Goal: Task Accomplishment & Management: Use online tool/utility

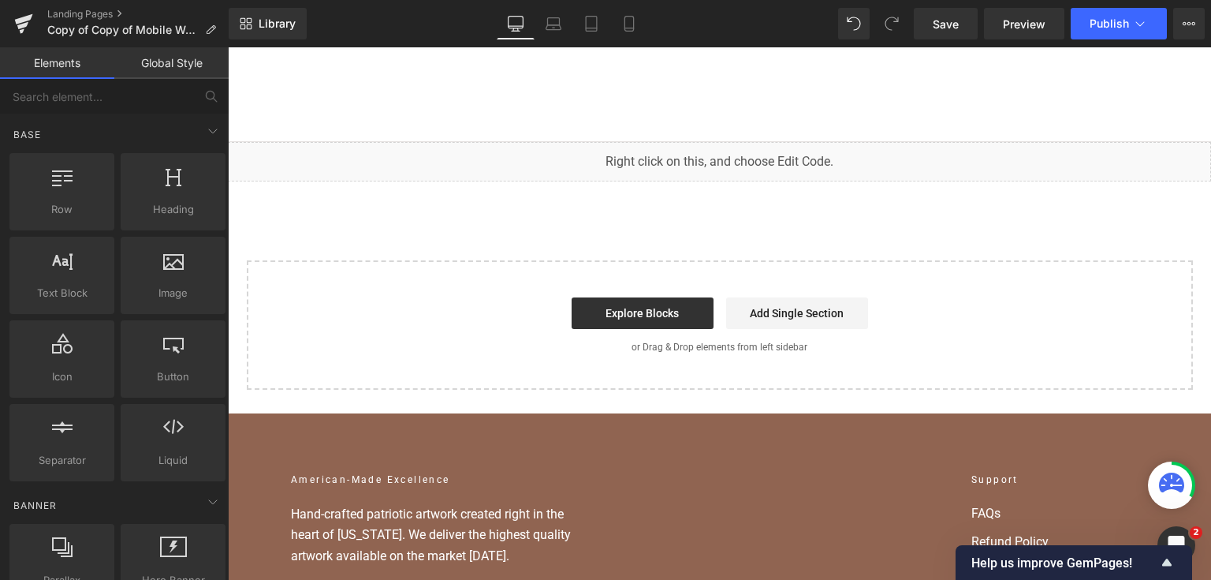
scroll to position [533, 0]
click at [1106, 13] on button "Publish" at bounding box center [1119, 24] width 96 height 32
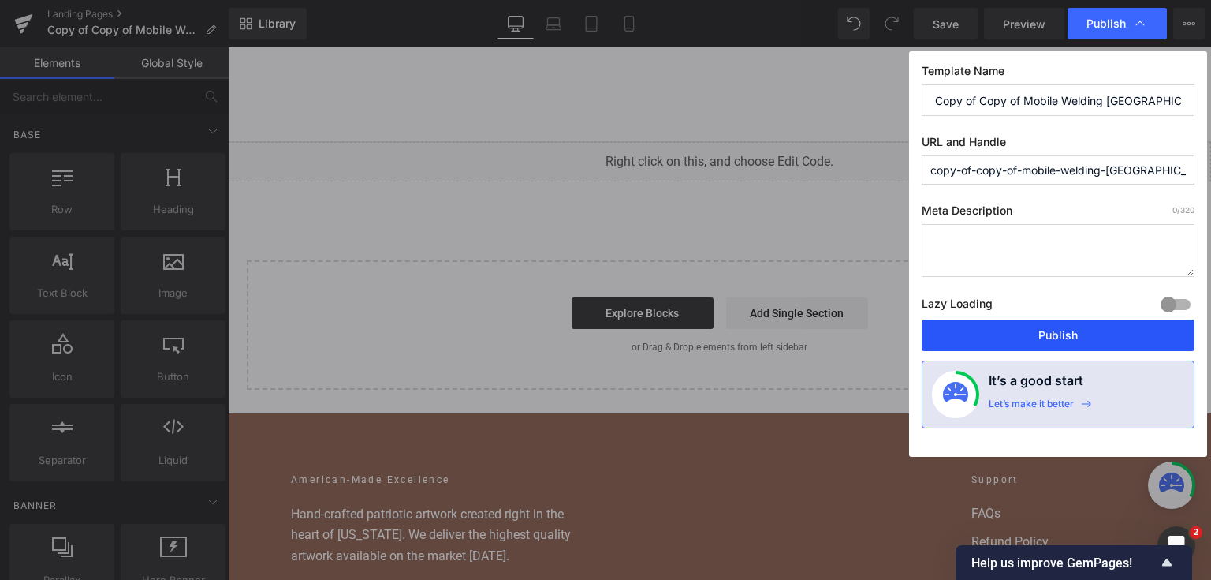
click at [1008, 328] on button "Publish" at bounding box center [1058, 335] width 273 height 32
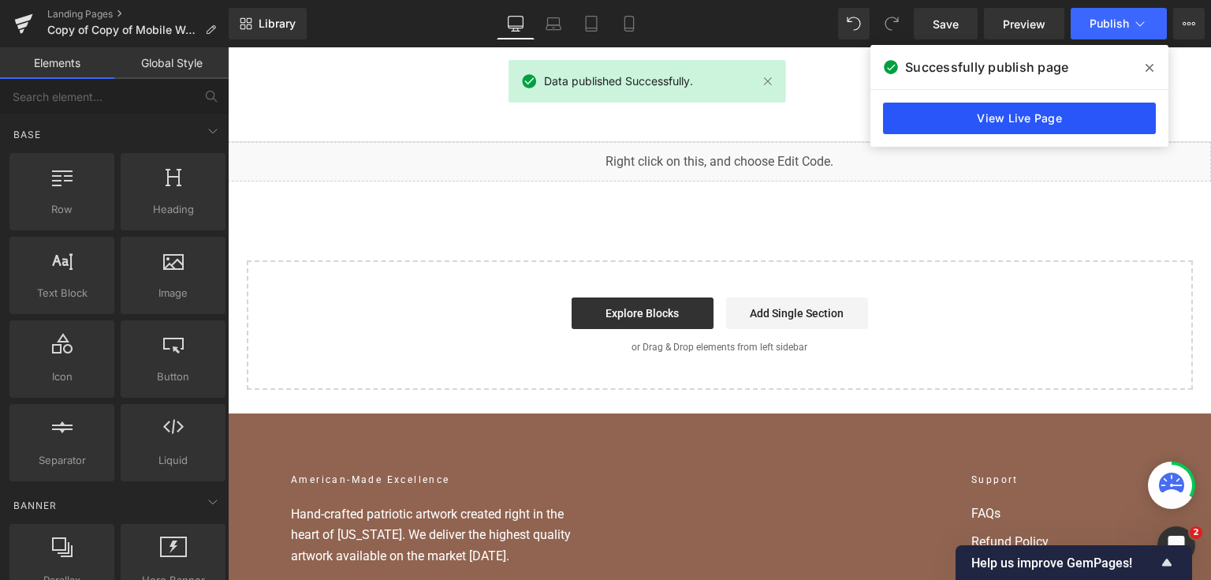
click at [935, 110] on link "View Live Page" at bounding box center [1019, 119] width 273 height 32
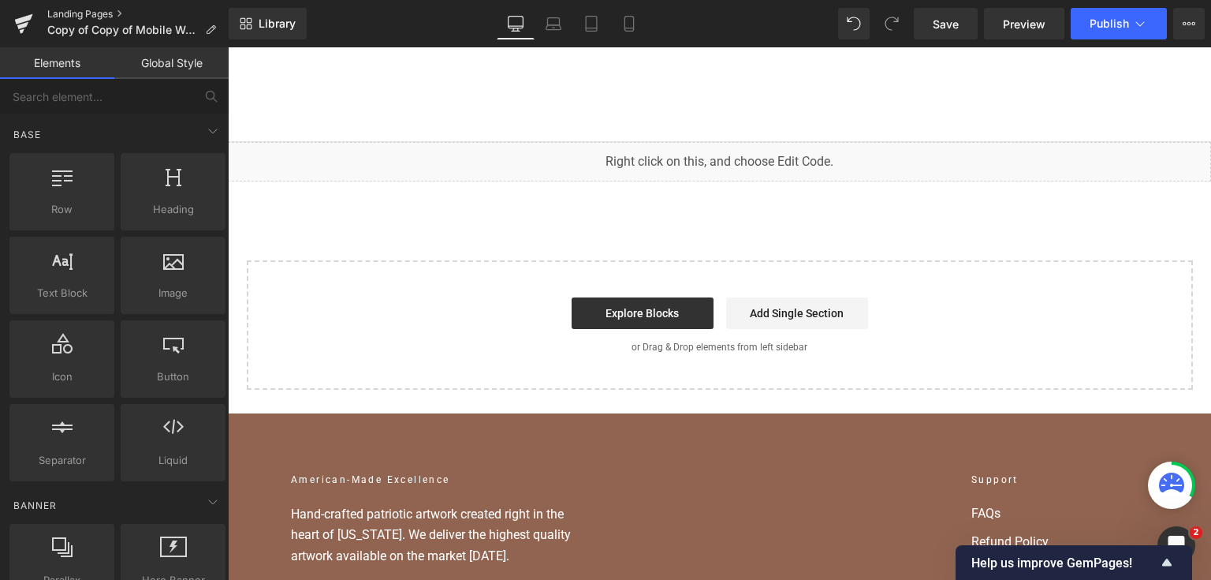
click at [116, 13] on link "Landing Pages" at bounding box center [137, 14] width 181 height 13
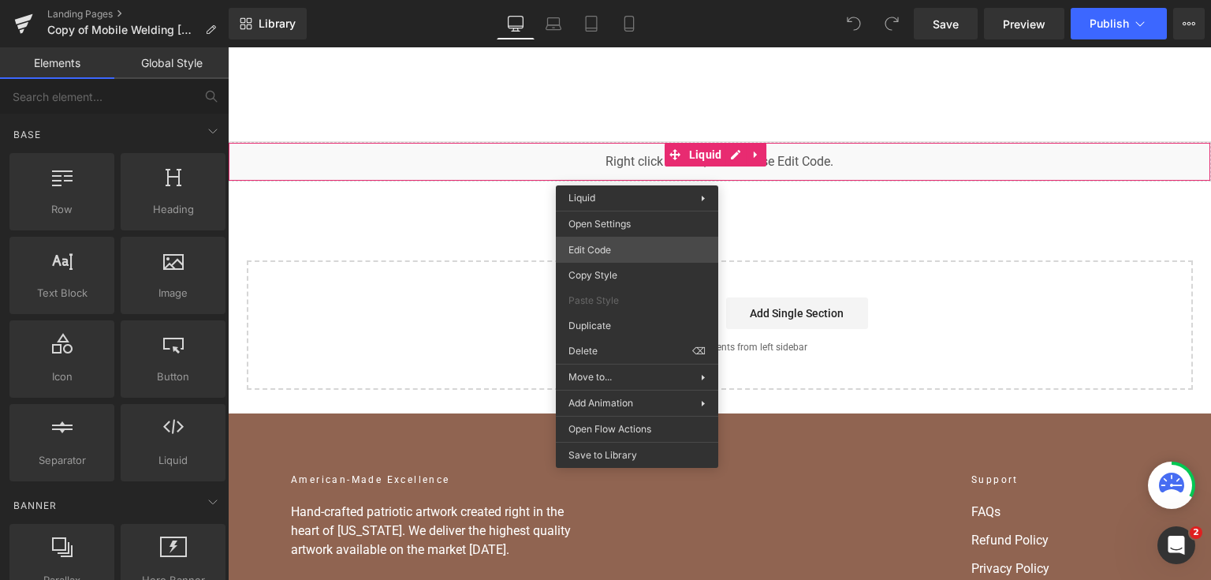
click at [642, 0] on div "You are previewing how the will restyle your page. You can not edit Elements in…" at bounding box center [605, 0] width 1211 height 0
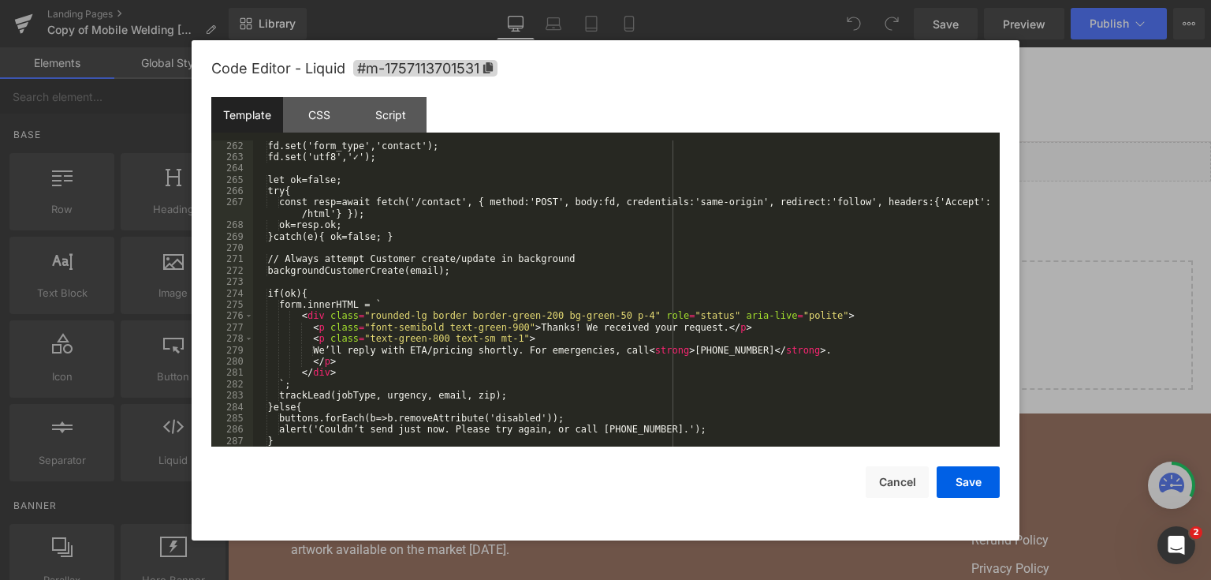
scroll to position [7528, 0]
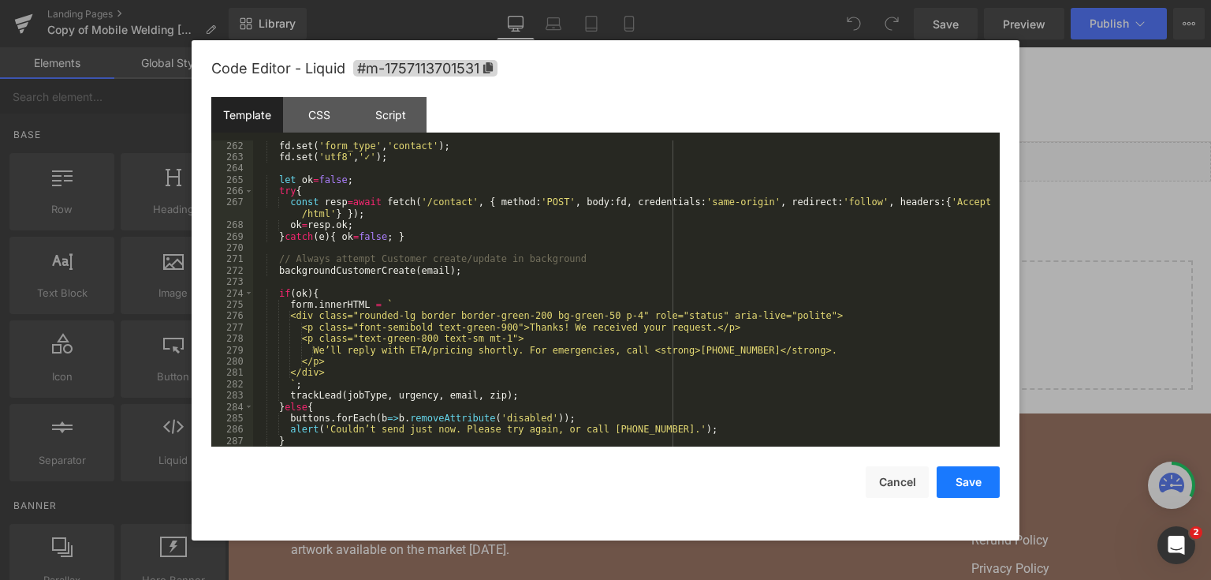
click at [964, 489] on button "Save" at bounding box center [968, 482] width 63 height 32
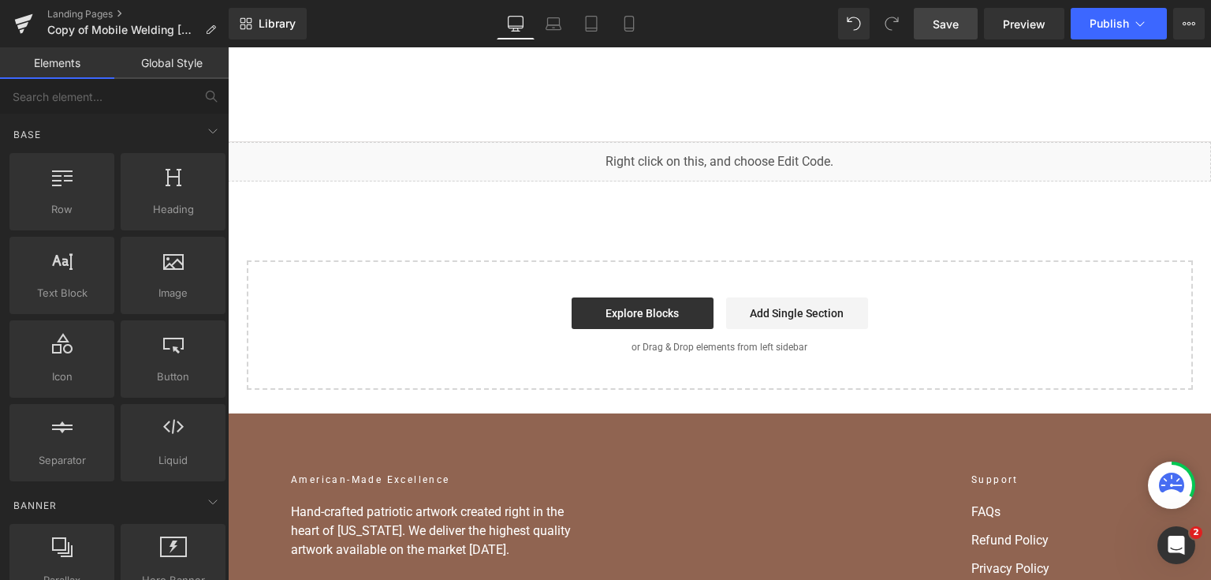
click at [944, 13] on link "Save" at bounding box center [946, 24] width 64 height 32
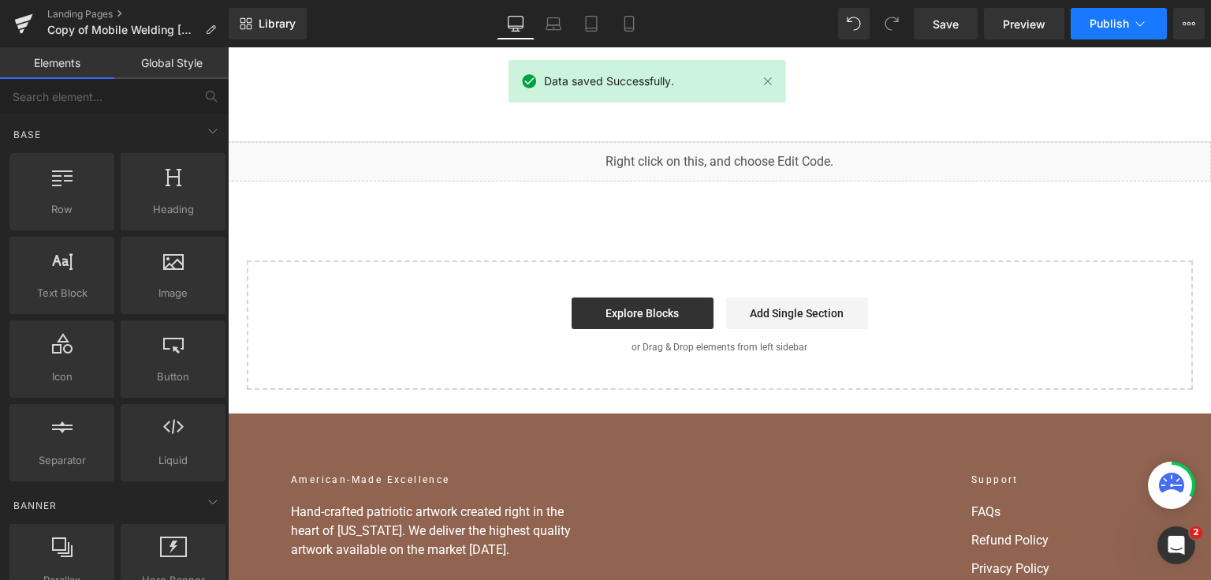
click at [1103, 17] on span "Publish" at bounding box center [1109, 23] width 39 height 13
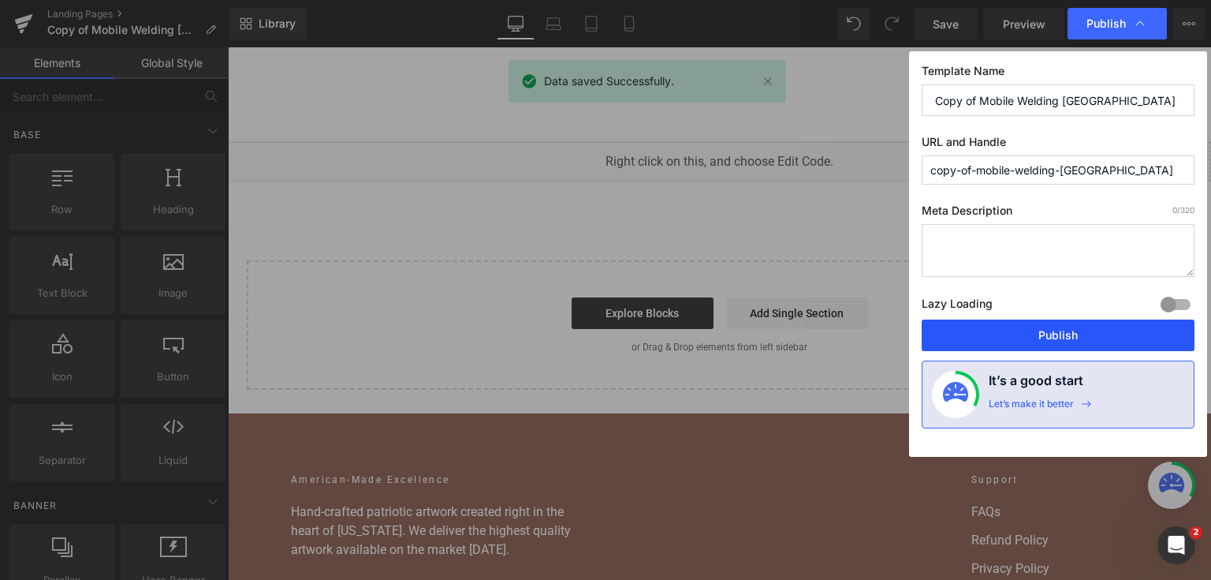
click at [1022, 341] on button "Publish" at bounding box center [1058, 335] width 273 height 32
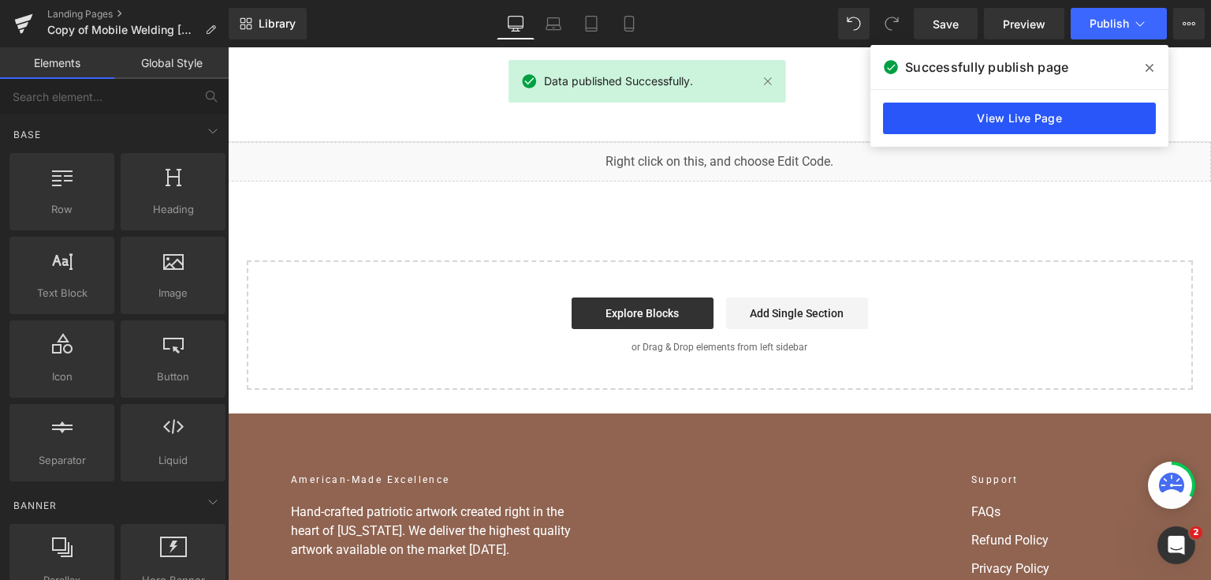
click at [909, 126] on link "View Live Page" at bounding box center [1019, 119] width 273 height 32
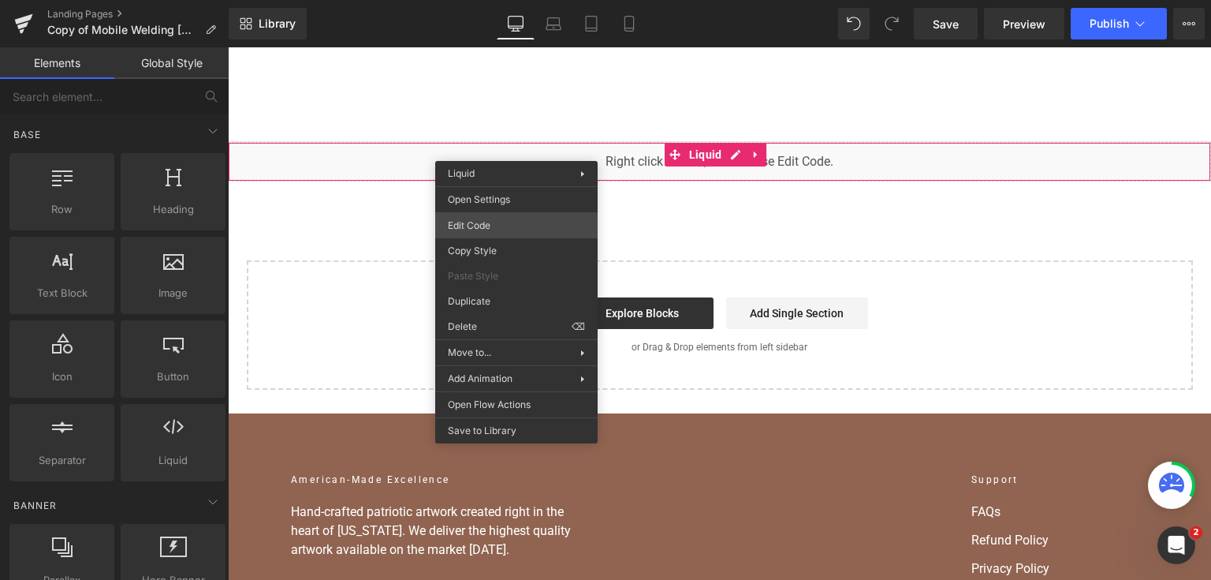
click at [516, 0] on div "You are previewing how the will restyle your page. You can not edit Elements in…" at bounding box center [605, 0] width 1211 height 0
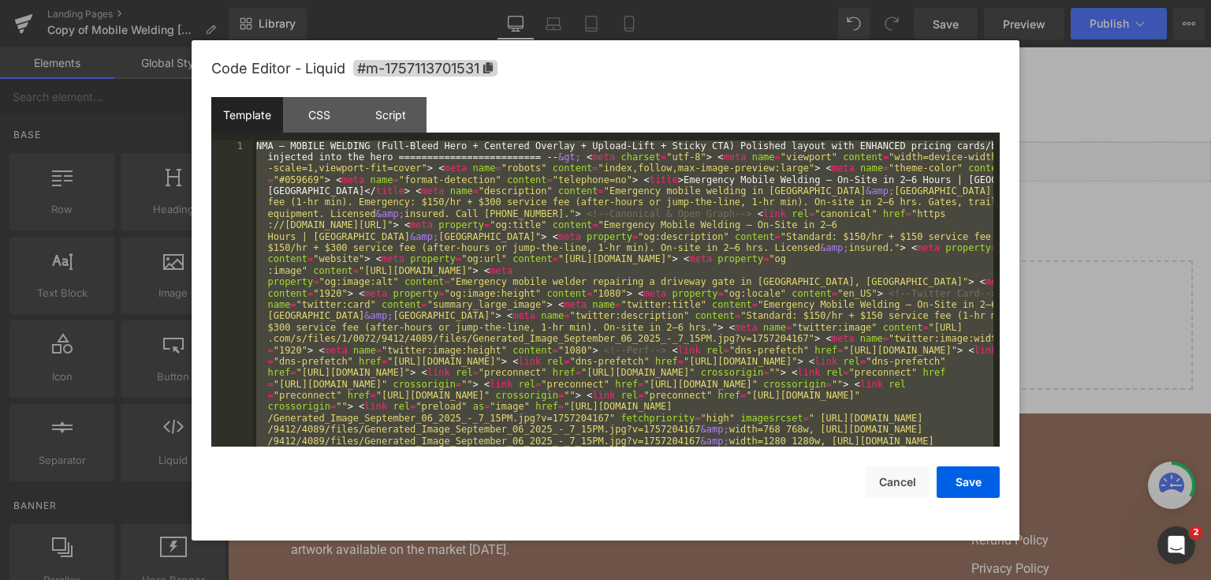
drag, startPoint x: 569, startPoint y: 401, endPoint x: 883, endPoint y: 457, distance: 318.8
click at [569, 401] on div "NMA — MOBILE WELDING (Full-Bleed Hero + Centered Overlay + Upload-Lift + Sticky…" at bounding box center [623, 293] width 740 height 307
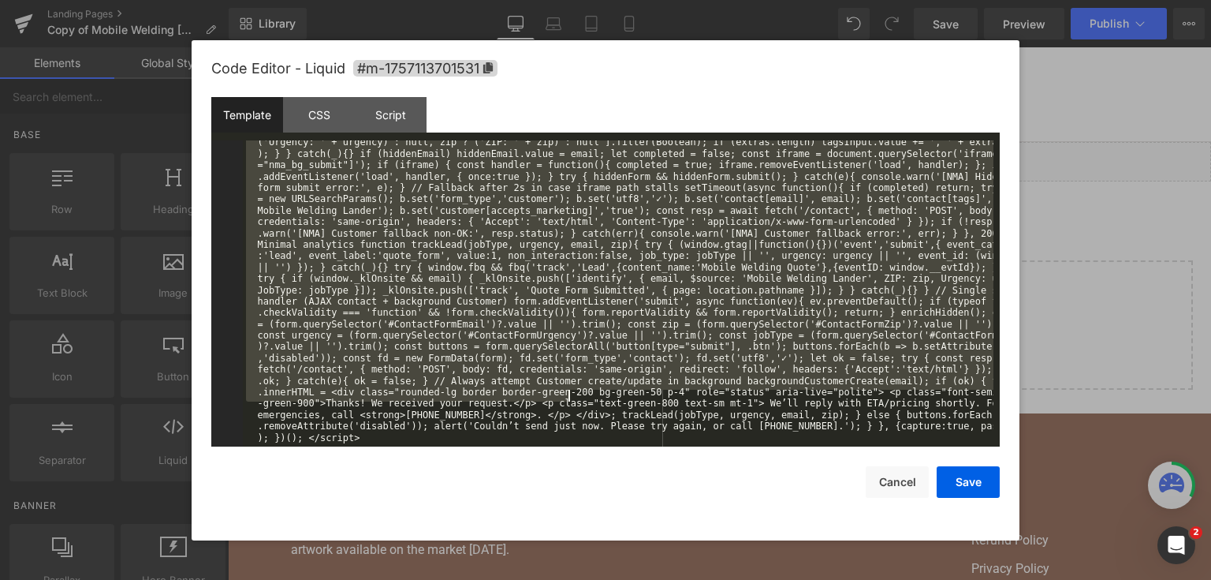
scroll to position [4950, 0]
click at [971, 471] on button "Save" at bounding box center [968, 482] width 63 height 32
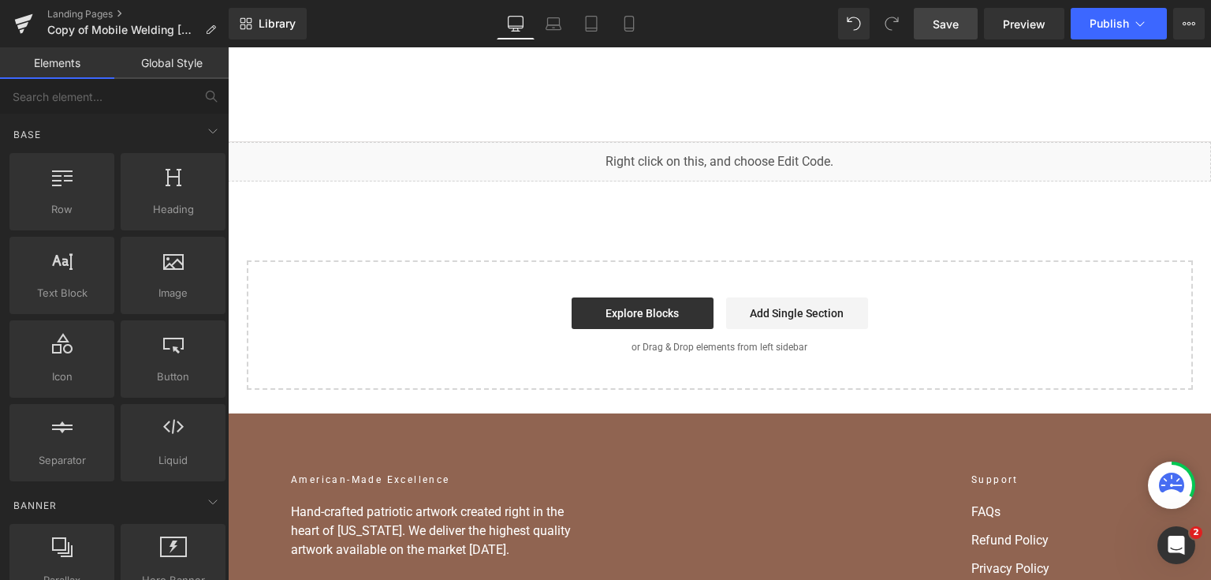
click at [952, 16] on span "Save" at bounding box center [946, 24] width 26 height 17
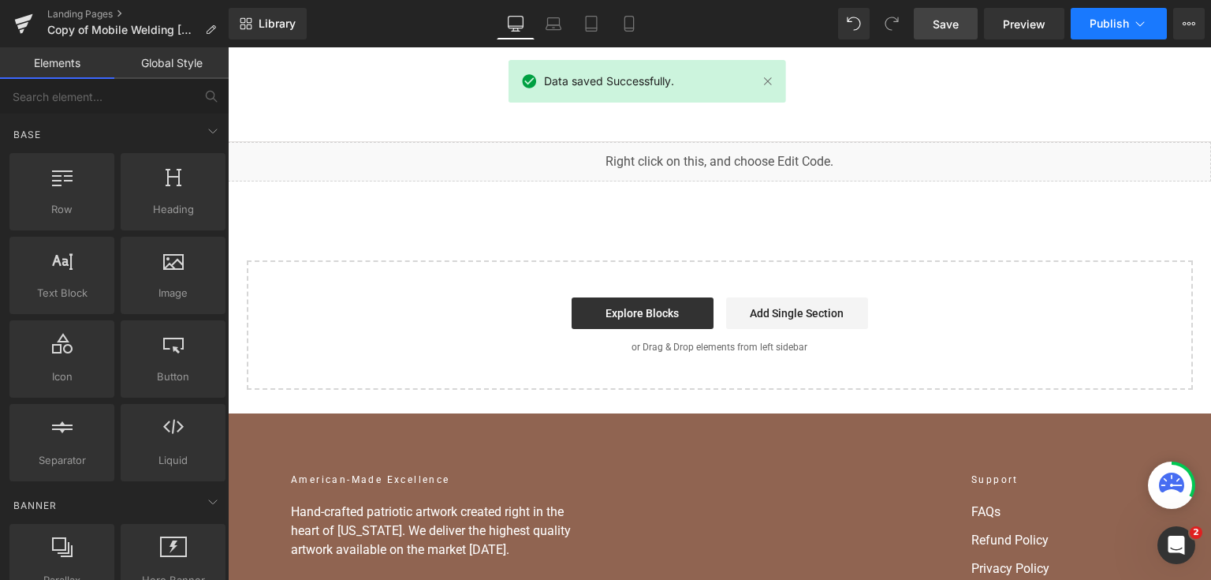
click at [1111, 27] on span "Publish" at bounding box center [1109, 23] width 39 height 13
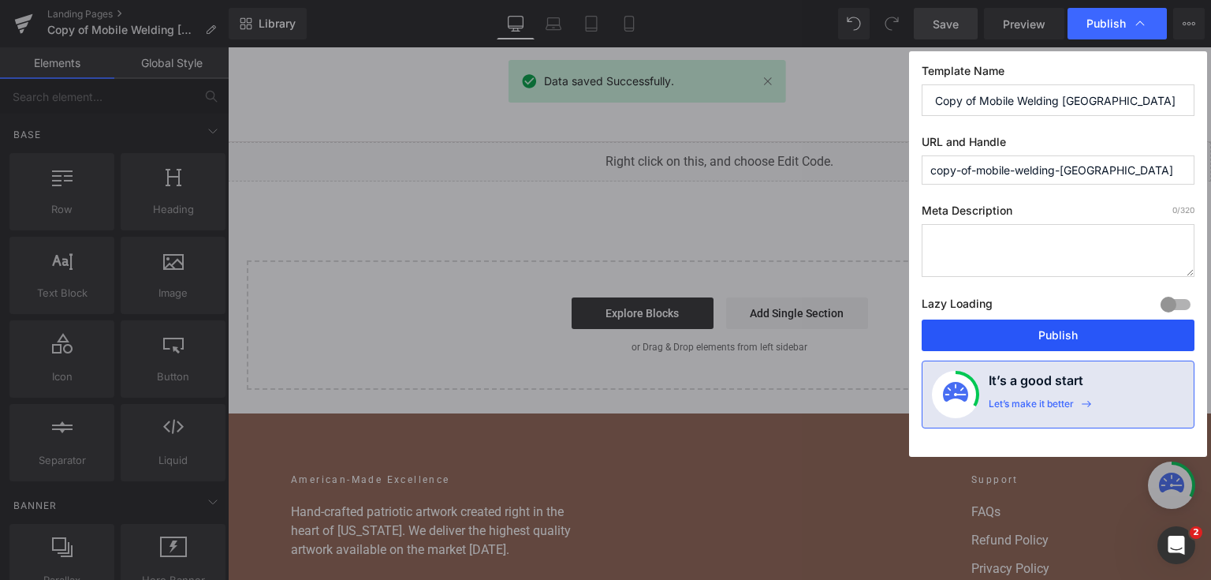
click at [1027, 328] on button "Publish" at bounding box center [1058, 335] width 273 height 32
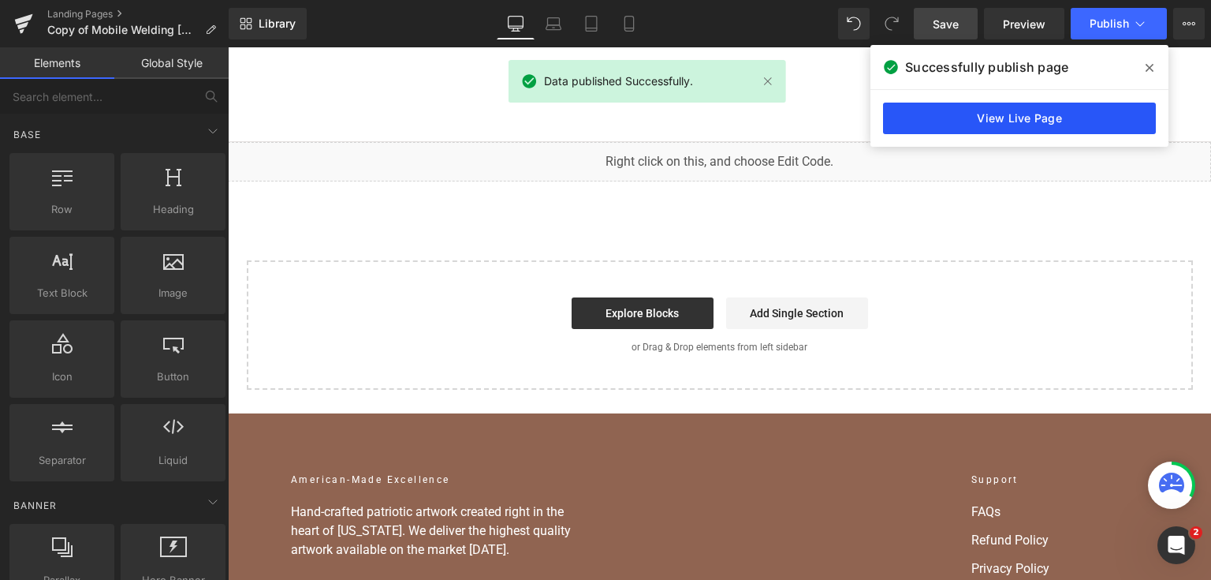
click at [921, 112] on link "View Live Page" at bounding box center [1019, 119] width 273 height 32
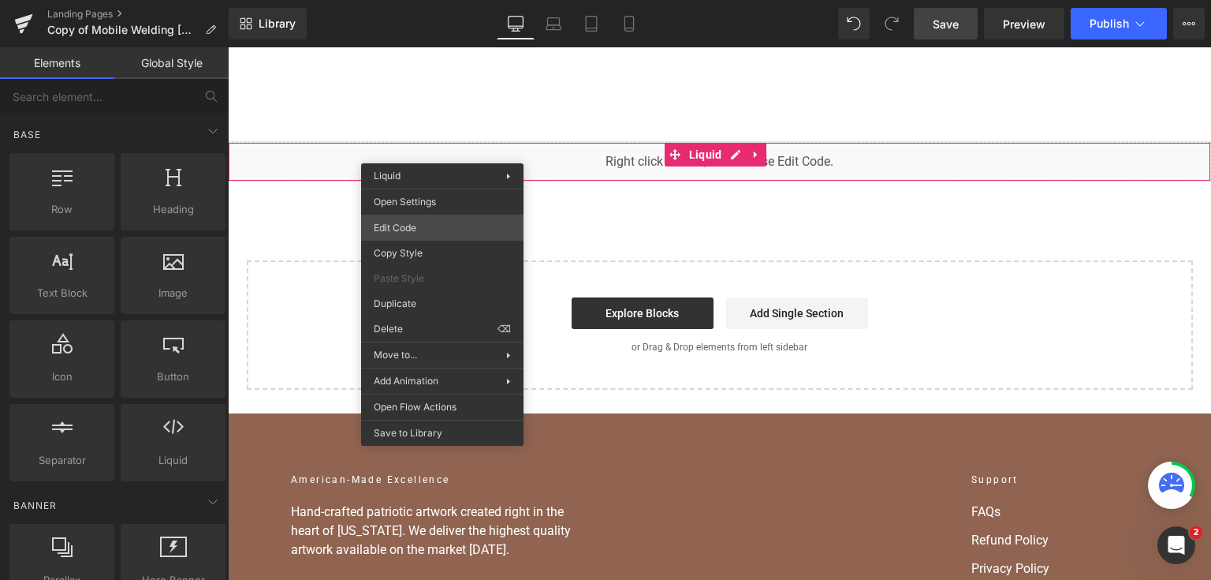
click at [451, 0] on div "You are previewing how the will restyle your page. You can not edit Elements in…" at bounding box center [605, 0] width 1211 height 0
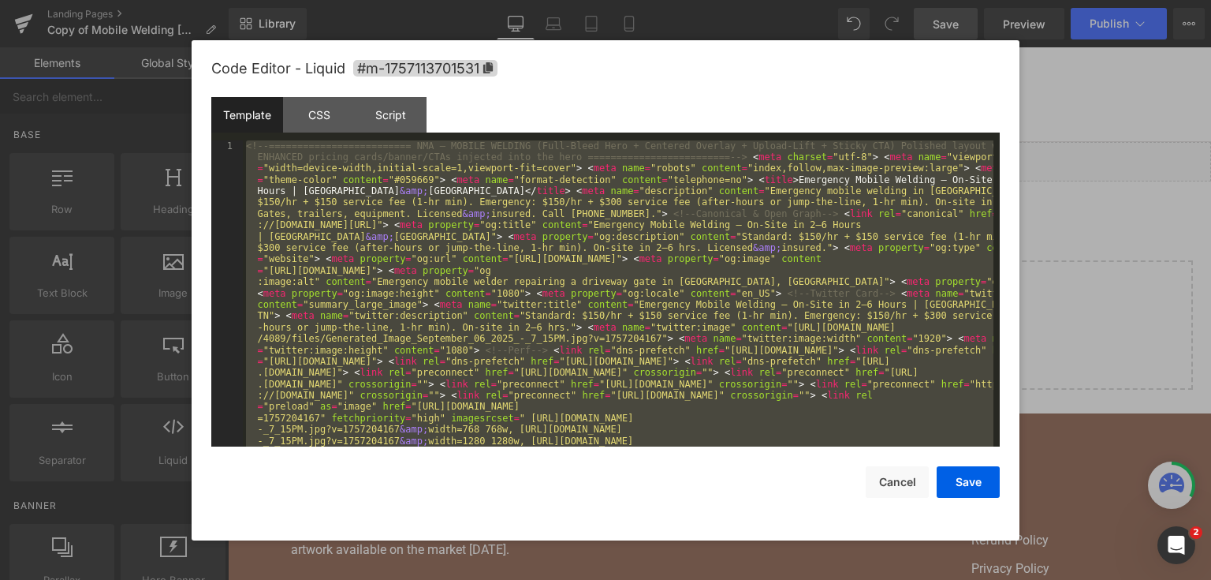
click at [1065, 214] on div at bounding box center [605, 290] width 1211 height 580
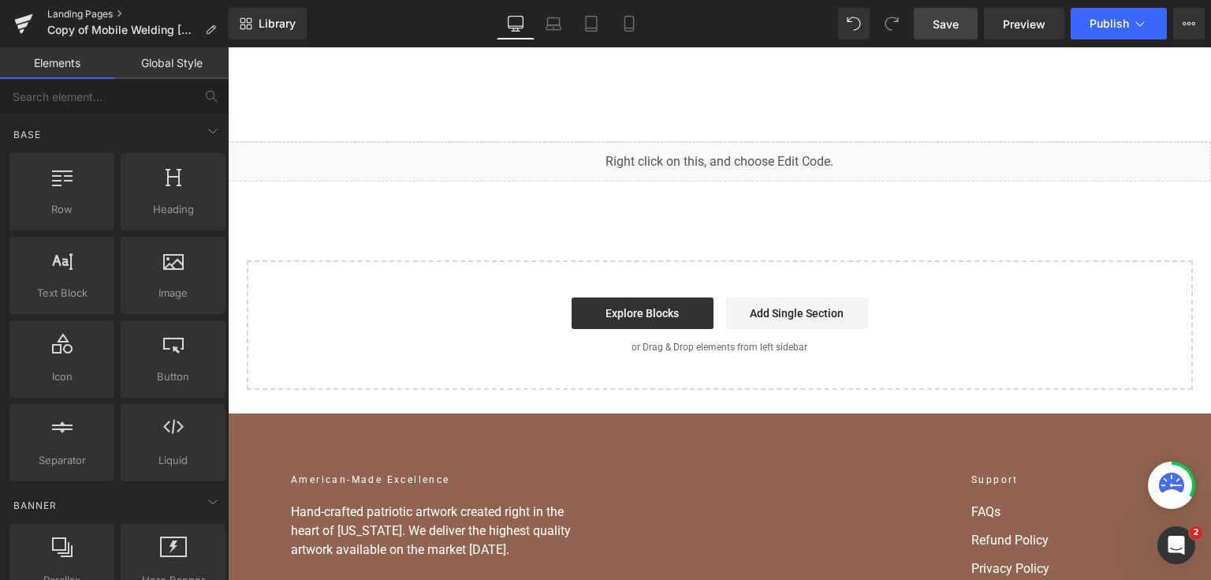
click at [82, 18] on link "Landing Pages" at bounding box center [137, 14] width 181 height 13
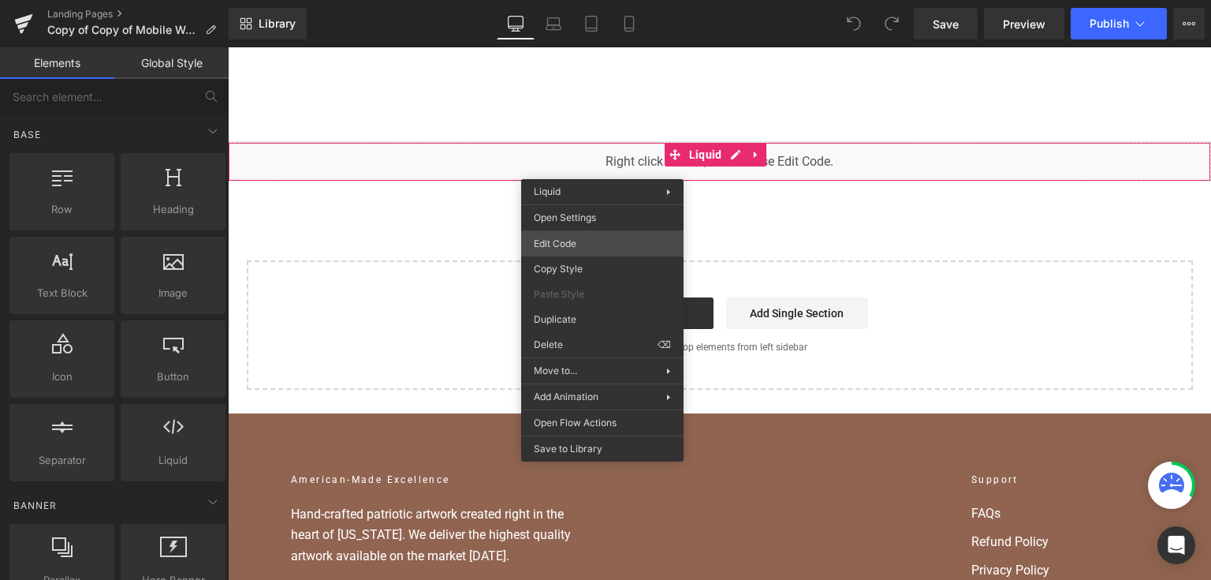
click at [602, 0] on div "You are previewing how the will restyle your page. You can not edit Elements in…" at bounding box center [605, 0] width 1211 height 0
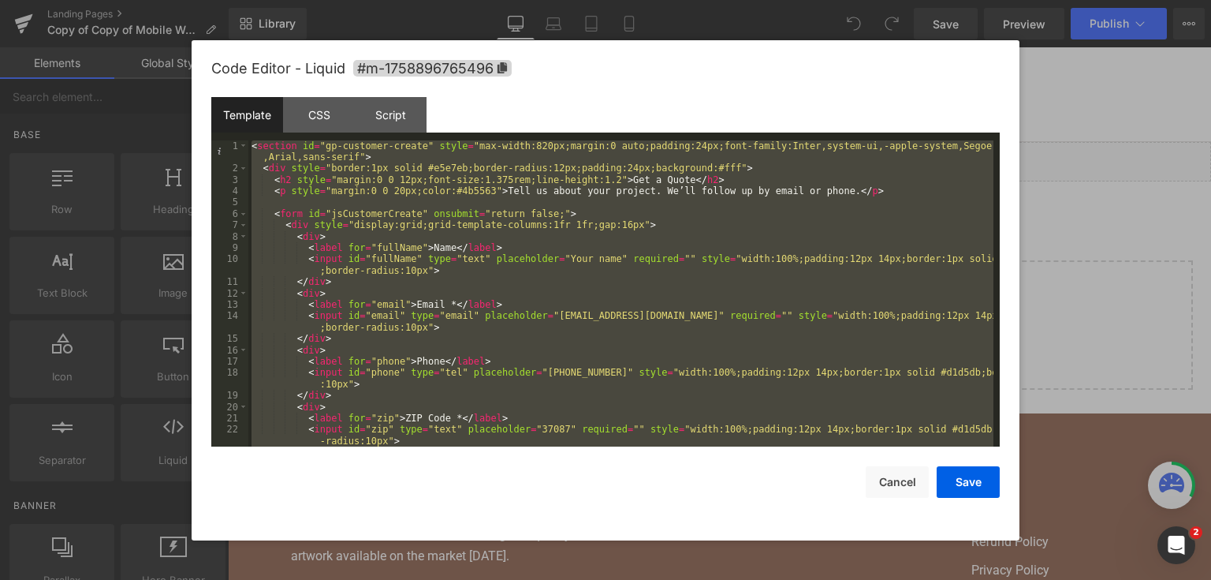
click at [1038, 246] on div at bounding box center [605, 290] width 1211 height 580
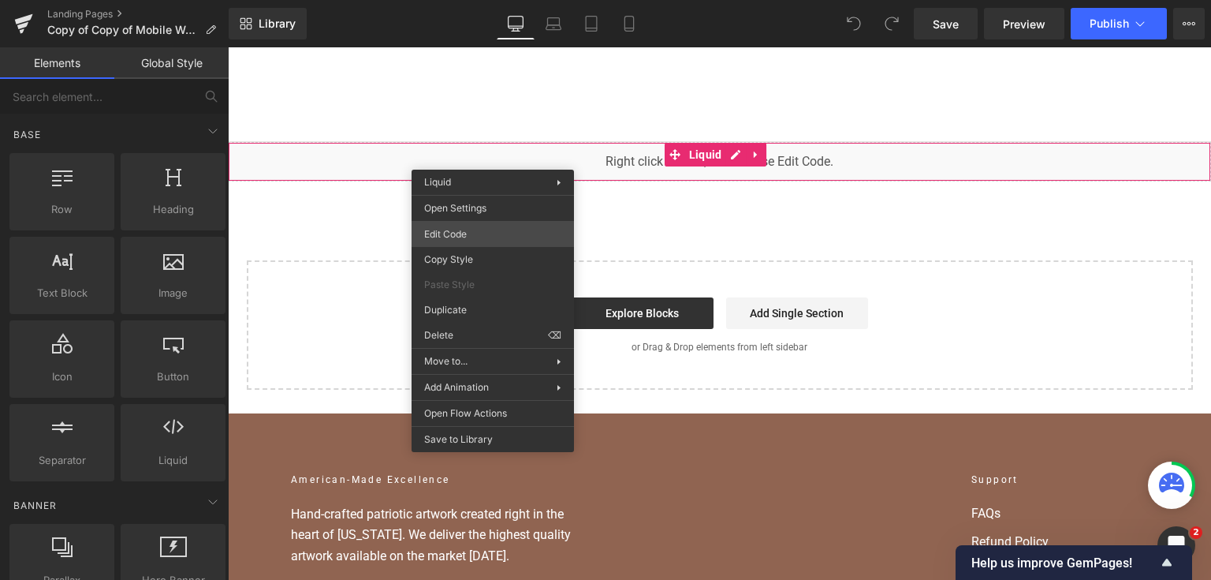
click at [517, 0] on div "You are previewing how the will restyle your page. You can not edit Elements in…" at bounding box center [605, 0] width 1211 height 0
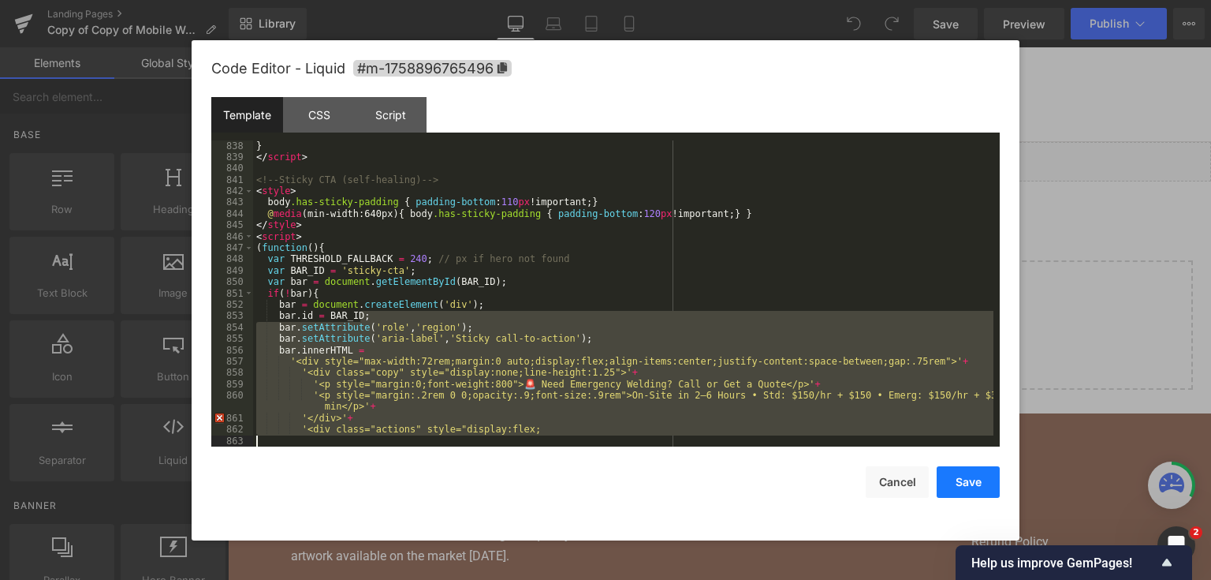
scroll to position [10946, 0]
drag, startPoint x: 945, startPoint y: 361, endPoint x: 940, endPoint y: 401, distance: 40.5
click at [944, 470] on div "Code Editor - Liquid #m-1758896765496 Template CSS Script Data 838 839 840 841 …" at bounding box center [605, 290] width 789 height 500
click at [937, 389] on div "} </ script > <!-- Sticky CTA (self-healing) --> < style > body .has-sticky-pad…" at bounding box center [623, 293] width 740 height 307
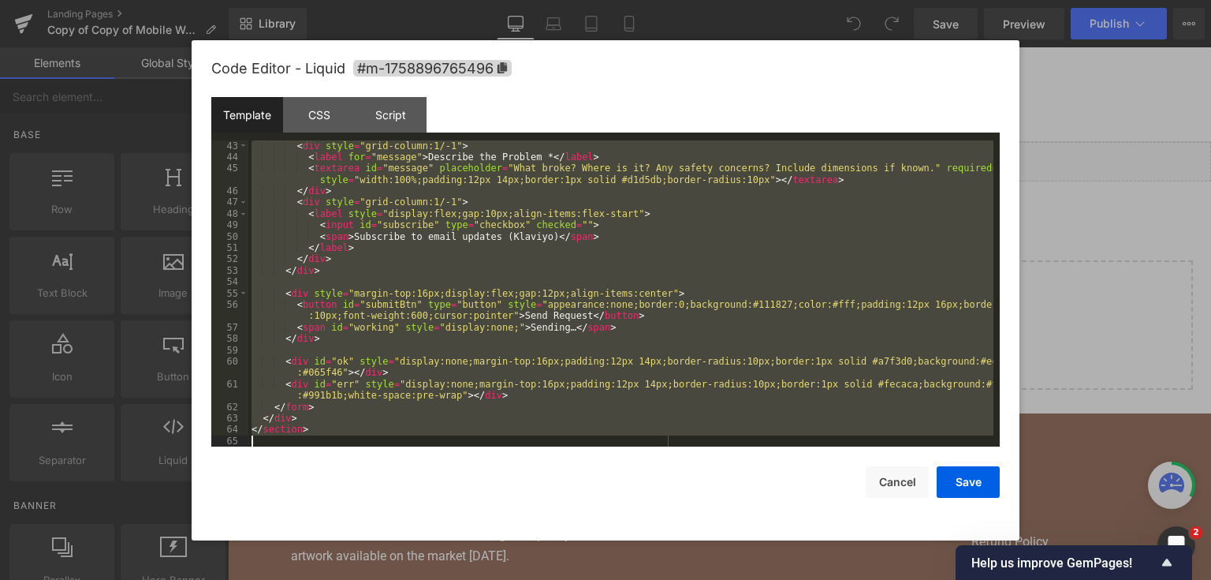
scroll to position [533, 0]
click at [481, 237] on div "< div style = "grid-column:1/-1" > < label for = "message" > Describe the Probl…" at bounding box center [620, 293] width 745 height 307
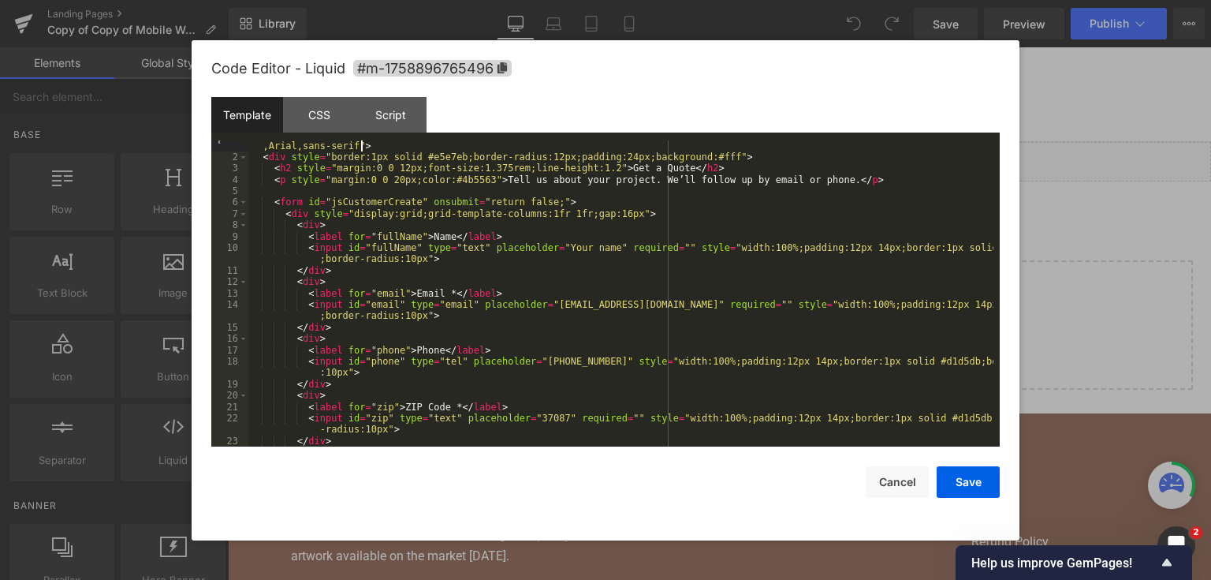
scroll to position [0, 0]
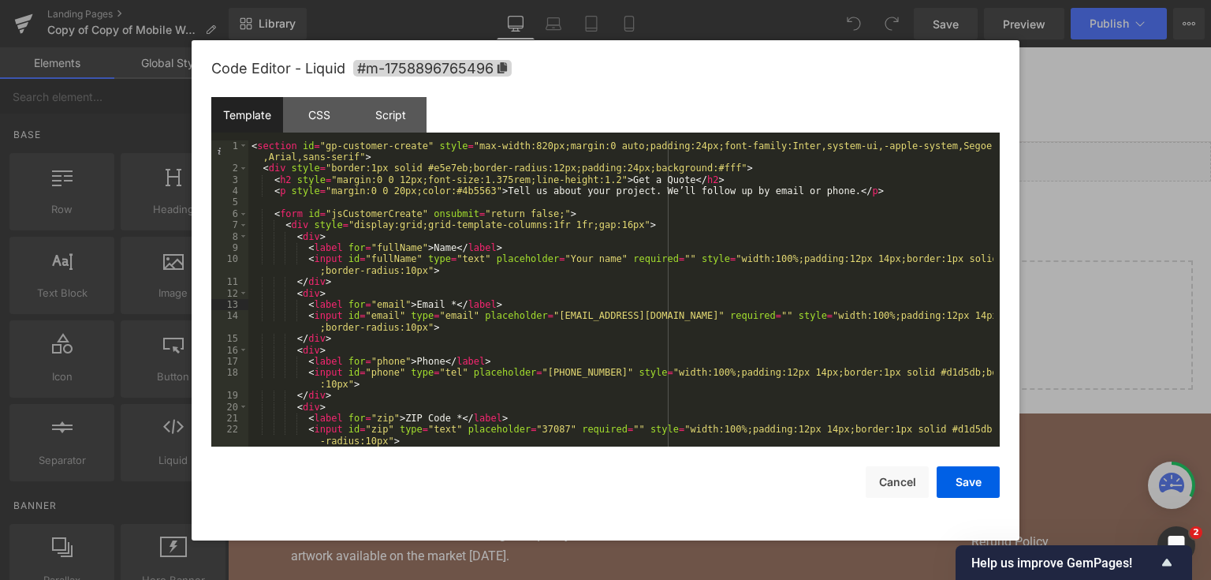
click at [1175, 278] on div at bounding box center [605, 290] width 1211 height 580
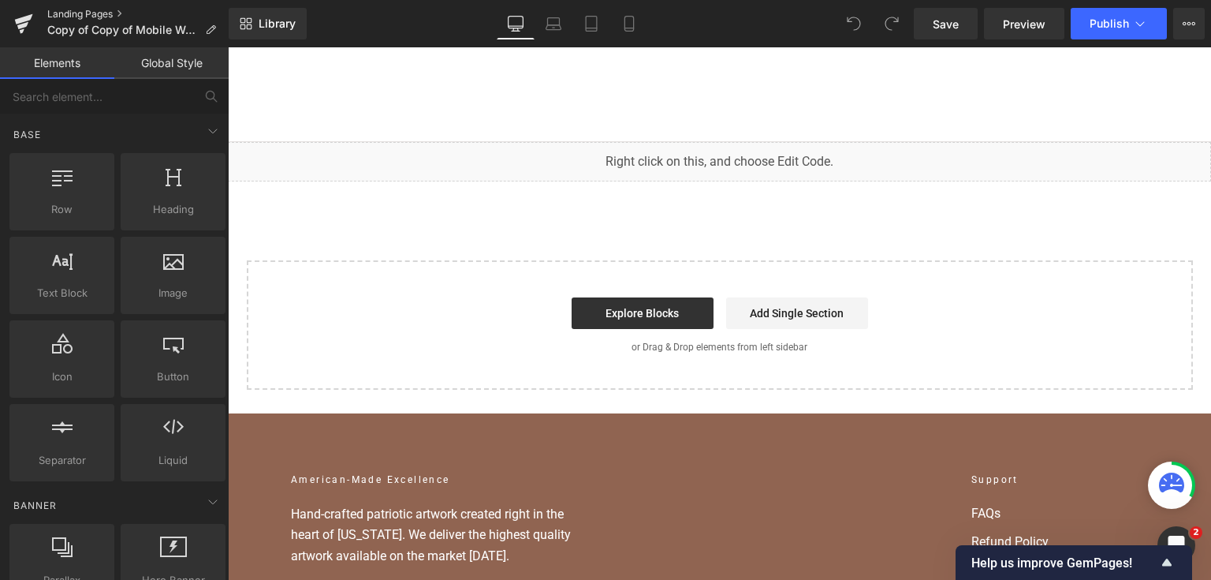
click at [106, 8] on link "Landing Pages" at bounding box center [137, 14] width 181 height 13
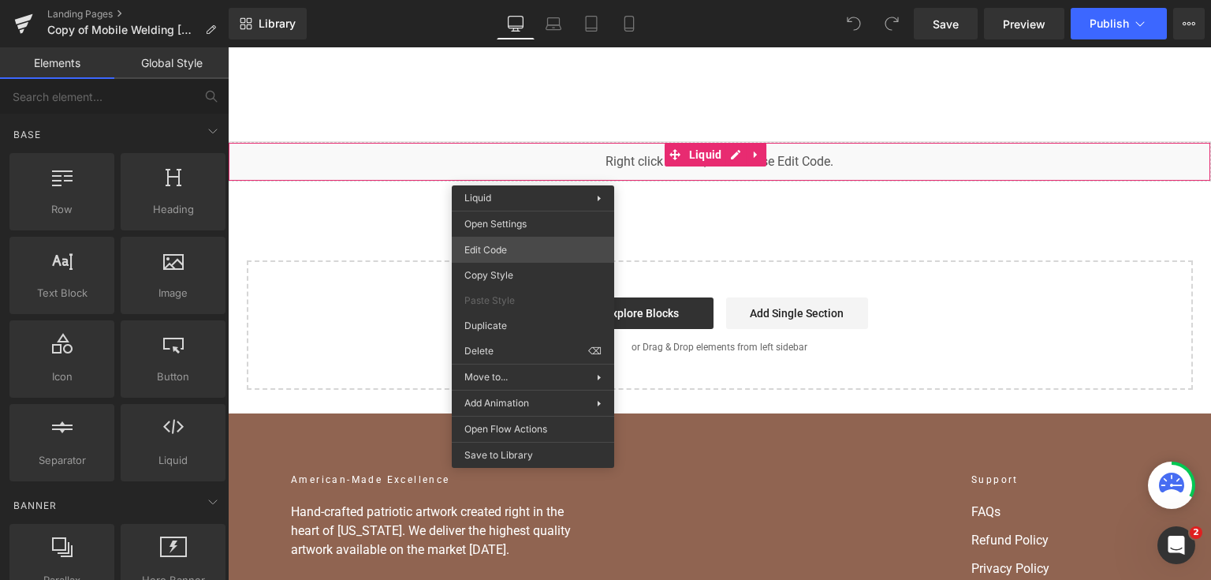
click at [555, 0] on div "You are previewing how the will restyle your page. You can not edit Elements in…" at bounding box center [605, 0] width 1211 height 0
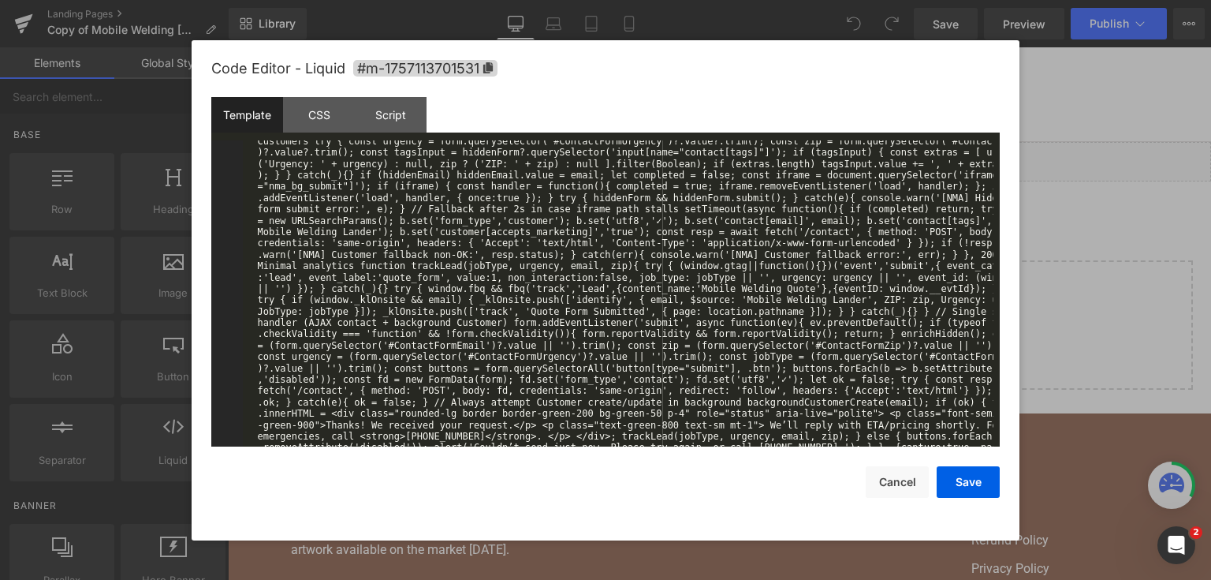
scroll to position [4950, 0]
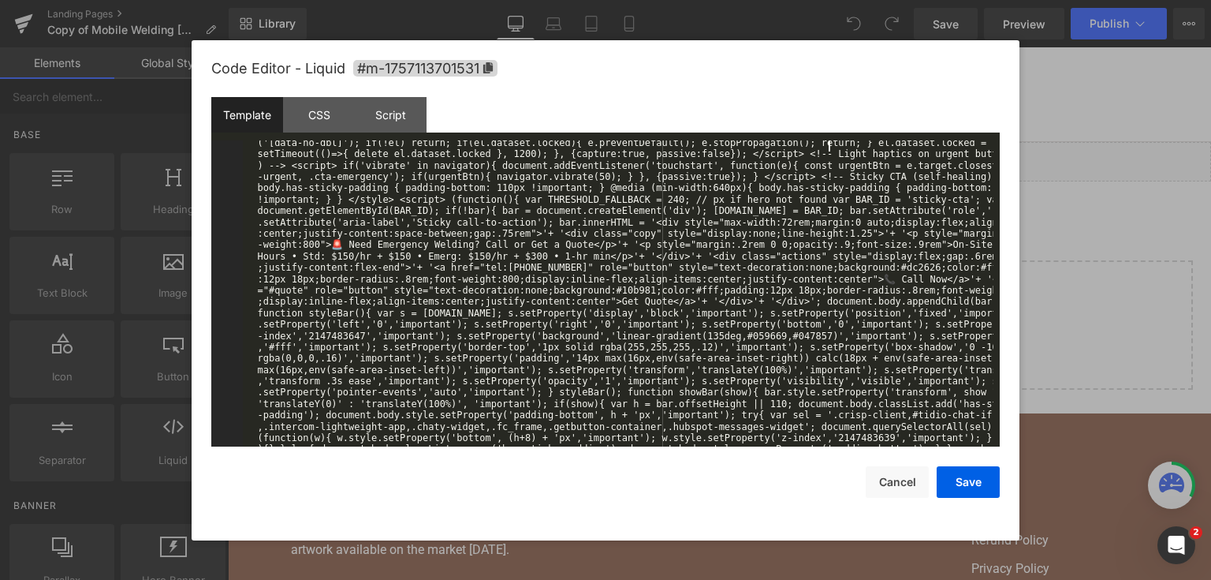
scroll to position [4406, 0]
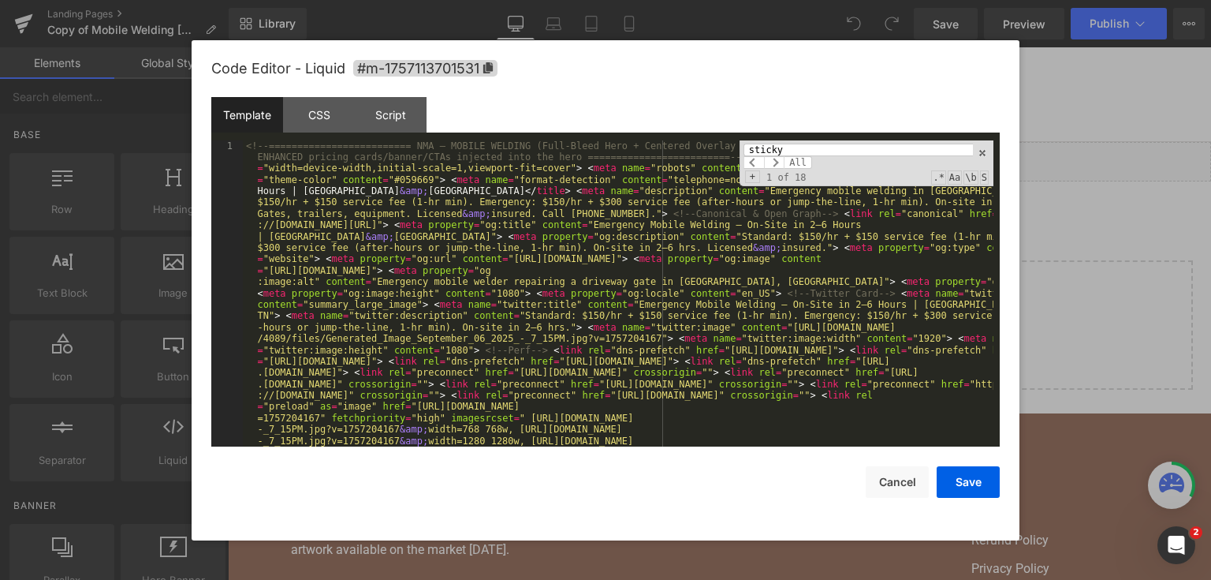
scroll to position [233, 0]
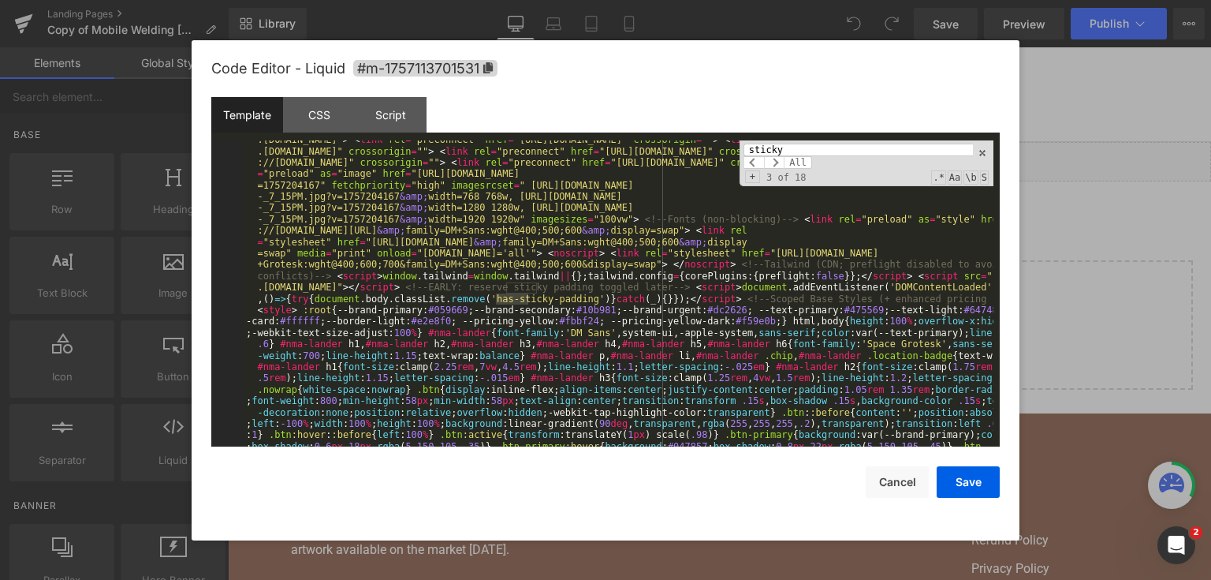
click at [798, 145] on input "sticky" at bounding box center [858, 150] width 229 height 13
paste input "<!-- Sticky CTA (self-healing) -->"
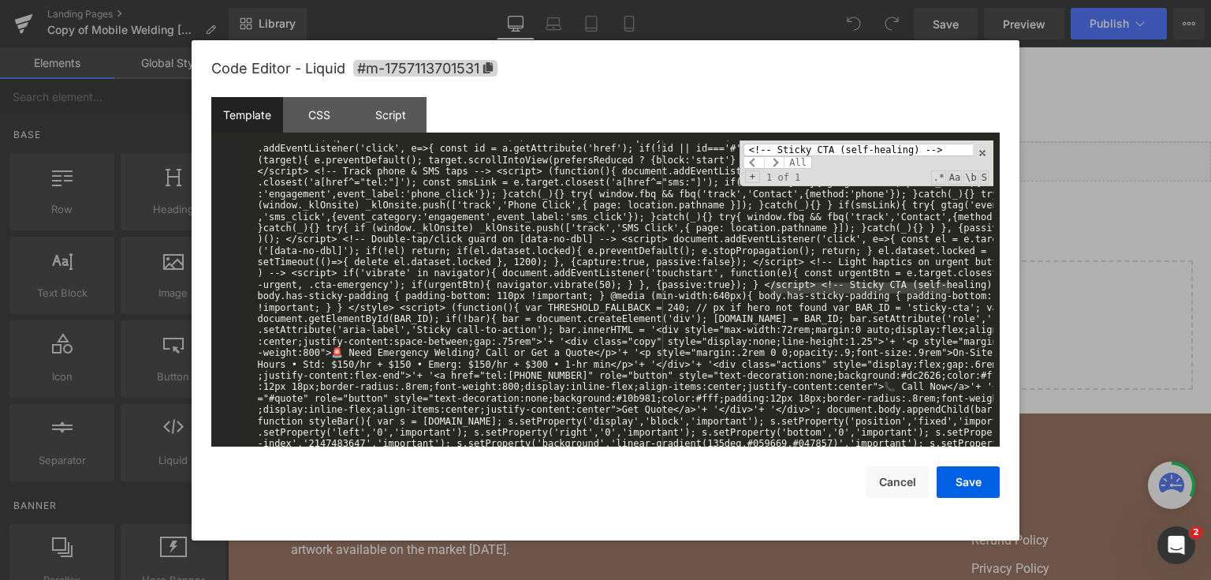
scroll to position [4298, 0]
type input "<!-- Sticky CTA (self-healing) -->"
click at [776, 287] on div "<!-- ========================= NMA — MOBILE WELDING (Full-Bleed Hero + Centered…" at bounding box center [618, 293] width 751 height 307
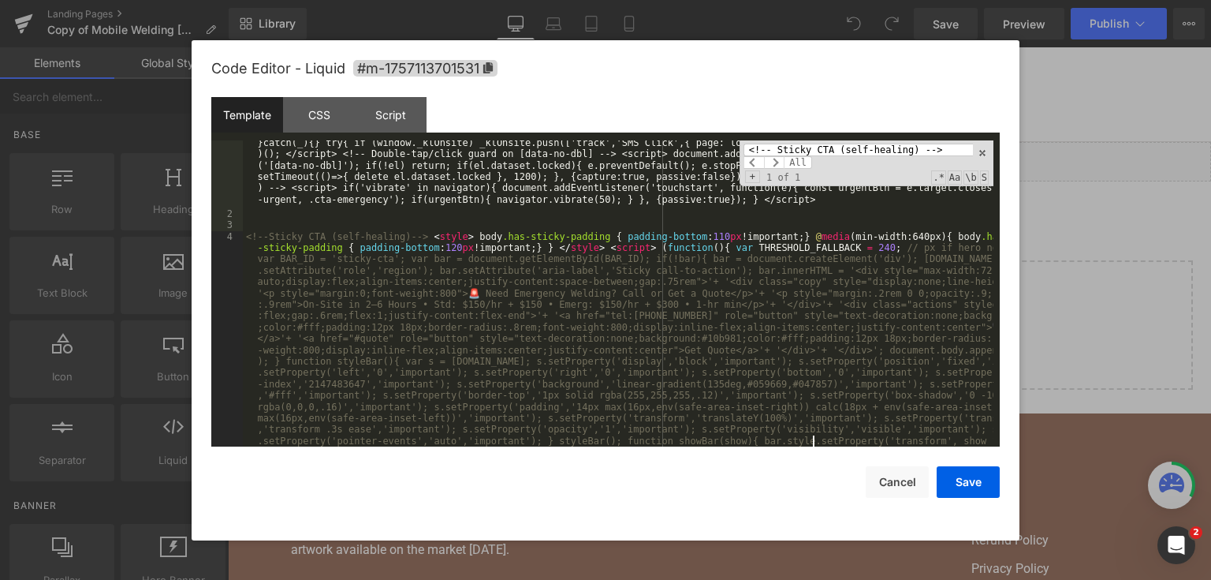
scroll to position [4383, 0]
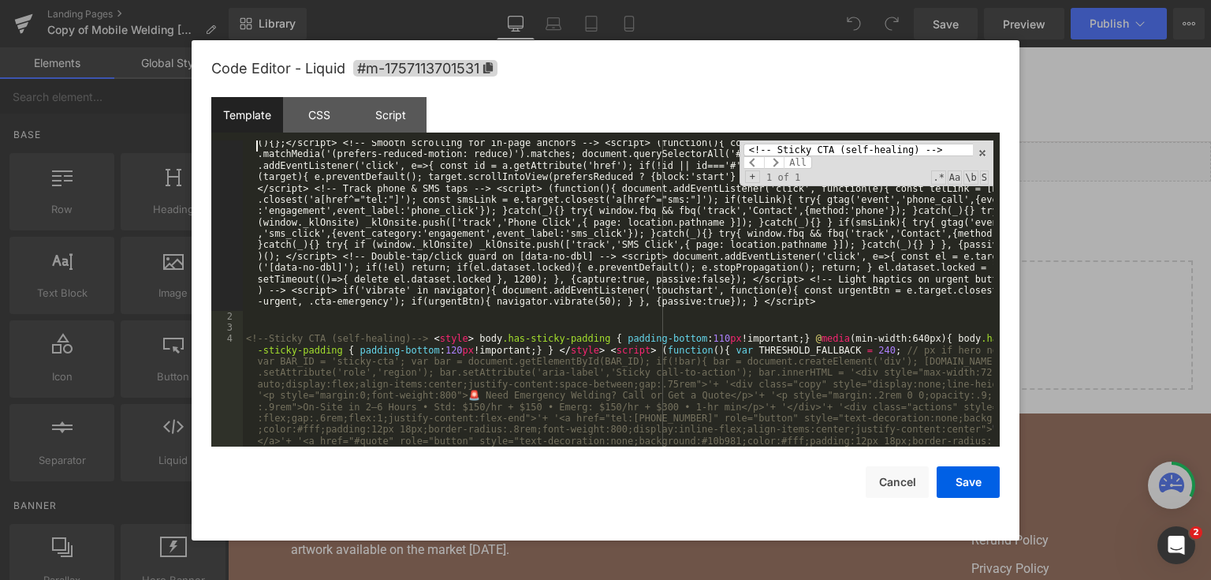
scroll to position [4269, 0]
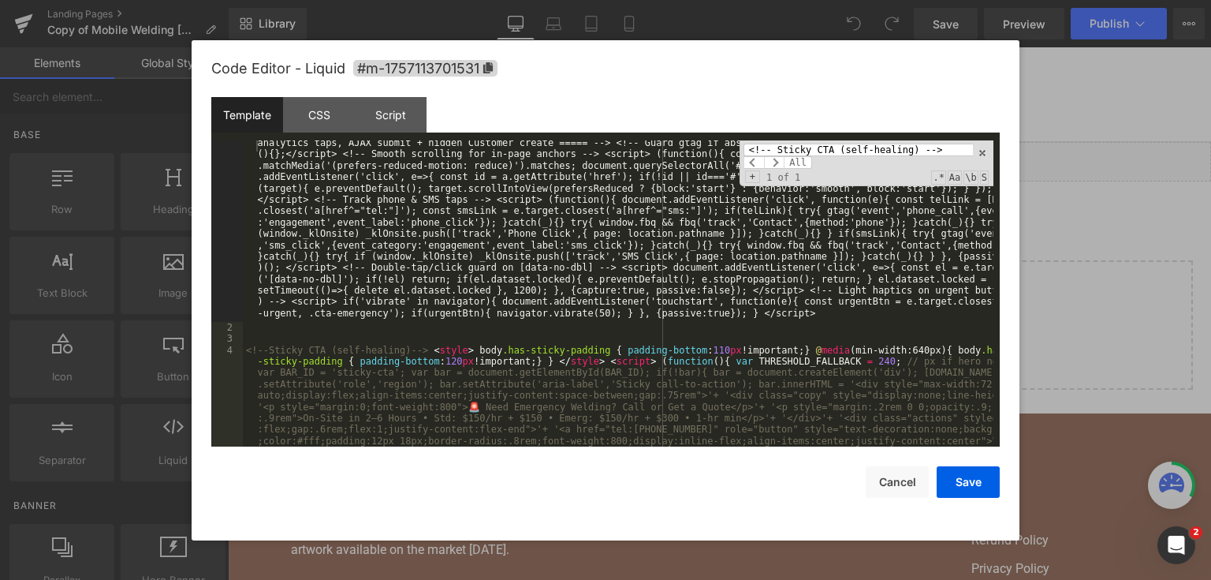
click at [542, 79] on div "Code Editor - Liquid #m-1757113701531" at bounding box center [605, 68] width 789 height 57
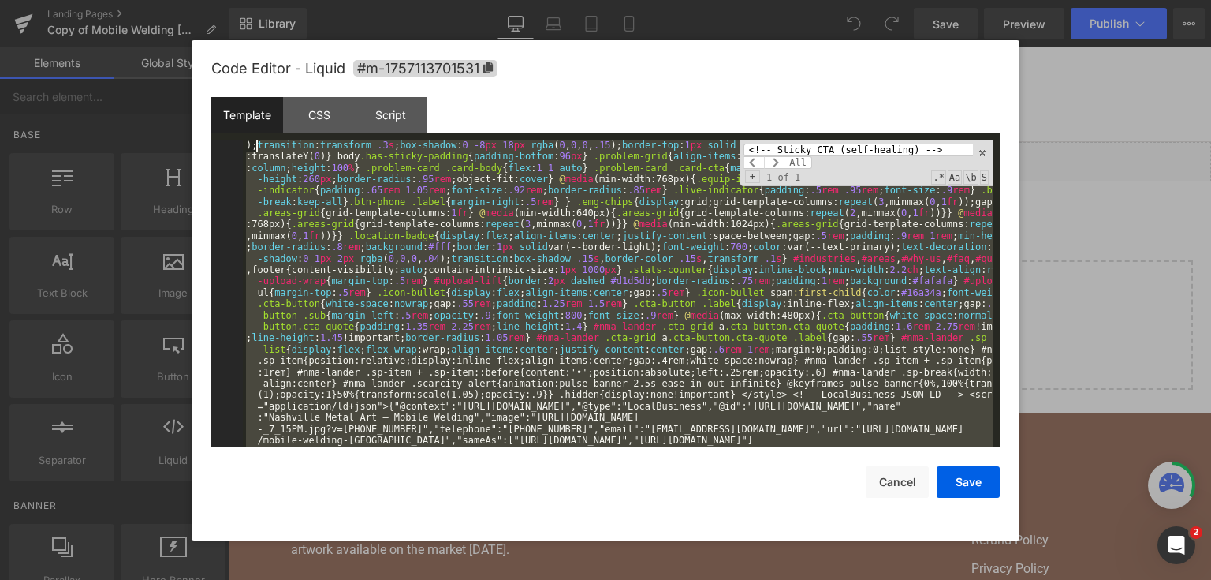
scroll to position [0, 0]
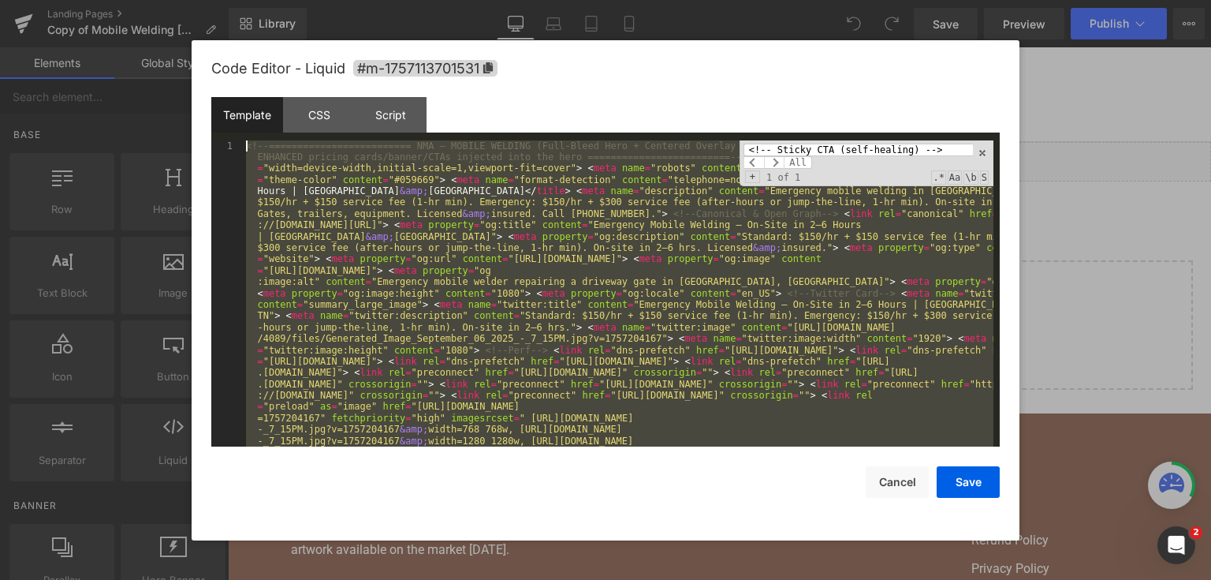
drag, startPoint x: 812, startPoint y: 314, endPoint x: 124, endPoint y: 7, distance: 753.6
click at [124, 7] on body "You are previewing how the will restyle your page. You can not edit Elements in…" at bounding box center [605, 290] width 1211 height 580
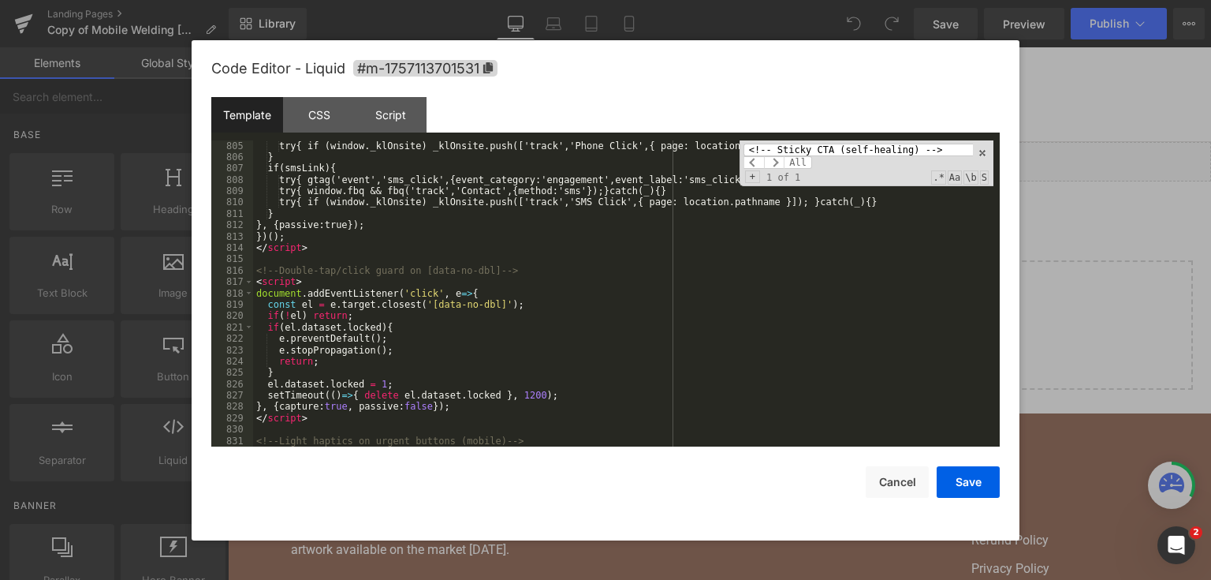
scroll to position [10571, 0]
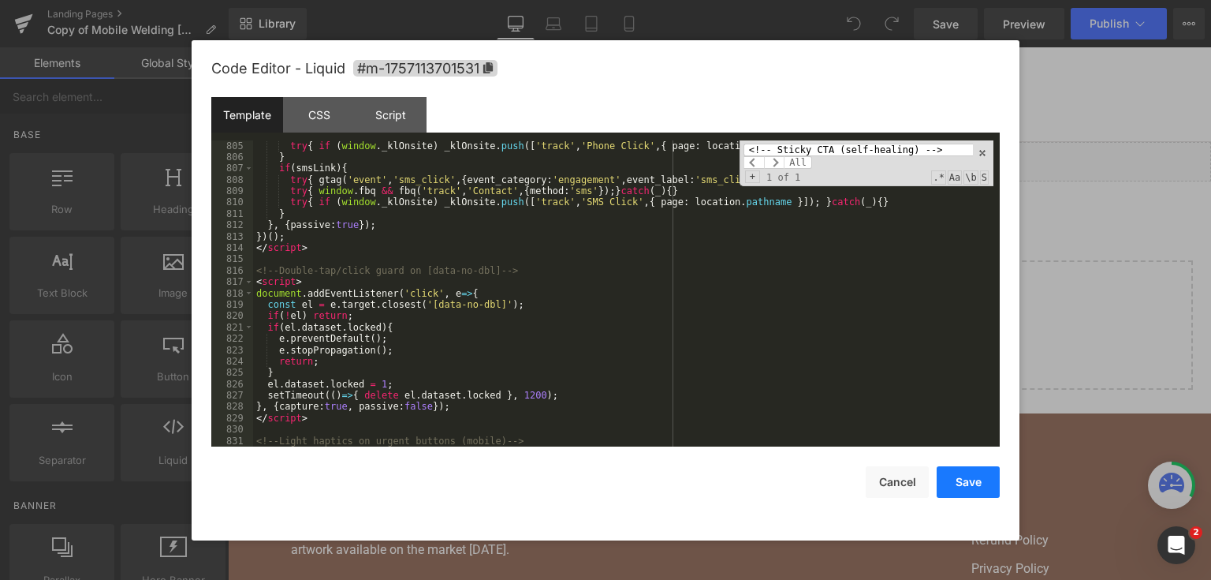
click at [965, 479] on button "Save" at bounding box center [968, 482] width 63 height 32
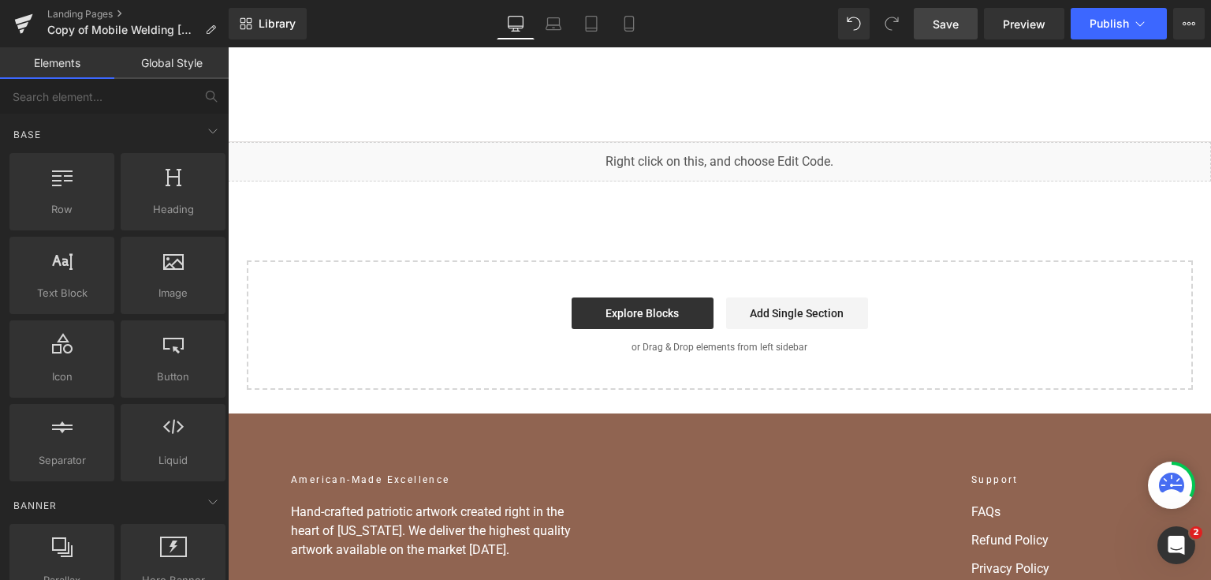
click at [949, 16] on span "Save" at bounding box center [946, 24] width 26 height 17
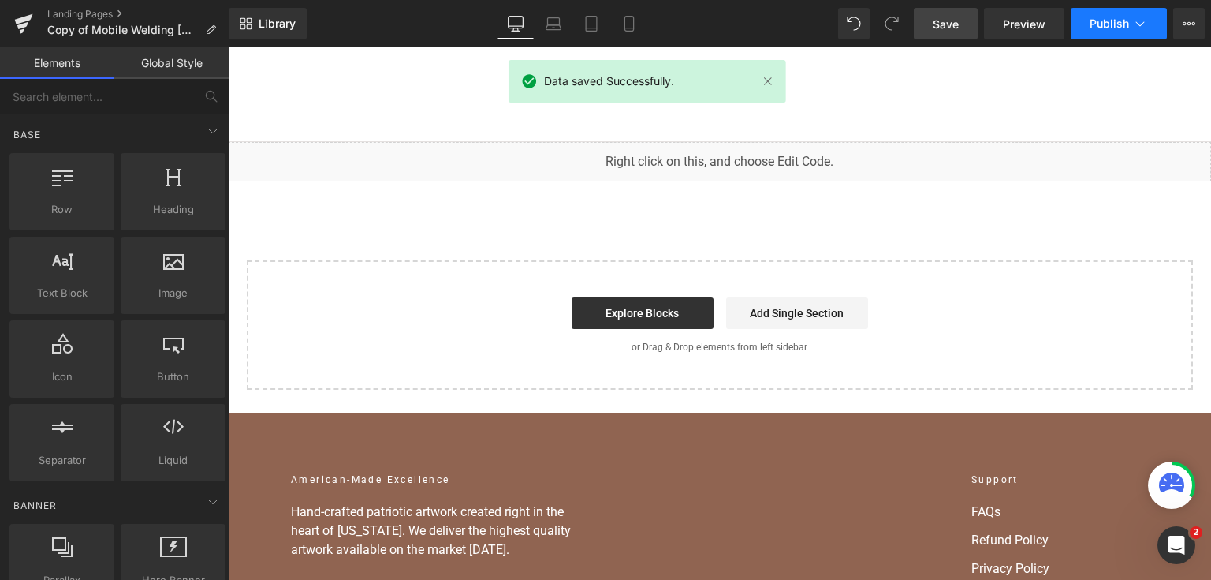
click at [1088, 25] on button "Publish" at bounding box center [1119, 24] width 96 height 32
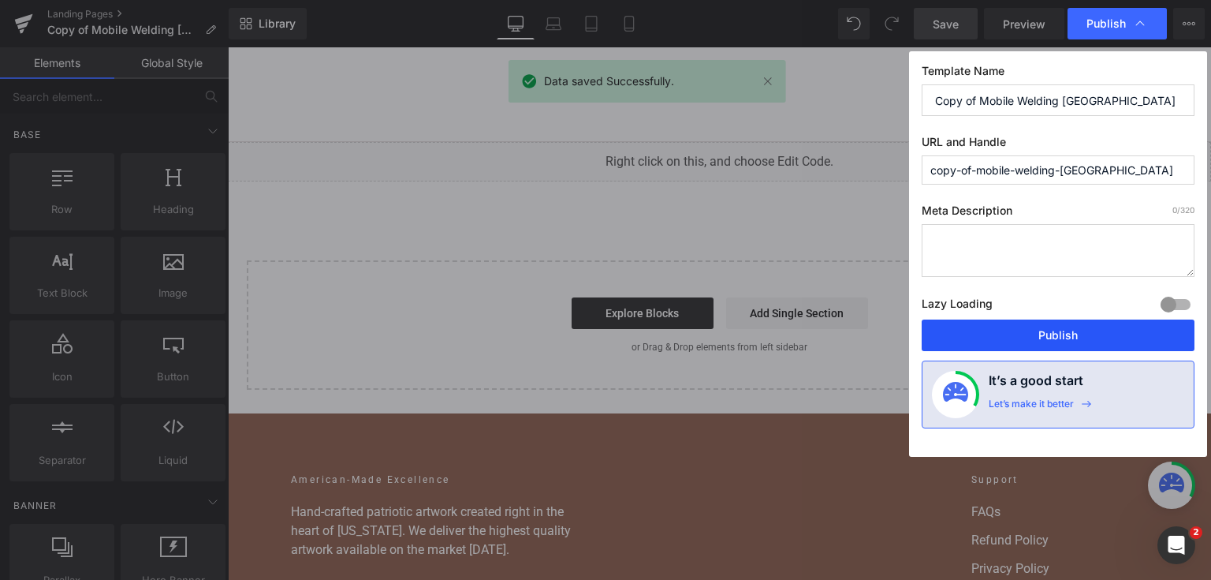
click at [1060, 333] on button "Publish" at bounding box center [1058, 335] width 273 height 32
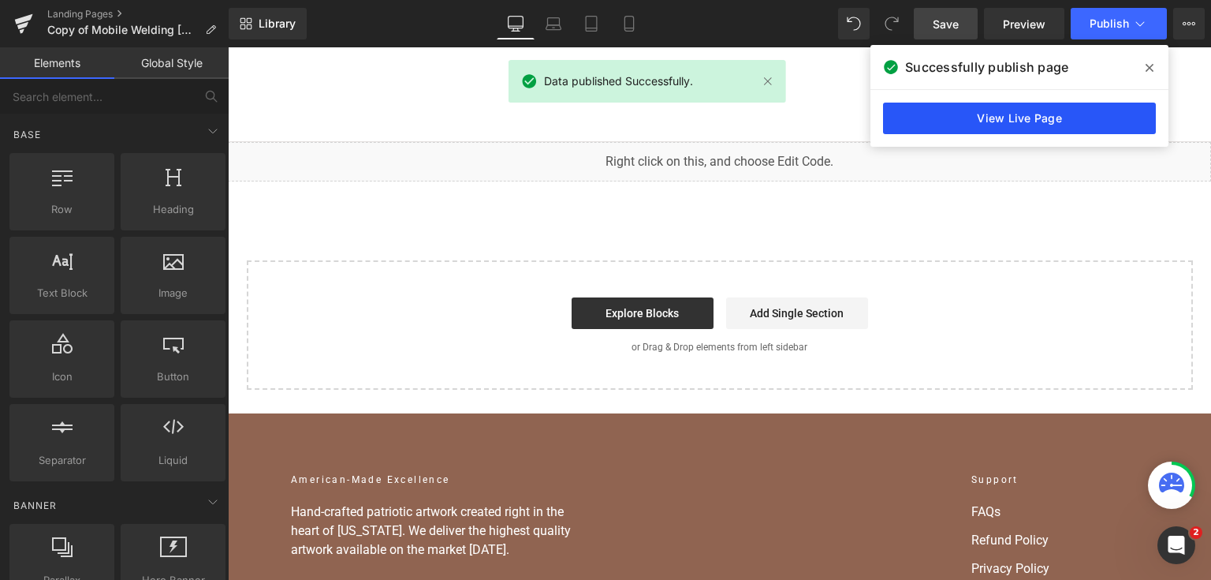
click at [927, 113] on link "View Live Page" at bounding box center [1019, 119] width 273 height 32
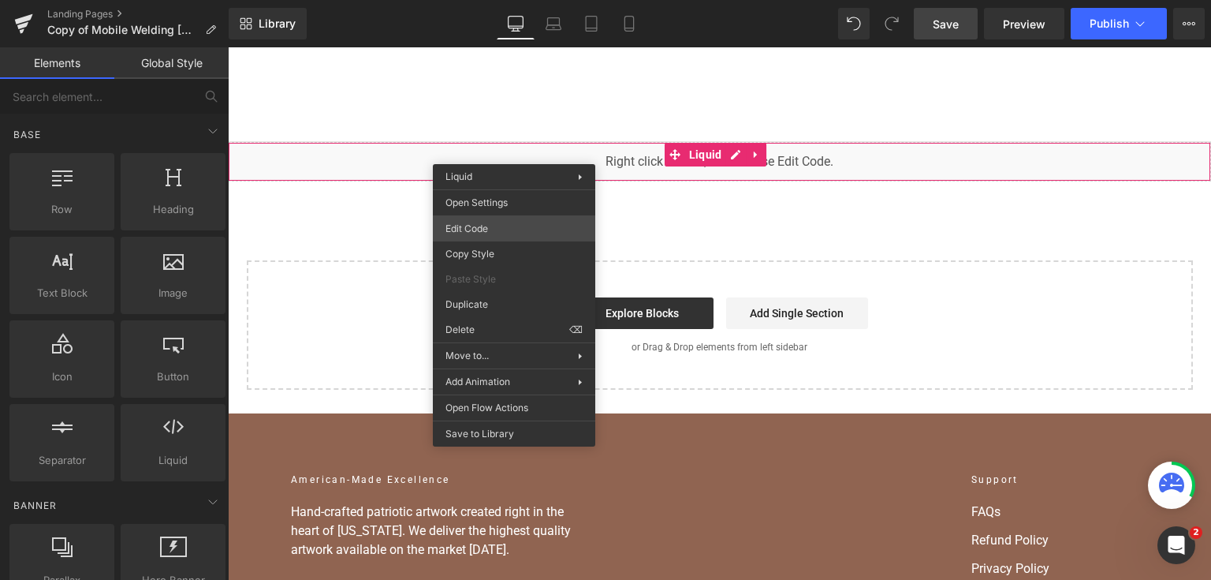
click at [518, 0] on div "You are previewing how the will restyle your page. You can not edit Elements in…" at bounding box center [605, 0] width 1211 height 0
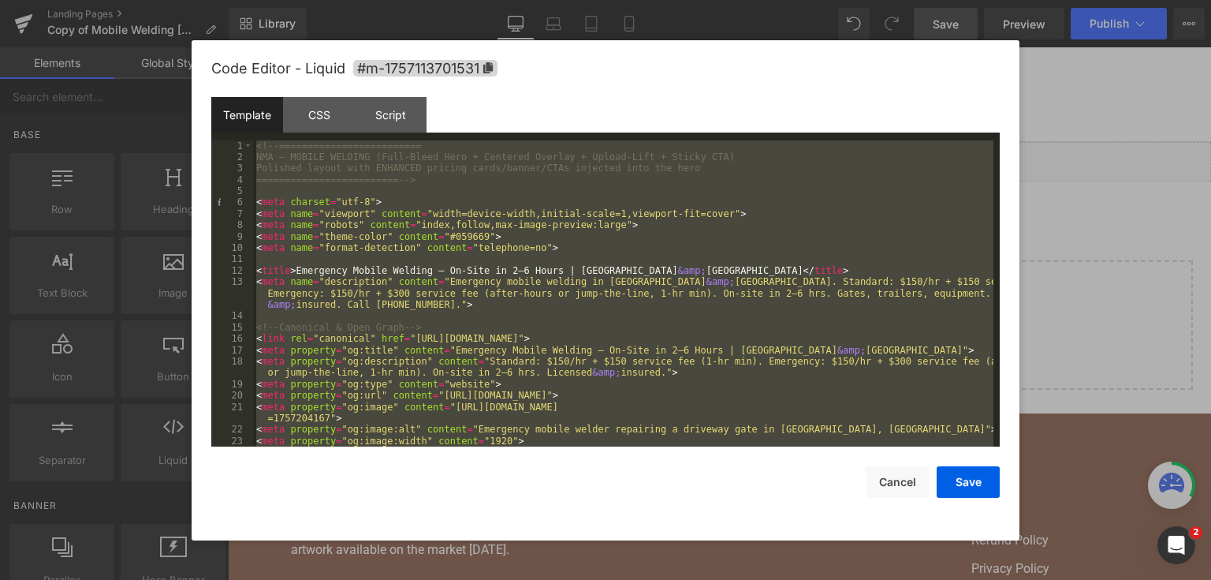
click at [1024, 250] on div at bounding box center [605, 290] width 1211 height 580
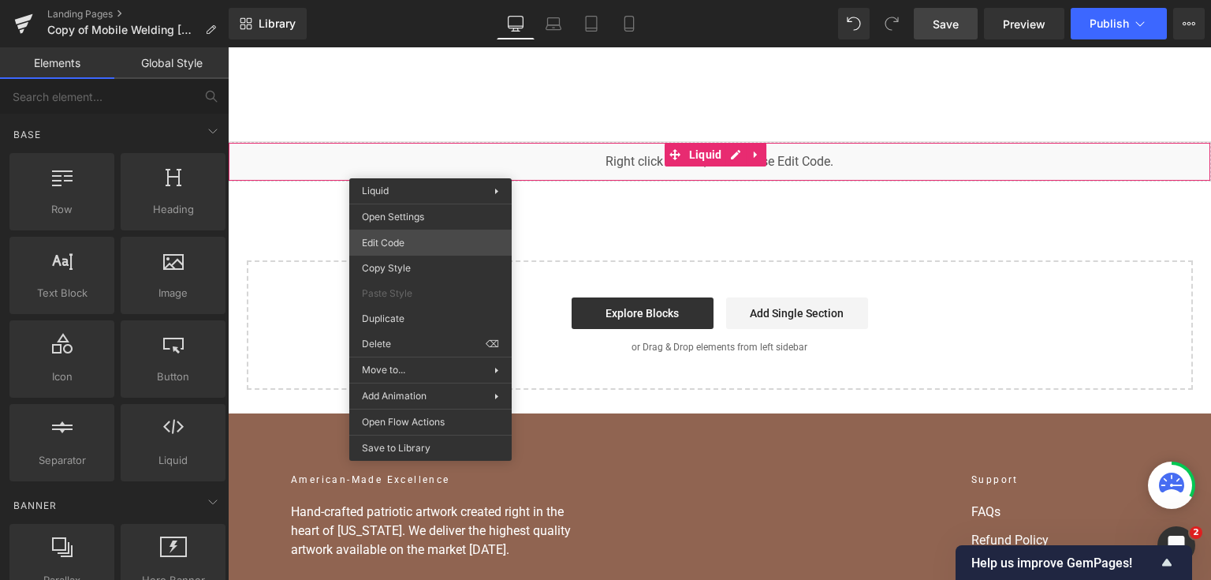
click at [439, 0] on div "You are previewing how the will restyle your page. You can not edit Elements in…" at bounding box center [605, 0] width 1211 height 0
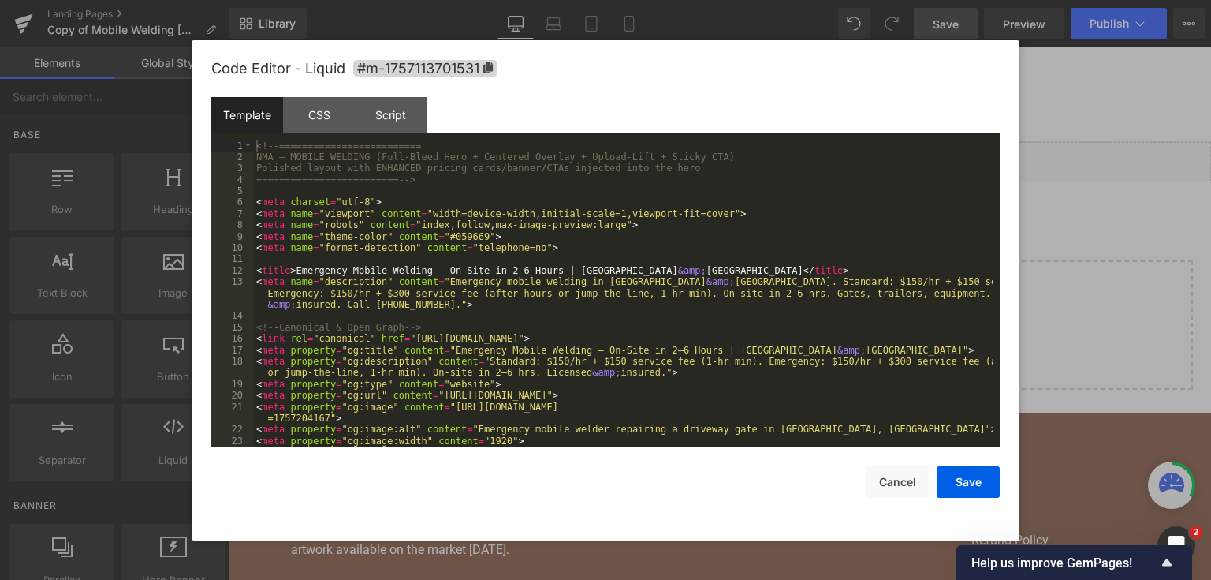
click at [496, 233] on div "<!-- ========================= NMA — MOBILE WELDING (Full-Bleed Hero + Centered…" at bounding box center [623, 305] width 740 height 330
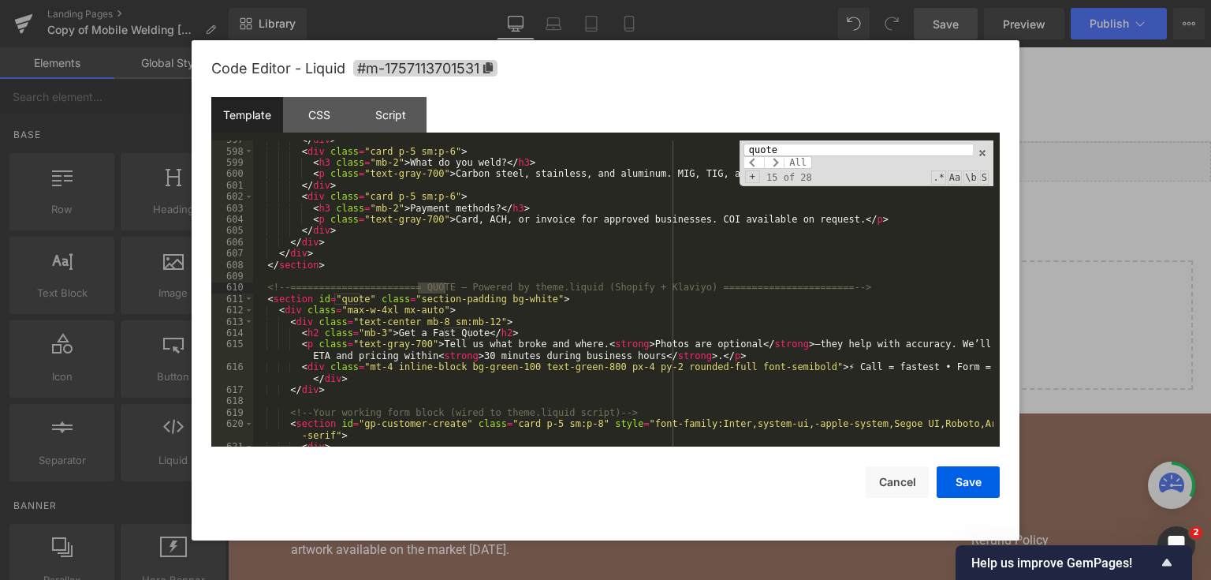
scroll to position [8147, 0]
type input "quote"
click at [312, 308] on div "</ div > < div class = "card p-5 sm:p-6" > < h3 class = "mb-2" > What do you we…" at bounding box center [623, 299] width 740 height 330
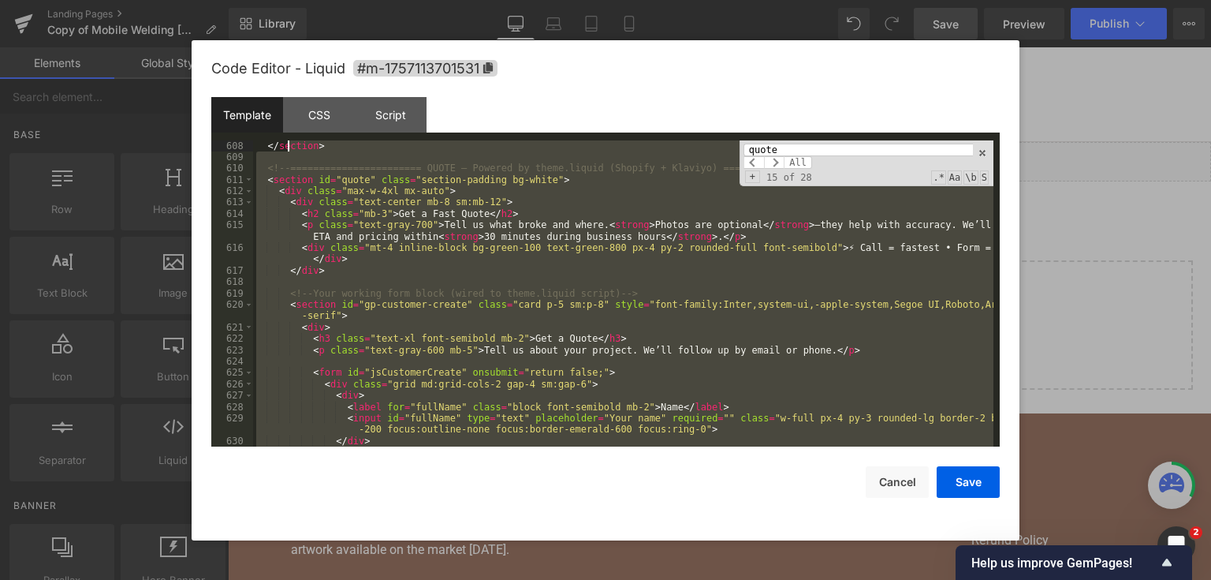
scroll to position [8164, 0]
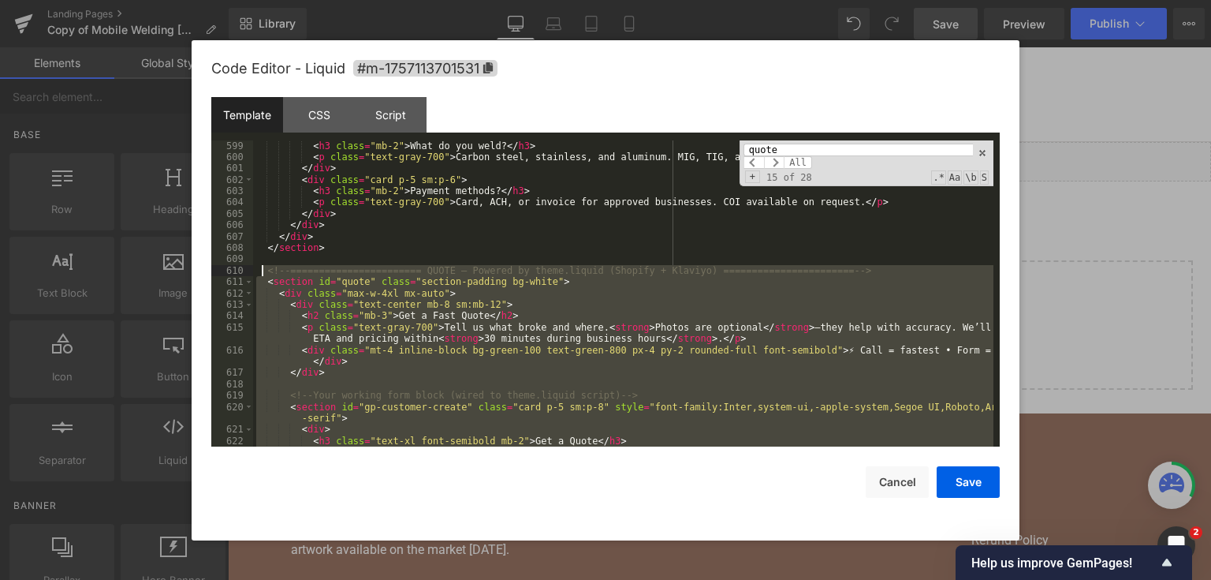
drag, startPoint x: 328, startPoint y: 402, endPoint x: 259, endPoint y: 268, distance: 150.9
click at [259, 268] on div "< h3 class = "mb-2" > What do you weld? </ h3 > < p class = "text-gray-700" > C…" at bounding box center [623, 305] width 740 height 330
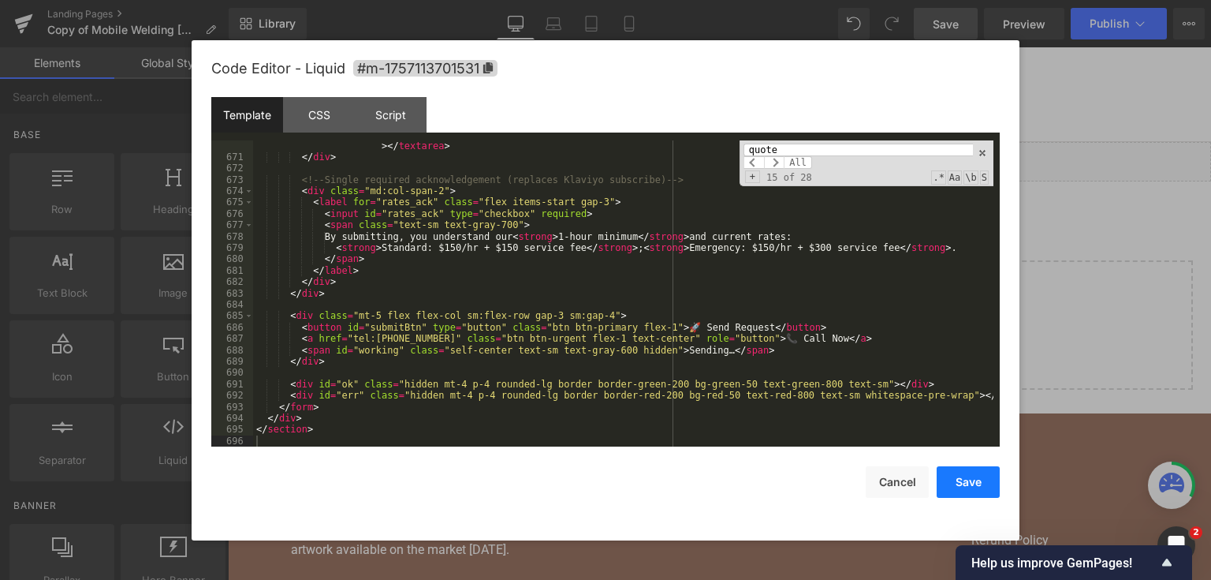
click at [960, 480] on button "Save" at bounding box center [968, 482] width 63 height 32
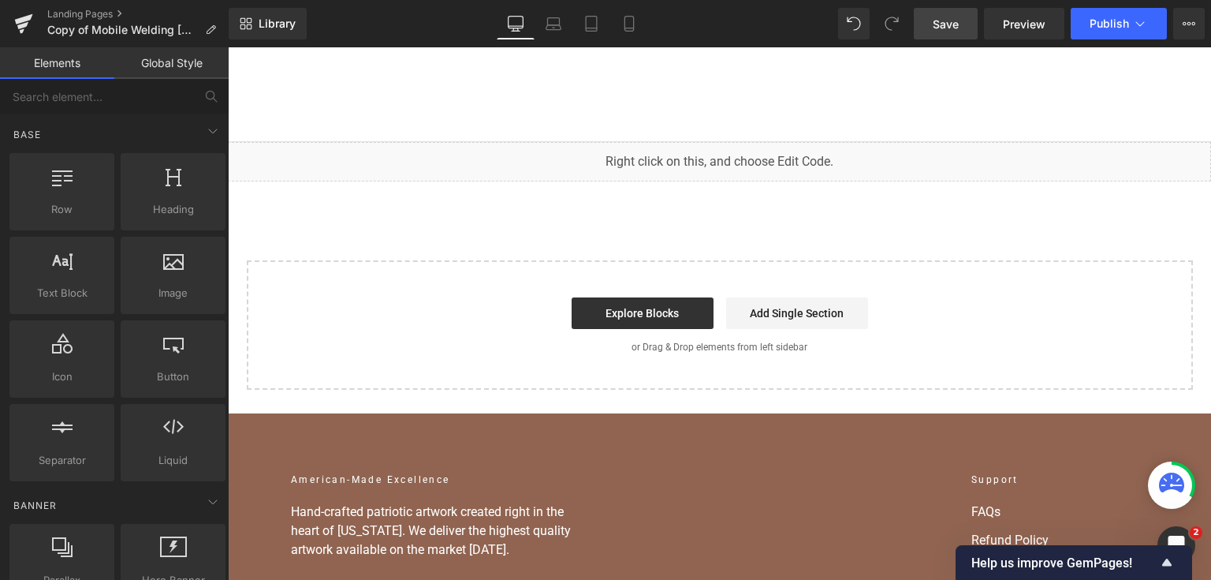
click at [945, 16] on span "Save" at bounding box center [946, 24] width 26 height 17
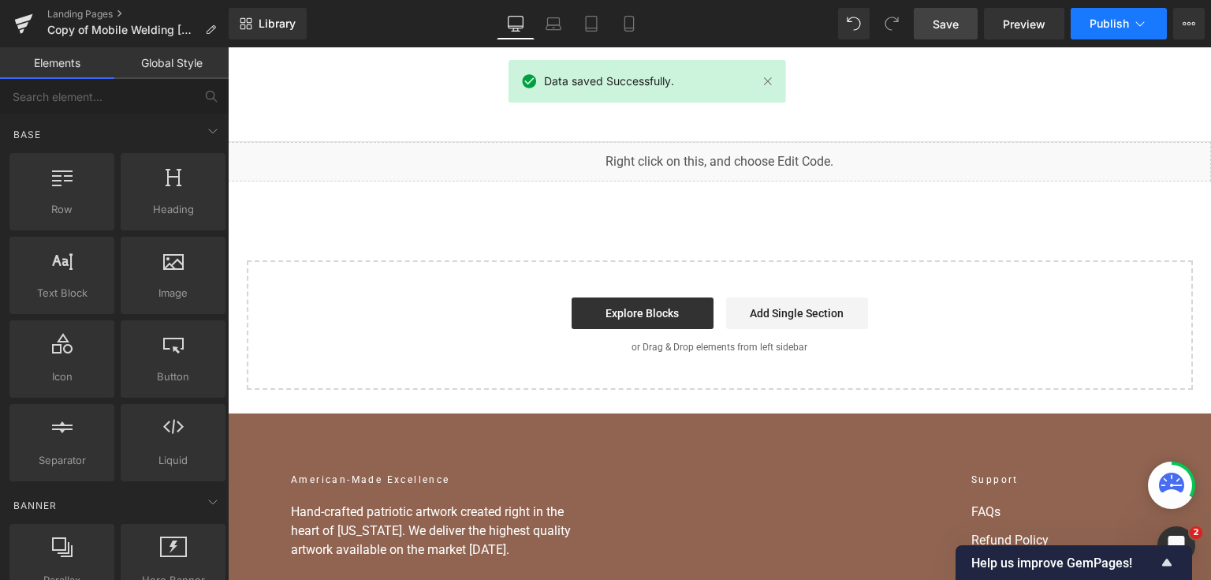
click at [1102, 13] on button "Publish" at bounding box center [1119, 24] width 96 height 32
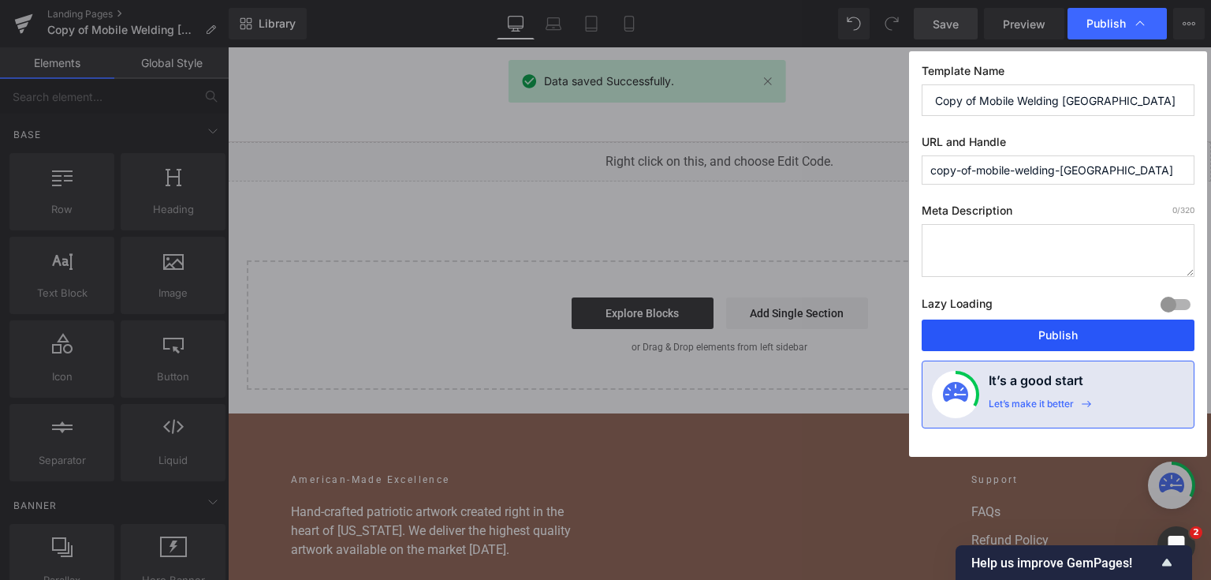
click at [1031, 330] on button "Publish" at bounding box center [1058, 335] width 273 height 32
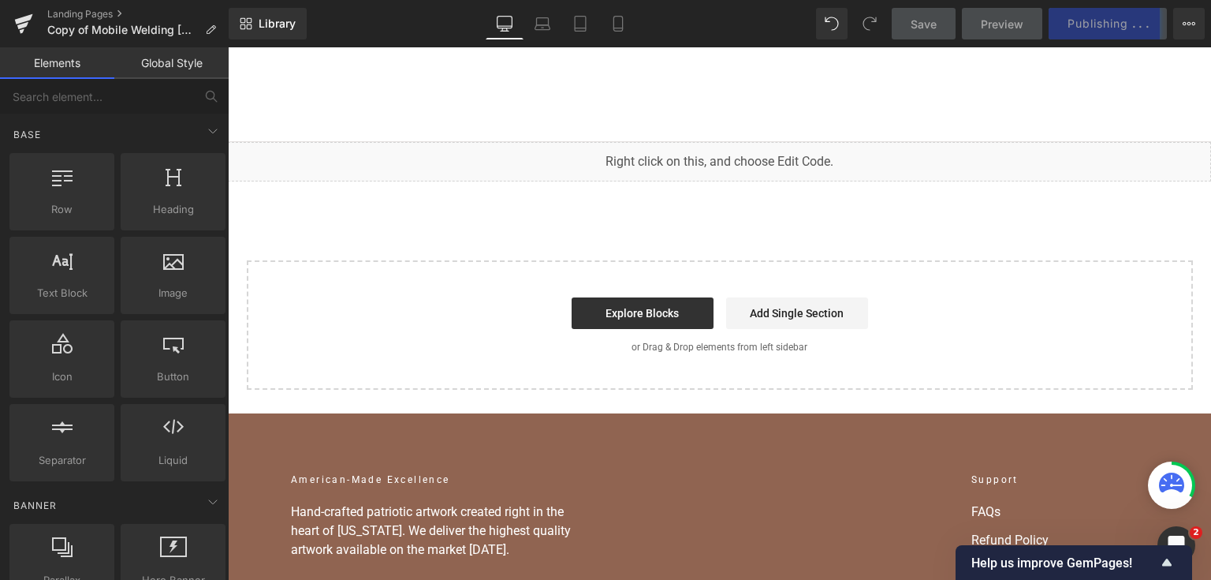
click at [1126, 99] on link "Search" at bounding box center [1129, 95] width 17 height 17
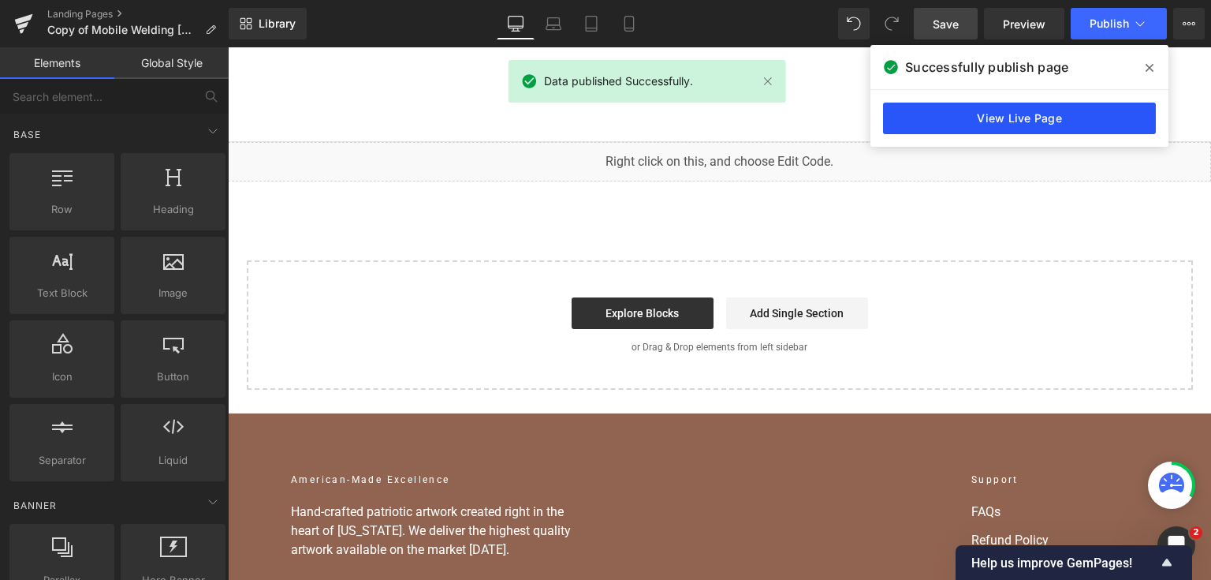
click at [924, 106] on link "View Live Page" at bounding box center [1019, 119] width 273 height 32
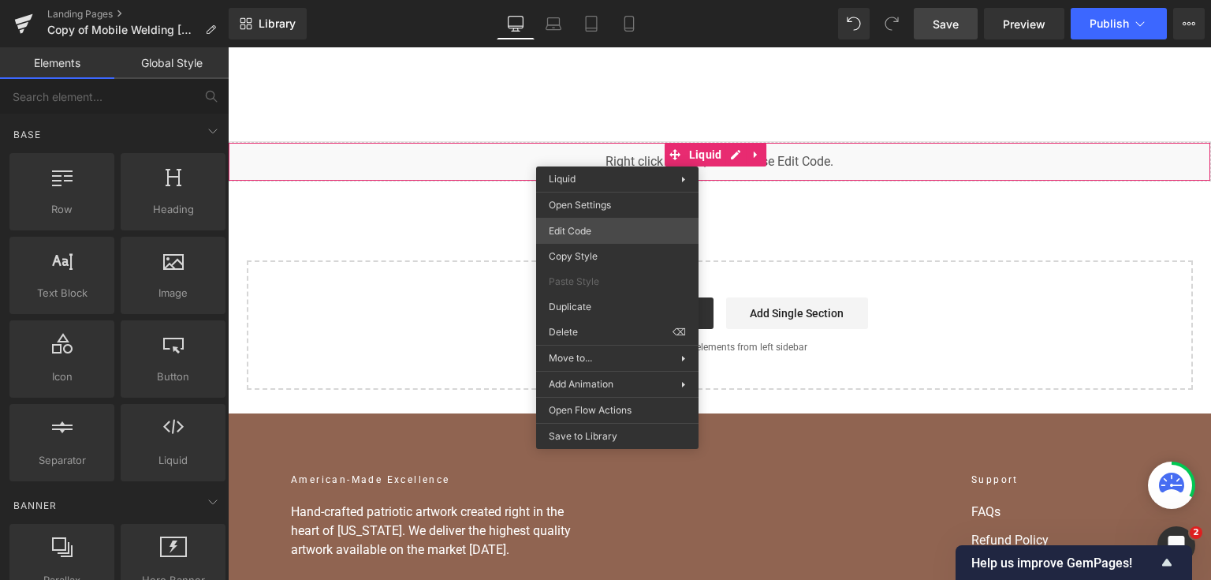
click at [616, 0] on div "You are previewing how the will restyle your page. You can not edit Elements in…" at bounding box center [605, 0] width 1211 height 0
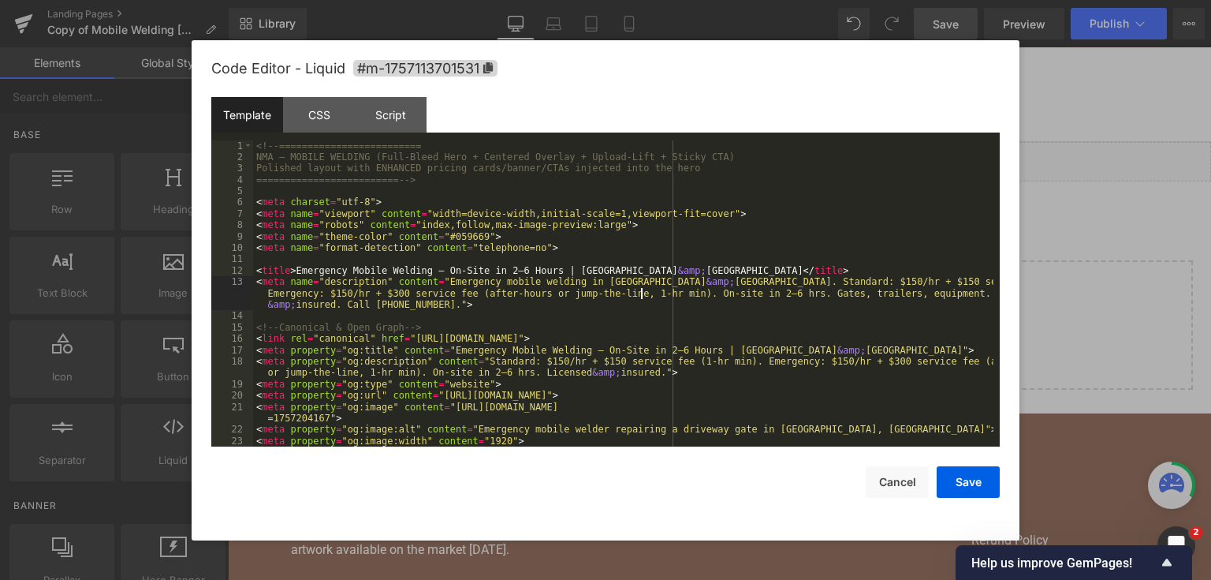
click at [640, 290] on div "<!-- ========================= NMA — MOBILE WELDING (Full-Bleed Hero + Centered…" at bounding box center [623, 305] width 740 height 330
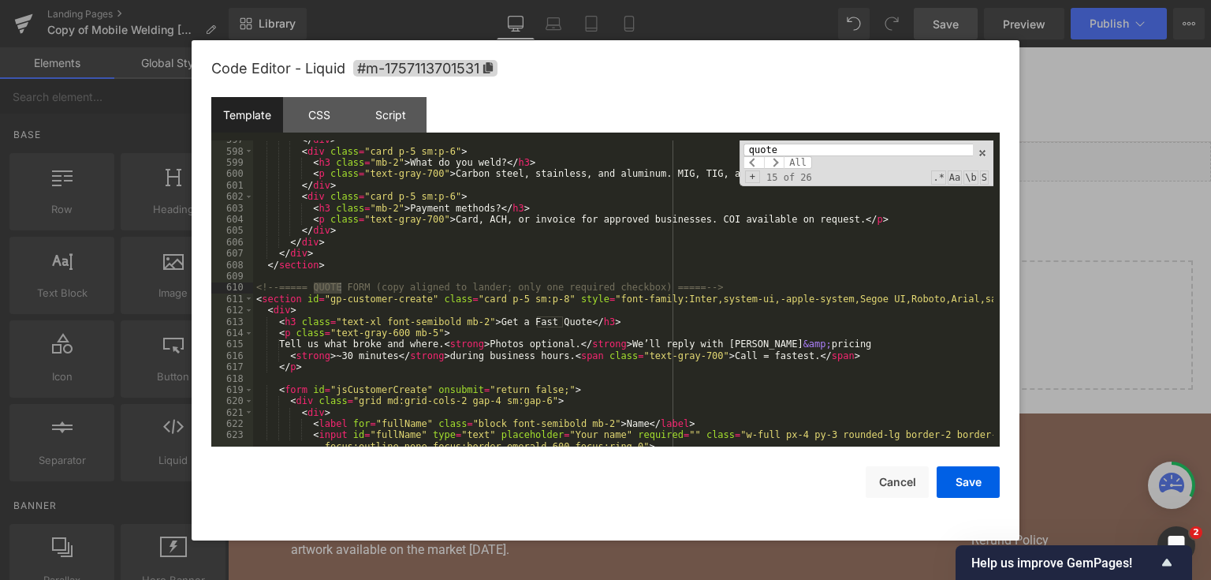
scroll to position [8147, 0]
type input "quote"
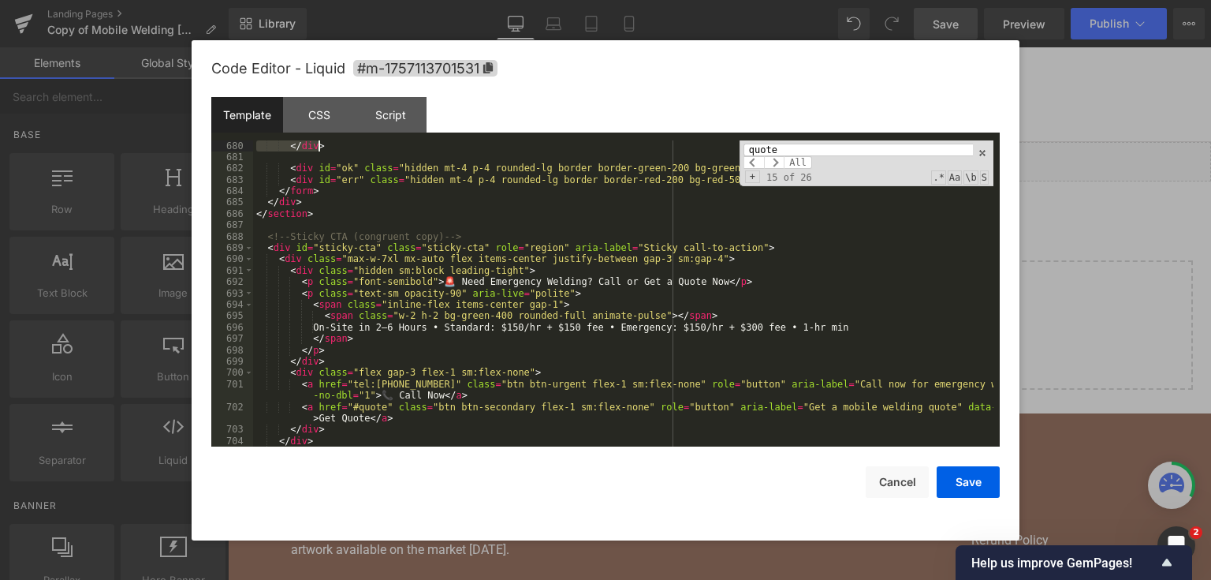
scroll to position [9163, 0]
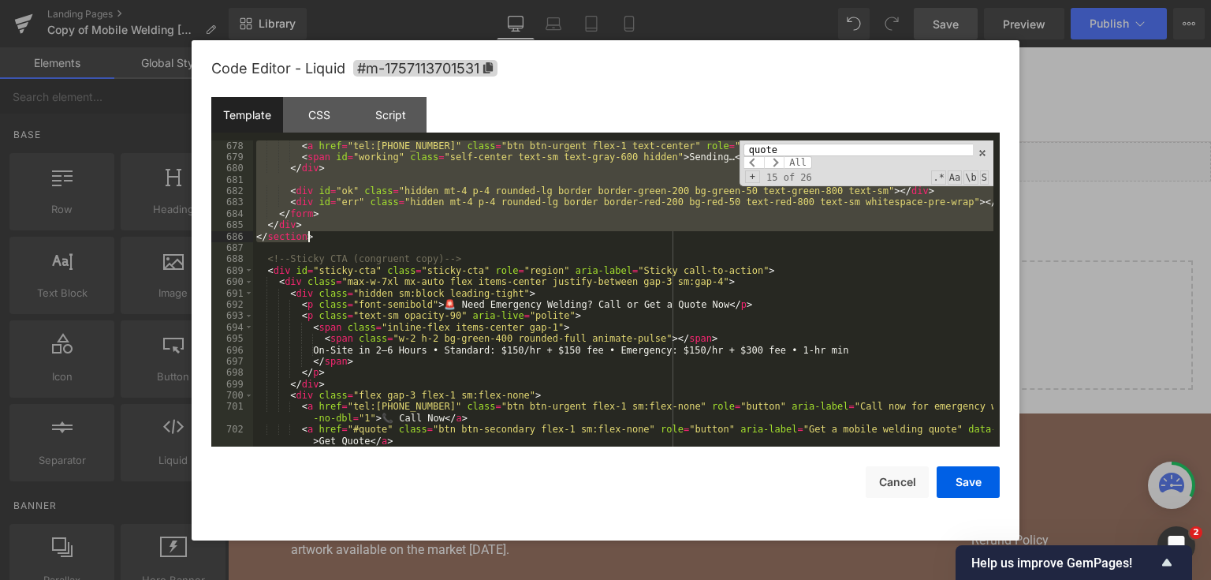
drag, startPoint x: 256, startPoint y: 282, endPoint x: 595, endPoint y: 233, distance: 341.8
click at [595, 233] on div "< a href = "tel:+16158104910" class = "btn btn-urgent flex-1 text-center" role …" at bounding box center [623, 305] width 740 height 330
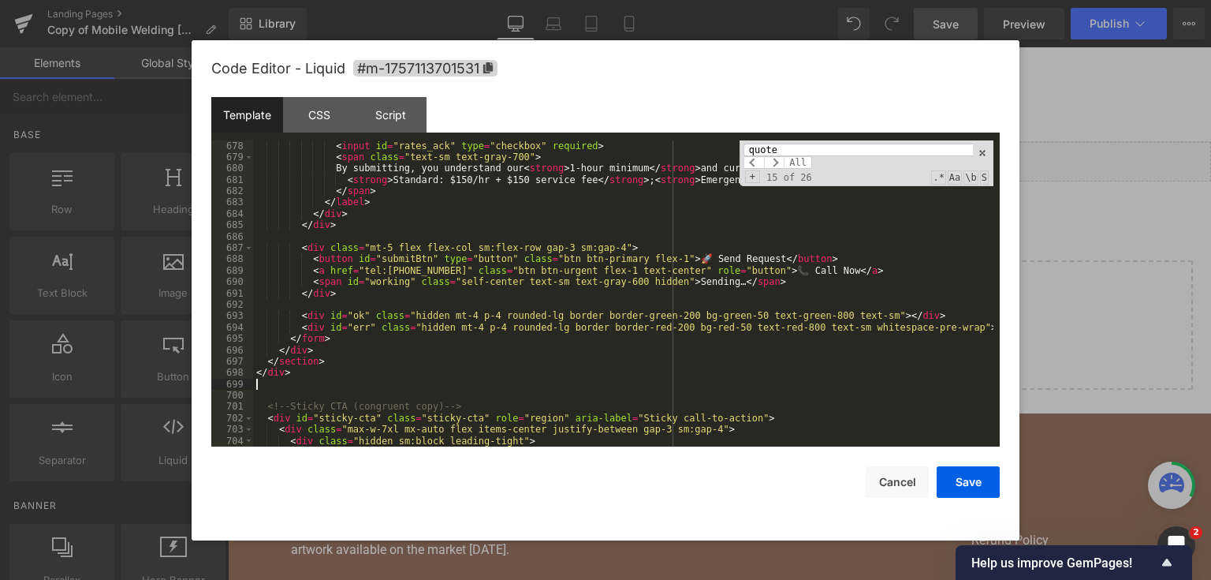
scroll to position [9072, 0]
drag, startPoint x: 964, startPoint y: 478, endPoint x: 699, endPoint y: 114, distance: 450.9
click at [964, 478] on button "Save" at bounding box center [968, 482] width 63 height 32
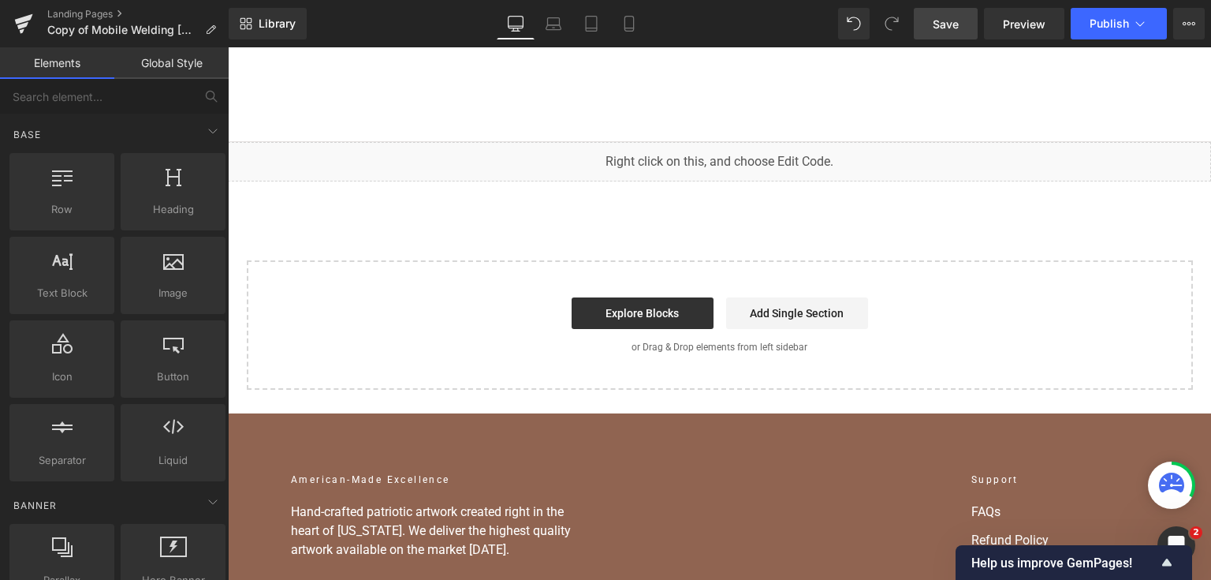
click at [934, 27] on span "Save" at bounding box center [946, 24] width 26 height 17
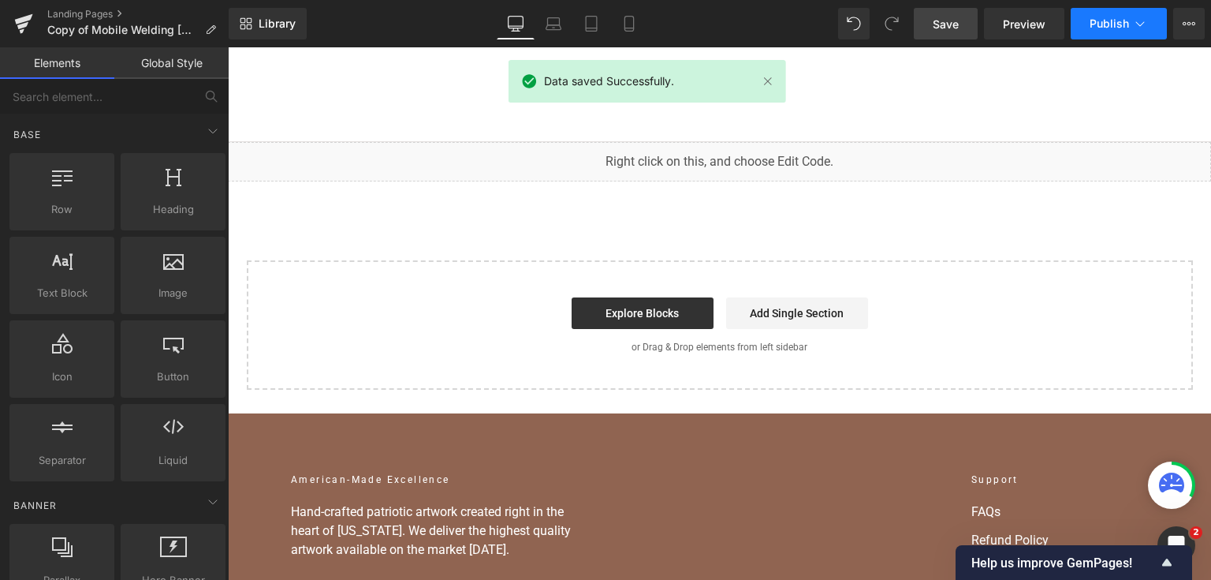
click at [1128, 20] on span "Publish" at bounding box center [1109, 23] width 39 height 13
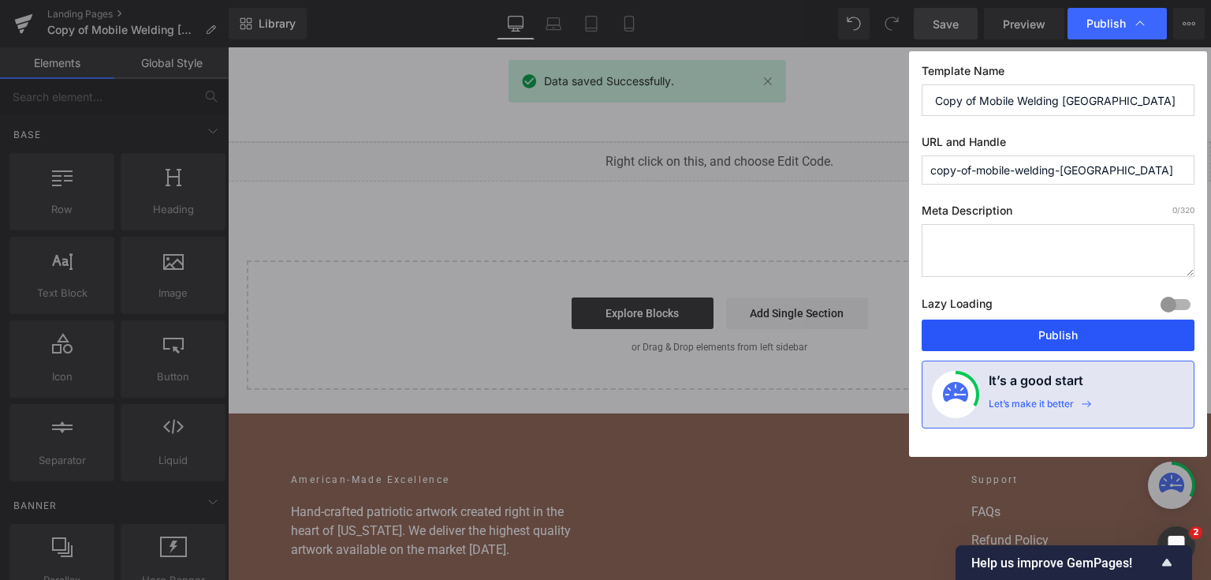
click at [1009, 330] on button "Publish" at bounding box center [1058, 335] width 273 height 32
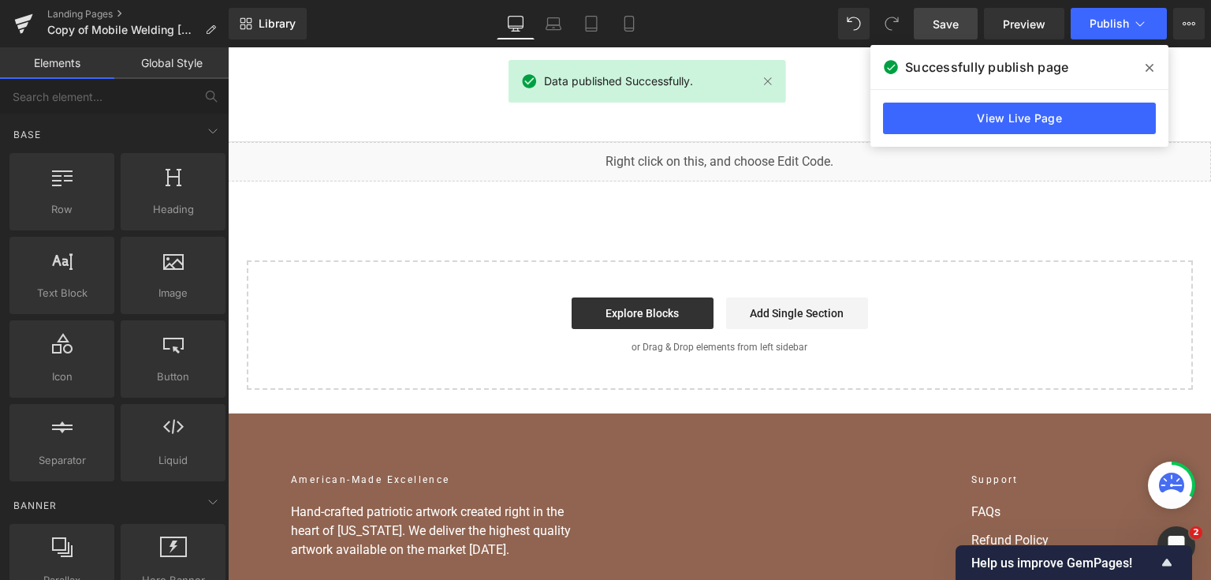
click at [1041, 145] on div "View Live Page" at bounding box center [1020, 118] width 298 height 57
click at [1025, 129] on link "View Live Page" at bounding box center [1019, 119] width 273 height 32
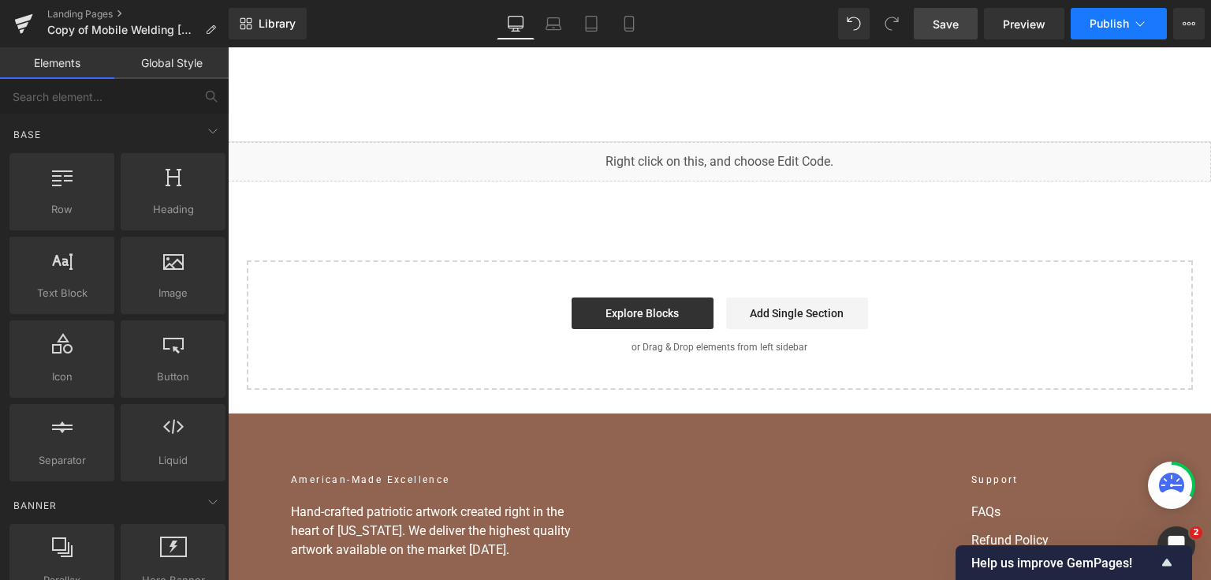
click at [1149, 24] on button "Publish" at bounding box center [1119, 24] width 96 height 32
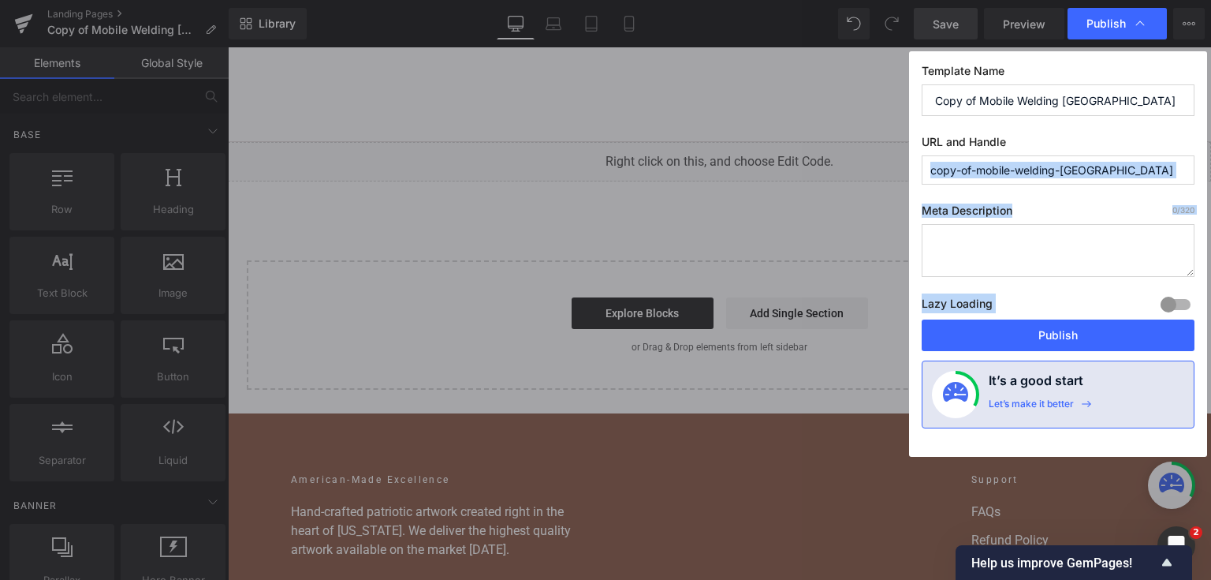
drag, startPoint x: 1013, startPoint y: 134, endPoint x: 953, endPoint y: 132, distance: 60.8
click at [953, 132] on div "Template Name Copy of Mobile Welding Nashville URL and Handle copy-of-mobile-we…" at bounding box center [1058, 253] width 298 height 405
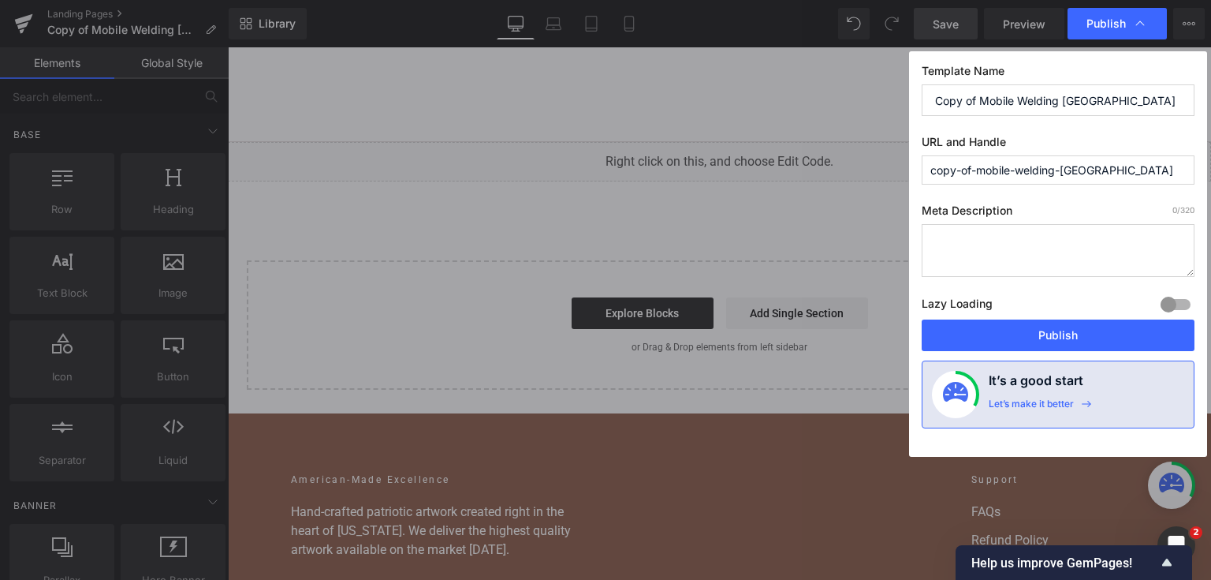
click at [955, 135] on label "URL and Handle" at bounding box center [1058, 145] width 273 height 21
drag, startPoint x: 926, startPoint y: 137, endPoint x: 1002, endPoint y: 140, distance: 76.6
click at [1002, 140] on label "URL and Handle" at bounding box center [1058, 145] width 273 height 21
click at [1019, 141] on label "URL and Handle" at bounding box center [1058, 145] width 273 height 21
drag, startPoint x: 1019, startPoint y: 142, endPoint x: 926, endPoint y: 136, distance: 93.3
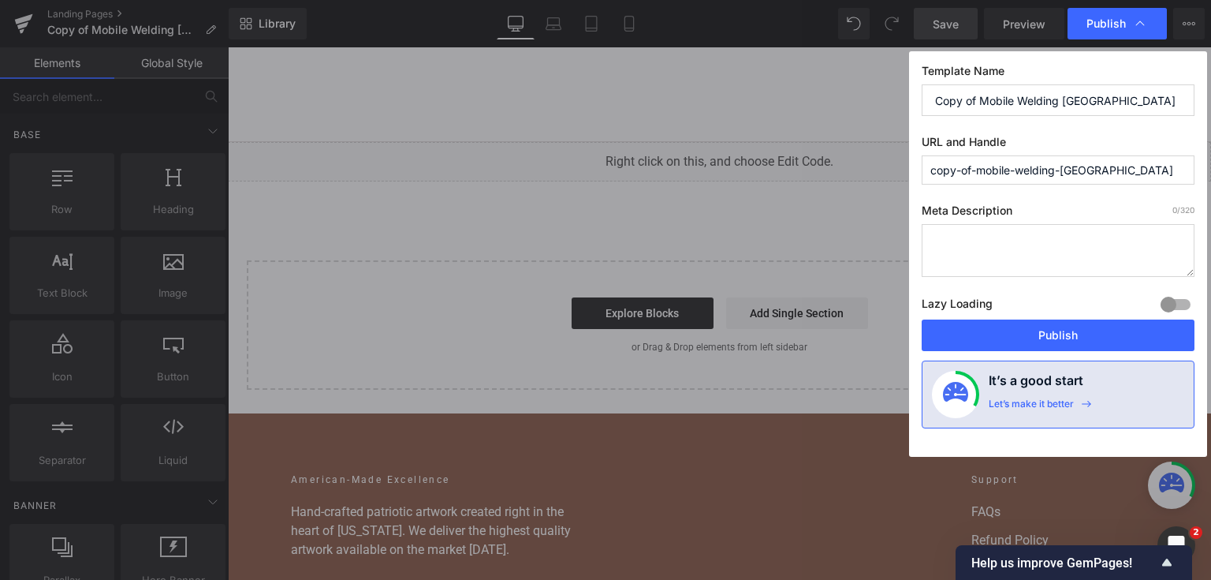
click at [926, 136] on label "URL and Handle" at bounding box center [1058, 145] width 273 height 21
copy label "URL"
click at [993, 203] on label "Meta Description 0 /320" at bounding box center [1058, 213] width 273 height 21
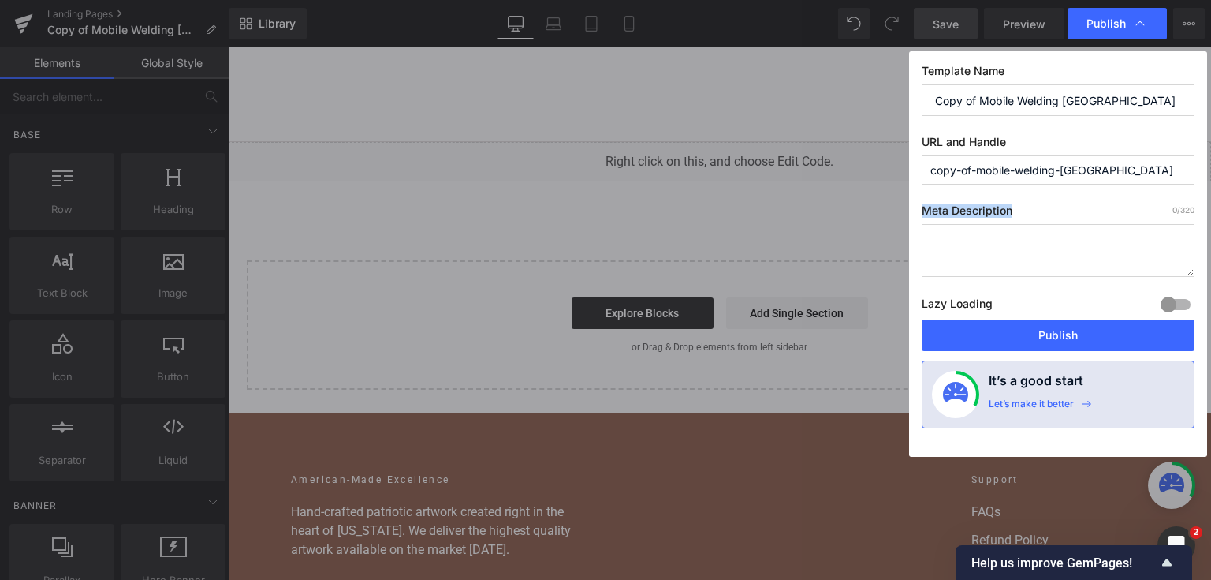
copy label "Meta Description"
click at [999, 162] on input "copy-of-mobile-welding-nashville" at bounding box center [1058, 169] width 273 height 29
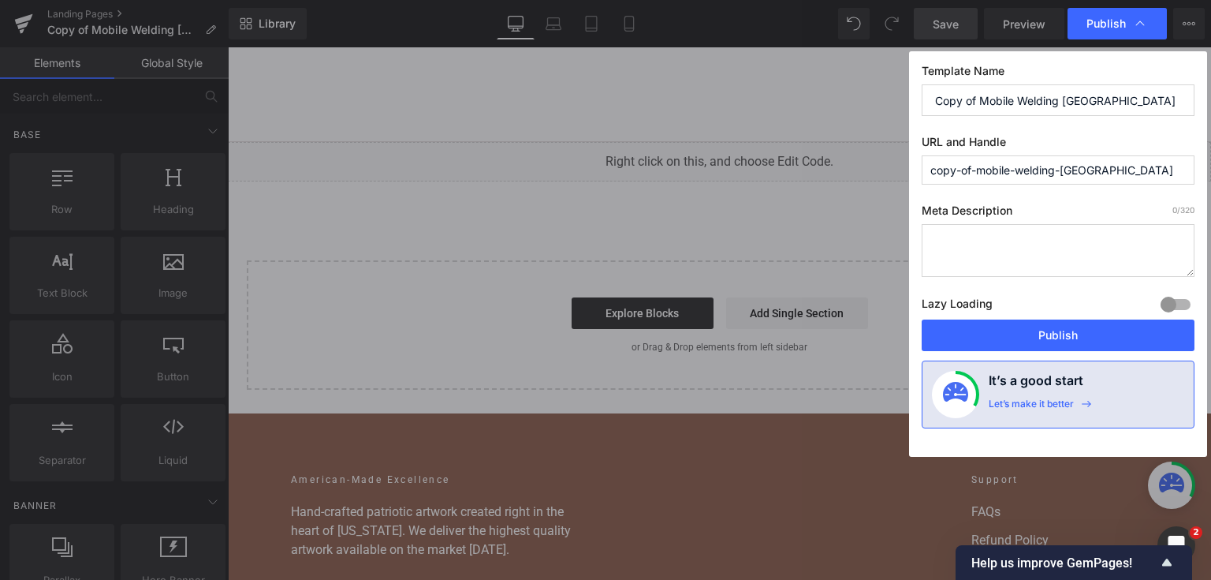
click at [999, 162] on input "copy-of-mobile-welding-nashville" at bounding box center [1058, 169] width 273 height 29
paste input "text"
type input "mobile-welding-nashville"
click at [1071, 177] on input "mobile-welding-nashville" at bounding box center [1058, 169] width 273 height 29
click at [964, 173] on input "mobile-welding-nashville" at bounding box center [1058, 169] width 273 height 29
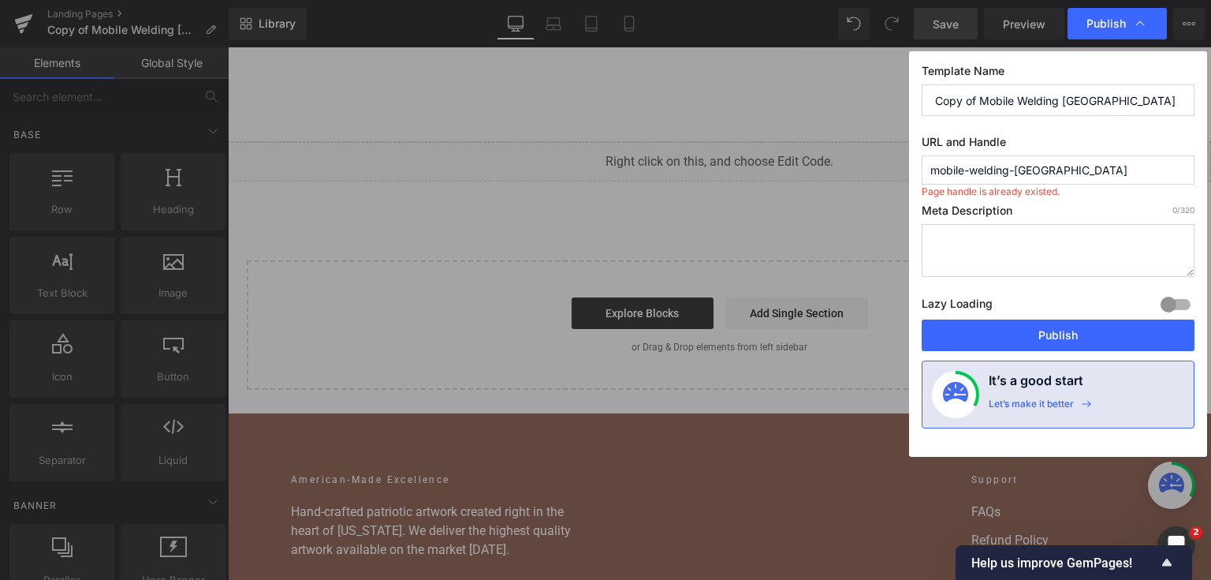
click at [1008, 227] on textarea at bounding box center [1058, 250] width 273 height 53
paste textarea "Emergency mobile welding in Nashville & Middle TN. Standard: $150/hr + $150 ser…"
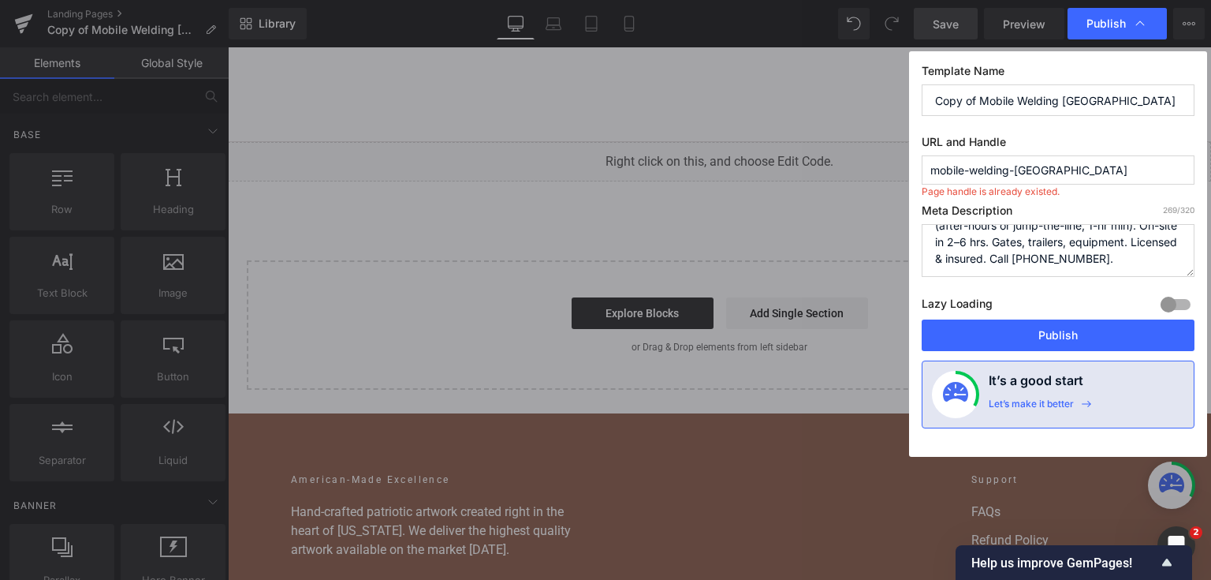
scroll to position [99, 0]
drag, startPoint x: 991, startPoint y: 259, endPoint x: 1000, endPoint y: 245, distance: 16.0
click at [1000, 245] on textarea "Emergency mobile welding in Nashville & Middle TN. Standard: $150/hr + $150 ser…" at bounding box center [1058, 250] width 273 height 53
click at [1003, 246] on textarea "Emergency mobile welding in Nashville & Middle TN. Standard: $150/hr + $150 ser…" at bounding box center [1058, 250] width 273 height 53
click at [1010, 251] on textarea "Emergency mobile welding in Nashville & Middle TN. Standard: $150/hr + $150 ser…" at bounding box center [1058, 250] width 273 height 53
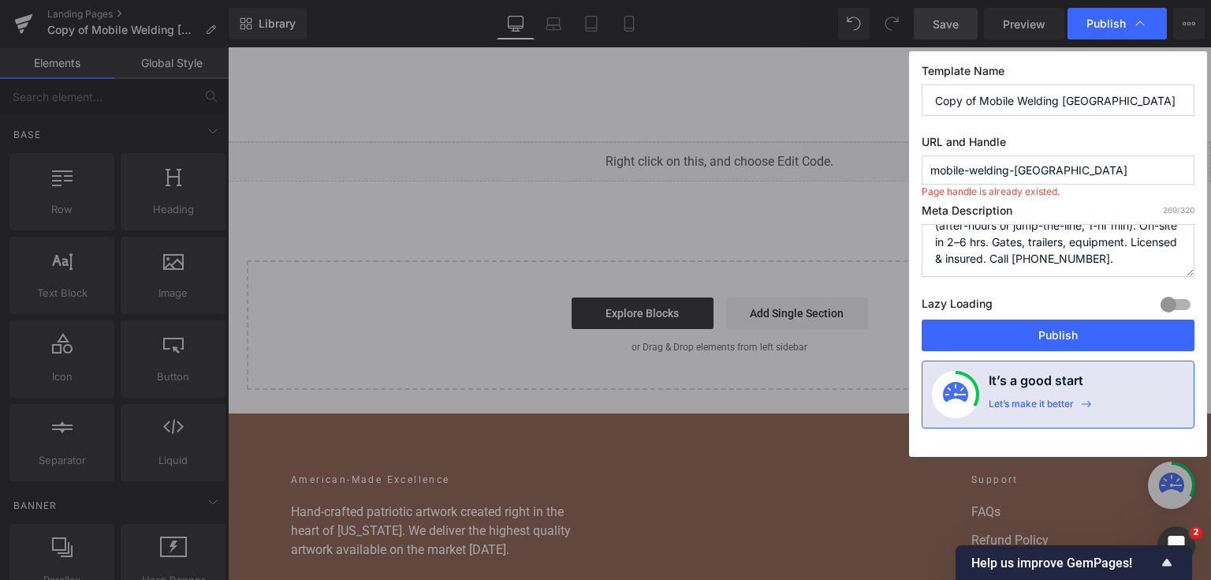
click at [990, 263] on textarea "Emergency mobile welding in Nashville & Middle TN. Standard: $150/hr + $150 ser…" at bounding box center [1058, 250] width 273 height 53
click at [964, 260] on textarea "Emergency mobile welding in Nashville & Middle TN. Standard: $150/hr + $150 ser…" at bounding box center [1058, 250] width 273 height 53
click at [1016, 254] on textarea "Emergency mobile welding in Nashville & Middle TN. Standard: $150/hr + $150 ser…" at bounding box center [1058, 250] width 273 height 53
click at [1014, 255] on textarea "Emergency mobile welding in Nashville & Middle TN. Standard: $150/hr + $150 ser…" at bounding box center [1058, 250] width 273 height 53
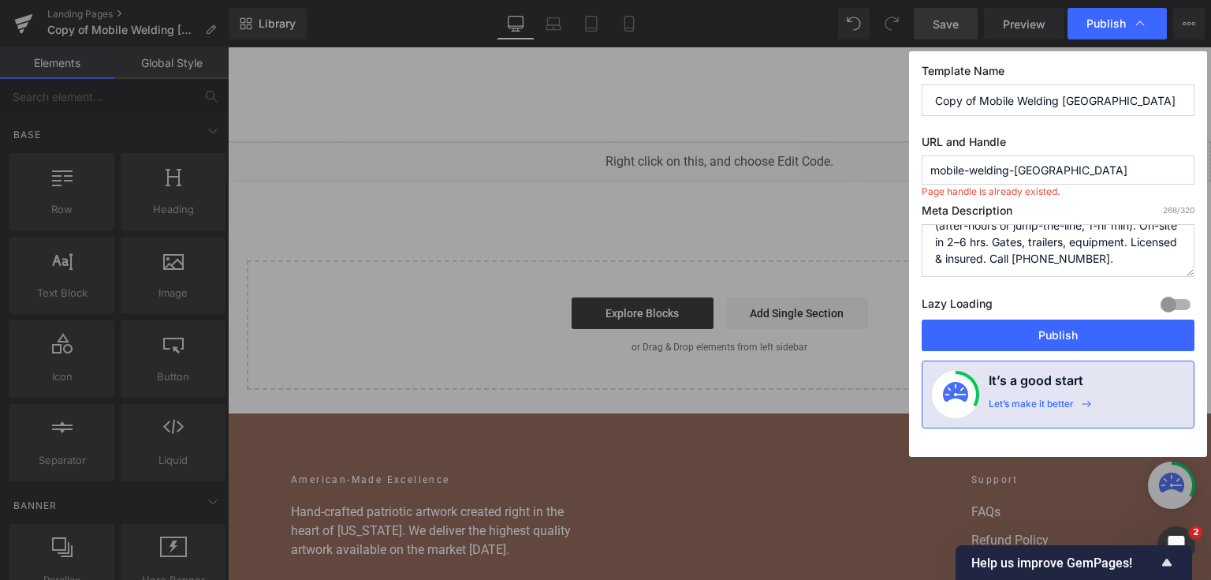
click at [1012, 256] on textarea "Emergency mobile welding in Nashville & Middle TN. Standard: $150/hr + $150 ser…" at bounding box center [1058, 250] width 273 height 53
click at [1014, 252] on textarea "Emergency mobile welding in Nashville & Middle TN. Standard: $150/hr + $150 ser…" at bounding box center [1058, 250] width 273 height 53
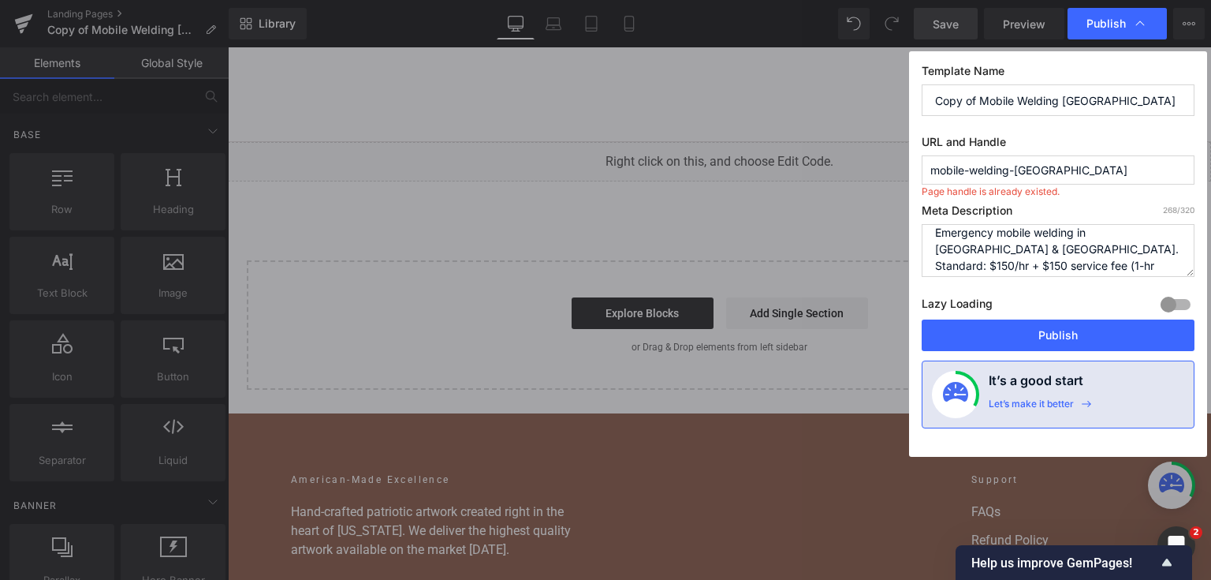
type textarea "Emergency mobile welding in Nashville & Middle TN. Standard: $150/hr + $150 ser…"
click at [1022, 103] on input "Copy of Mobile Welding Nashville" at bounding box center [1058, 100] width 273 height 32
type input "Mobile Welding Nashville + Working Form"
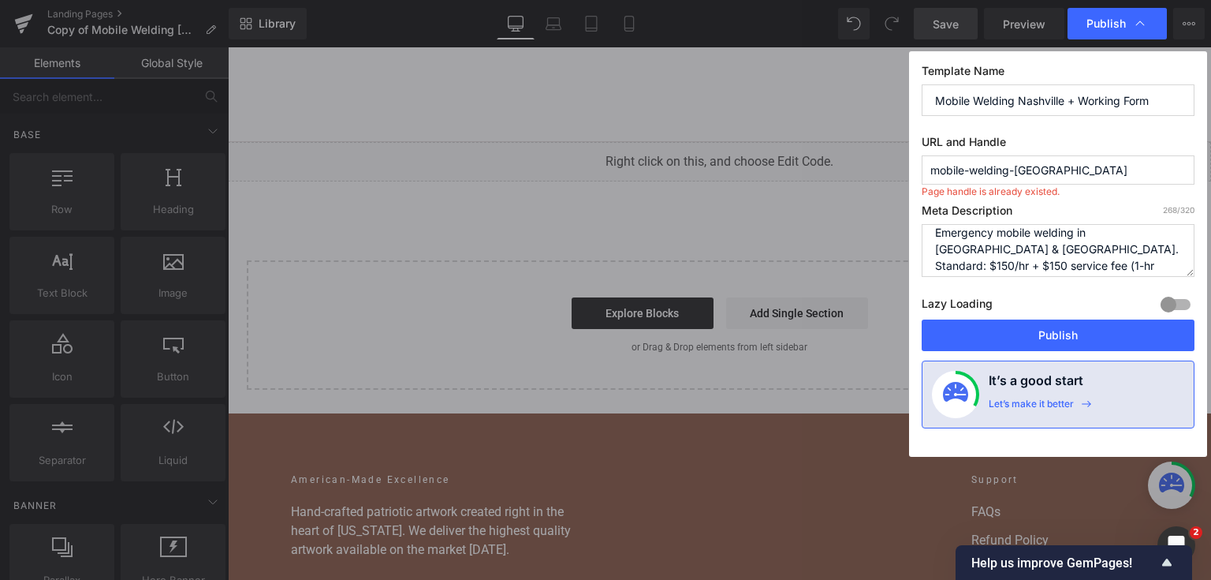
click at [1068, 167] on input "mobile-welding-nashville" at bounding box center [1058, 169] width 273 height 29
click at [1039, 247] on textarea "Emergency mobile welding in Nashville & Middle TN. Standard: $150/hr + $150 ser…" at bounding box center [1058, 250] width 273 height 53
click at [1031, 316] on div "Lazy Loading Build Upgrade plan to unlock" at bounding box center [1058, 306] width 273 height 26
click at [1031, 320] on button "Publish" at bounding box center [1058, 335] width 273 height 32
click at [1028, 326] on button "Publish" at bounding box center [1058, 335] width 273 height 32
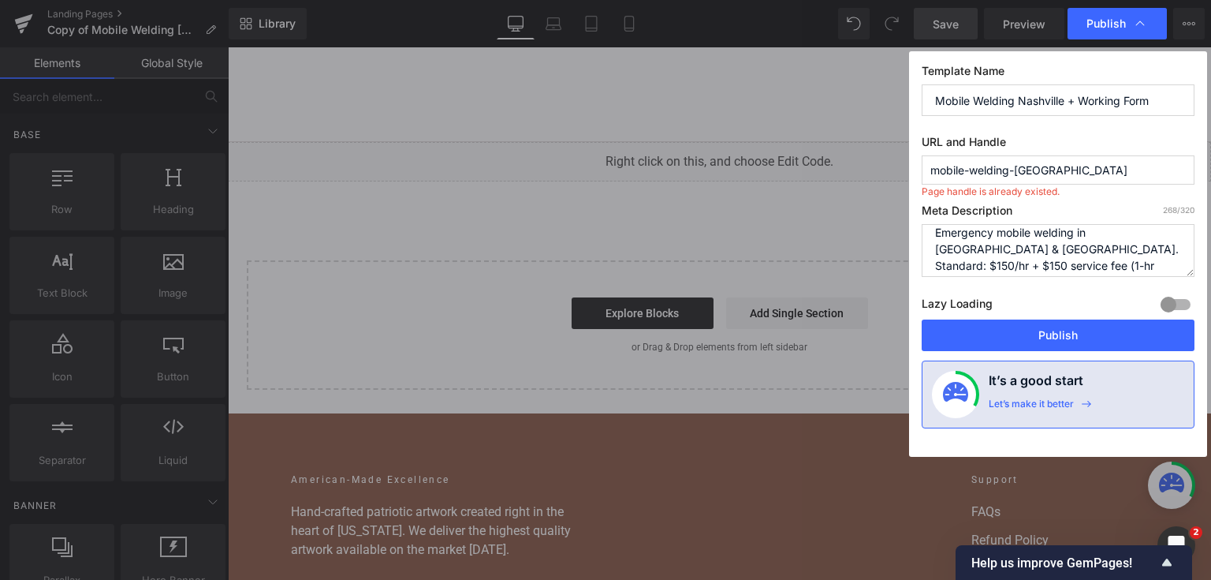
click at [1070, 158] on input "mobile-welding-nashville" at bounding box center [1058, 169] width 273 height 29
click at [1045, 322] on button "Publish" at bounding box center [1058, 335] width 273 height 32
click at [1061, 166] on input "mobile-welding-nashville" at bounding box center [1058, 169] width 273 height 29
click at [1076, 165] on input "mobile-welding-nashville" at bounding box center [1058, 169] width 273 height 29
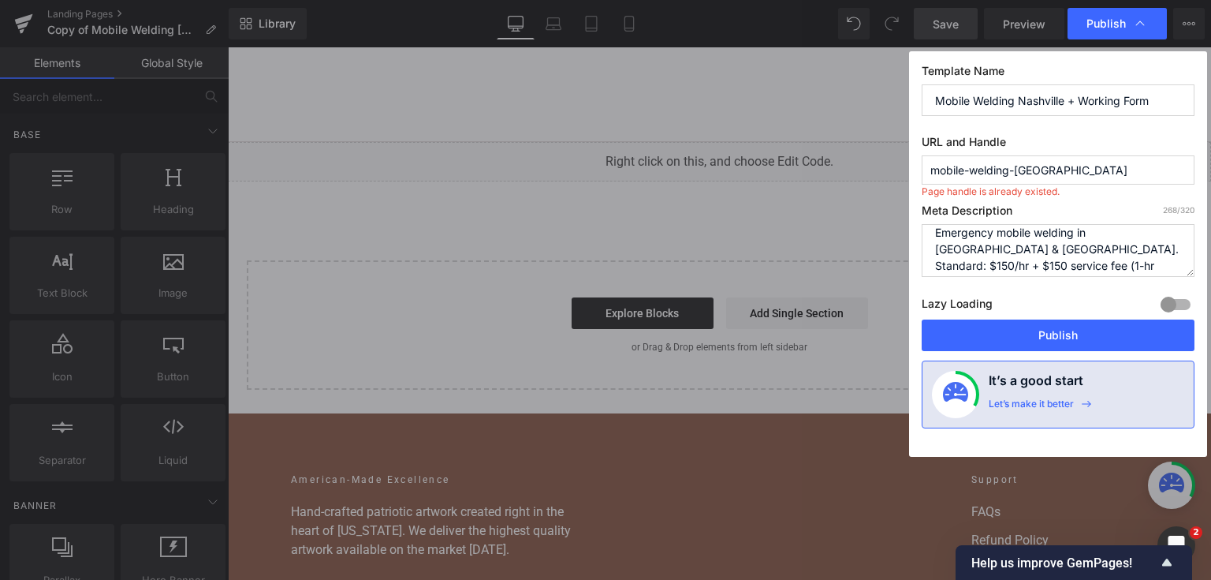
click at [1076, 165] on input "mobile-welding-nashville" at bounding box center [1058, 169] width 273 height 29
click at [1053, 170] on input "nashville-mobile-welding" at bounding box center [1058, 169] width 273 height 29
type input "nashville-mobile-welding"
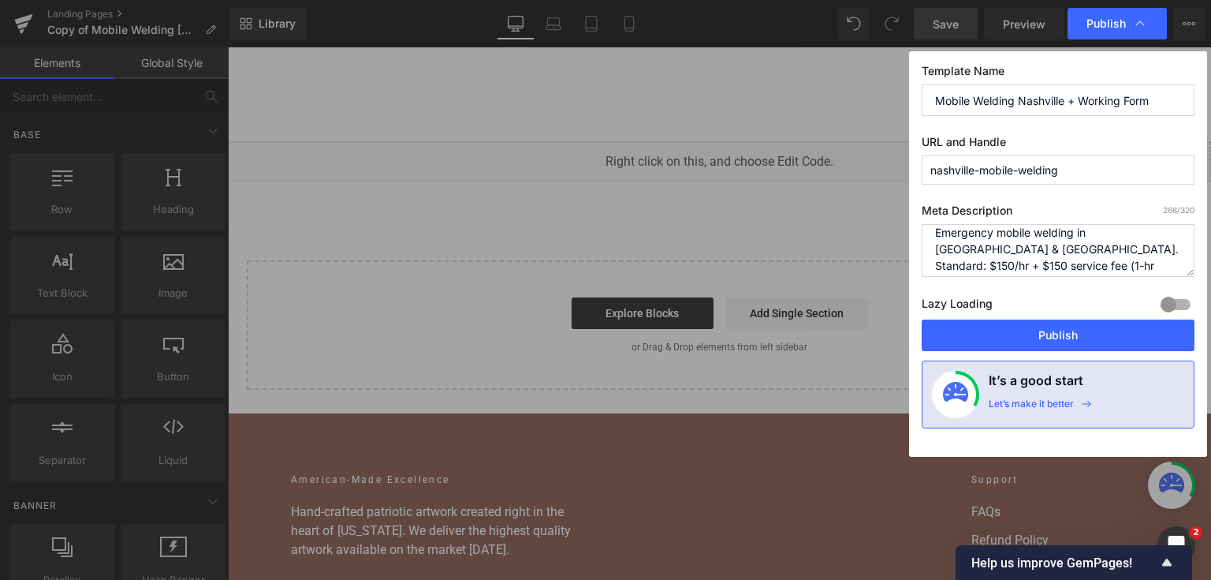
click at [1053, 255] on textarea "Emergency mobile welding in Nashville & Middle TN. Standard: $150/hr + $150 ser…" at bounding box center [1058, 250] width 273 height 53
click at [1086, 151] on label "URL and Handle" at bounding box center [1058, 145] width 273 height 21
click at [1085, 170] on input "nashville-mobile-welding" at bounding box center [1058, 169] width 273 height 29
click at [1085, 136] on label "URL and Handle" at bounding box center [1058, 145] width 273 height 21
click at [1050, 252] on textarea "Emergency mobile welding in Nashville & Middle TN. Standard: $150/hr + $150 ser…" at bounding box center [1058, 250] width 273 height 53
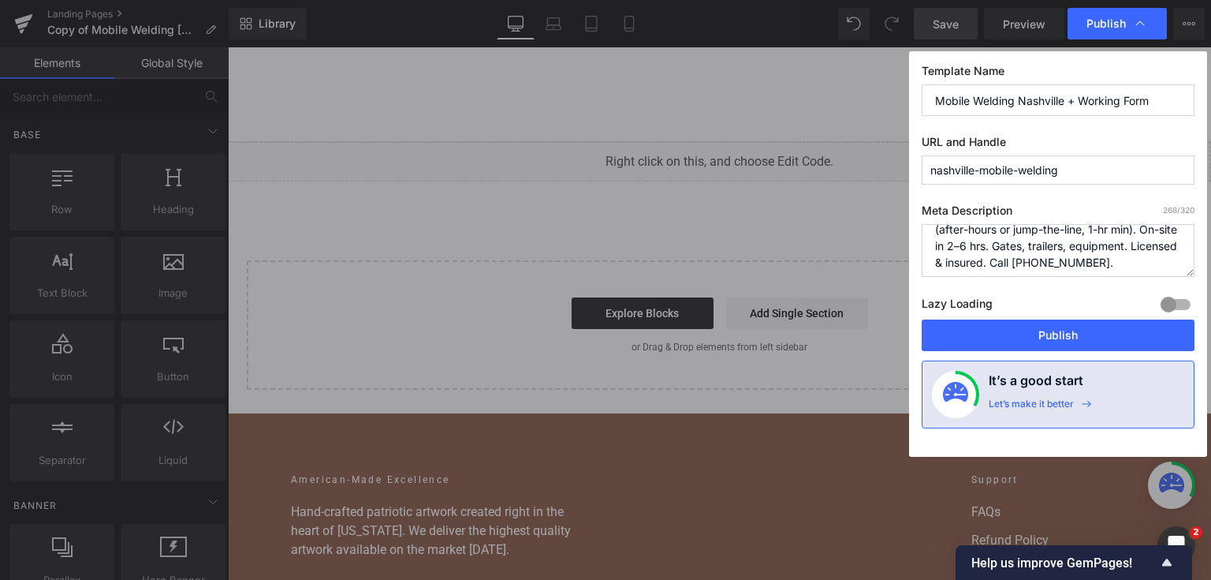
scroll to position [83, 0]
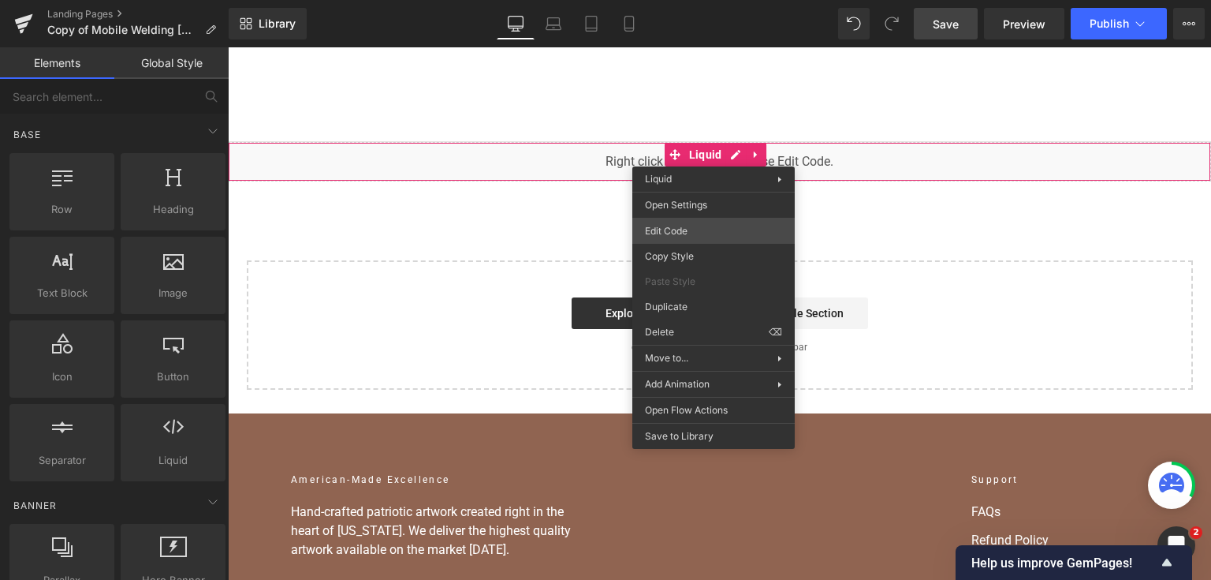
click at [669, 0] on div "You are previewing how the will restyle your page. You can not edit Elements in…" at bounding box center [605, 0] width 1211 height 0
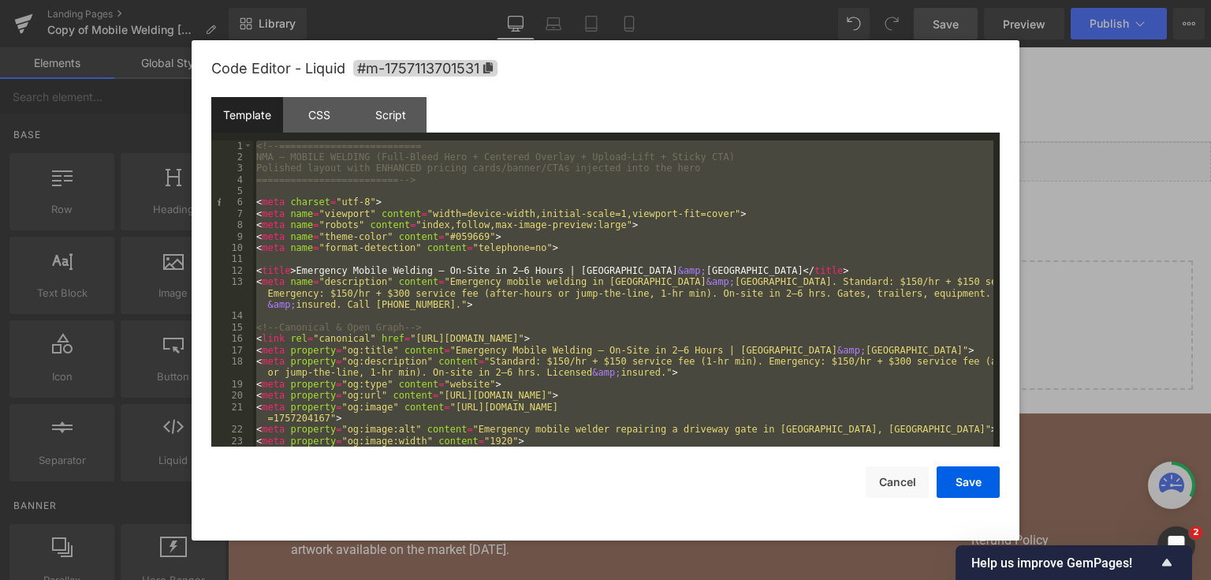
scroll to position [9276, 0]
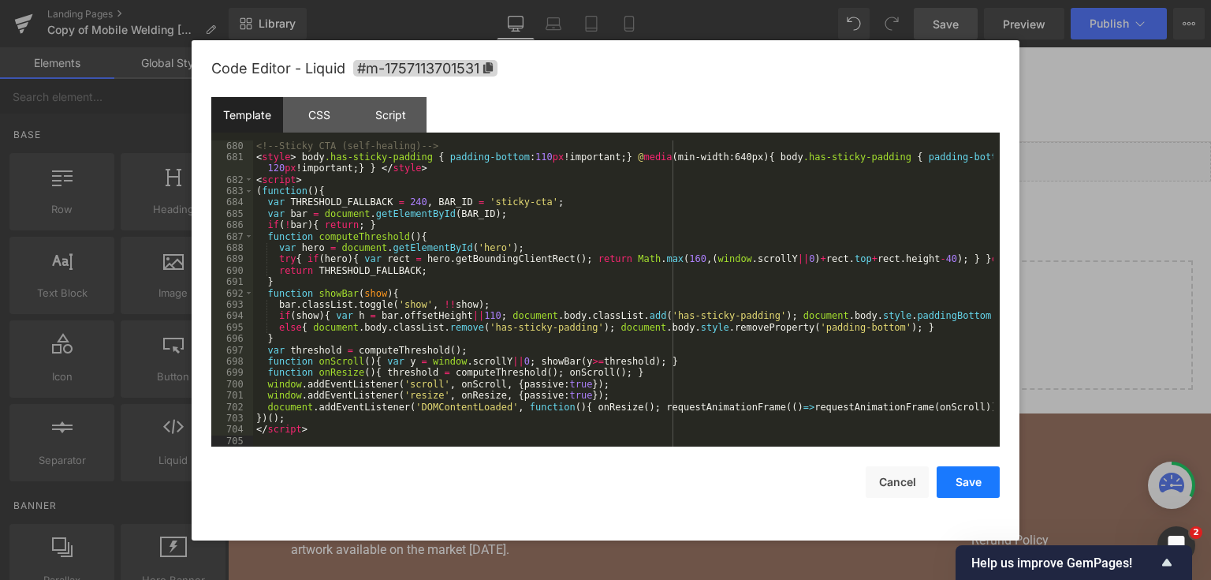
click at [962, 491] on button "Save" at bounding box center [968, 482] width 63 height 32
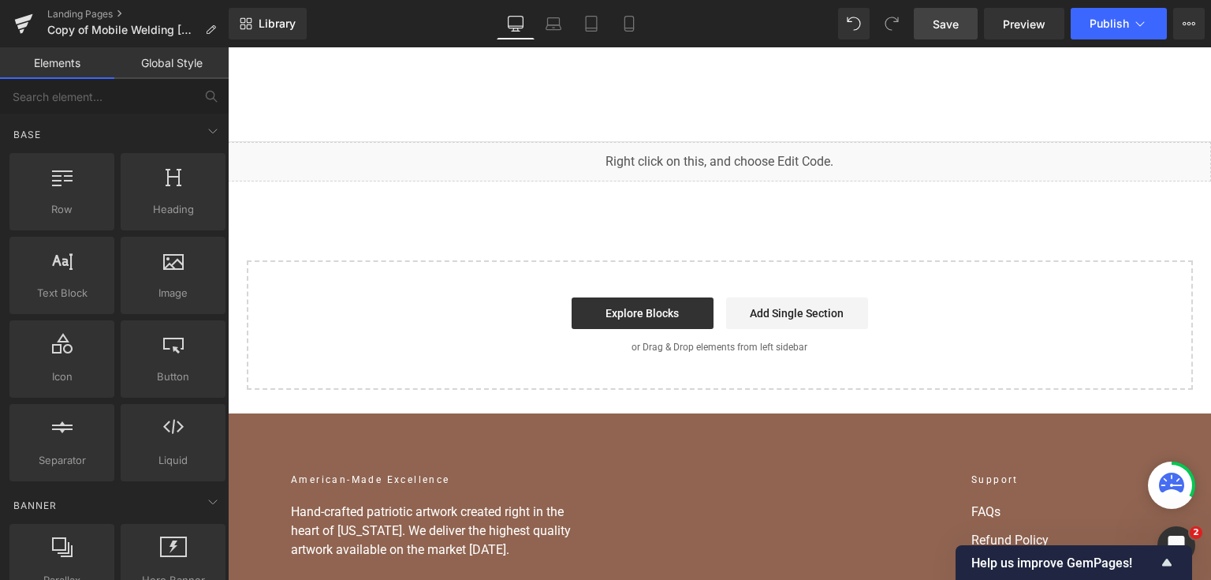
click at [967, 23] on link "Save" at bounding box center [946, 24] width 64 height 32
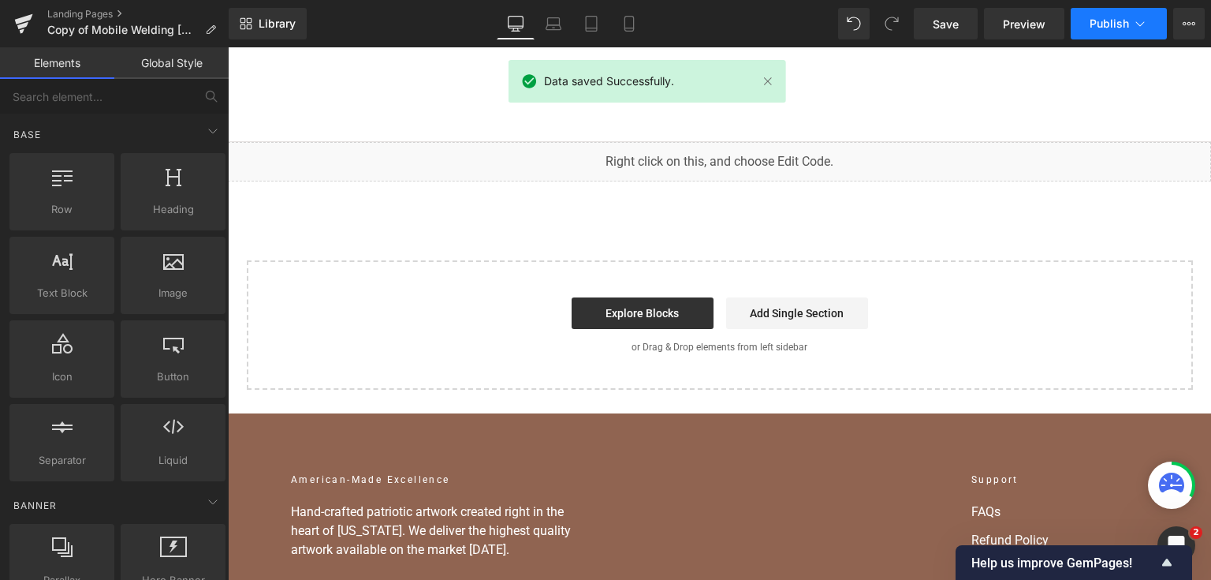
click at [1115, 29] on span "Publish" at bounding box center [1109, 23] width 39 height 13
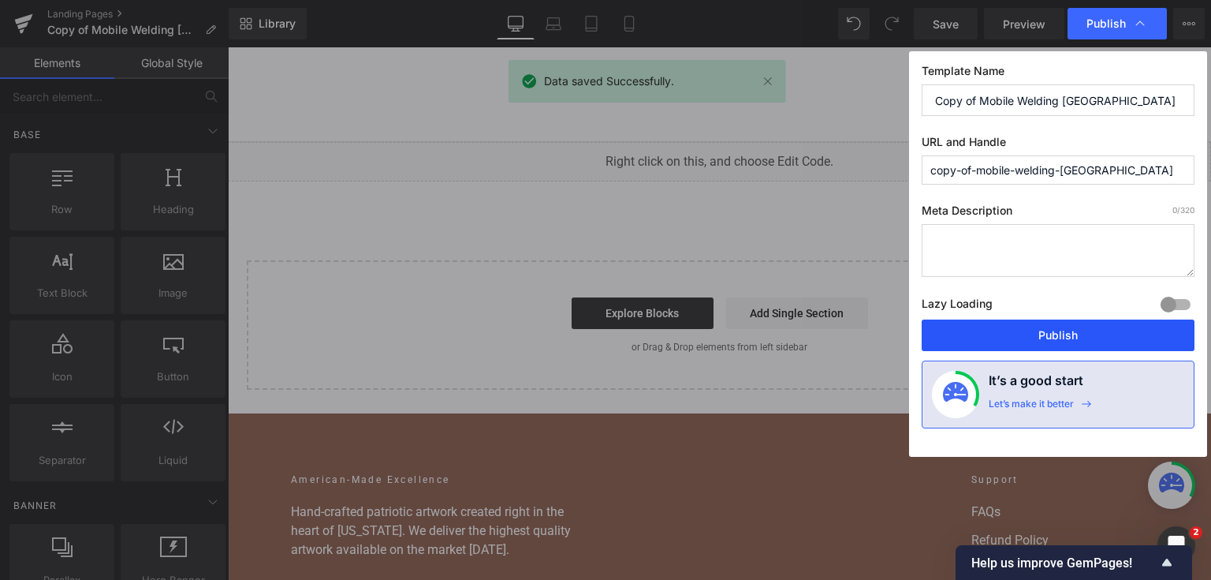
click at [1080, 331] on button "Publish" at bounding box center [1058, 335] width 273 height 32
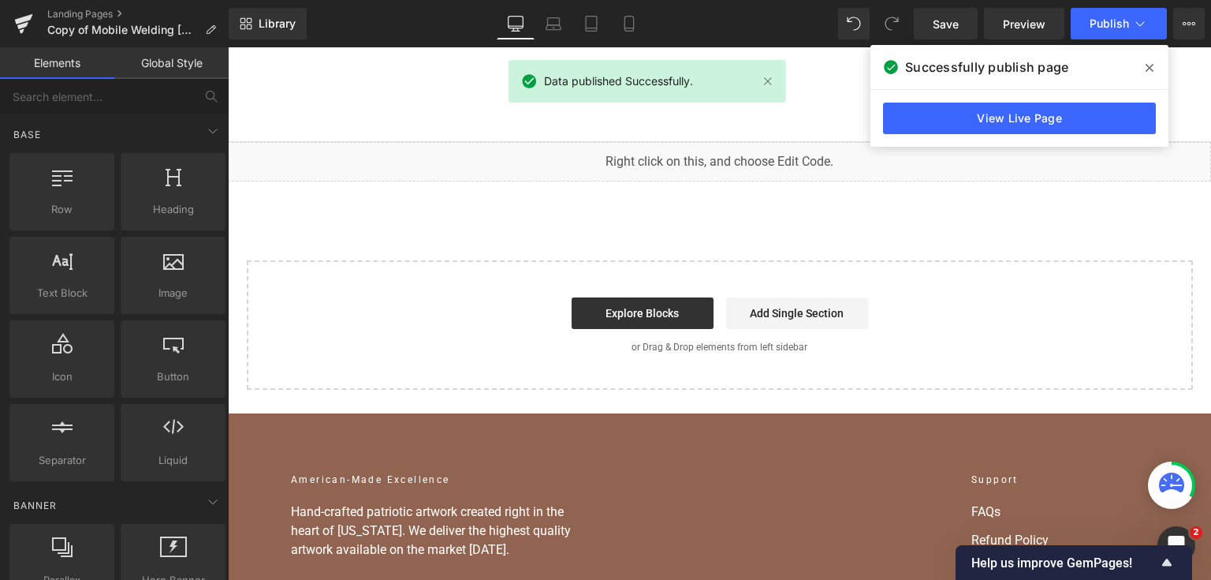
click at [1144, 69] on span at bounding box center [1149, 67] width 25 height 25
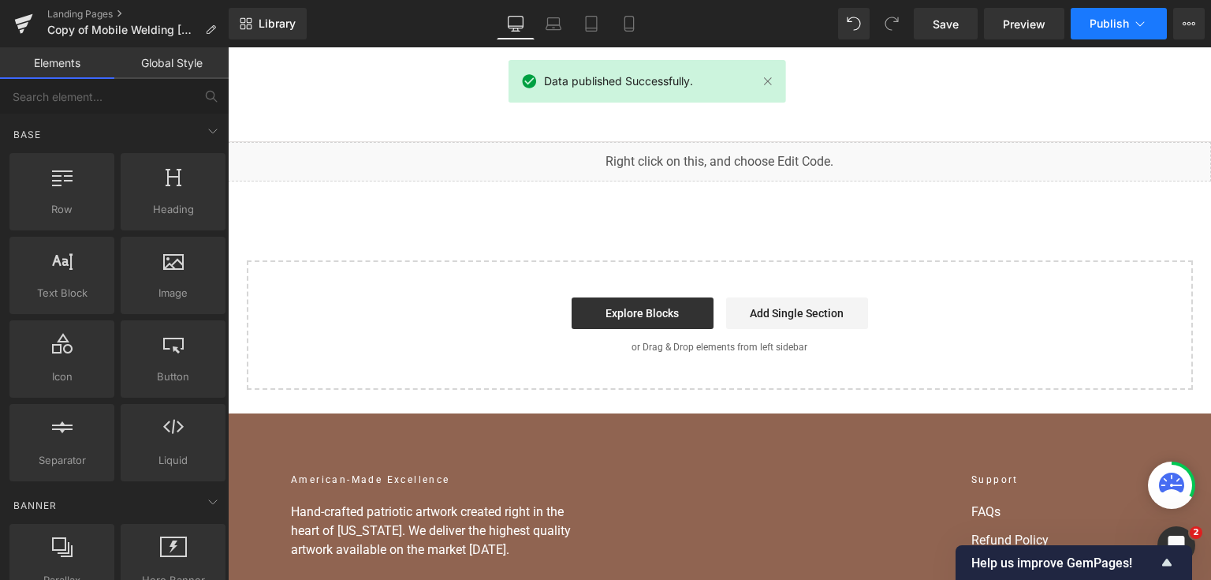
click at [1126, 32] on button "Publish" at bounding box center [1119, 24] width 96 height 32
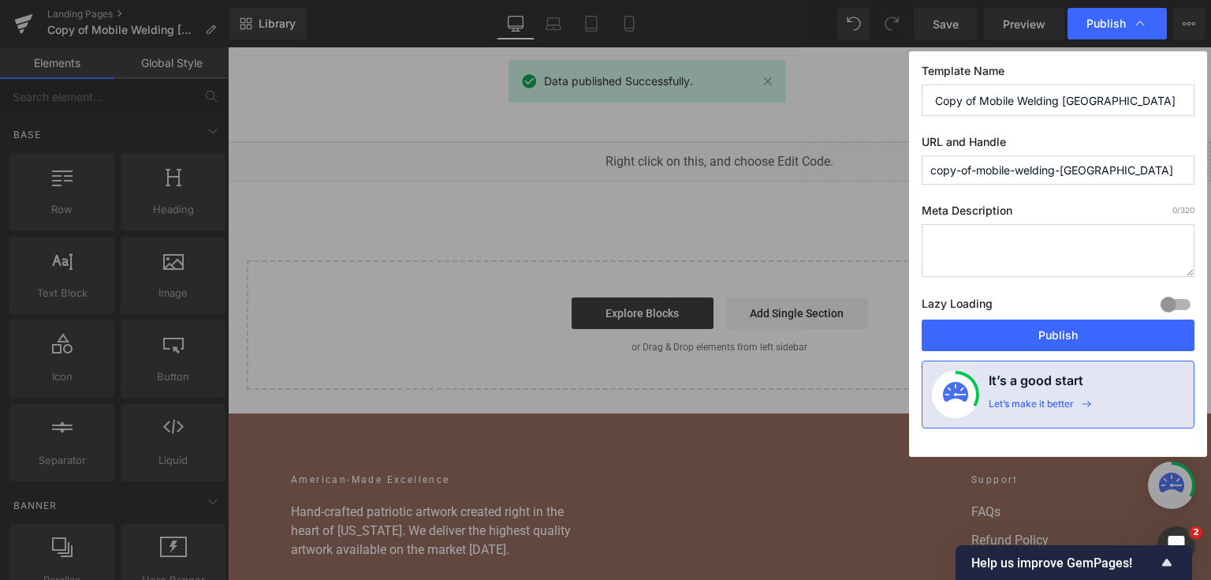
click at [1029, 173] on input "copy-of-mobile-welding-nashville" at bounding box center [1058, 169] width 273 height 29
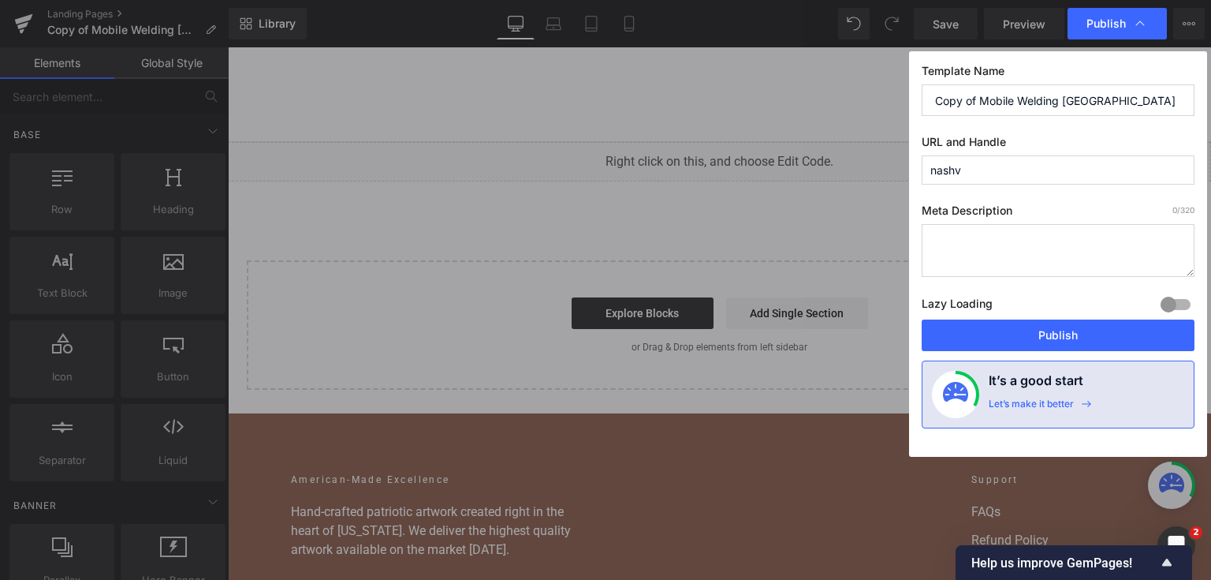
type input "nashville-mobile-welding"
click at [1003, 95] on input "Copy of Mobile Welding Nashville" at bounding box center [1058, 100] width 273 height 32
type input "Nashville Mobile Welding"
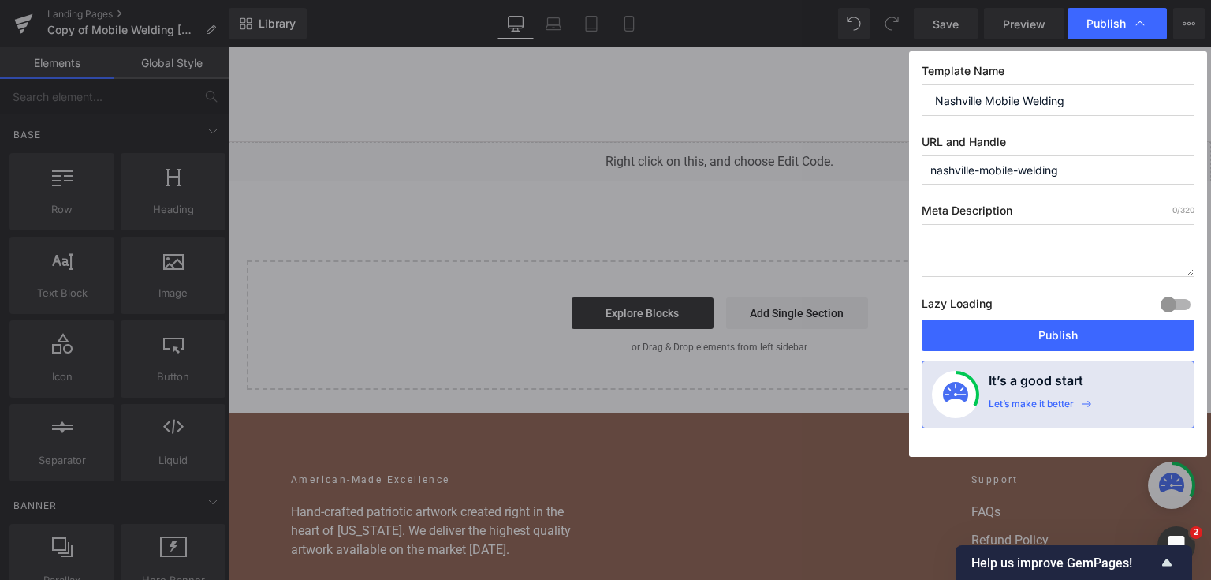
click at [1053, 246] on textarea at bounding box center [1058, 250] width 273 height 53
paste textarea "Emergency mobile welding in Nashville & Middle TN. Standard: $150/hr + $150 ser…"
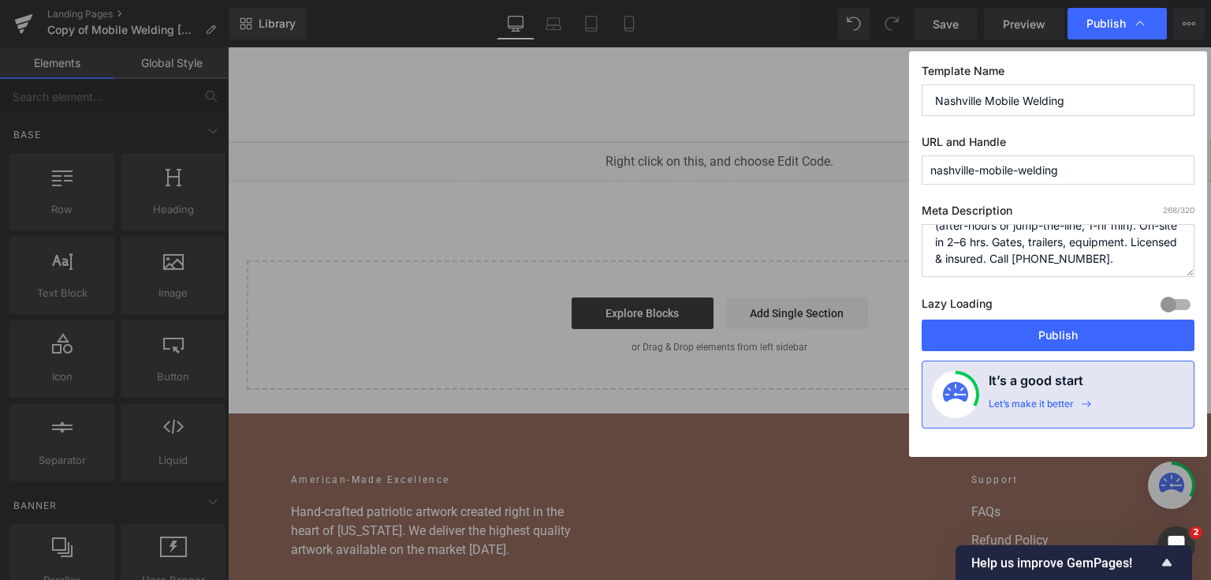
scroll to position [9, 0]
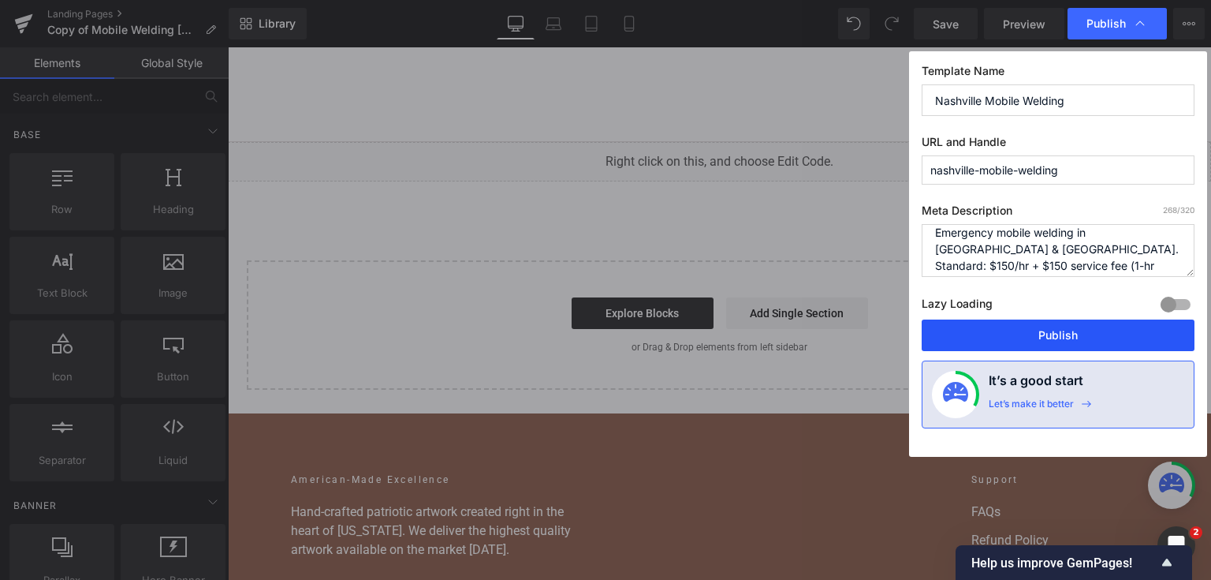
type textarea "Emergency mobile welding in Nashville & Middle TN. Standard: $150/hr + $150 ser…"
click at [1021, 336] on button "Publish" at bounding box center [1058, 335] width 273 height 32
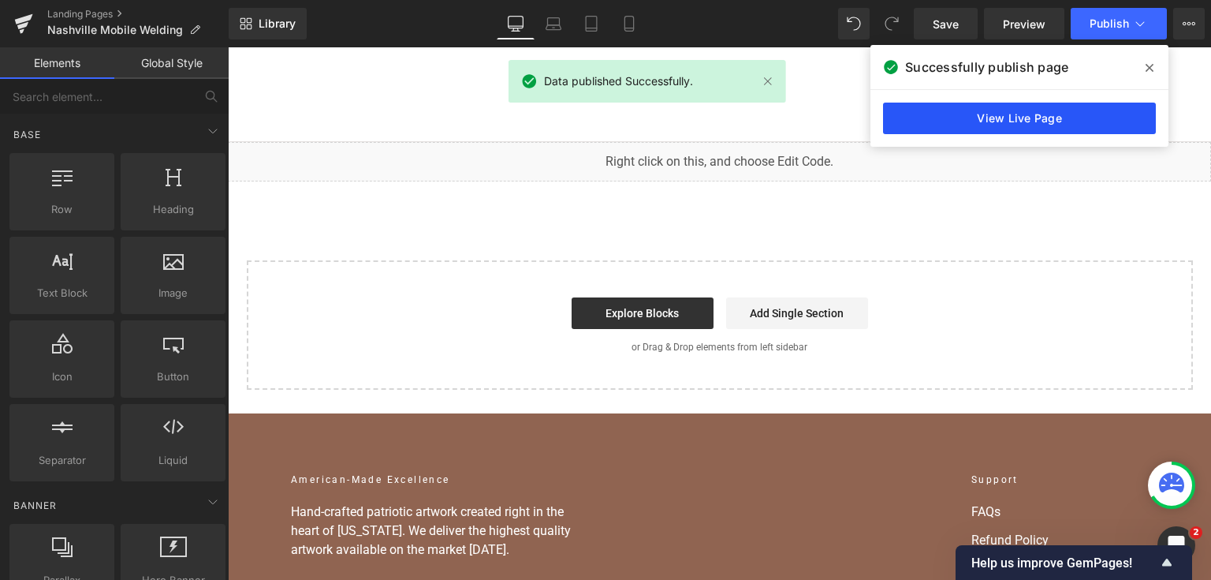
click at [948, 109] on link "View Live Page" at bounding box center [1019, 119] width 273 height 32
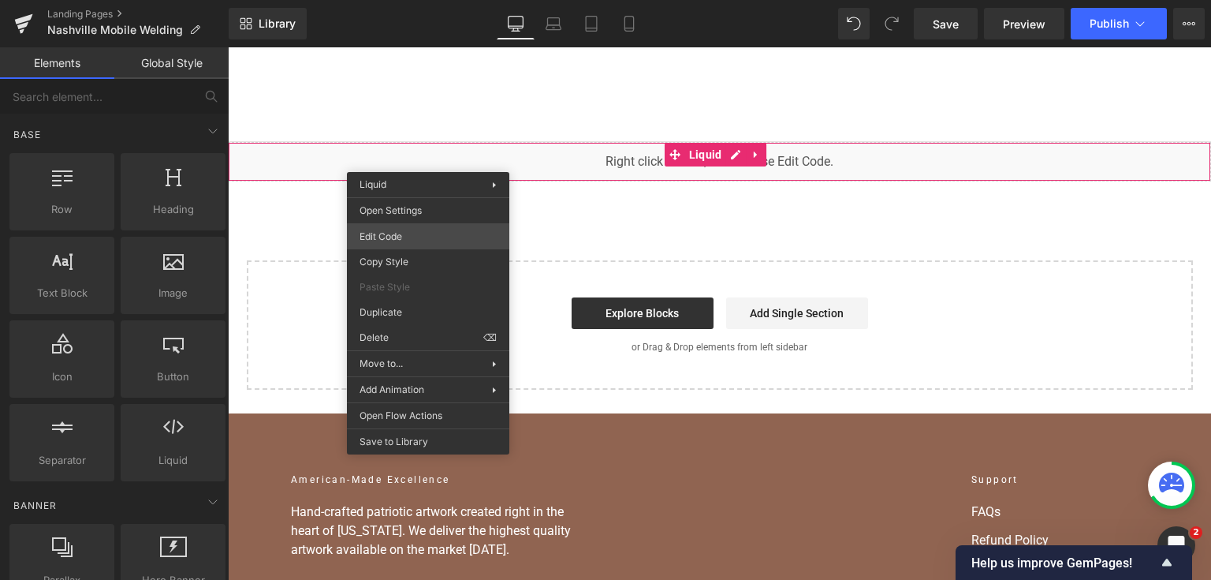
click at [408, 0] on div "You are previewing how the will restyle your page. You can not edit Elements in…" at bounding box center [605, 0] width 1211 height 0
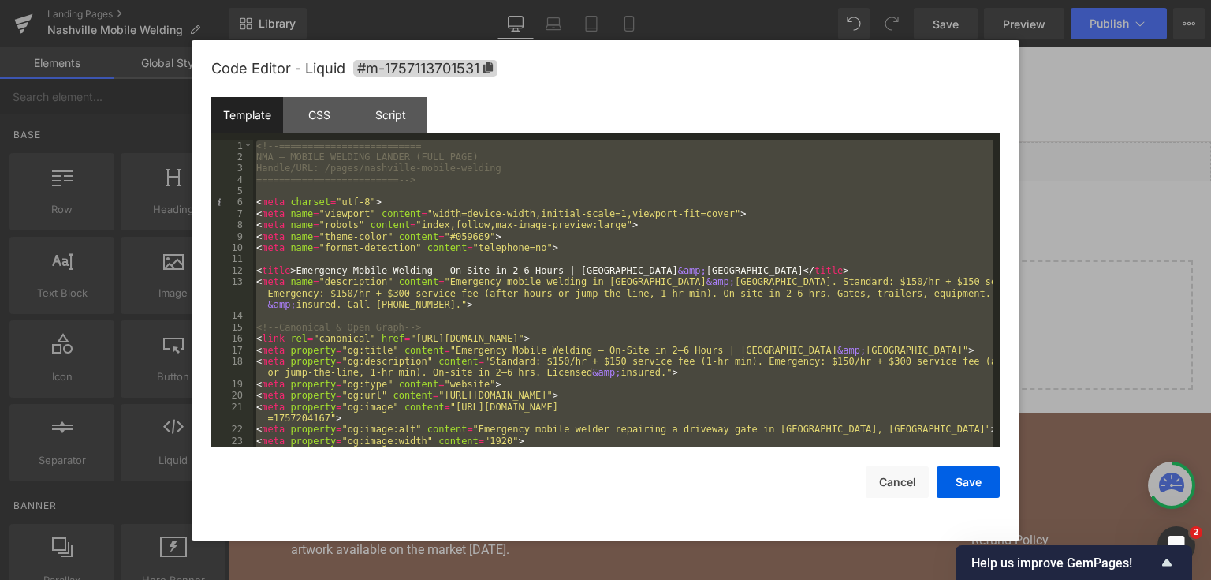
click at [1113, 187] on div at bounding box center [605, 290] width 1211 height 580
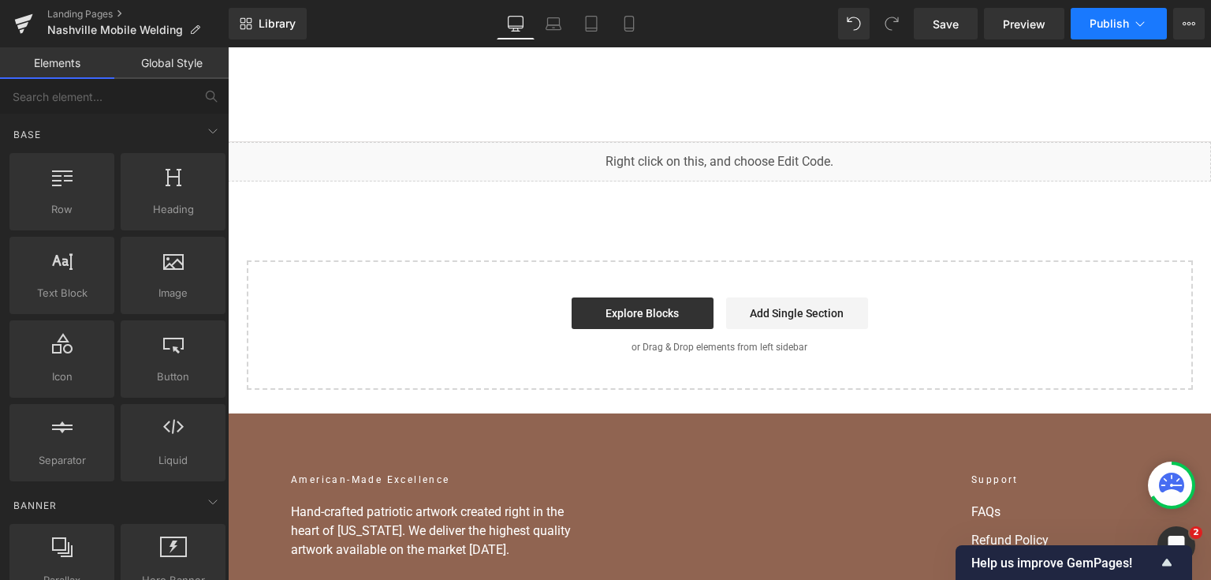
click at [1106, 36] on button "Publish" at bounding box center [1119, 24] width 96 height 32
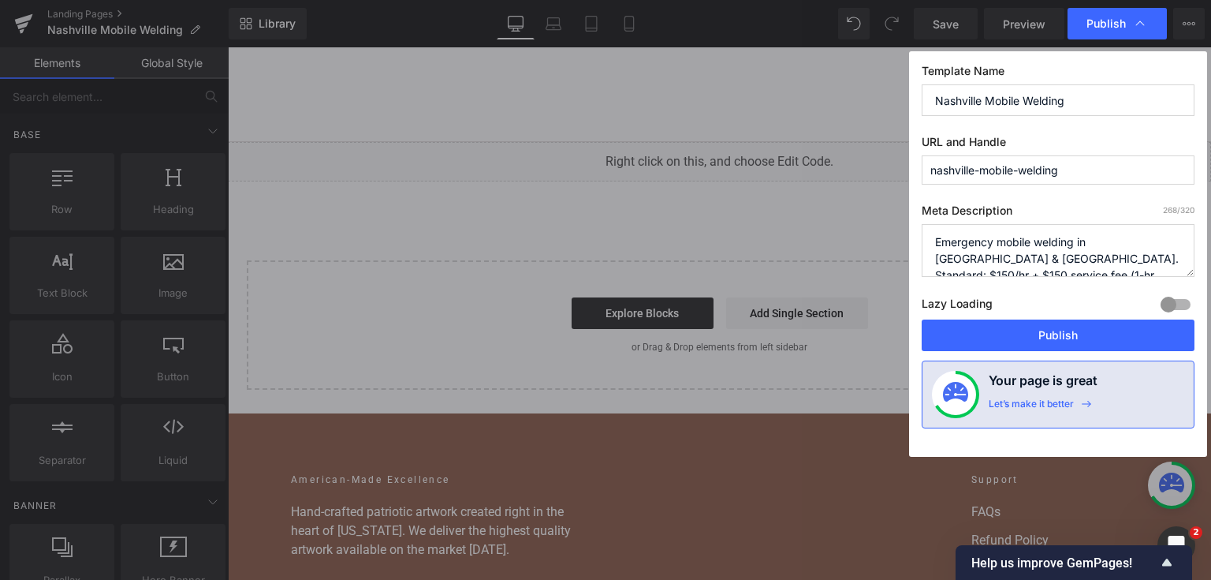
click at [1039, 353] on div "Template Name Nashville Mobile Welding URL and Handle nashville-mobile-welding …" at bounding box center [1058, 253] width 298 height 405
drag, startPoint x: 1035, startPoint y: 337, endPoint x: 807, endPoint y: 289, distance: 233.5
click at [1035, 337] on button "Publish" at bounding box center [1058, 335] width 273 height 32
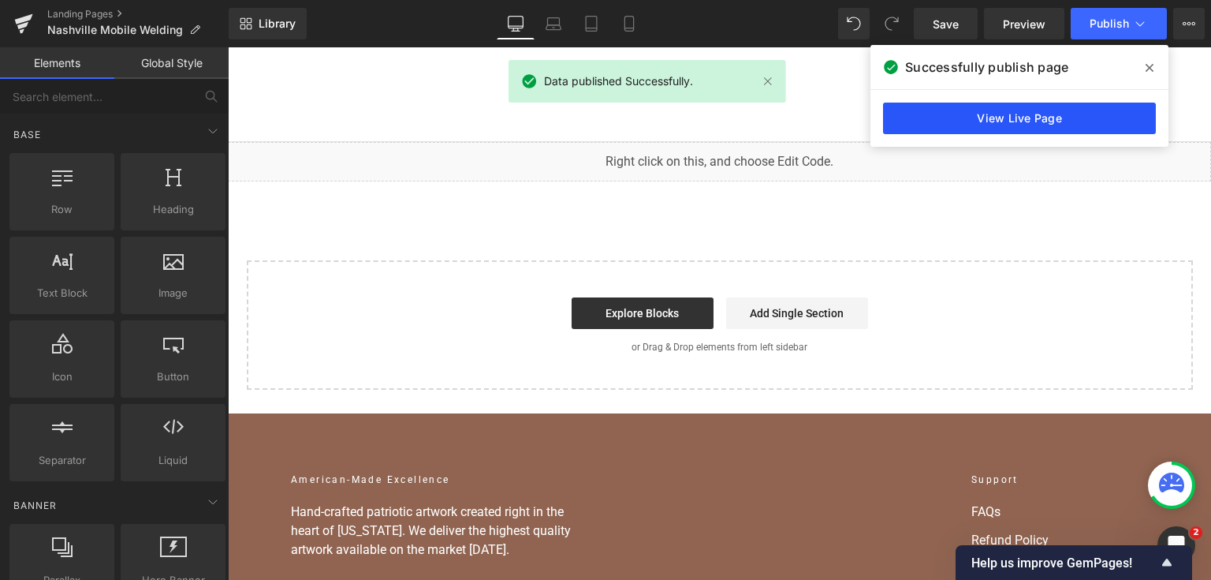
click at [1061, 120] on link "View Live Page" at bounding box center [1019, 119] width 273 height 32
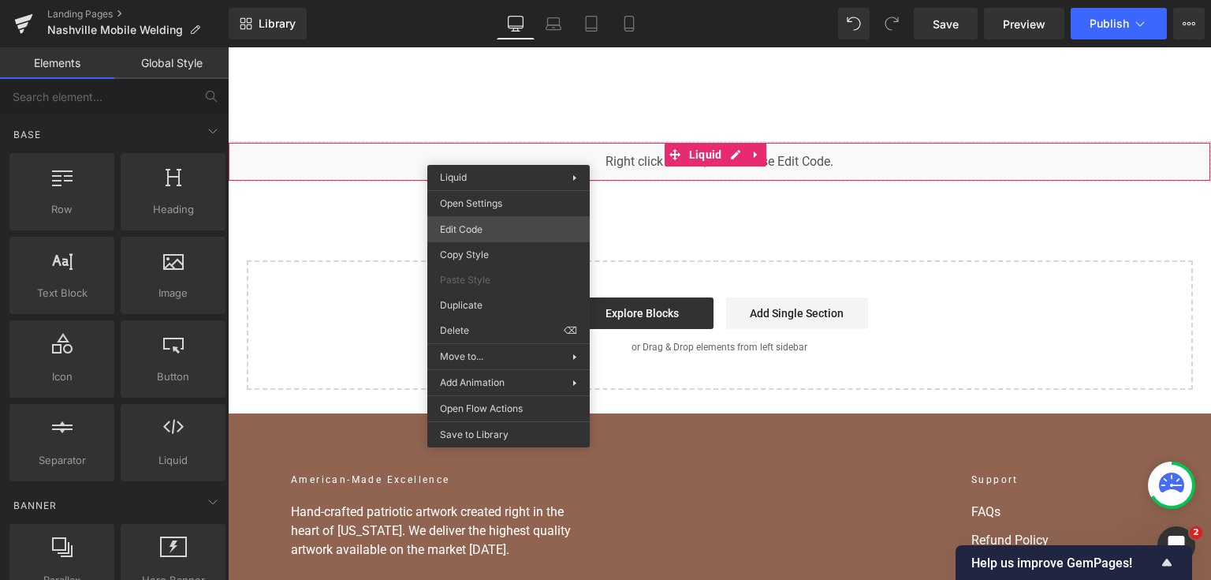
click at [512, 0] on div "You are previewing how the will restyle your page. You can not edit Elements in…" at bounding box center [605, 0] width 1211 height 0
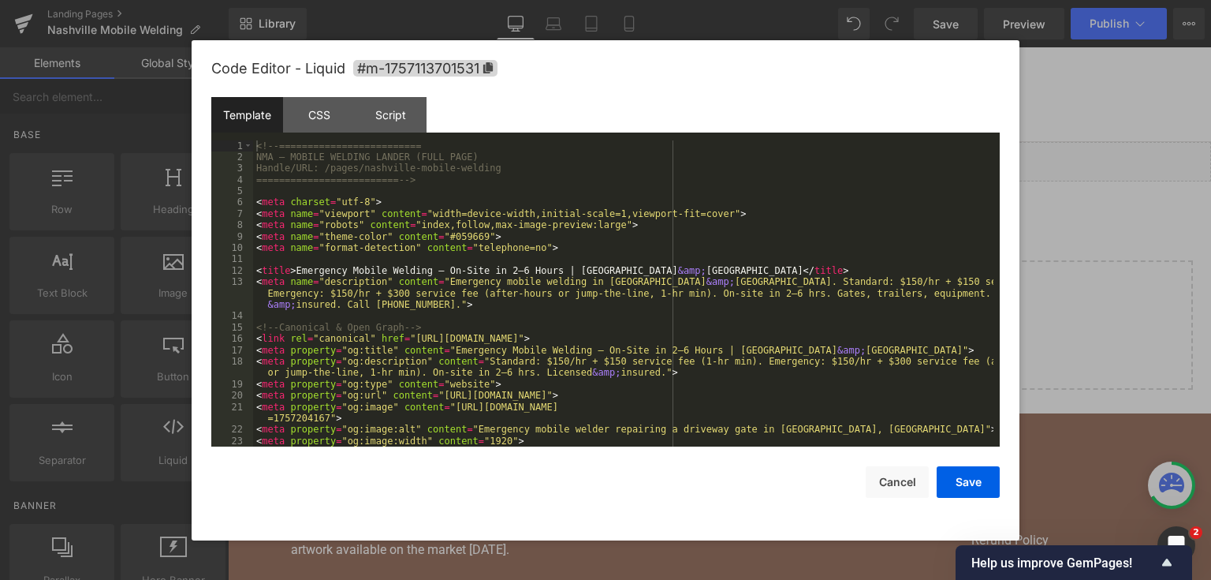
click at [789, 249] on div "<!-- ========================= NMA — MOBILE WELDING LANDER (FULL PAGE) Handle/U…" at bounding box center [623, 305] width 740 height 330
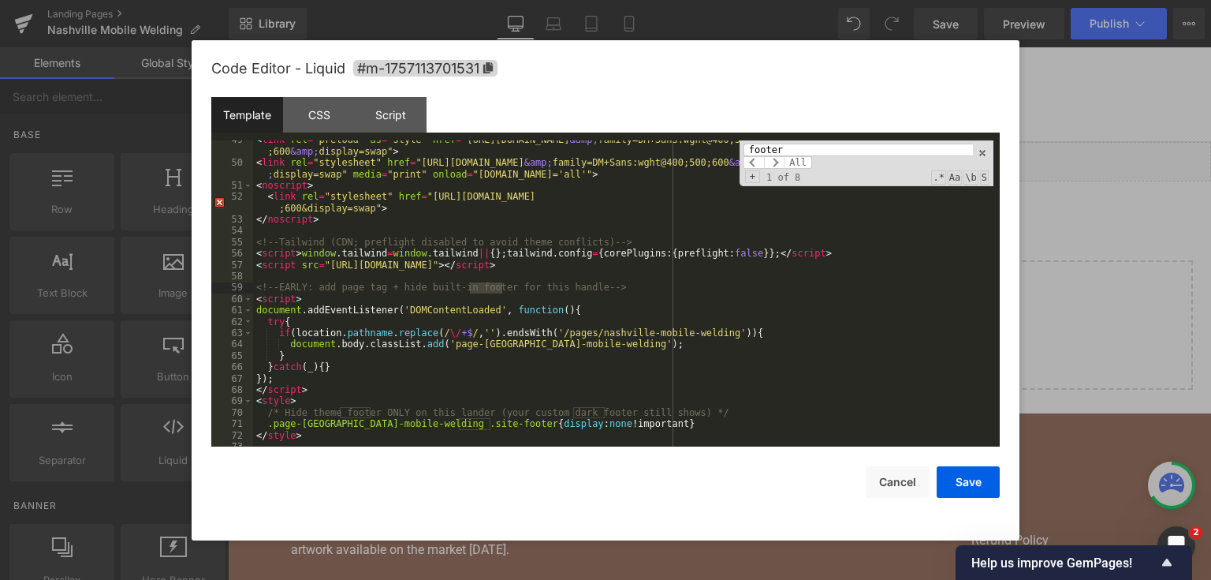
scroll to position [717, 0]
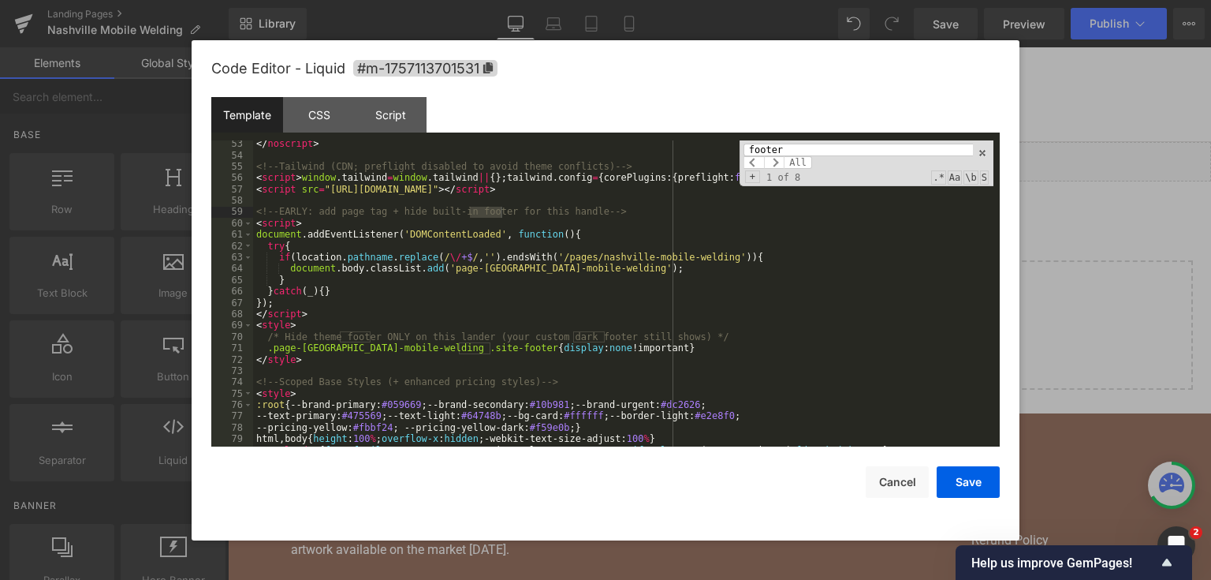
type input "footer"
click at [322, 311] on div "</ noscript > <!-- Tailwind (CDN; preflight disabled to avoid theme conflicts) …" at bounding box center [623, 303] width 740 height 330
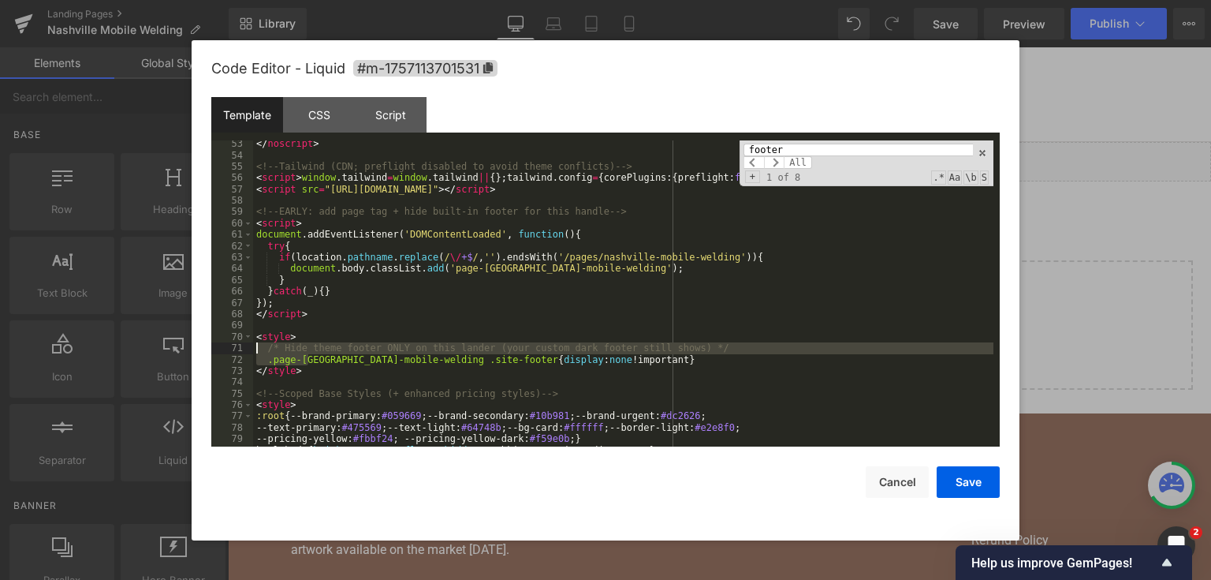
drag, startPoint x: 309, startPoint y: 364, endPoint x: 237, endPoint y: 344, distance: 74.4
click at [237, 344] on pre "53 54 55 56 57 58 59 60 61 62 63 64 65 66 67 68 69 70 71 72 73 74 75 76 77 78 7…" at bounding box center [605, 293] width 789 height 307
click at [325, 374] on div "</ noscript > <!-- Tailwind (CDN; preflight disabled to avoid theme conflicts) …" at bounding box center [623, 303] width 740 height 330
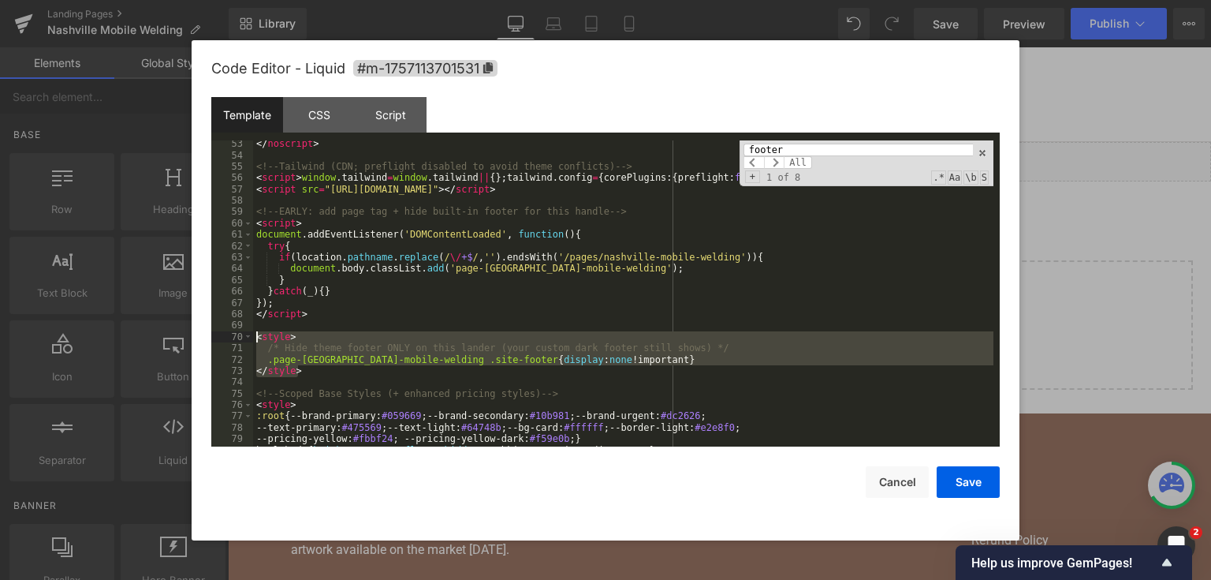
drag, startPoint x: 321, startPoint y: 373, endPoint x: 237, endPoint y: 337, distance: 90.8
click at [237, 337] on pre "53 54 55 56 57 58 59 60 61 62 63 64 65 66 67 68 69 70 71 72 73 74 75 76 77 78 7…" at bounding box center [605, 293] width 789 height 307
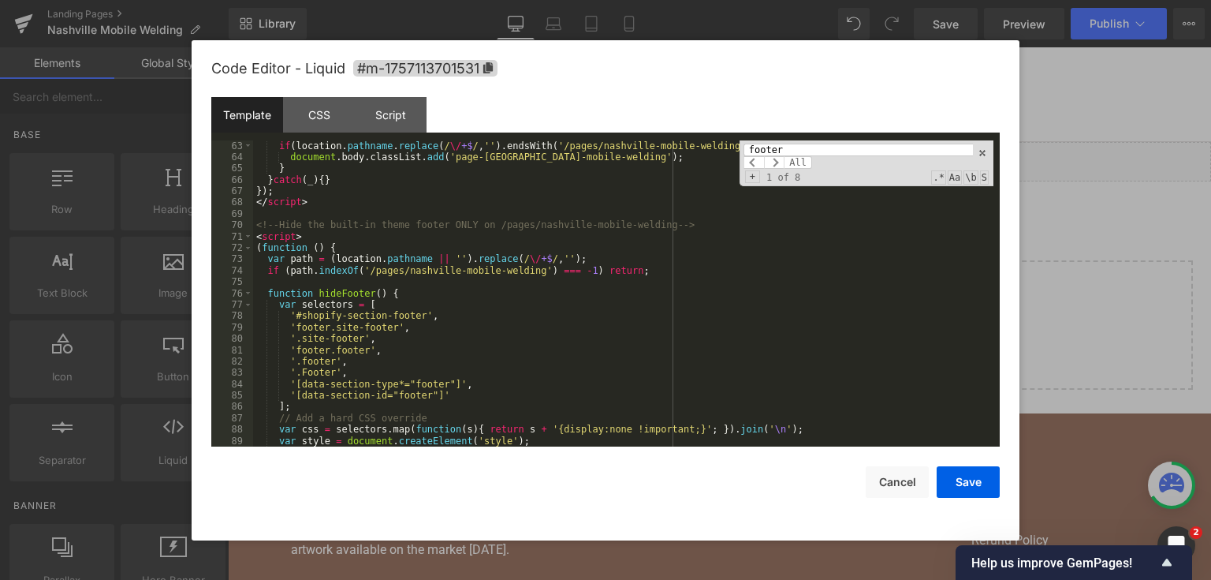
scroll to position [753, 0]
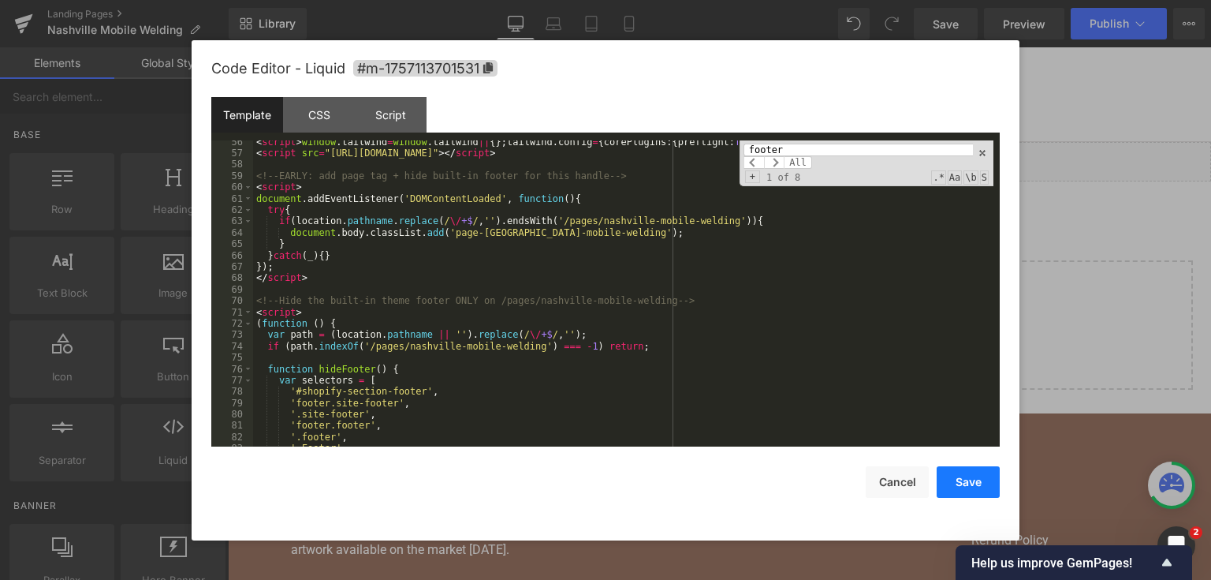
click at [973, 483] on button "Save" at bounding box center [968, 482] width 63 height 32
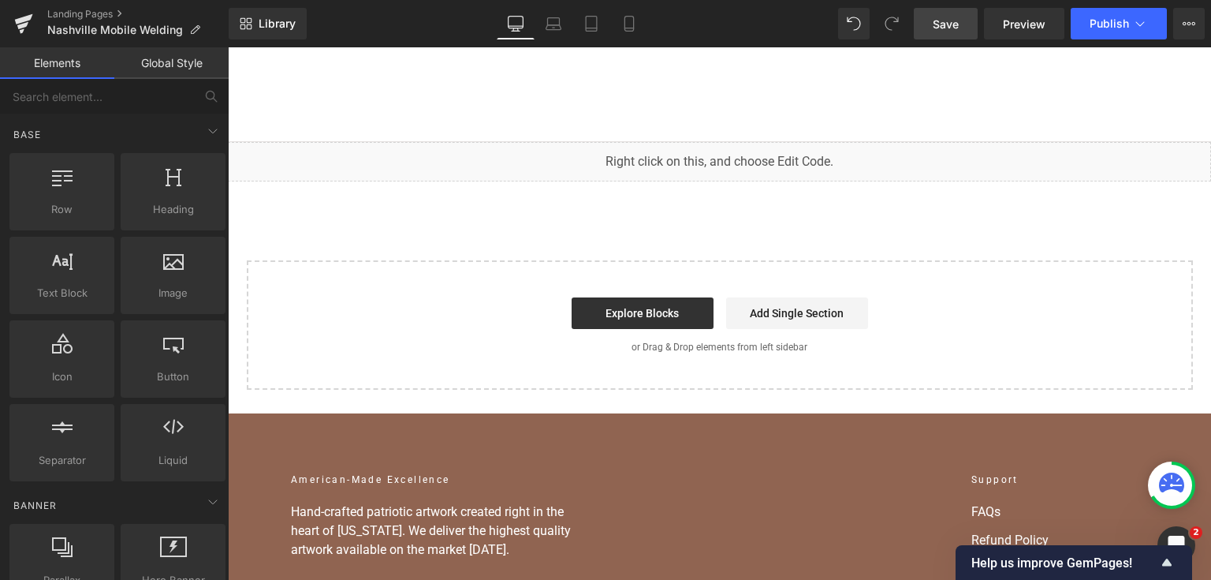
click at [938, 16] on span "Save" at bounding box center [946, 24] width 26 height 17
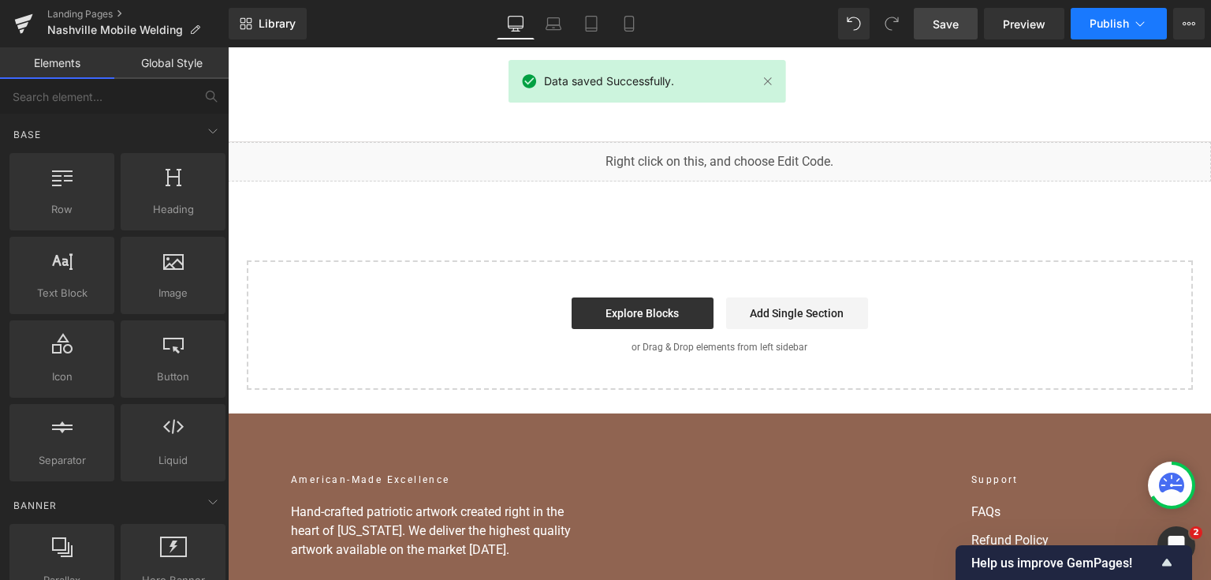
click at [1085, 20] on button "Publish" at bounding box center [1119, 24] width 96 height 32
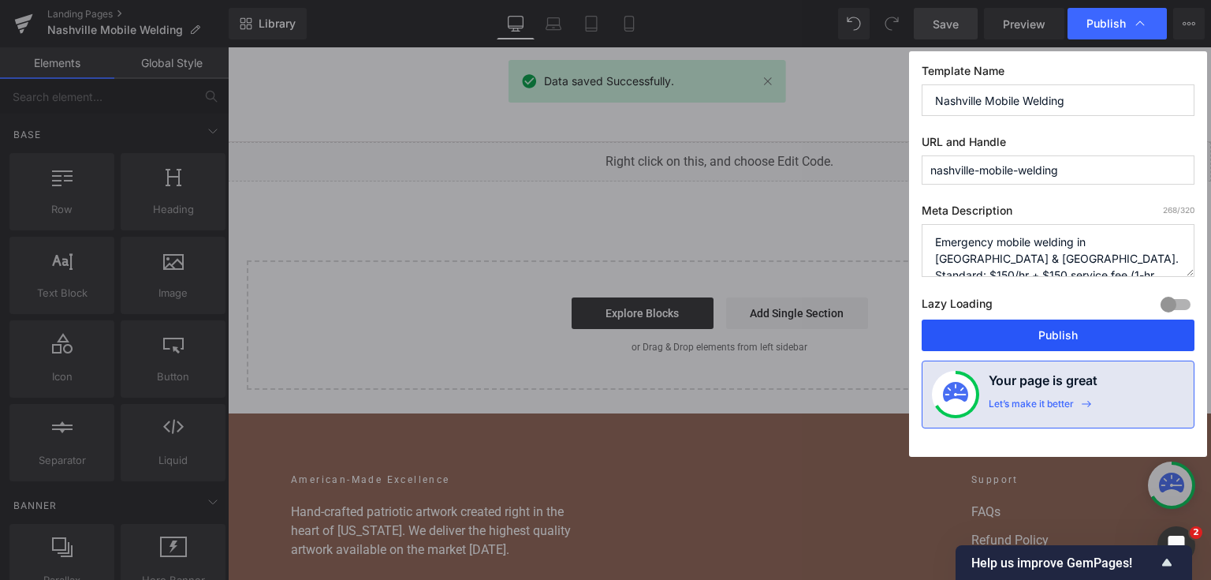
click at [1068, 328] on button "Publish" at bounding box center [1058, 335] width 273 height 32
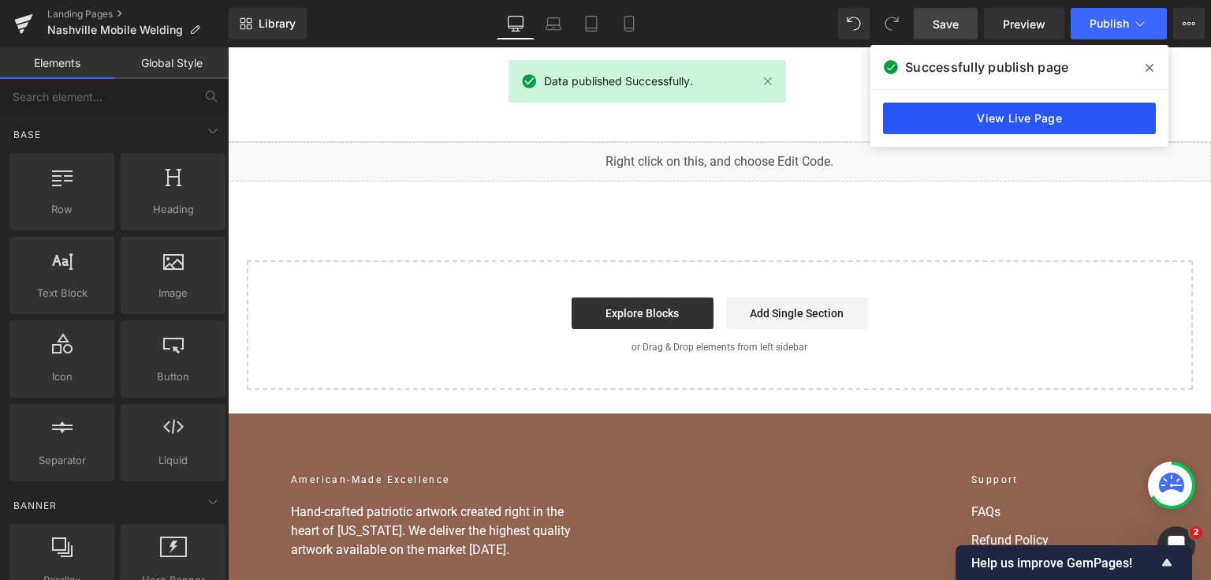
click at [1094, 109] on link "View Live Page" at bounding box center [1019, 119] width 273 height 32
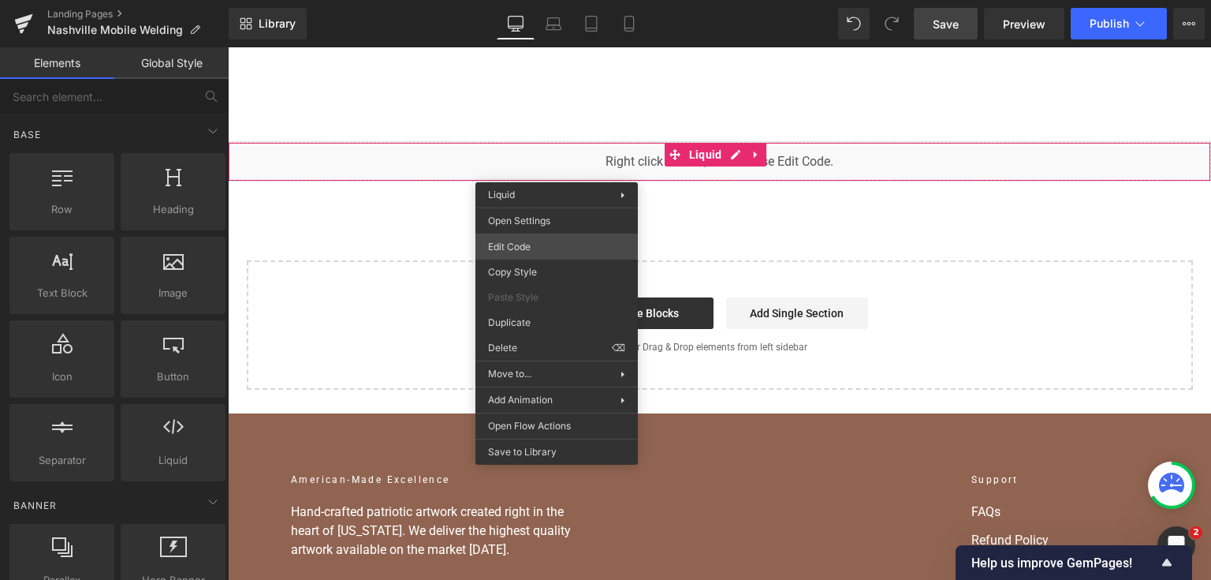
click at [542, 0] on div "You are previewing how the will restyle your page. You can not edit Elements in…" at bounding box center [605, 0] width 1211 height 0
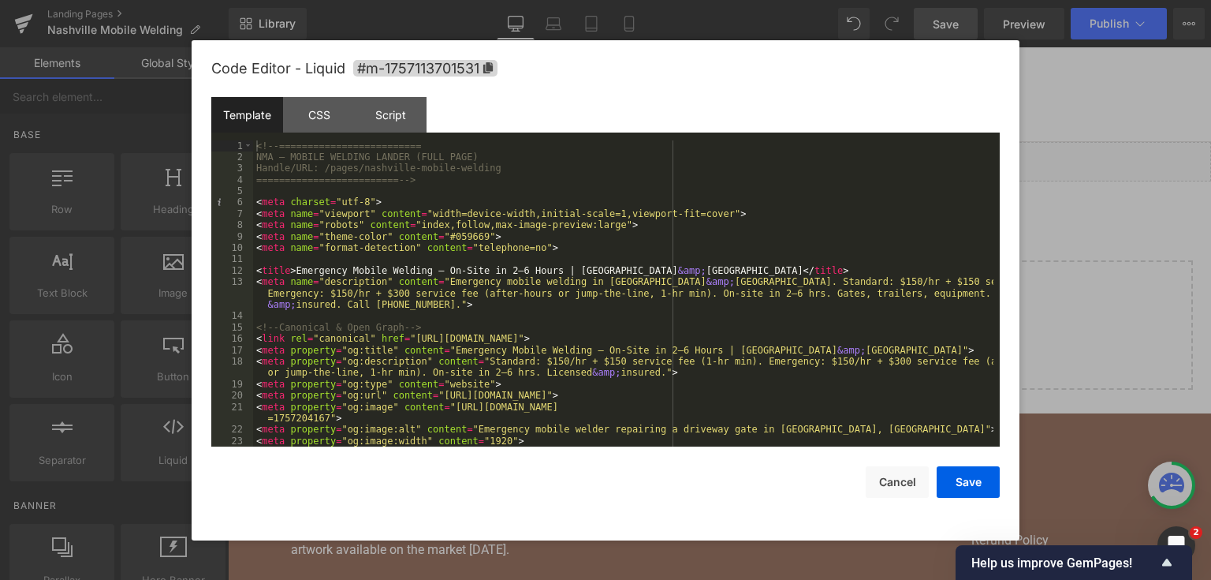
scroll to position [114, 0]
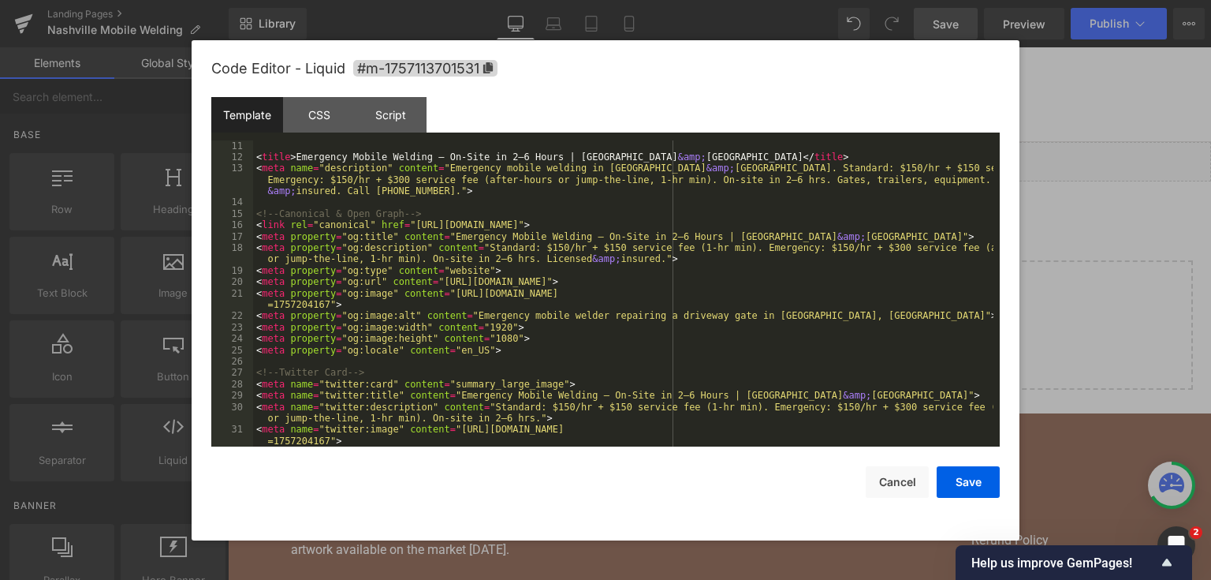
click at [785, 263] on div "< meta name = "format-detection" content = "telephone=no" > < title > Emergency…" at bounding box center [623, 299] width 740 height 341
click at [779, 252] on div "< meta name = "format-detection" content = "telephone=no" > < title > Emergency…" at bounding box center [623, 299] width 740 height 341
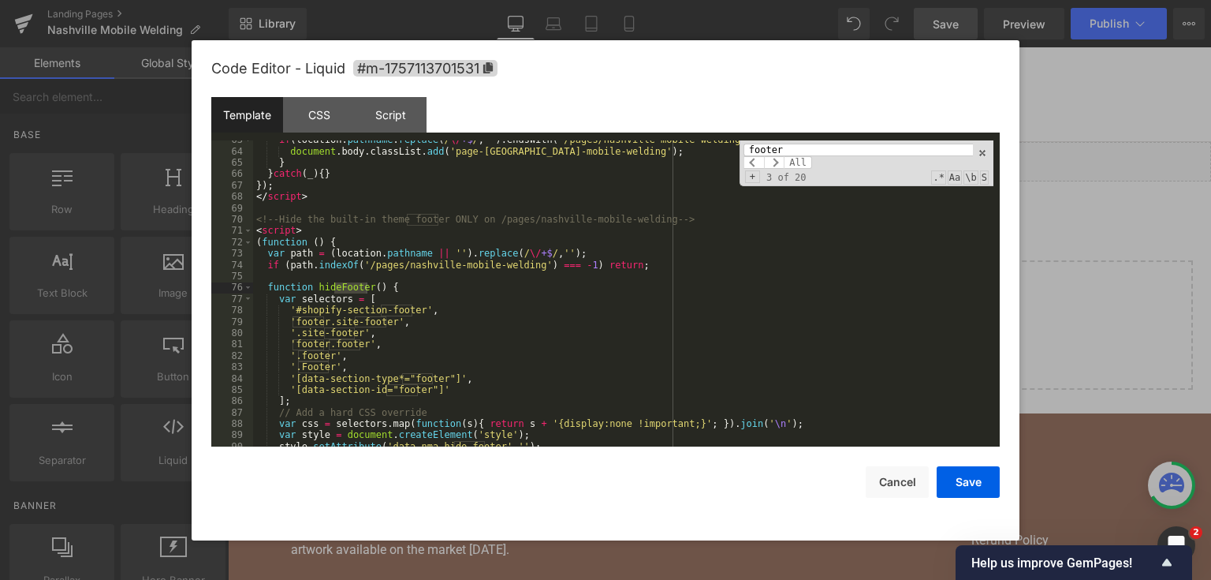
scroll to position [834, 0]
type input "footer"
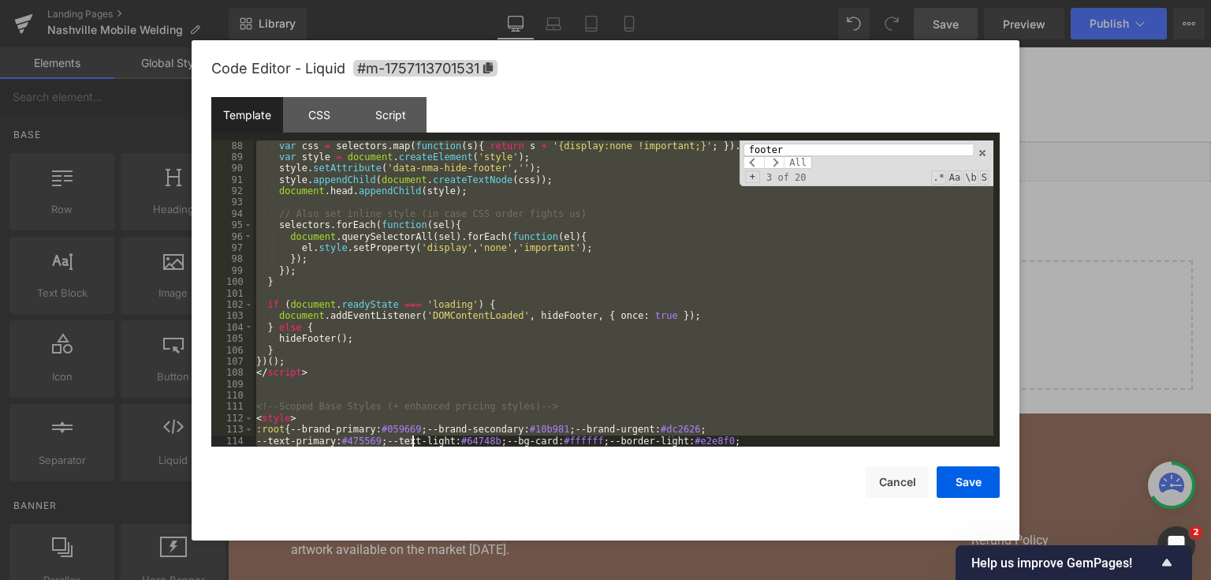
scroll to position [1135, 0]
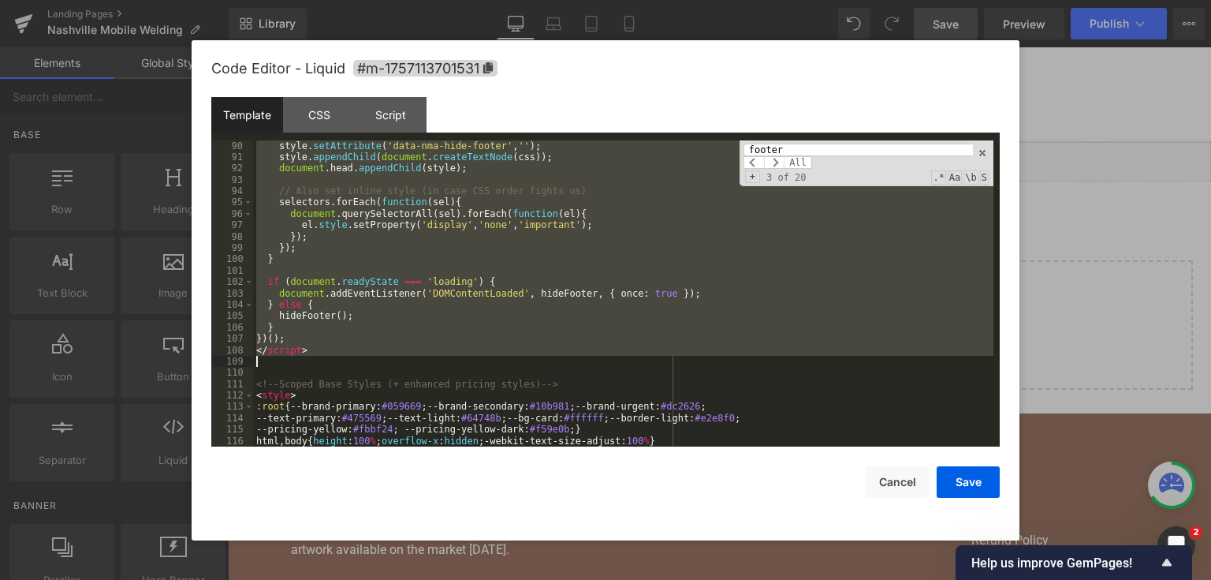
drag, startPoint x: 267, startPoint y: 226, endPoint x: 366, endPoint y: 364, distance: 168.9
click at [366, 364] on div "style . setAttribute ( 'data-nma-hide-footer' , '' ) ; style . appendChild ( do…" at bounding box center [623, 305] width 740 height 330
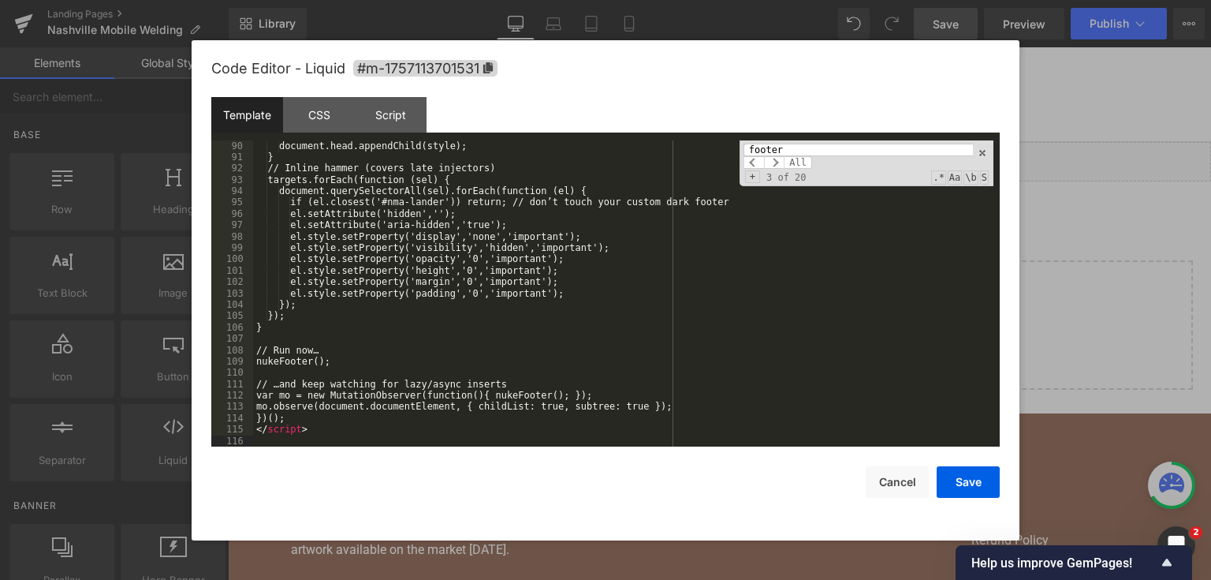
scroll to position [1222, 0]
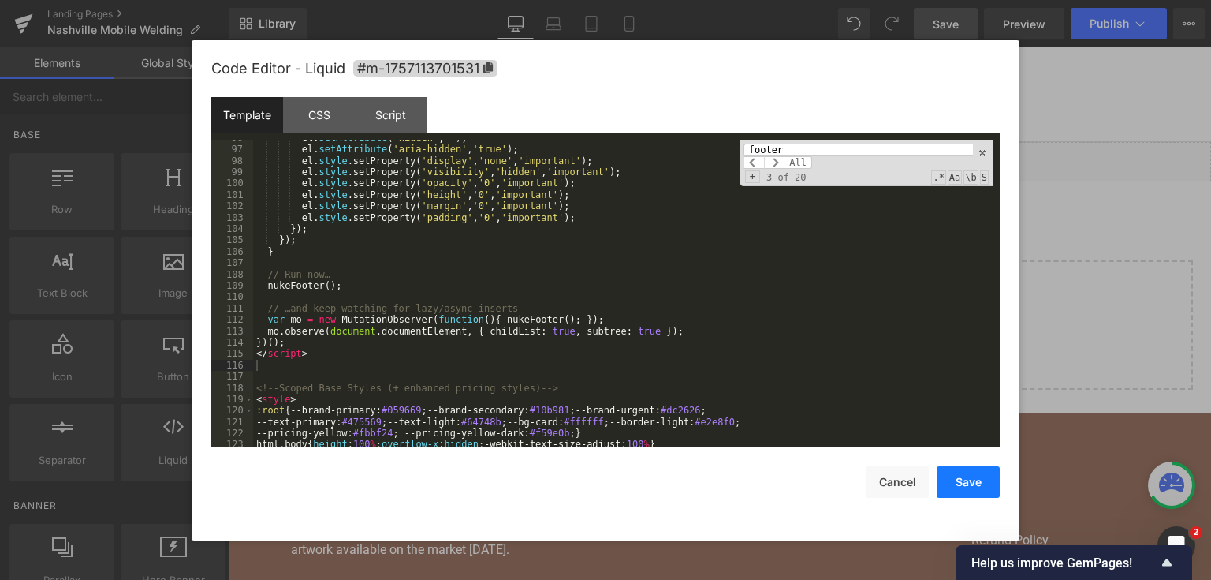
click at [957, 479] on button "Save" at bounding box center [968, 482] width 63 height 32
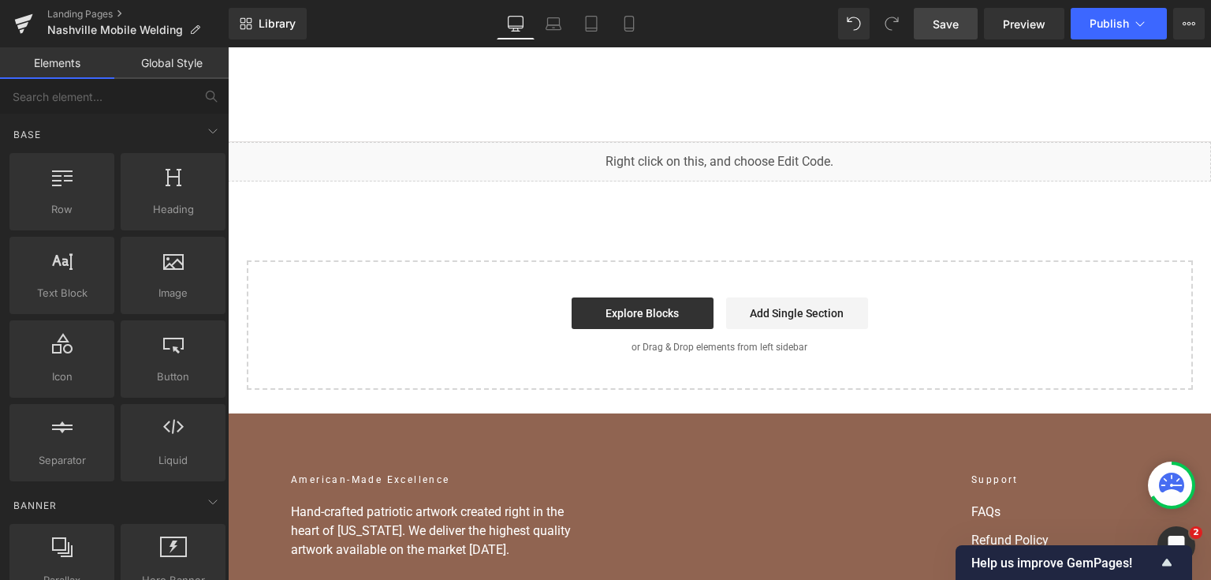
click at [937, 32] on link "Save" at bounding box center [946, 24] width 64 height 32
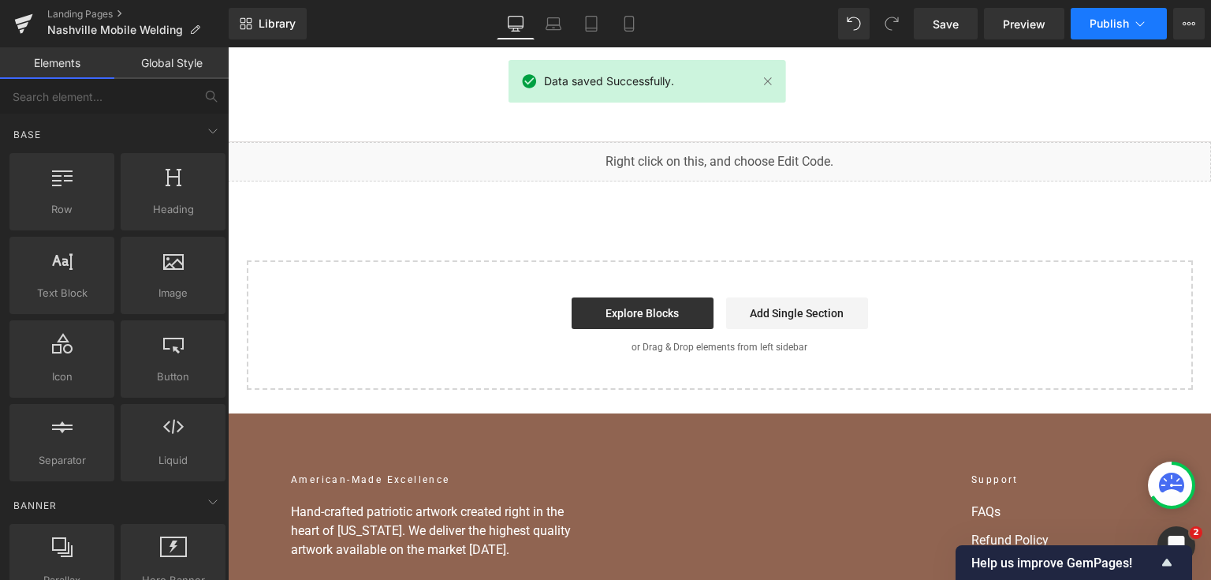
click at [1109, 16] on button "Publish" at bounding box center [1119, 24] width 96 height 32
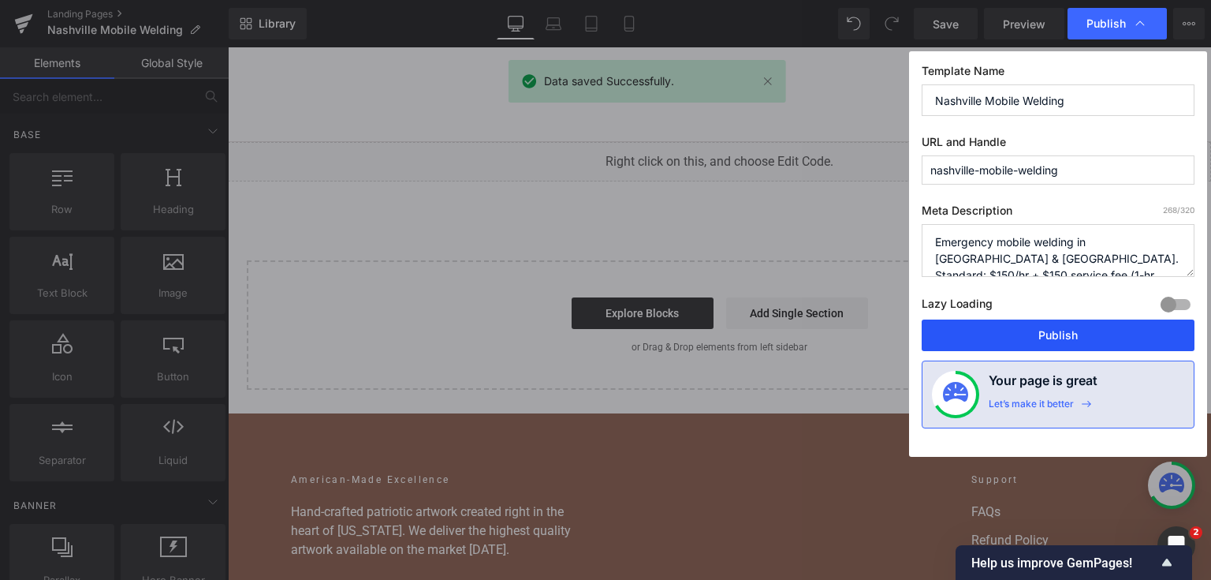
click at [1076, 334] on button "Publish" at bounding box center [1058, 335] width 273 height 32
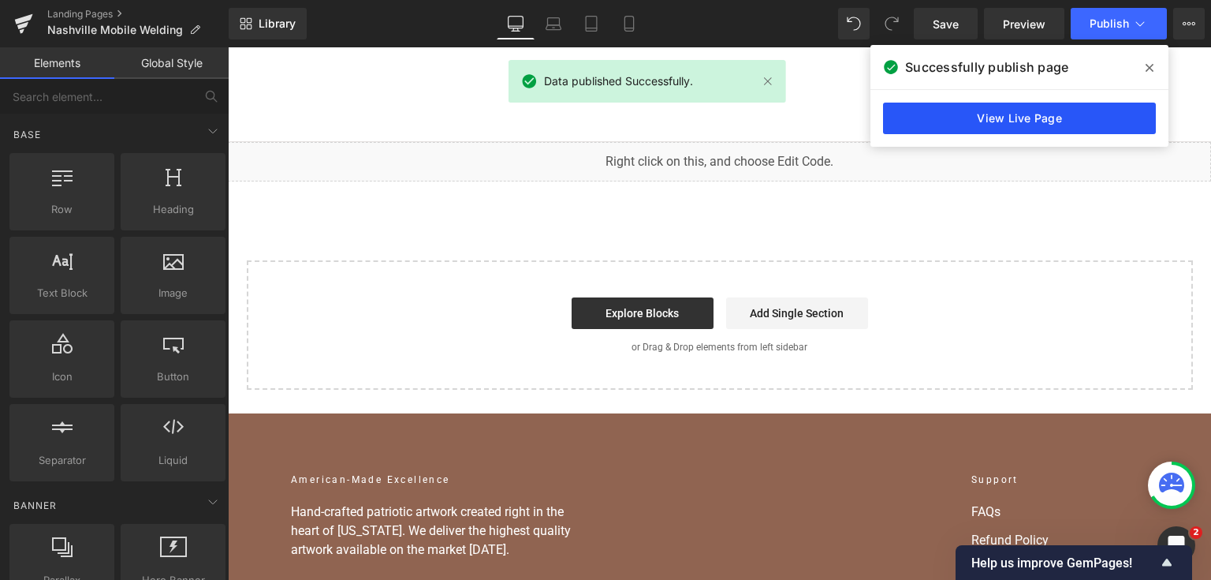
click at [1010, 119] on link "View Live Page" at bounding box center [1019, 119] width 273 height 32
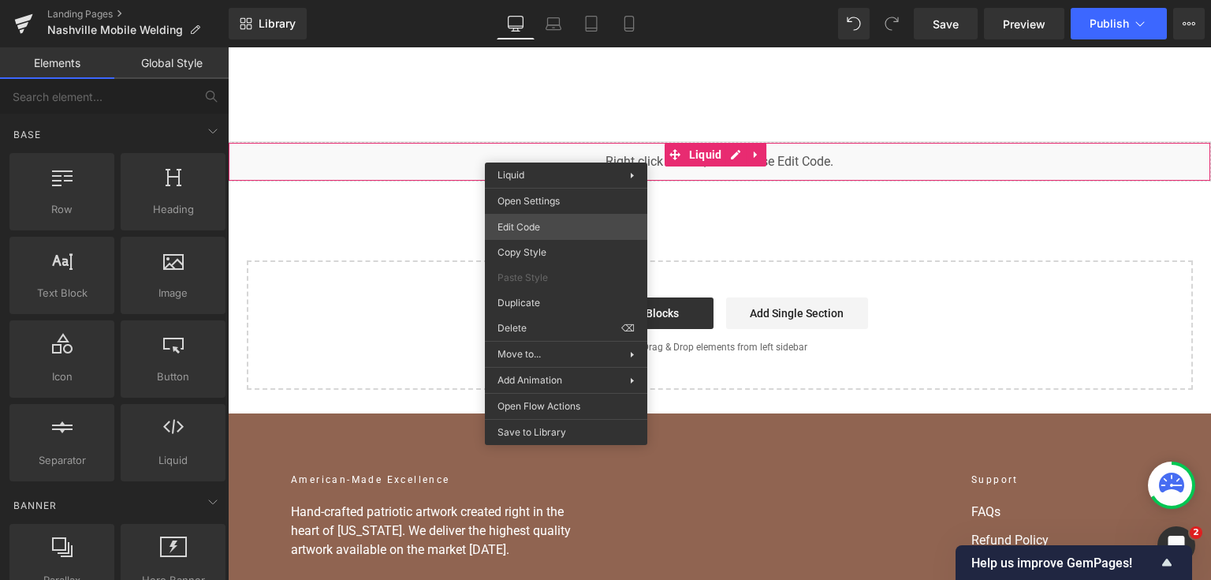
click at [540, 0] on div "You are previewing how the will restyle your page. You can not edit Elements in…" at bounding box center [605, 0] width 1211 height 0
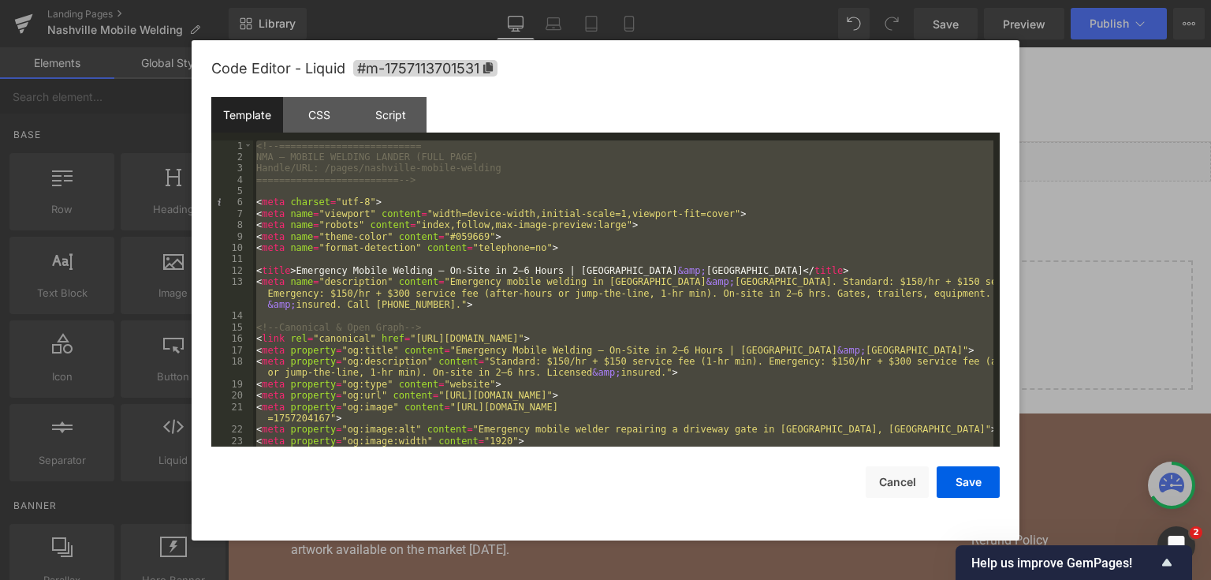
click at [1106, 196] on div at bounding box center [605, 290] width 1211 height 580
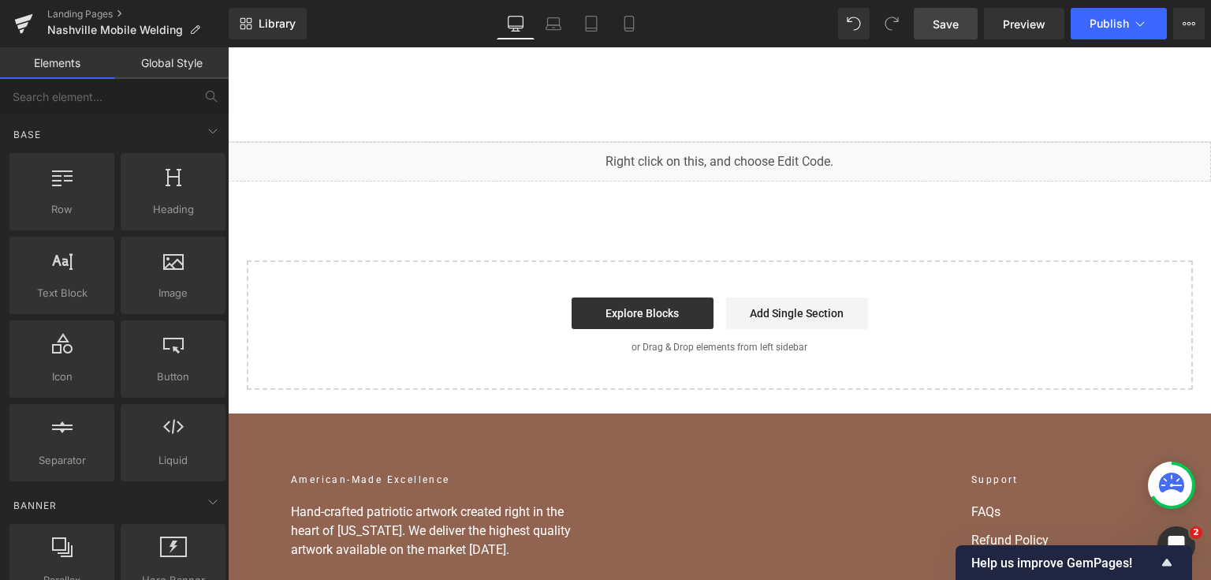
click at [956, 22] on span "Save" at bounding box center [946, 24] width 26 height 17
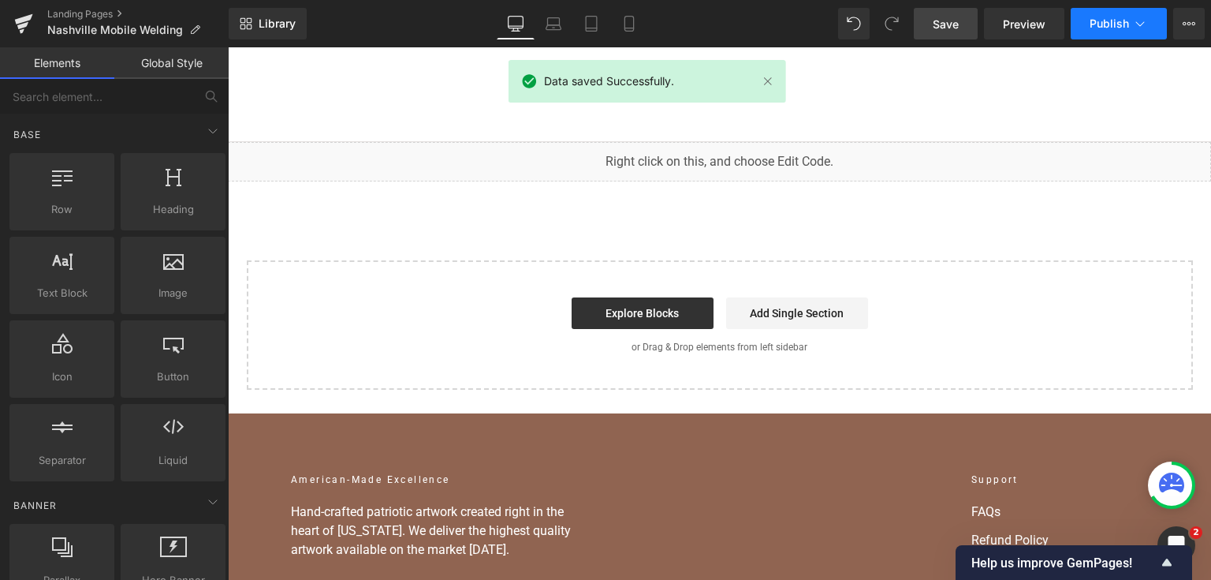
click at [1150, 19] on button "Publish" at bounding box center [1119, 24] width 96 height 32
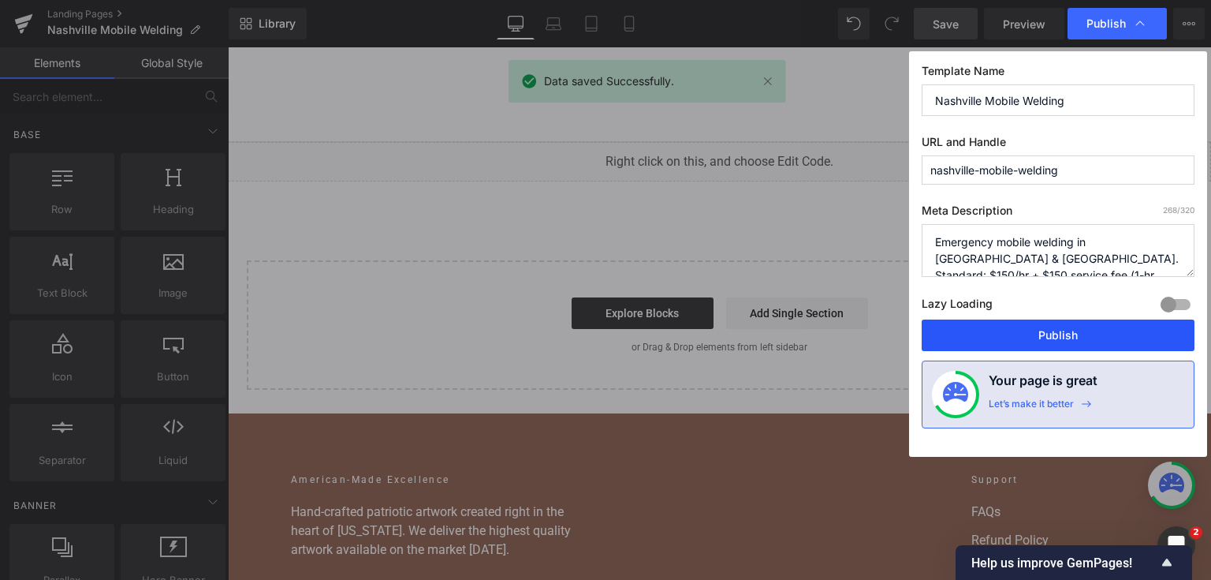
click at [1037, 331] on button "Publish" at bounding box center [1058, 335] width 273 height 32
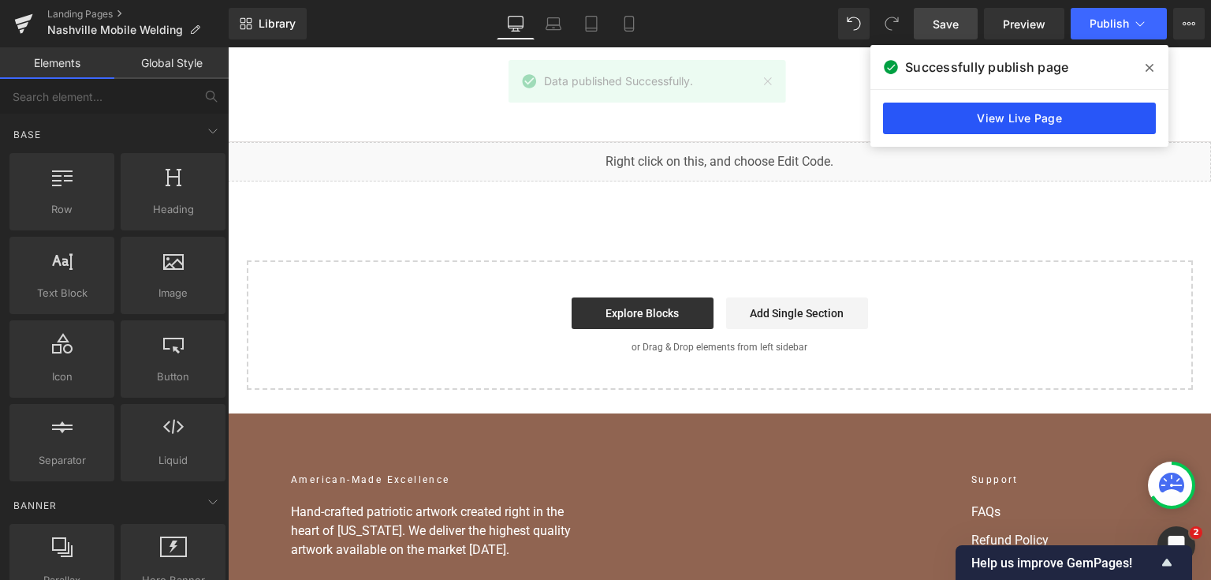
click at [1135, 121] on link "View Live Page" at bounding box center [1019, 119] width 273 height 32
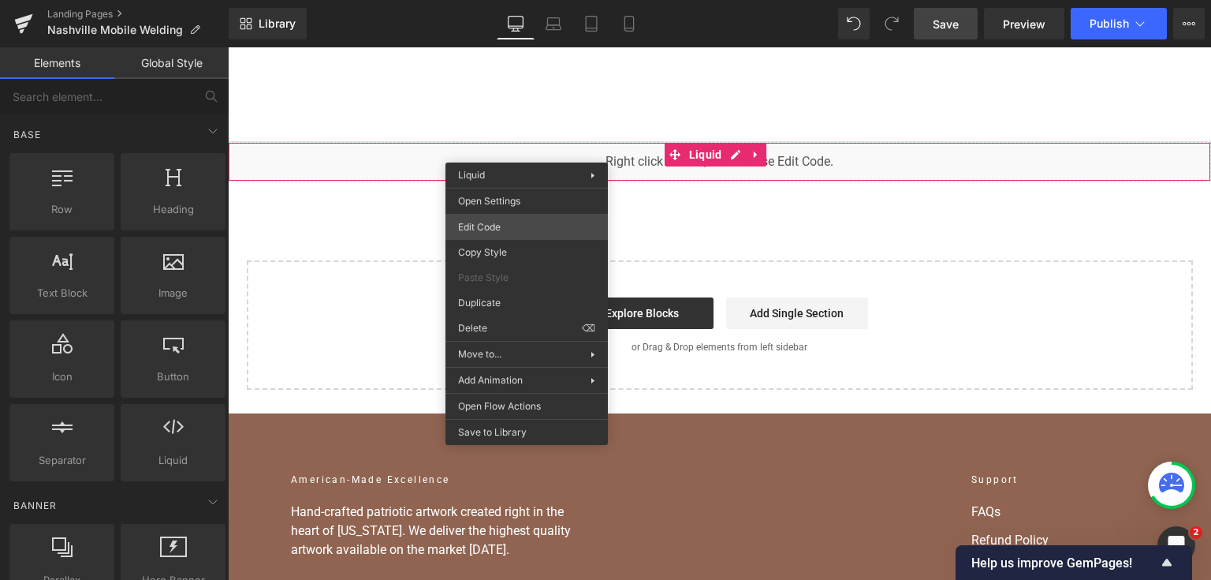
click at [524, 0] on div "You are previewing how the will restyle your page. You can not edit Elements in…" at bounding box center [605, 0] width 1211 height 0
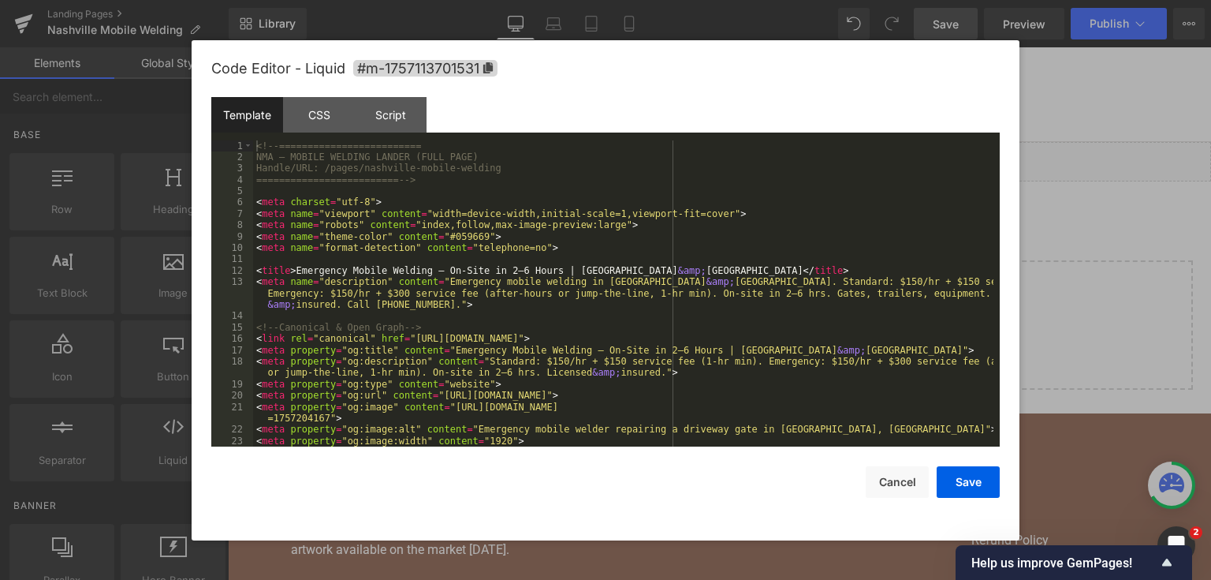
click at [523, 228] on div "<!-- ========================= NMA — MOBILE WELDING LANDER (FULL PAGE) Handle/U…" at bounding box center [623, 305] width 740 height 330
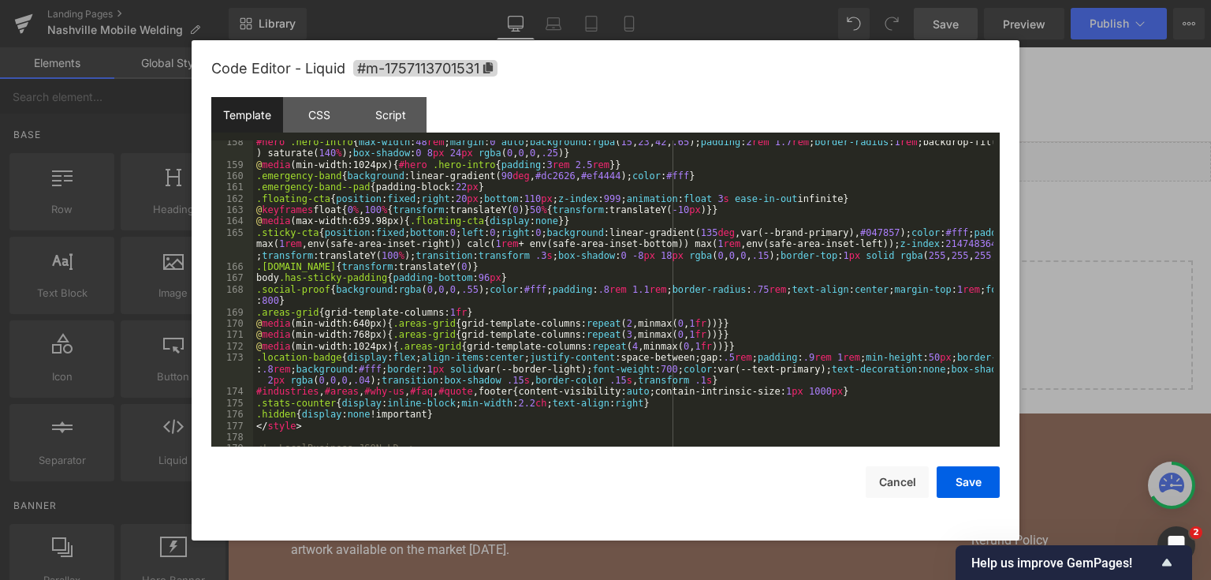
scroll to position [2271, 0]
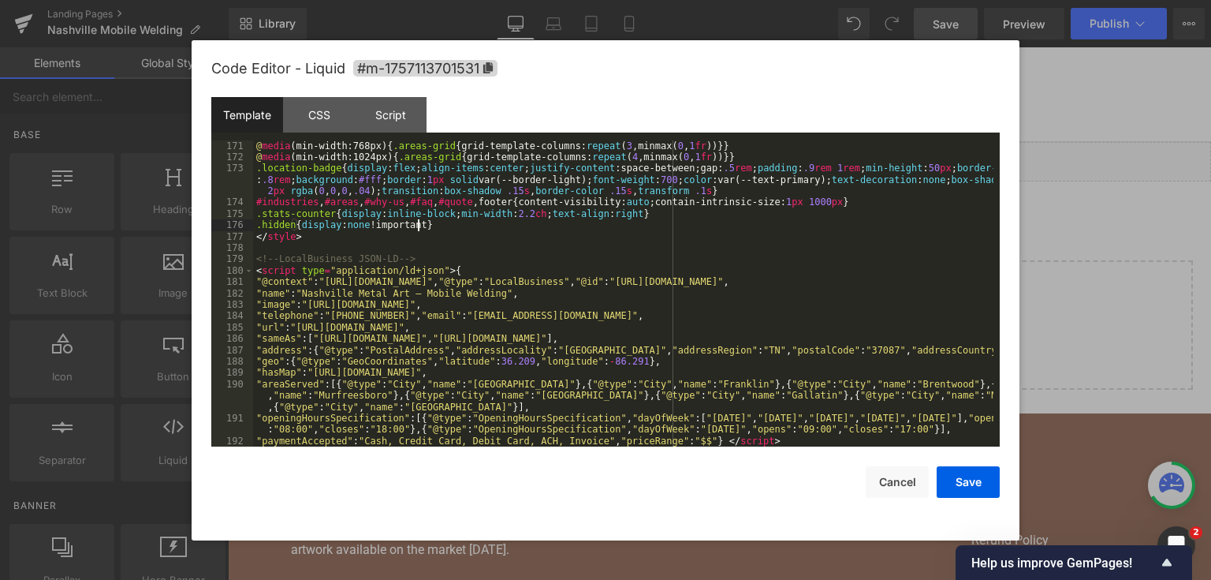
click at [447, 222] on div "@ media (min-width:640px) { .areas-grid { grid-template-columns: repeat ( 2 ,mi…" at bounding box center [623, 294] width 740 height 330
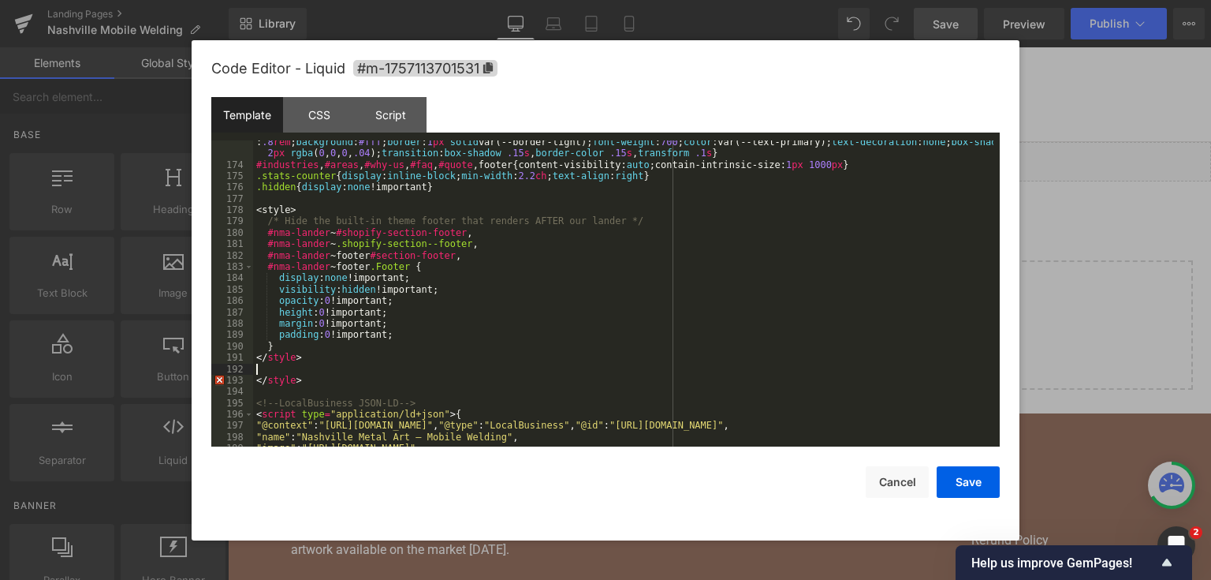
scroll to position [2309, 0]
click at [280, 205] on div ".location-badge { display : flex ; align-items : center ; justify-content :spac…" at bounding box center [623, 301] width 740 height 352
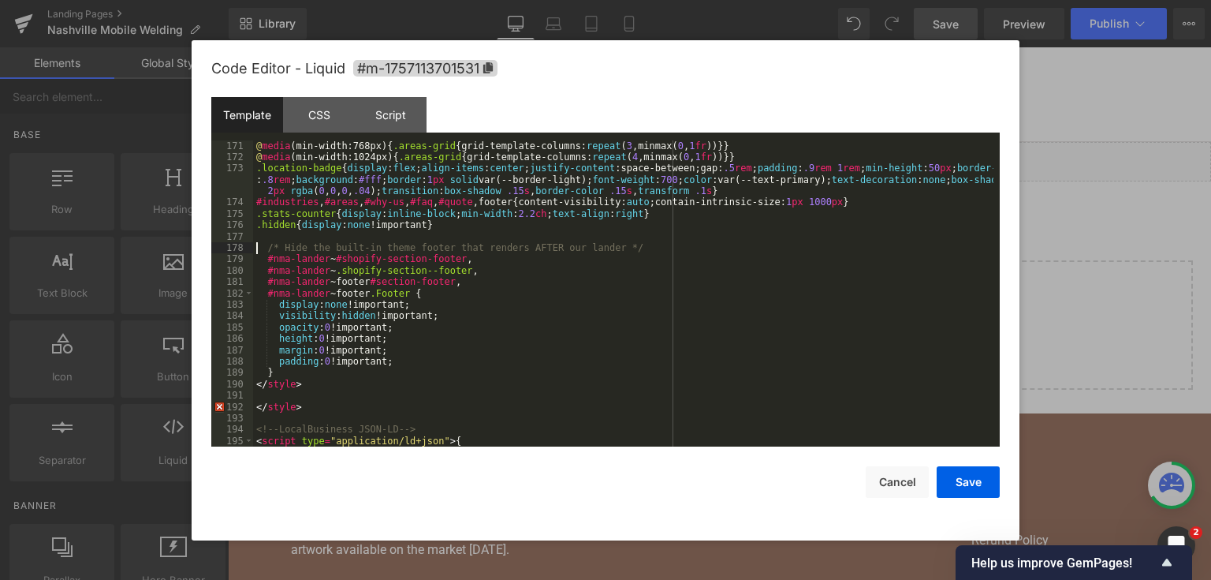
scroll to position [2347, 0]
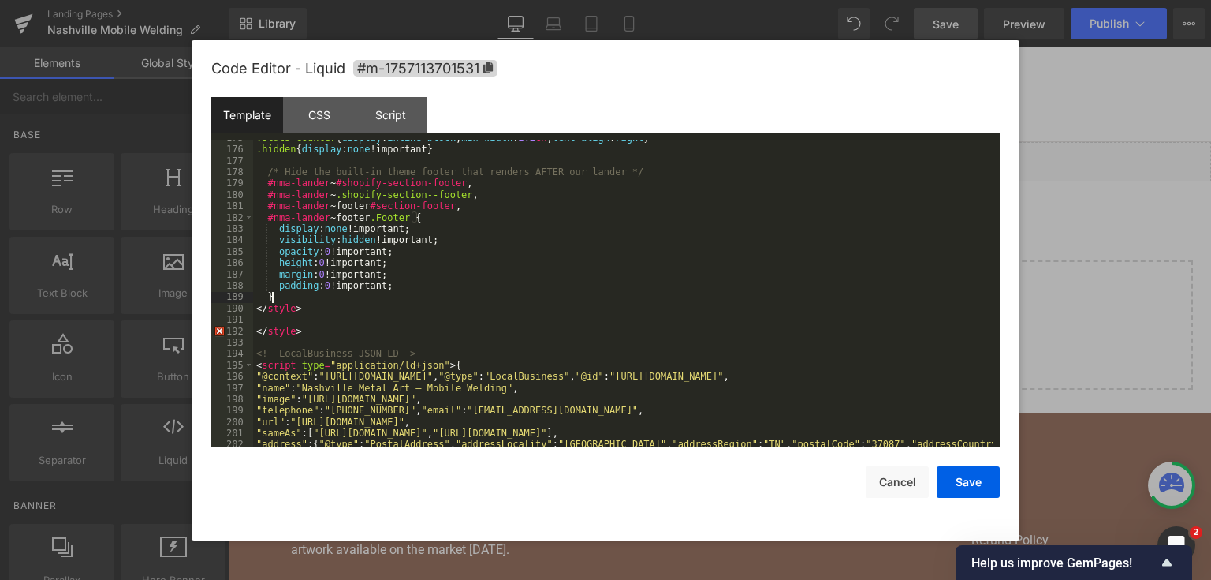
click at [313, 300] on div ".stats-counter { display : inline-block ; min-width : 2.2 ch ; text-align : rig…" at bounding box center [623, 297] width 740 height 330
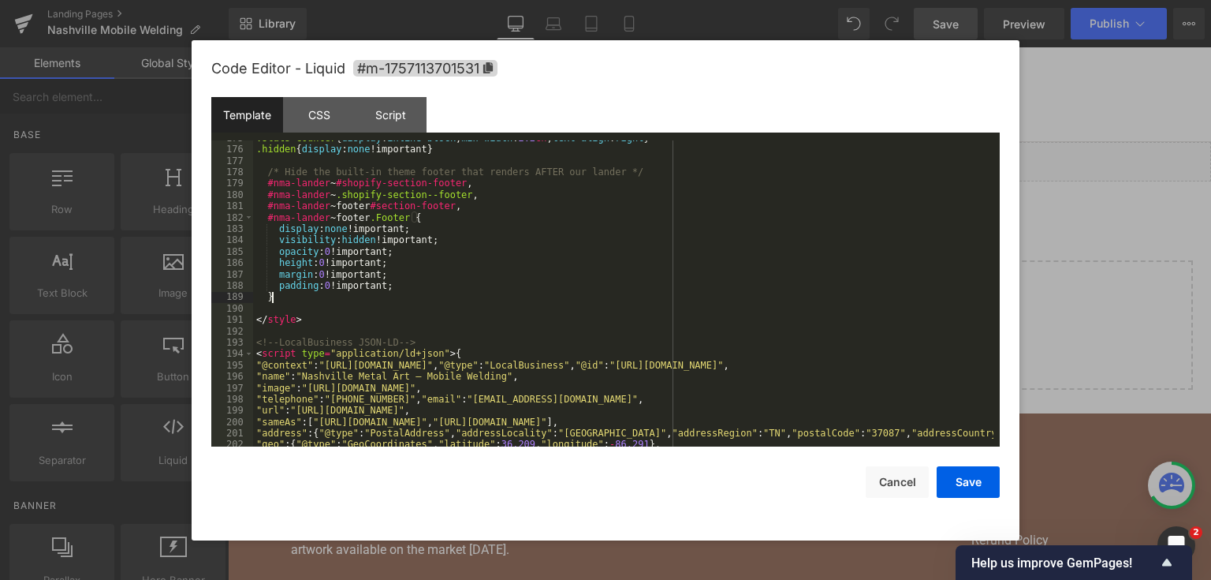
click at [997, 505] on div "Code Editor - Liquid #m-1757113701531 Template CSS Script Data 175 176 177 178 …" at bounding box center [605, 290] width 789 height 500
click at [969, 474] on button "Save" at bounding box center [968, 482] width 63 height 32
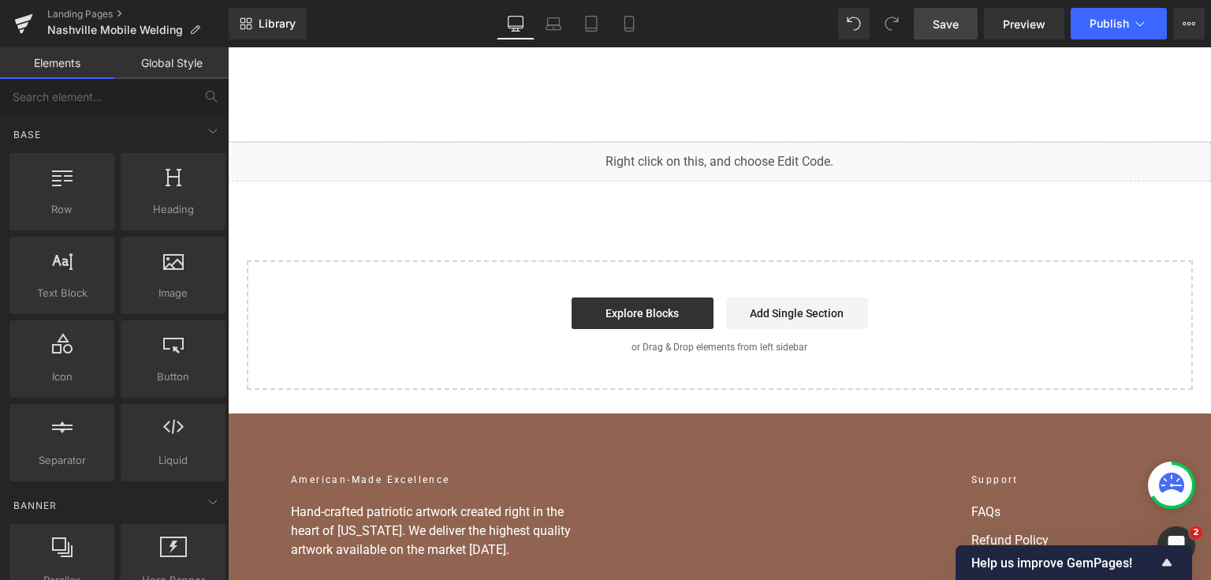
click at [945, 28] on span "Save" at bounding box center [946, 24] width 26 height 17
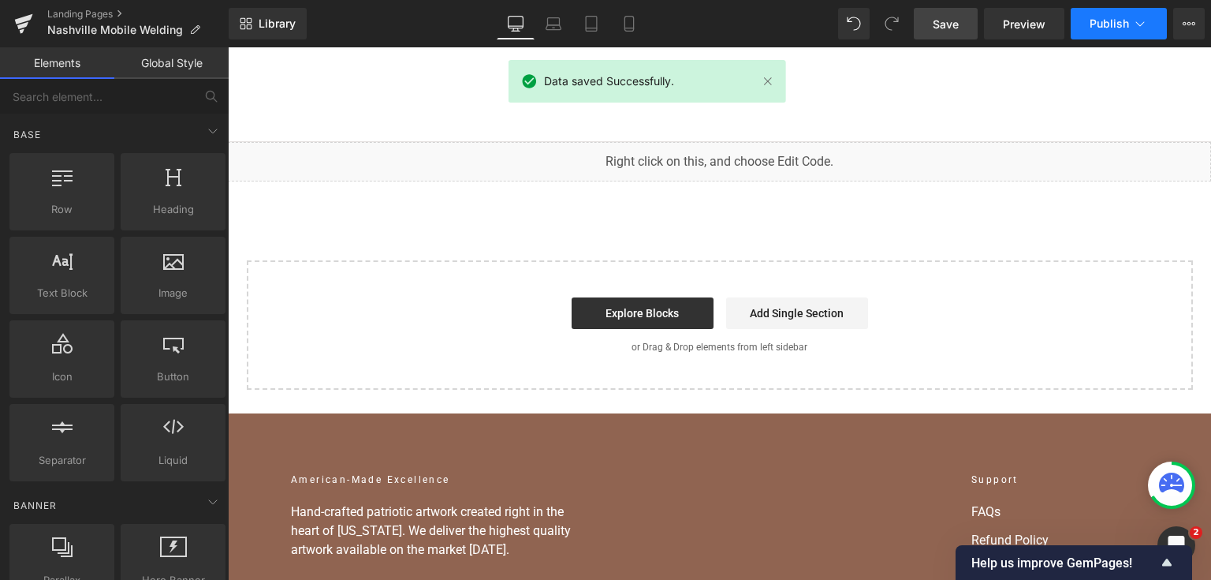
click at [1088, 15] on button "Publish" at bounding box center [1119, 24] width 96 height 32
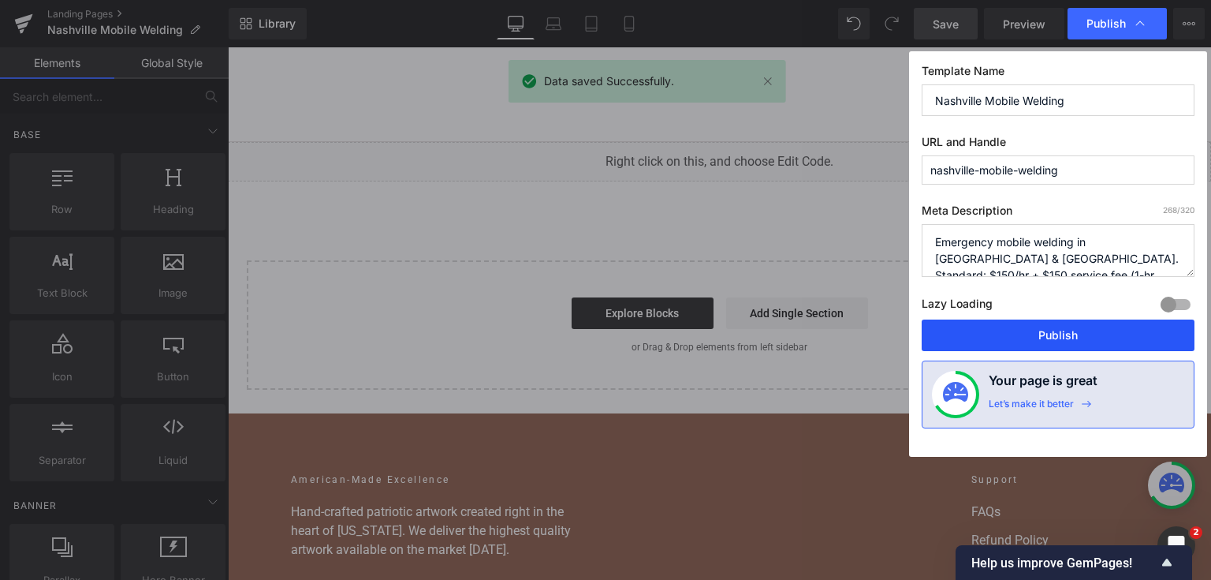
click at [1059, 319] on button "Publish" at bounding box center [1058, 335] width 273 height 32
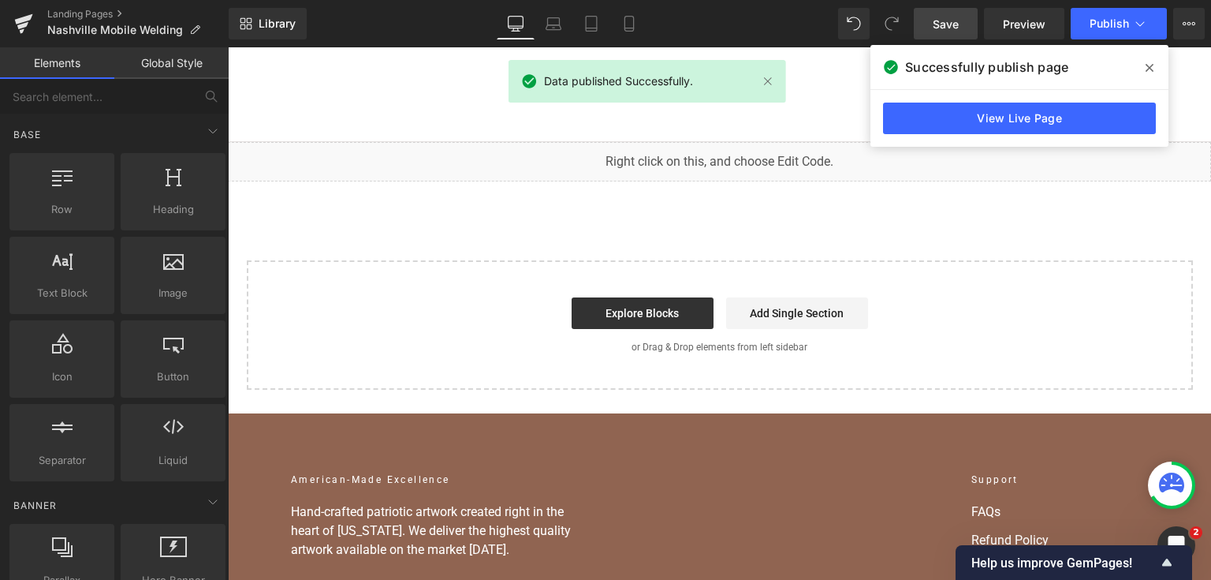
click at [1045, 98] on div "View Live Page" at bounding box center [1020, 118] width 298 height 57
click at [1049, 119] on link "View Live Page" at bounding box center [1019, 119] width 273 height 32
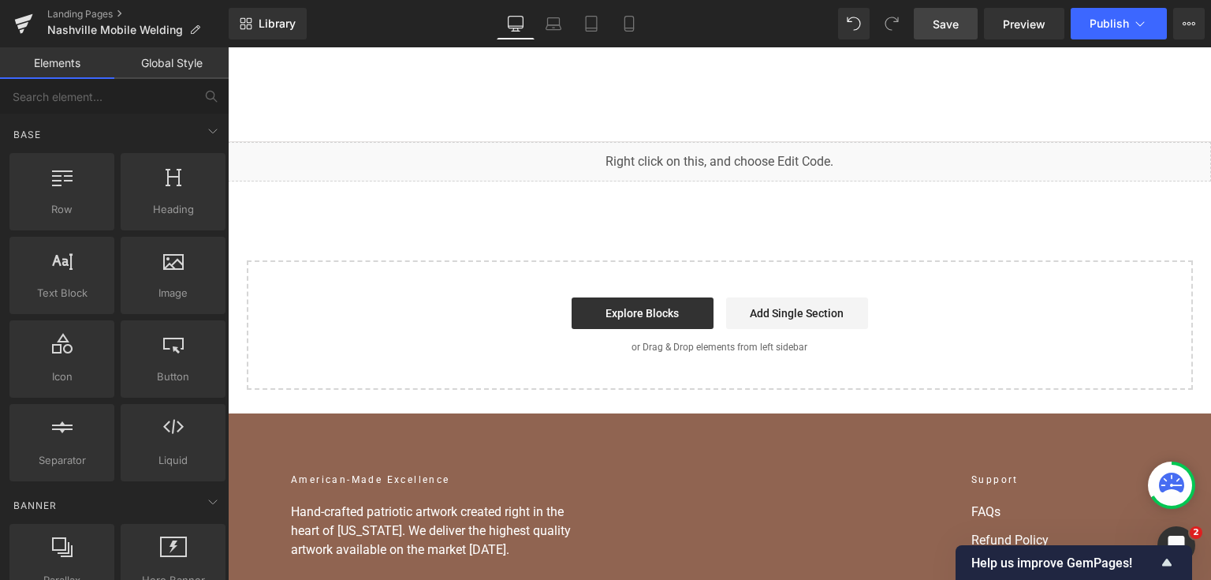
click at [931, 29] on link "Save" at bounding box center [946, 24] width 64 height 32
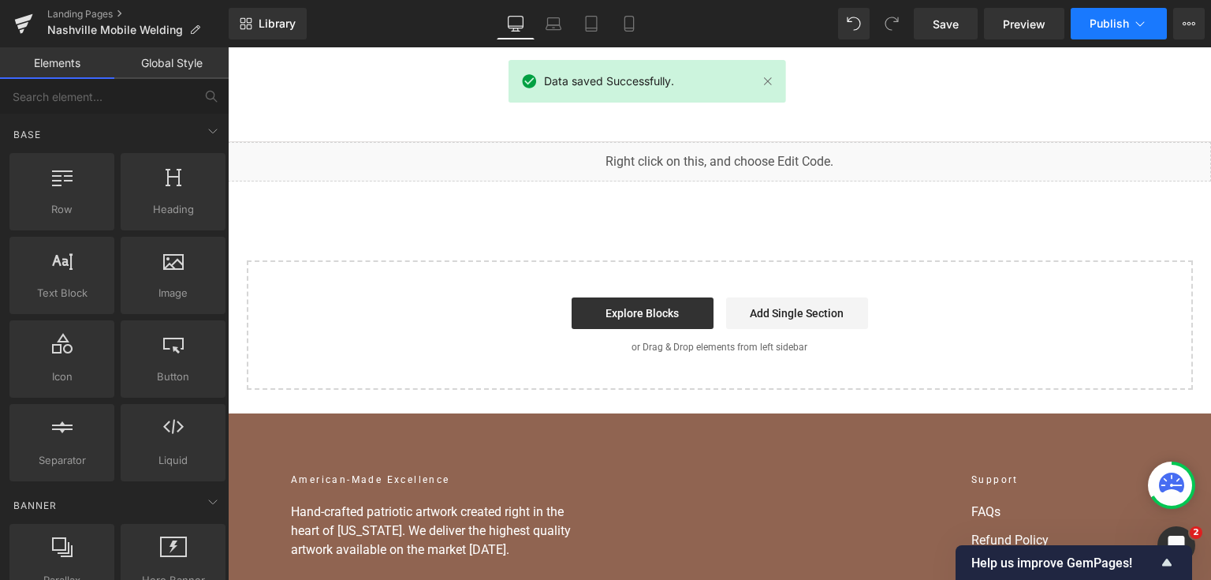
click at [1106, 24] on span "Publish" at bounding box center [1109, 23] width 39 height 13
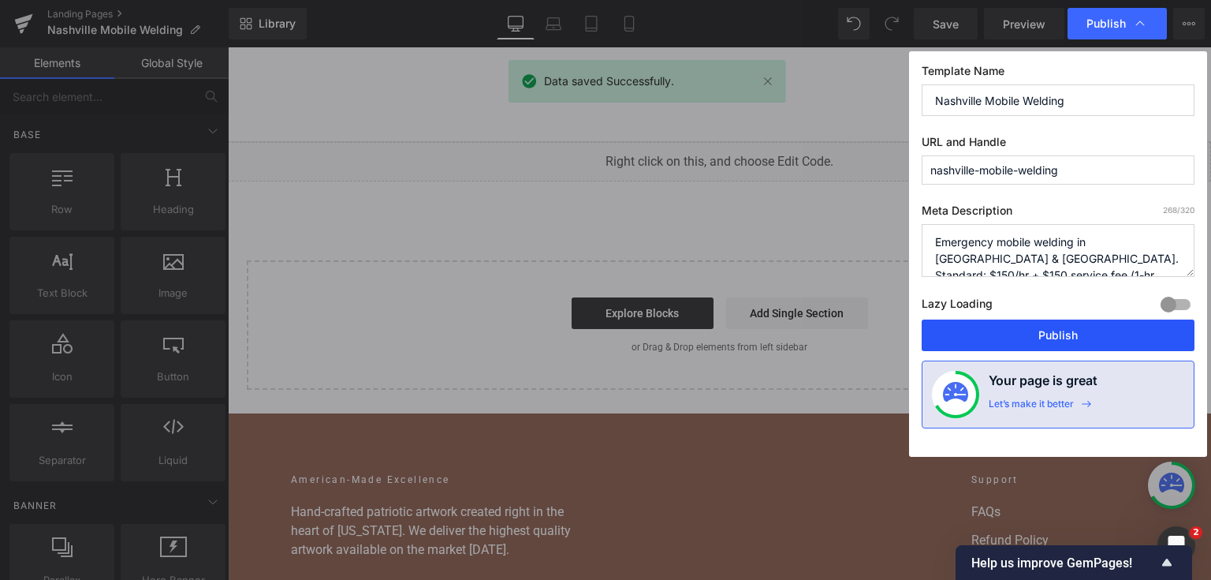
click at [977, 338] on button "Publish" at bounding box center [1058, 335] width 273 height 32
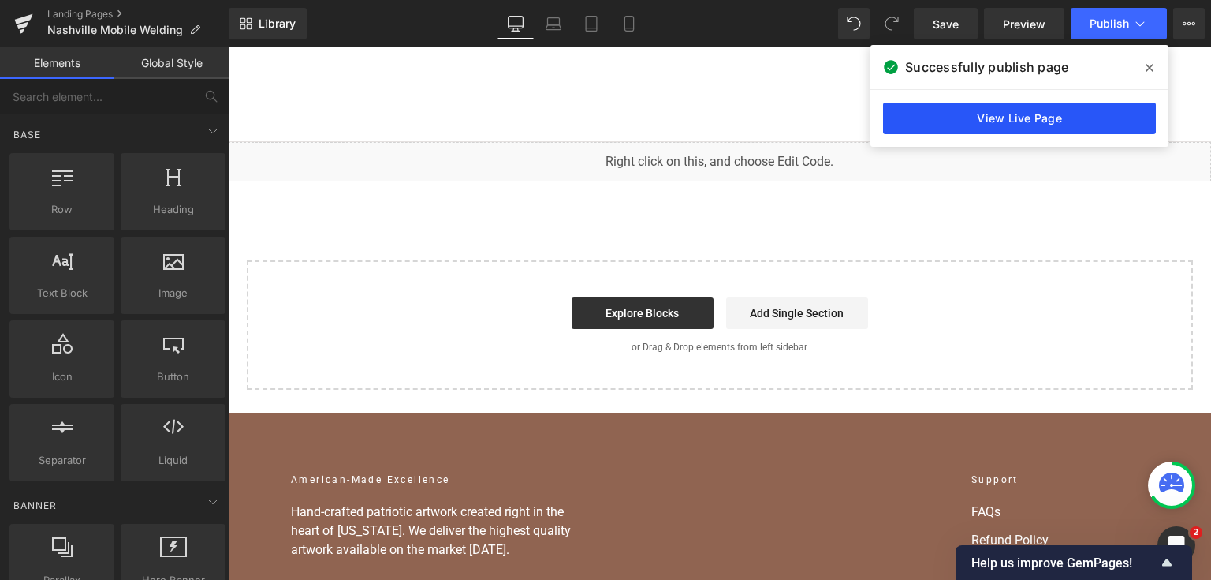
click at [1050, 129] on link "View Live Page" at bounding box center [1019, 119] width 273 height 32
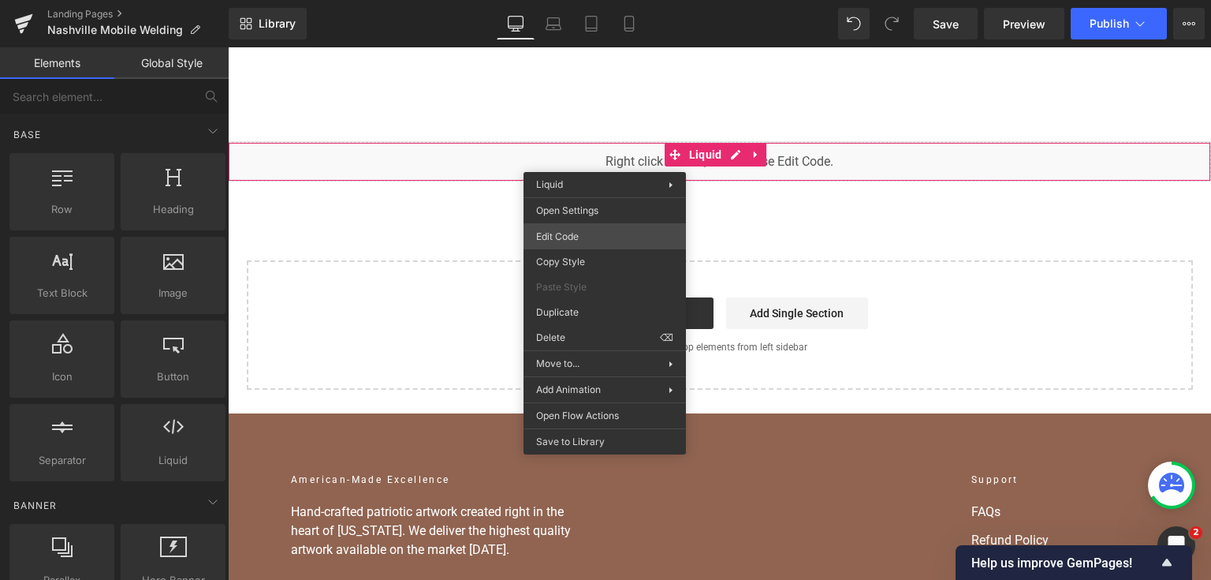
click at [613, 0] on div "You are previewing how the will restyle your page. You can not edit Elements in…" at bounding box center [605, 0] width 1211 height 0
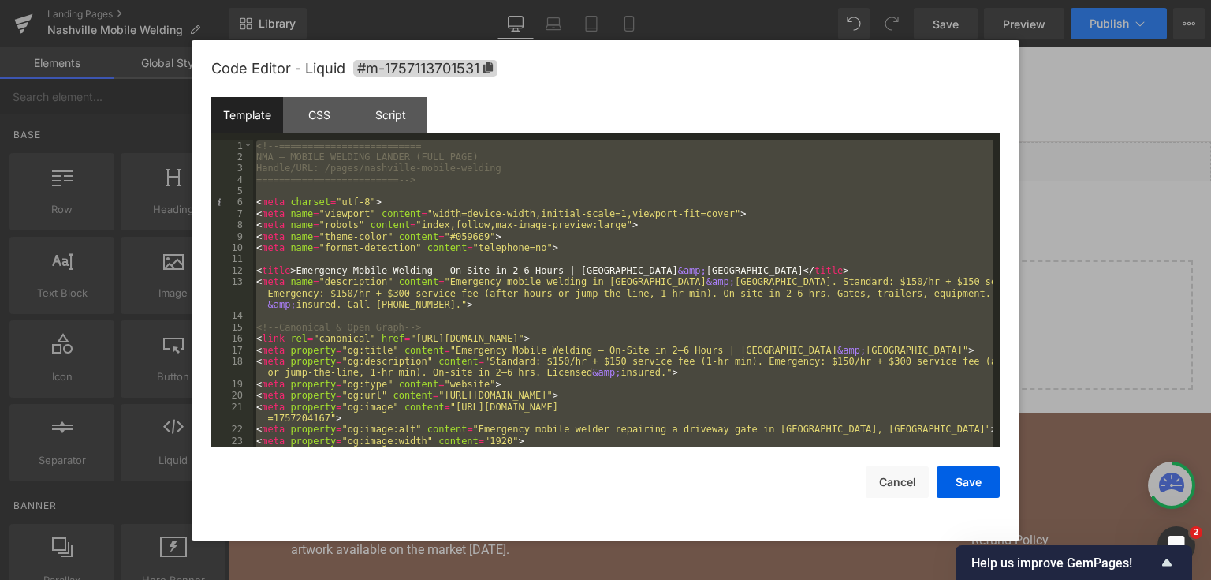
drag, startPoint x: 1142, startPoint y: 95, endPoint x: 1102, endPoint y: 22, distance: 82.6
click at [1139, 87] on div at bounding box center [605, 290] width 1211 height 580
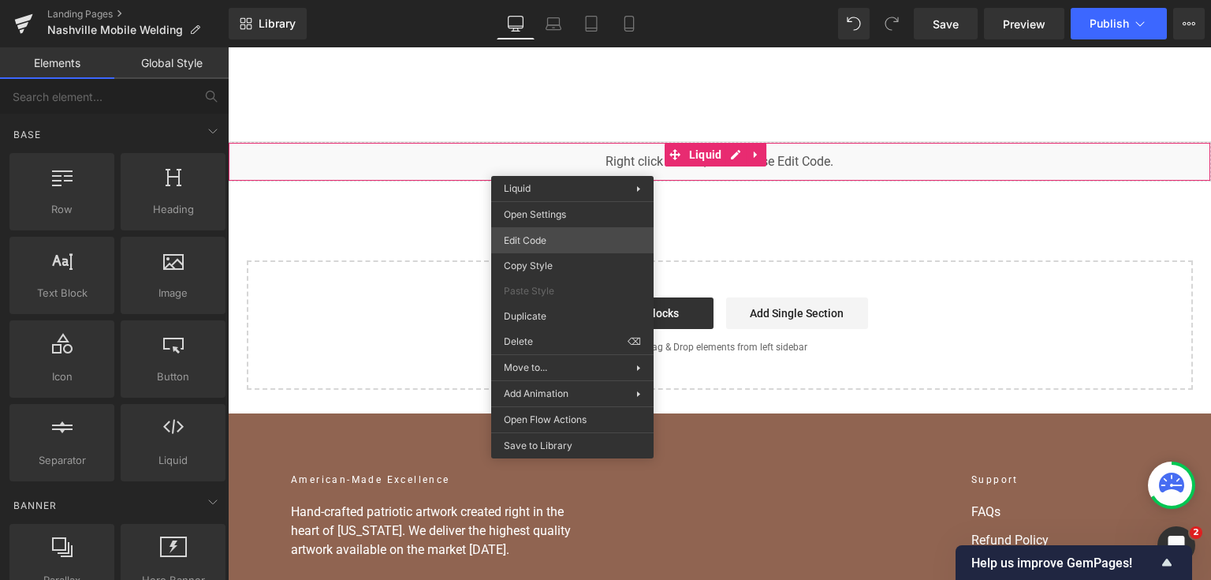
click at [554, 0] on div "You are previewing how the will restyle your page. You can not edit Elements in…" at bounding box center [605, 0] width 1211 height 0
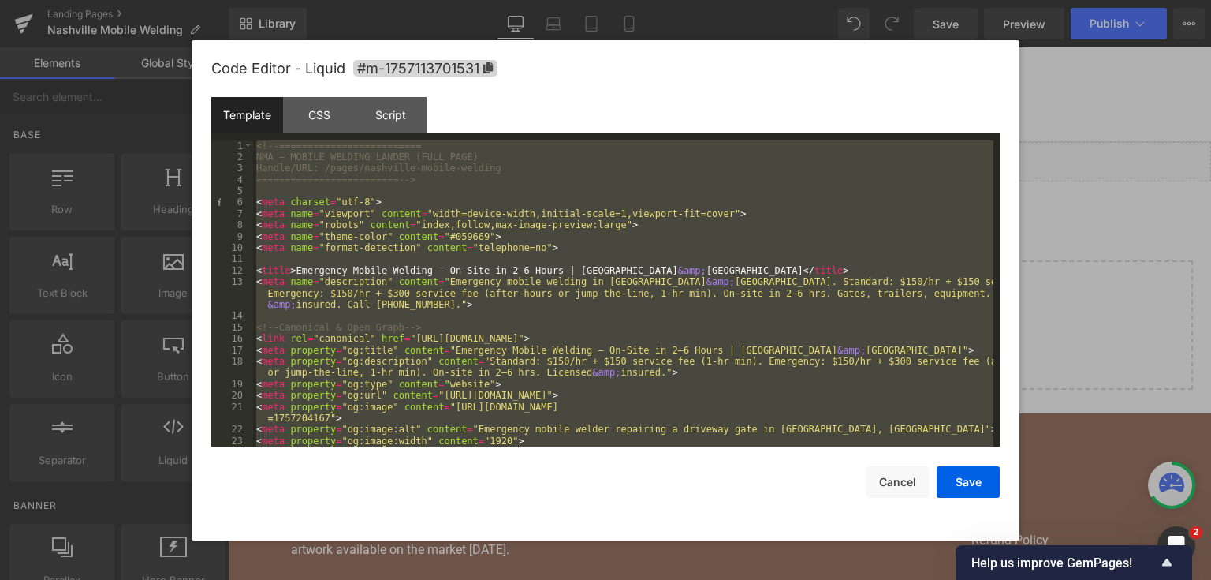
scroll to position [9936, 0]
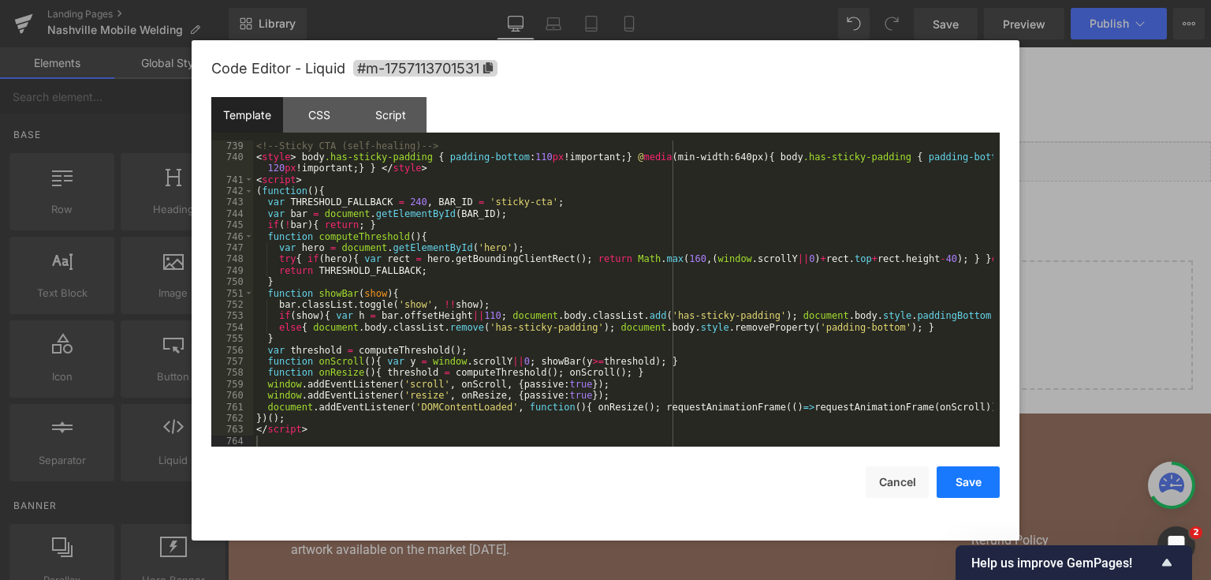
click at [968, 475] on button "Save" at bounding box center [968, 482] width 63 height 32
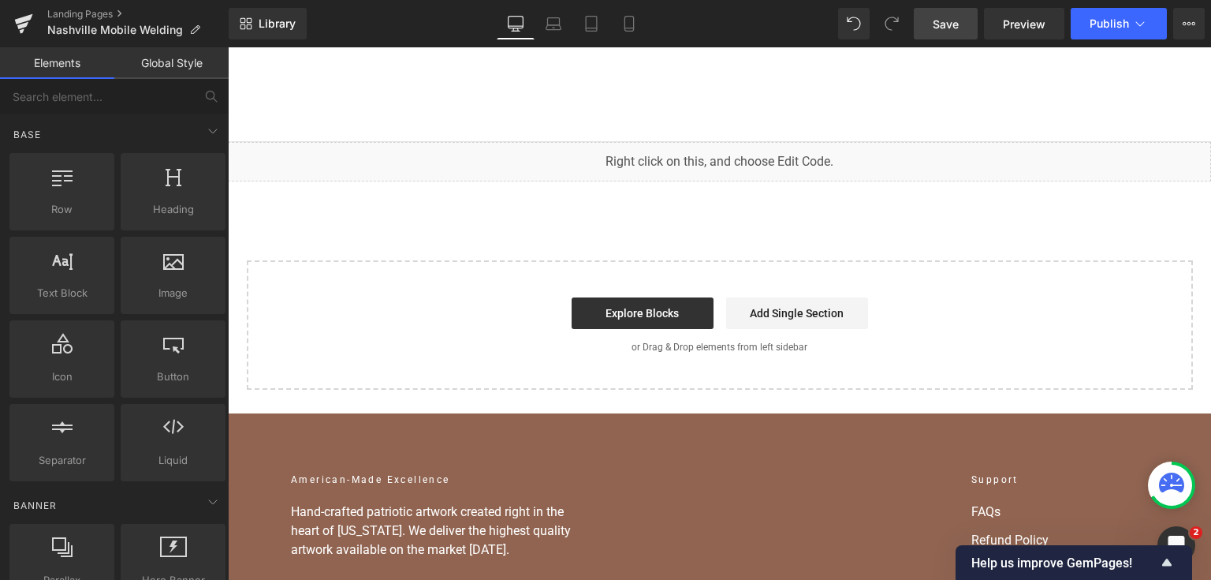
click at [946, 16] on span "Save" at bounding box center [946, 24] width 26 height 17
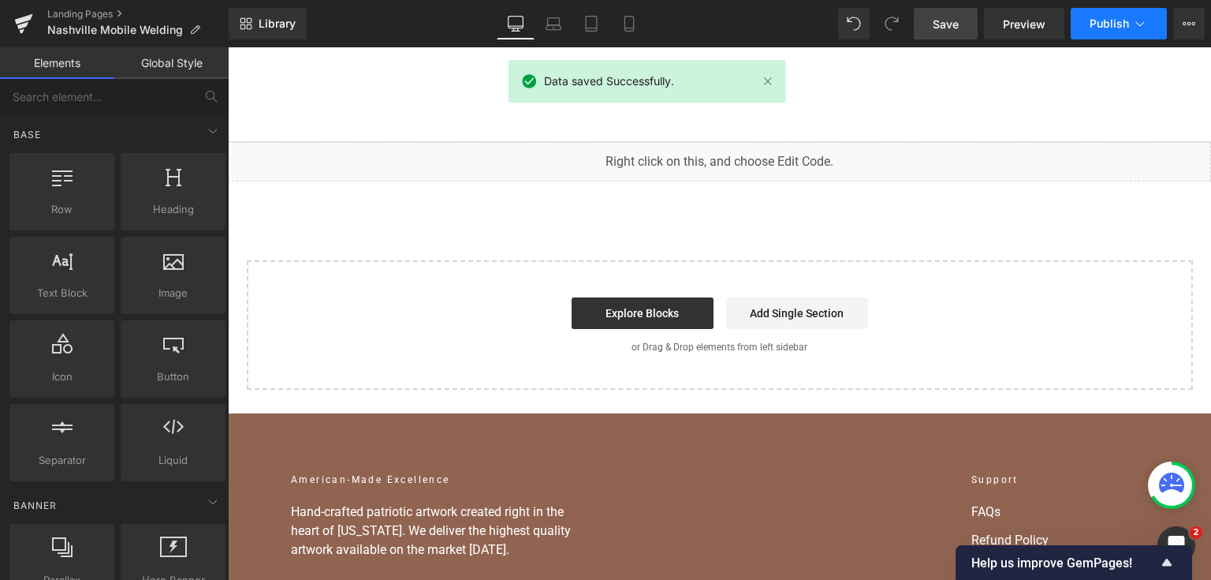
click at [1124, 16] on button "Publish" at bounding box center [1119, 24] width 96 height 32
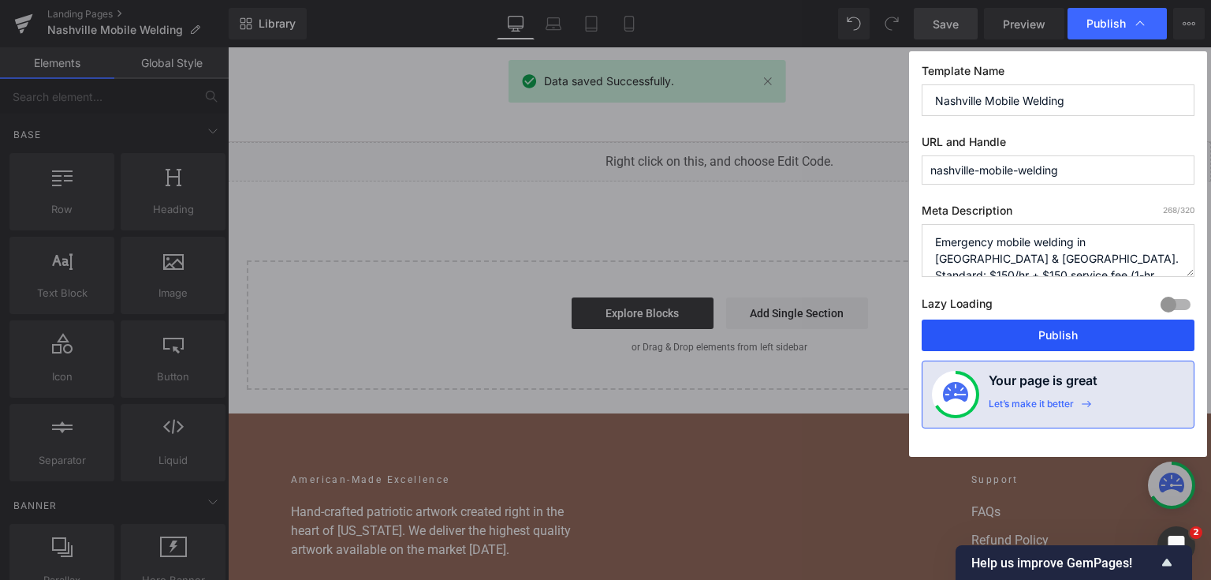
drag, startPoint x: 1027, startPoint y: 326, endPoint x: 719, endPoint y: 232, distance: 321.5
click at [1027, 326] on button "Publish" at bounding box center [1058, 335] width 273 height 32
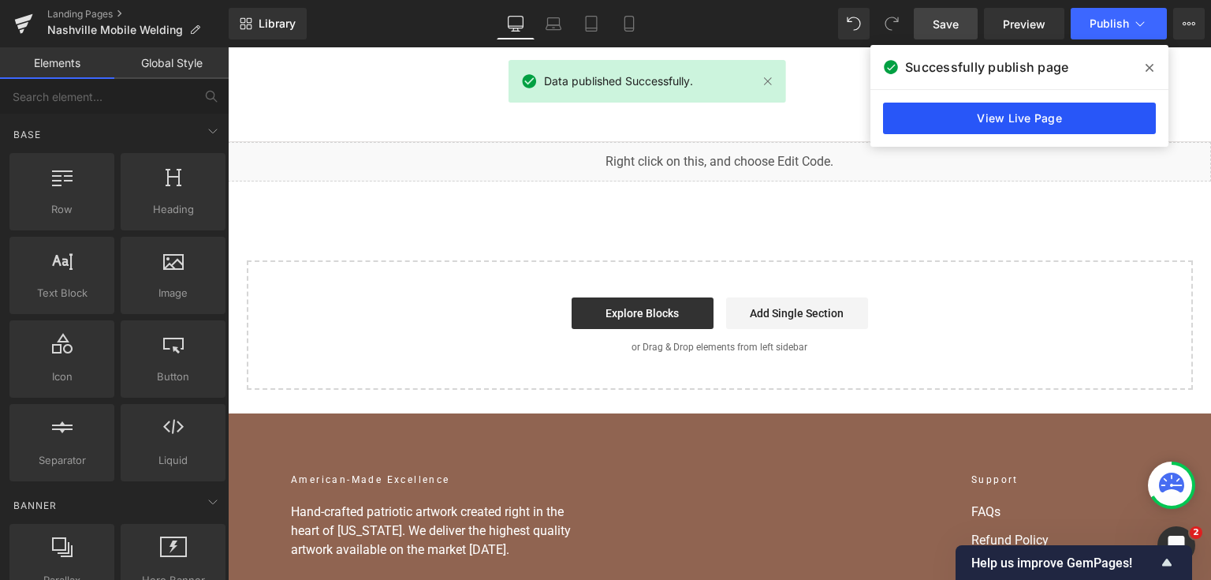
click at [1069, 106] on link "View Live Page" at bounding box center [1019, 119] width 273 height 32
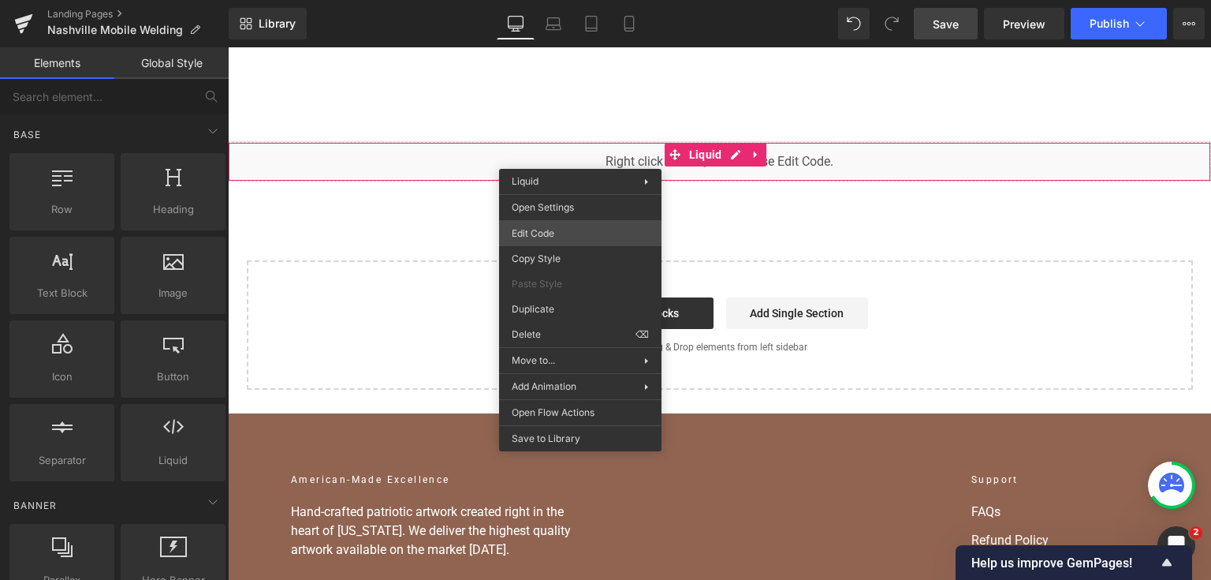
click at [565, 0] on div "You are previewing how the will restyle your page. You can not edit Elements in…" at bounding box center [605, 0] width 1211 height 0
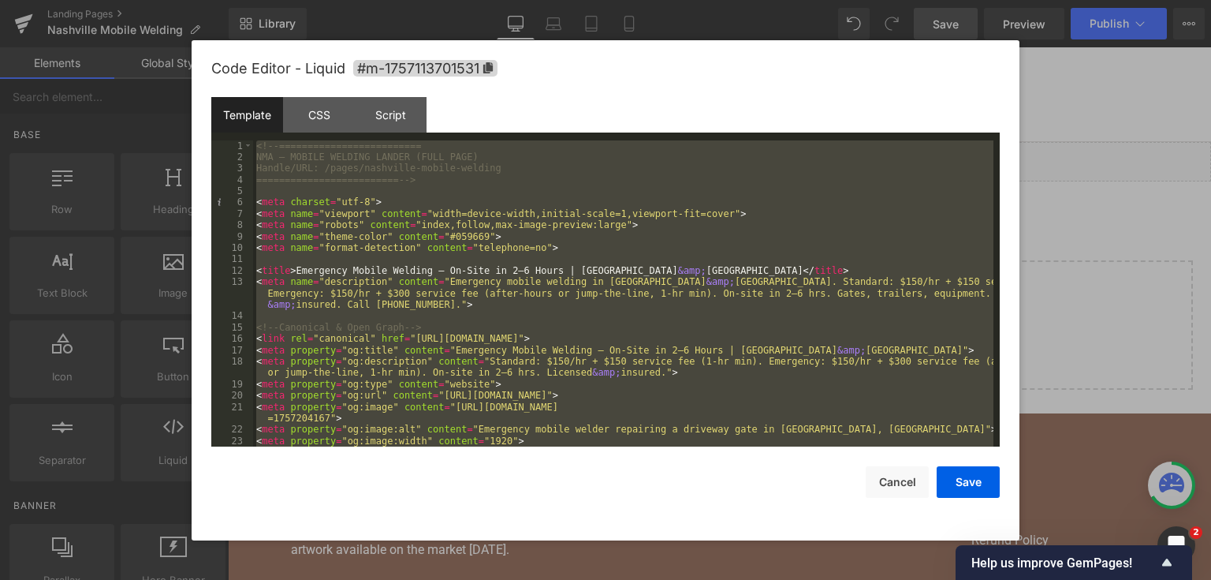
click at [515, 227] on div "<!-- ========================= NMA — MOBILE WELDING LANDER (FULL PAGE) Handle/U…" at bounding box center [623, 293] width 740 height 307
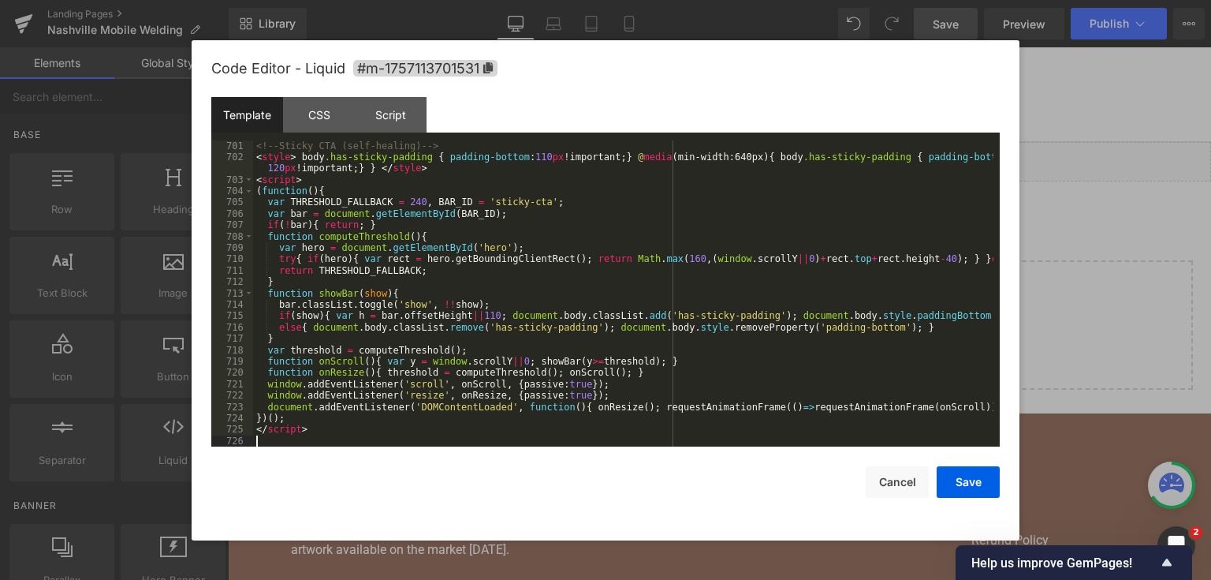
scroll to position [9708, 0]
drag, startPoint x: 987, startPoint y: 485, endPoint x: 956, endPoint y: 0, distance: 486.0
click at [987, 484] on button "Save" at bounding box center [968, 482] width 63 height 32
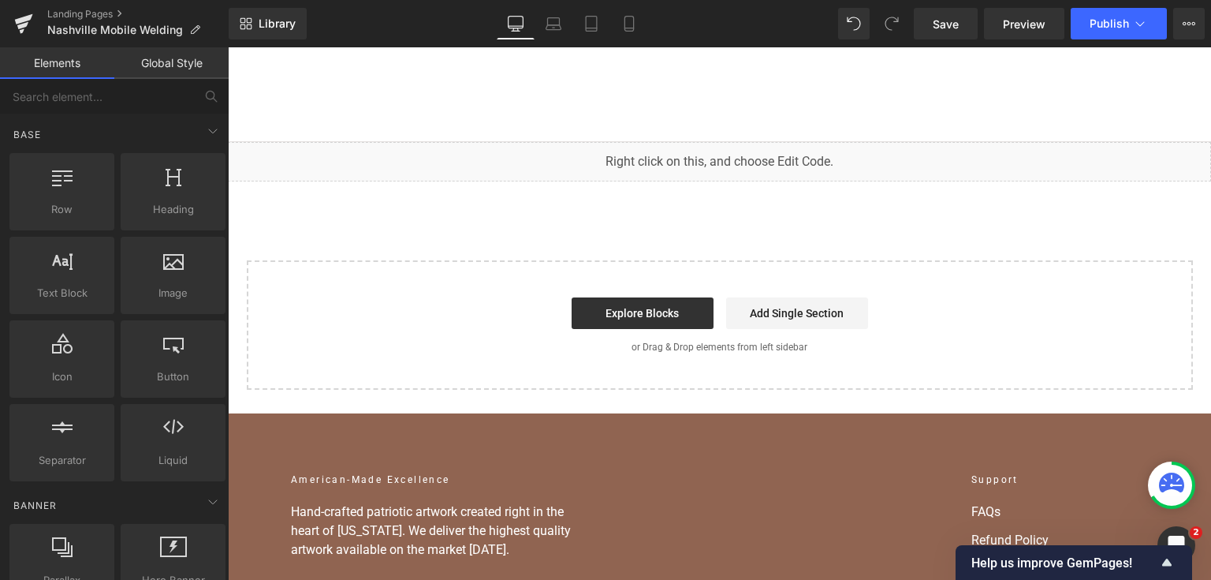
drag, startPoint x: 954, startPoint y: 13, endPoint x: 1027, endPoint y: 41, distance: 77.9
click at [954, 12] on link "Save" at bounding box center [946, 24] width 64 height 32
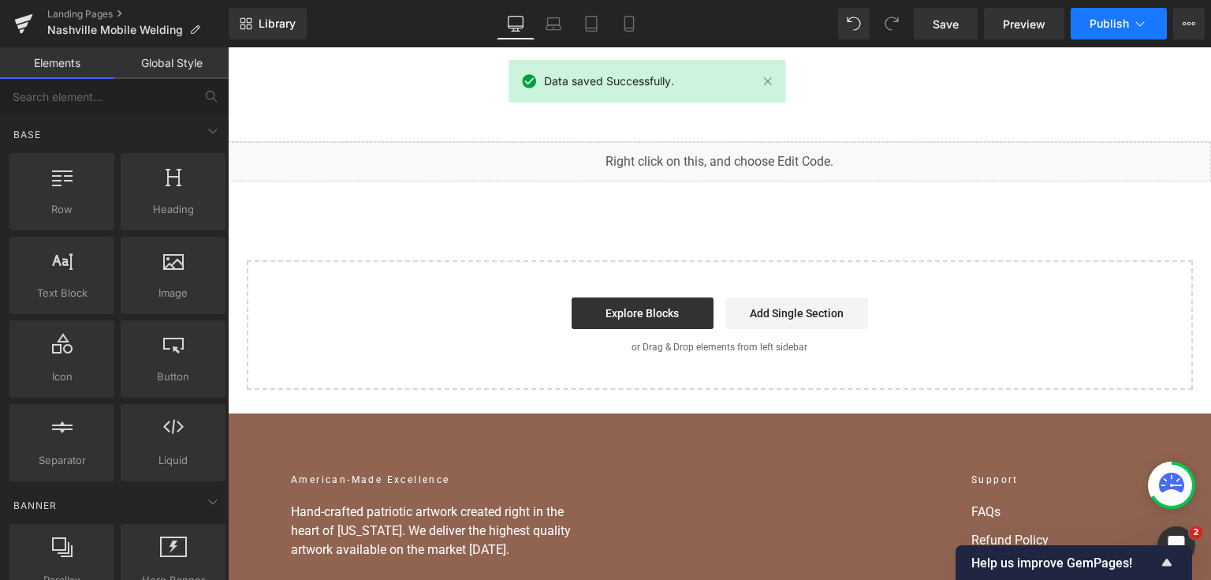
click at [1118, 23] on span "Publish" at bounding box center [1109, 23] width 39 height 13
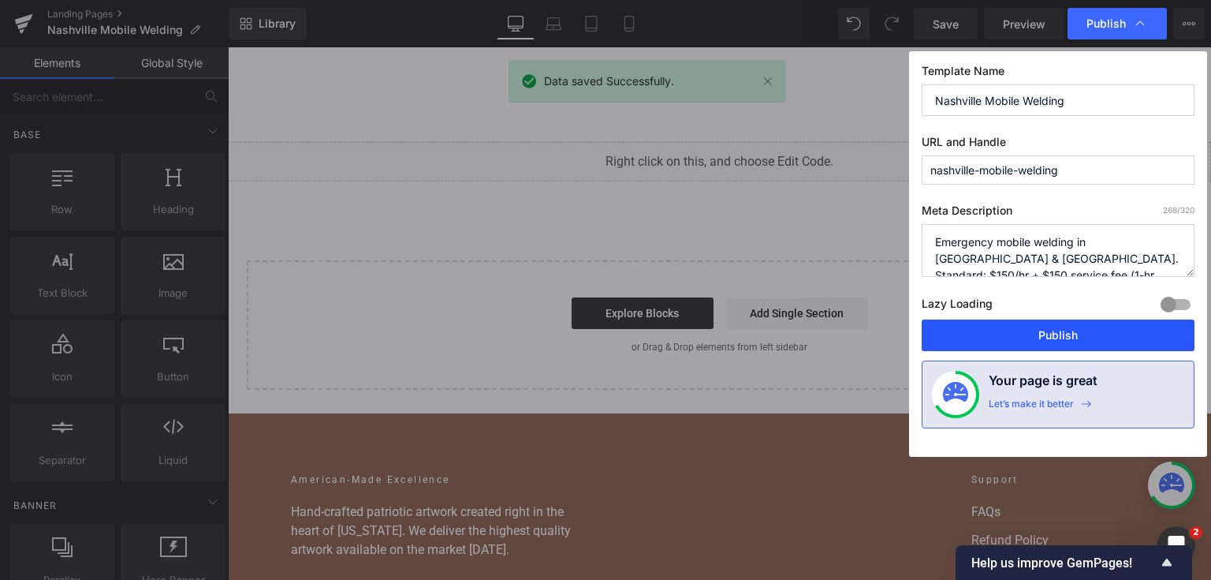
click at [1027, 348] on button "Publish" at bounding box center [1058, 335] width 273 height 32
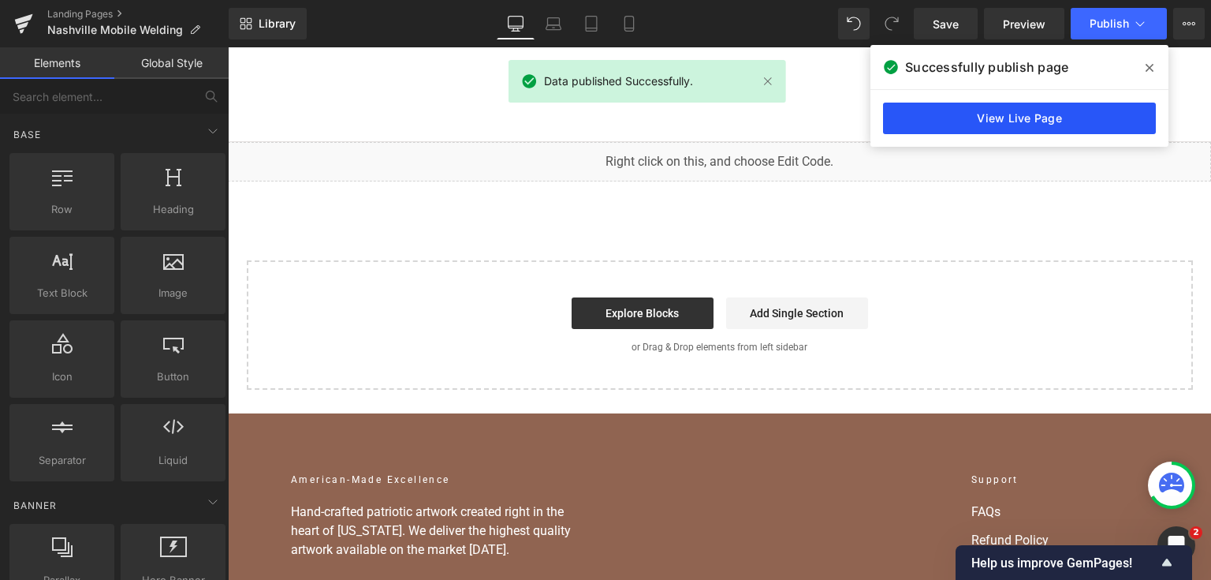
click at [1003, 113] on link "View Live Page" at bounding box center [1019, 119] width 273 height 32
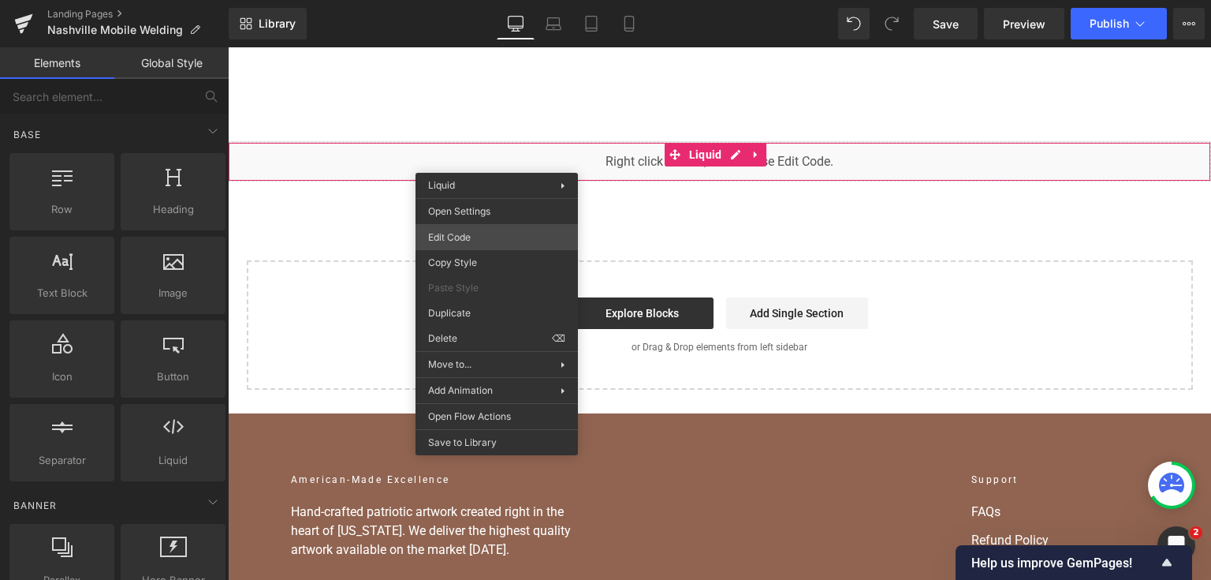
click at [481, 0] on div "You are previewing how the will restyle your page. You can not edit Elements in…" at bounding box center [605, 0] width 1211 height 0
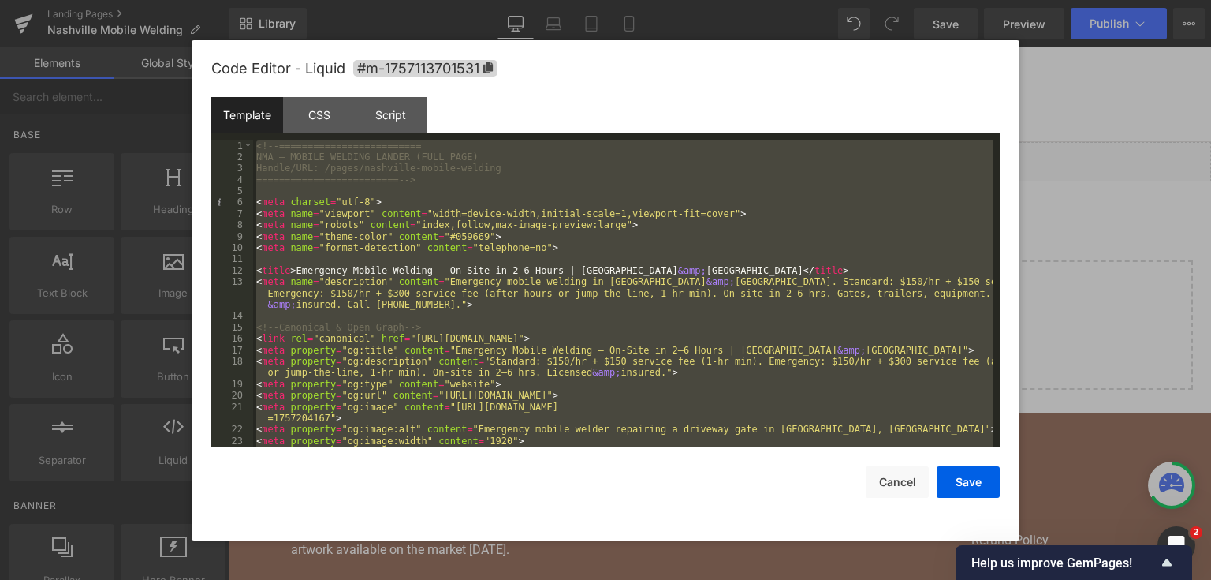
click at [1117, 128] on div at bounding box center [605, 290] width 1211 height 580
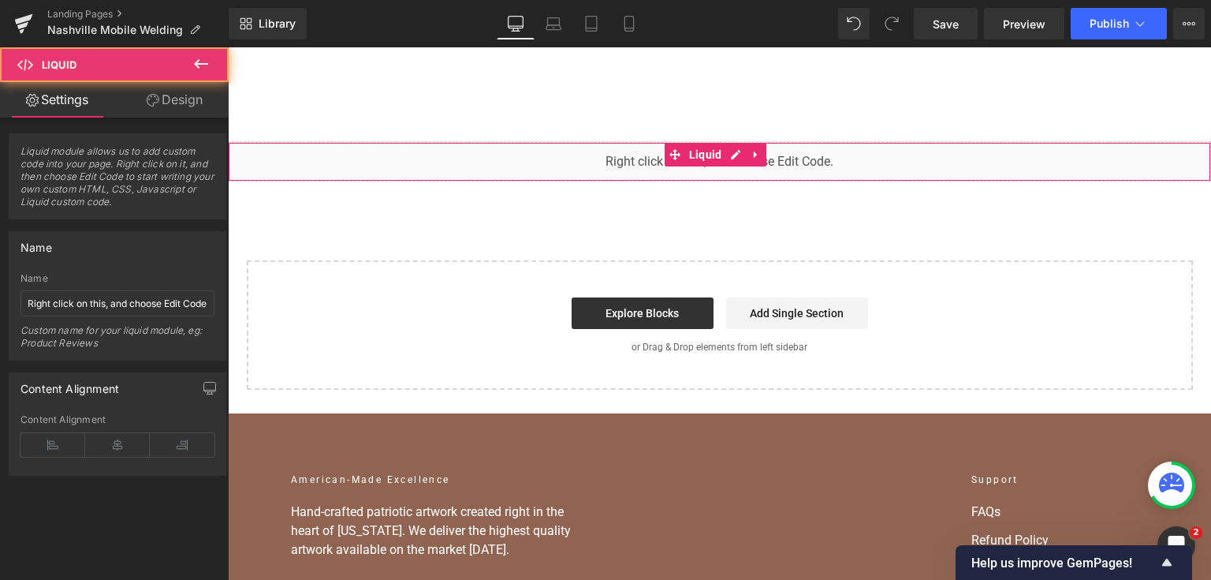
click at [621, 0] on div "You are previewing how the will restyle your page. You can not edit Elements in…" at bounding box center [605, 0] width 1211 height 0
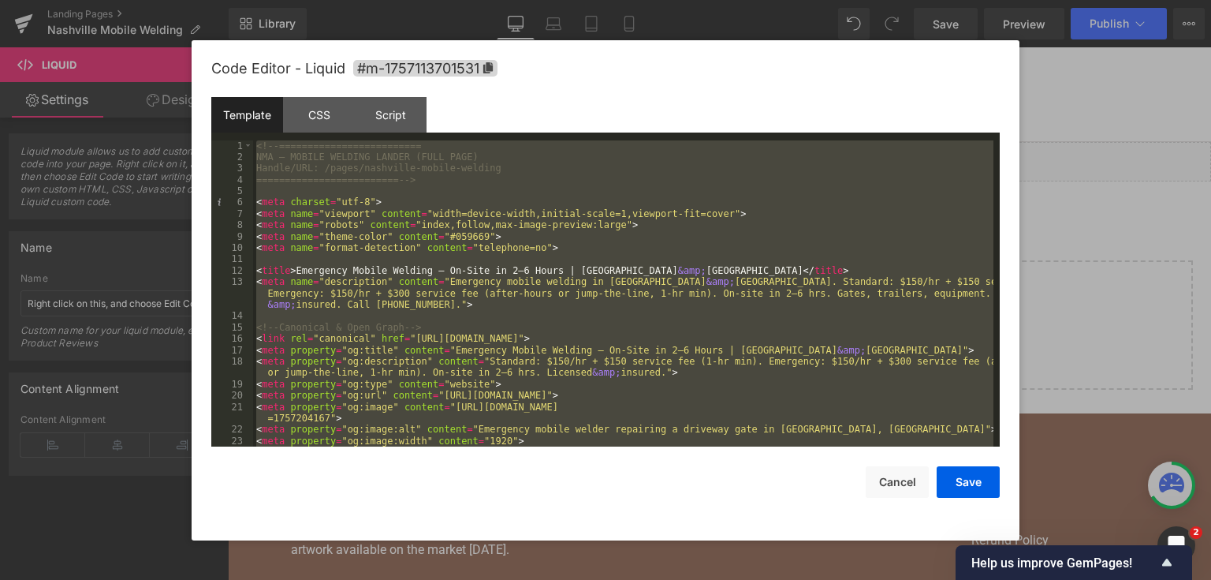
click at [1072, 271] on div at bounding box center [605, 290] width 1211 height 580
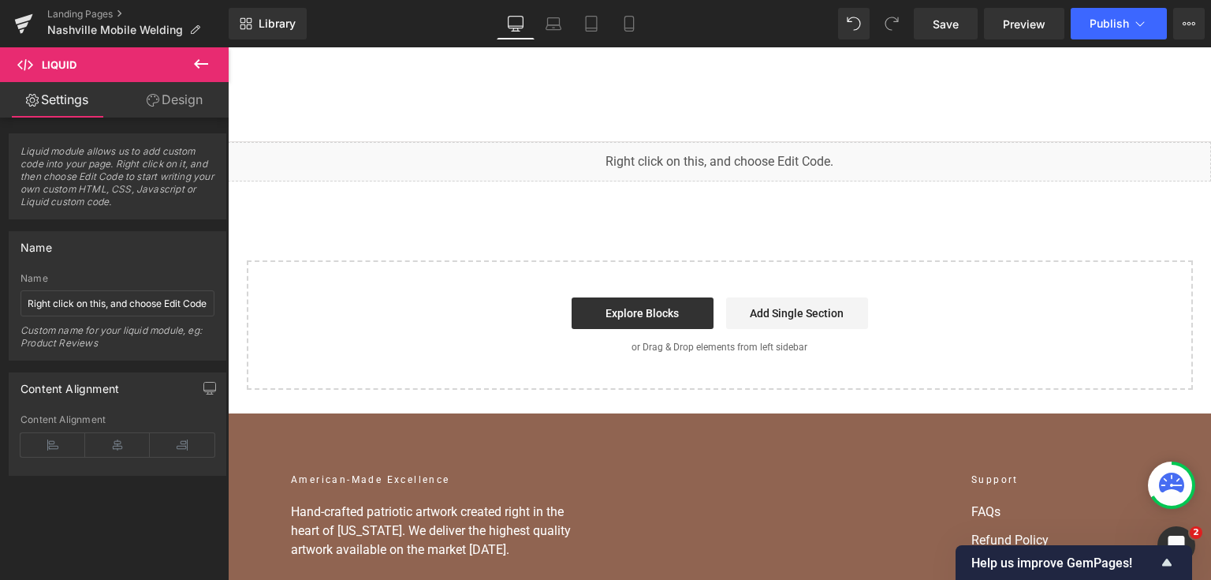
click at [445, 260] on div "Select your layout" at bounding box center [720, 324] width 946 height 129
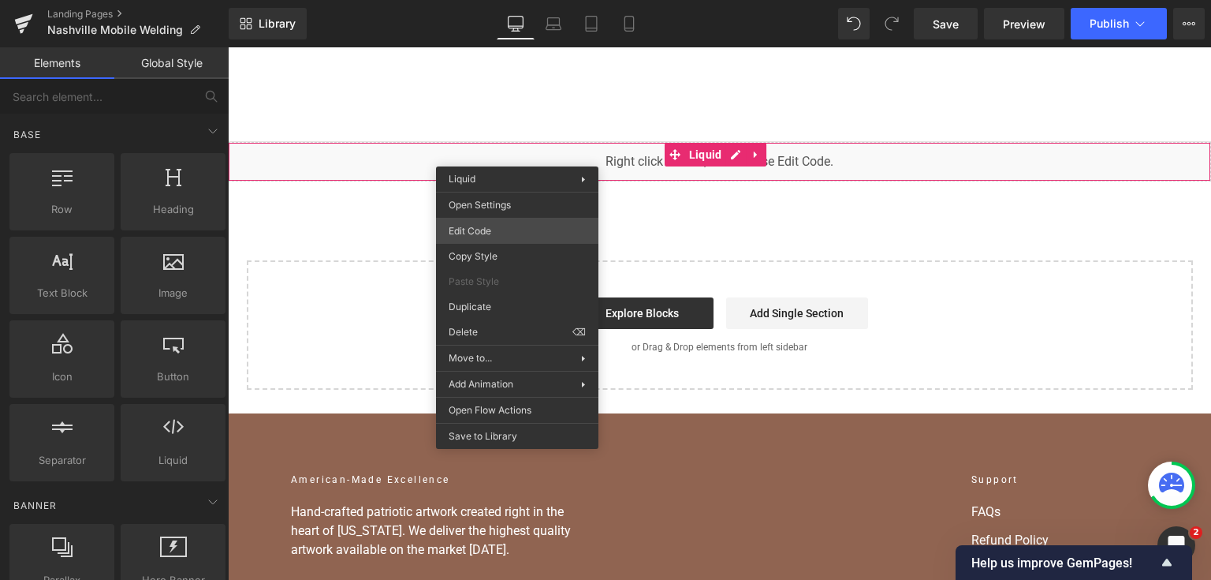
click at [494, 0] on div "You are previewing how the will restyle your page. You can not edit Elements in…" at bounding box center [605, 0] width 1211 height 0
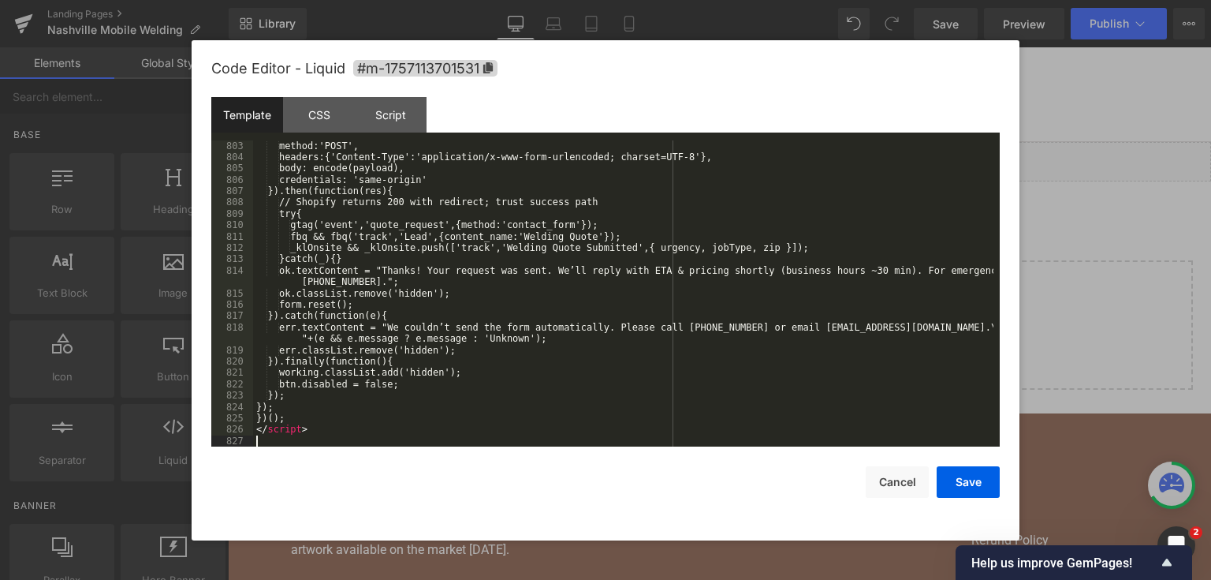
scroll to position [10935, 0]
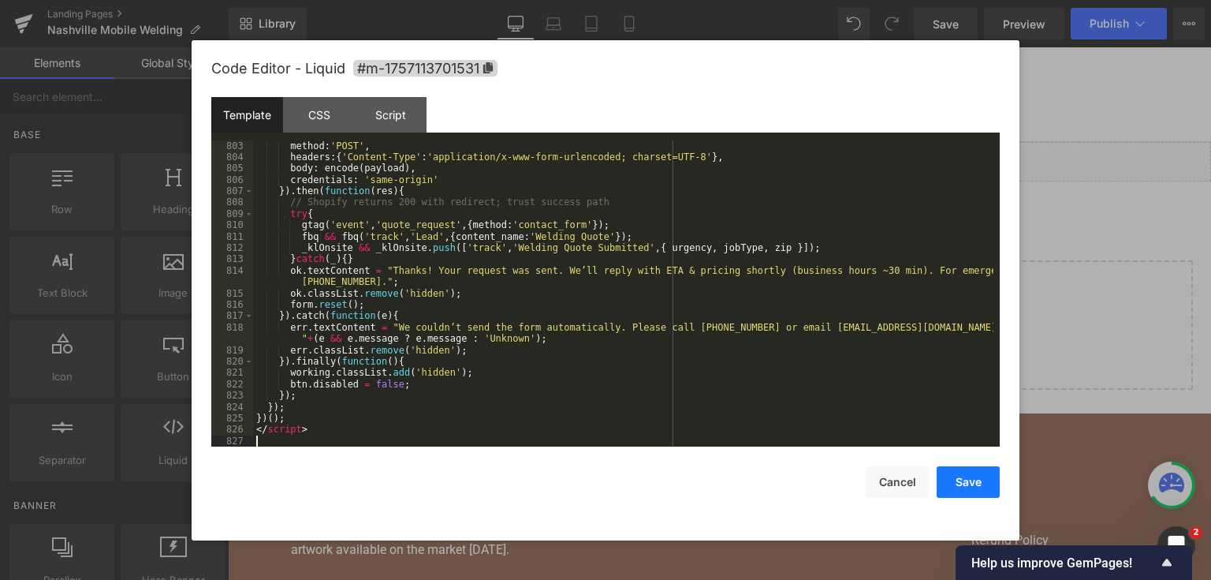
click at [968, 478] on button "Save" at bounding box center [968, 482] width 63 height 32
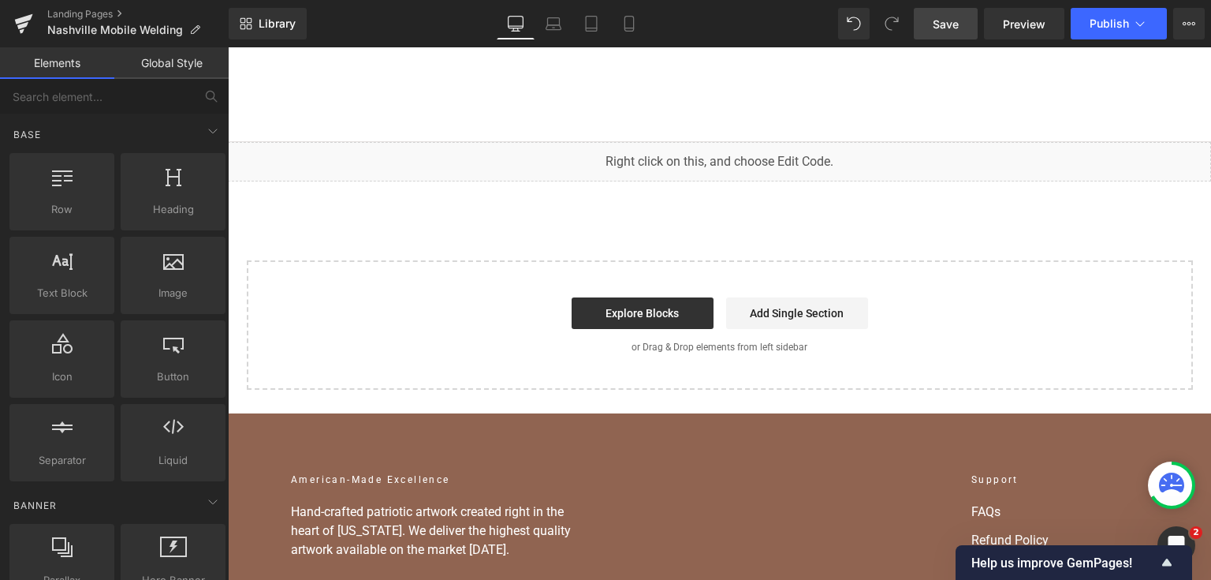
click at [945, 37] on link "Save" at bounding box center [946, 24] width 64 height 32
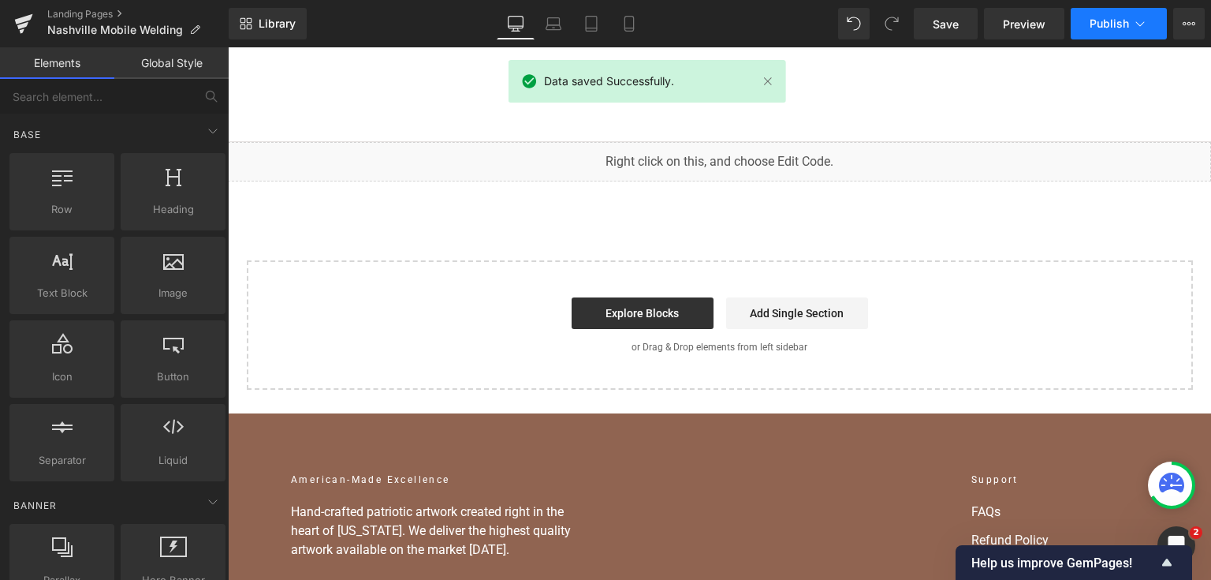
click at [1105, 21] on span "Publish" at bounding box center [1109, 23] width 39 height 13
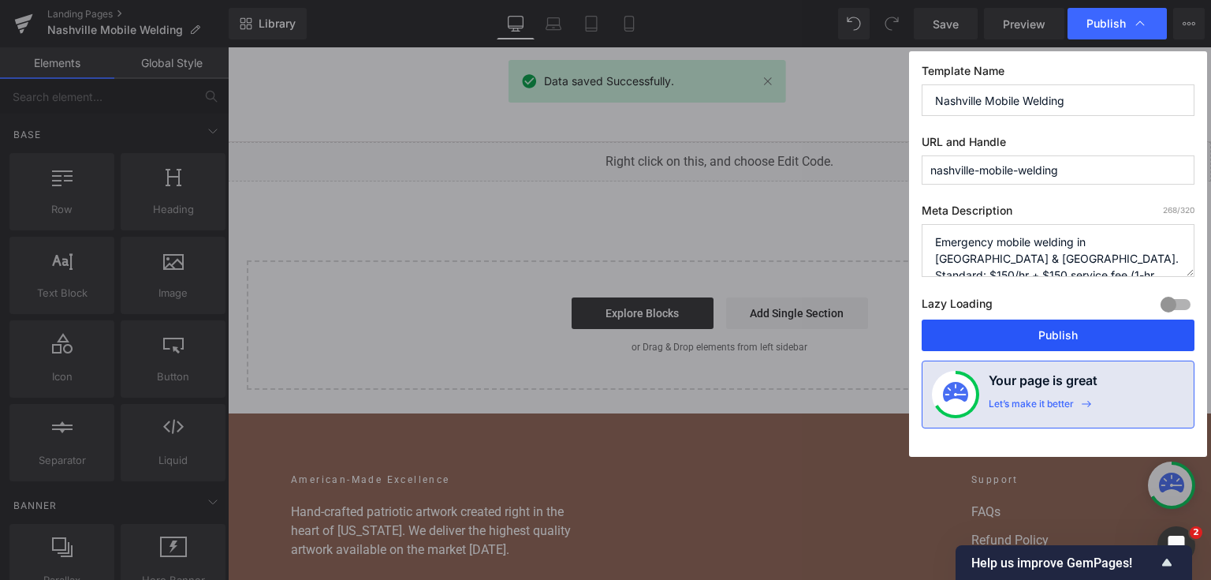
click at [1042, 332] on button "Publish" at bounding box center [1058, 335] width 273 height 32
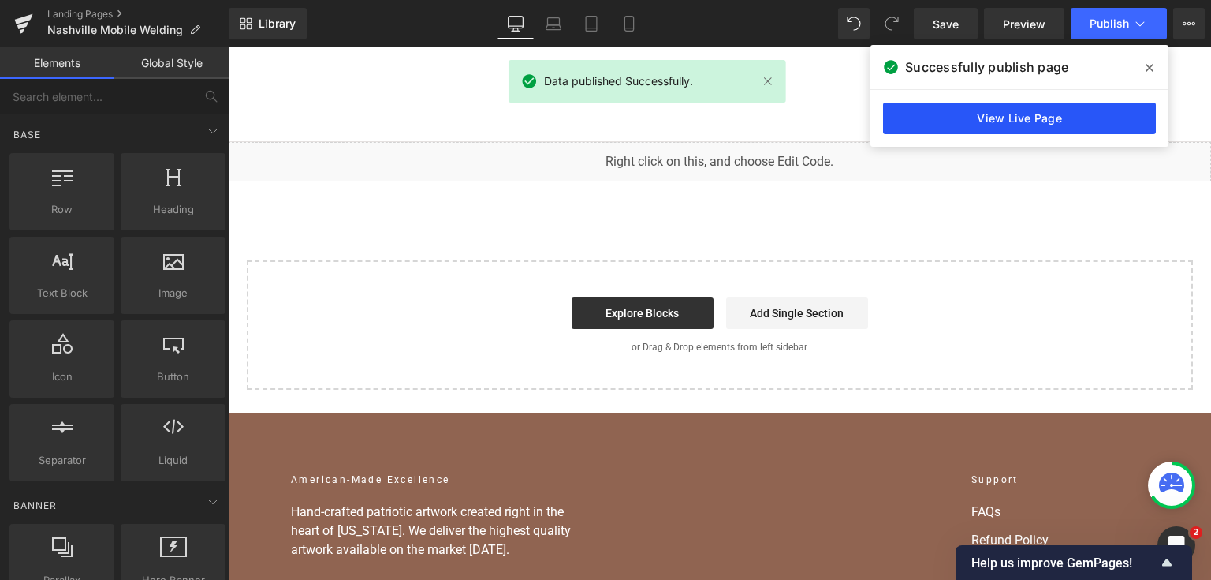
click at [1072, 122] on link "View Live Page" at bounding box center [1019, 119] width 273 height 32
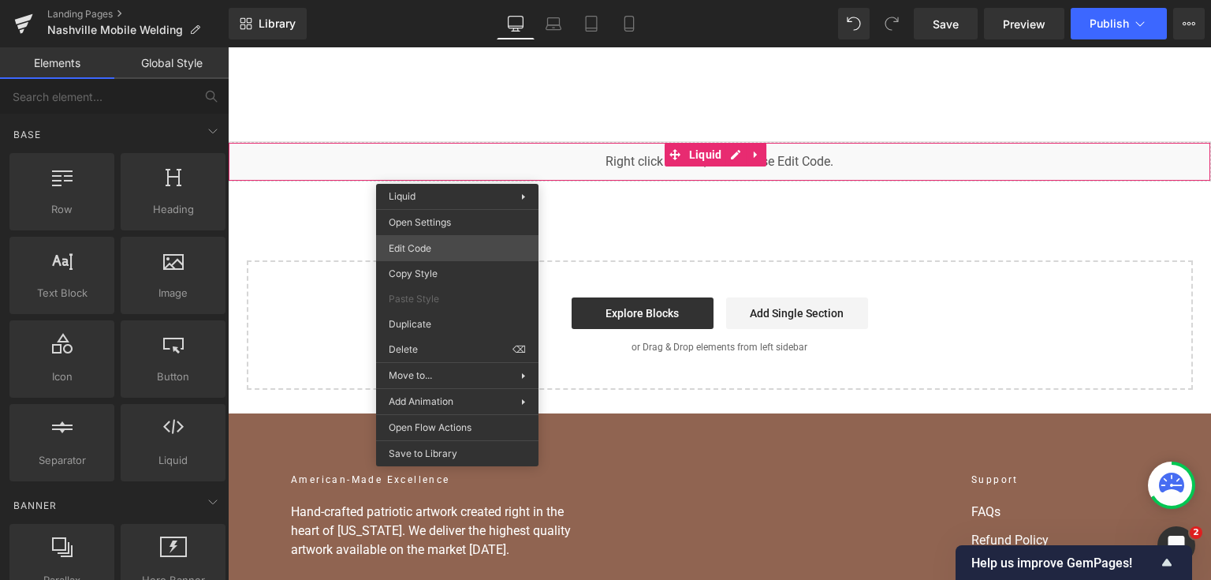
click at [461, 0] on div "You are previewing how the will restyle your page. You can not edit Elements in…" at bounding box center [605, 0] width 1211 height 0
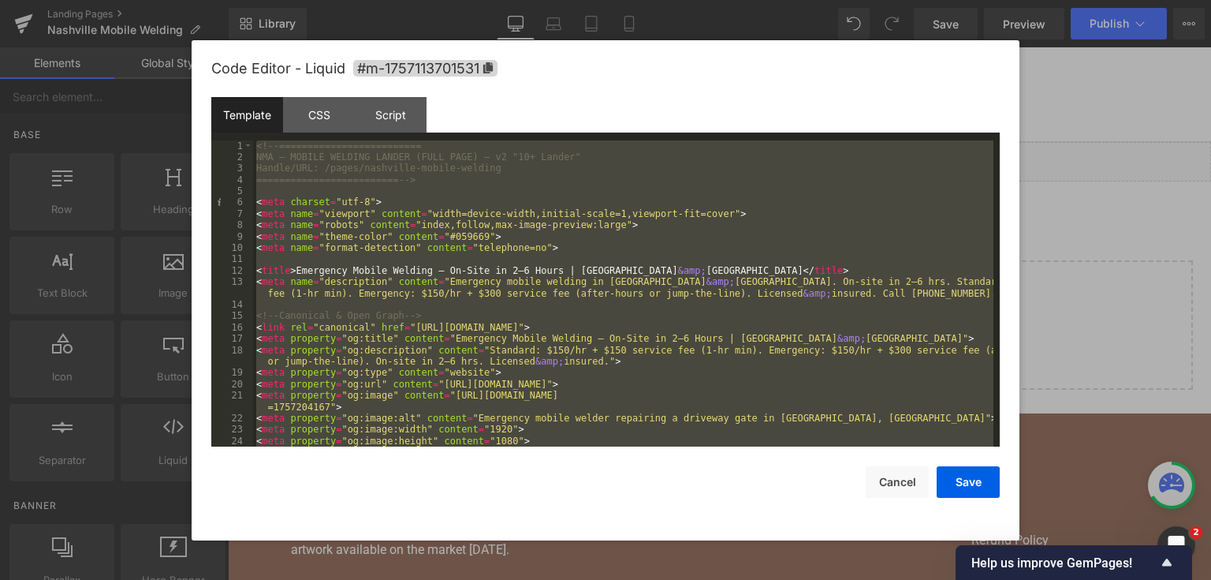
click at [1109, 239] on div at bounding box center [605, 290] width 1211 height 580
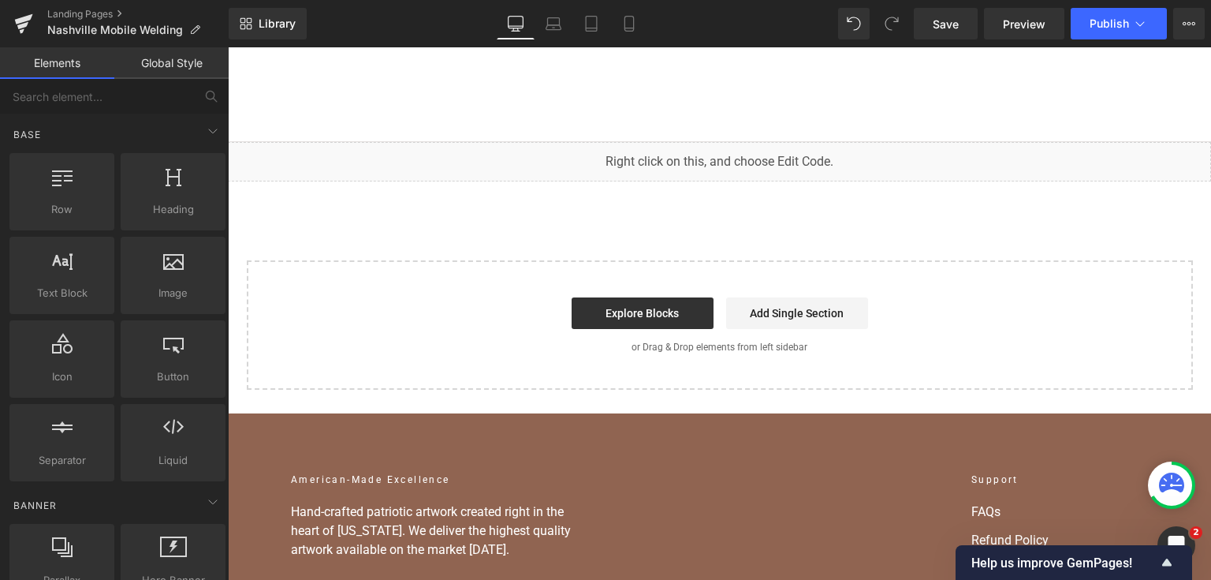
click at [435, 0] on div "You are previewing how the will restyle your page. You can not edit Elements in…" at bounding box center [605, 0] width 1211 height 0
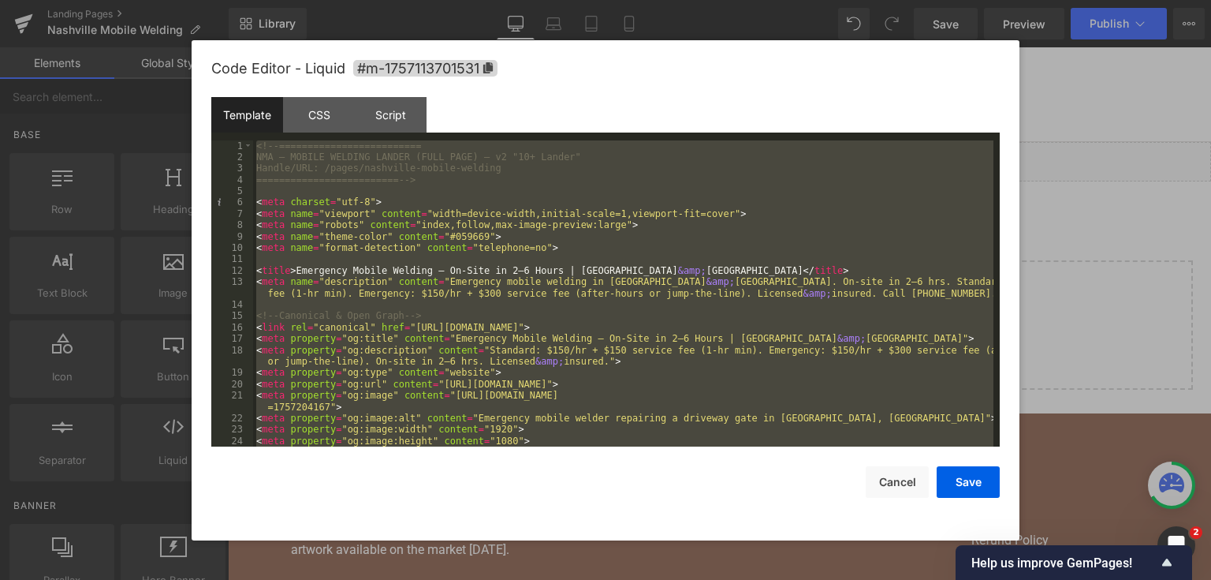
click at [1132, 198] on div at bounding box center [605, 290] width 1211 height 580
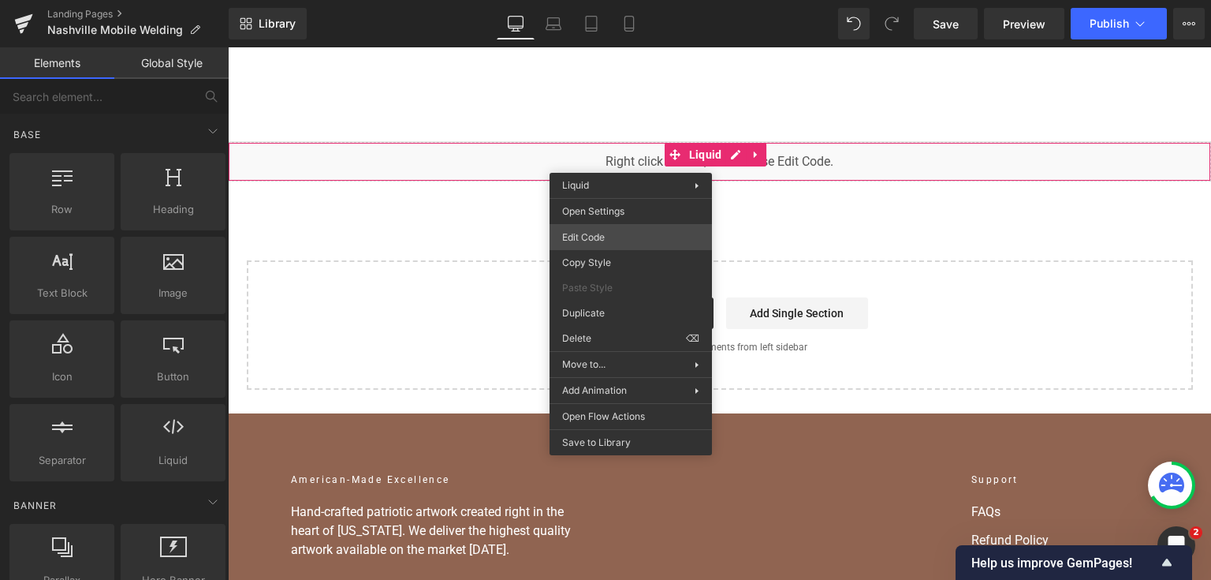
click at [636, 0] on div "You are previewing how the will restyle your page. You can not edit Elements in…" at bounding box center [605, 0] width 1211 height 0
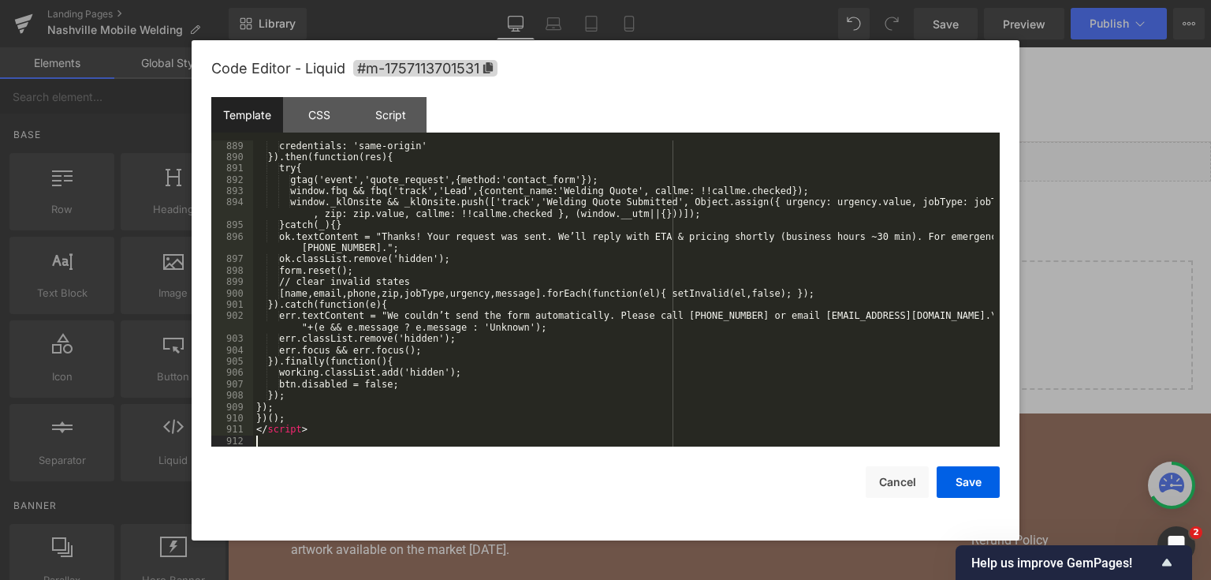
scroll to position [11957, 0]
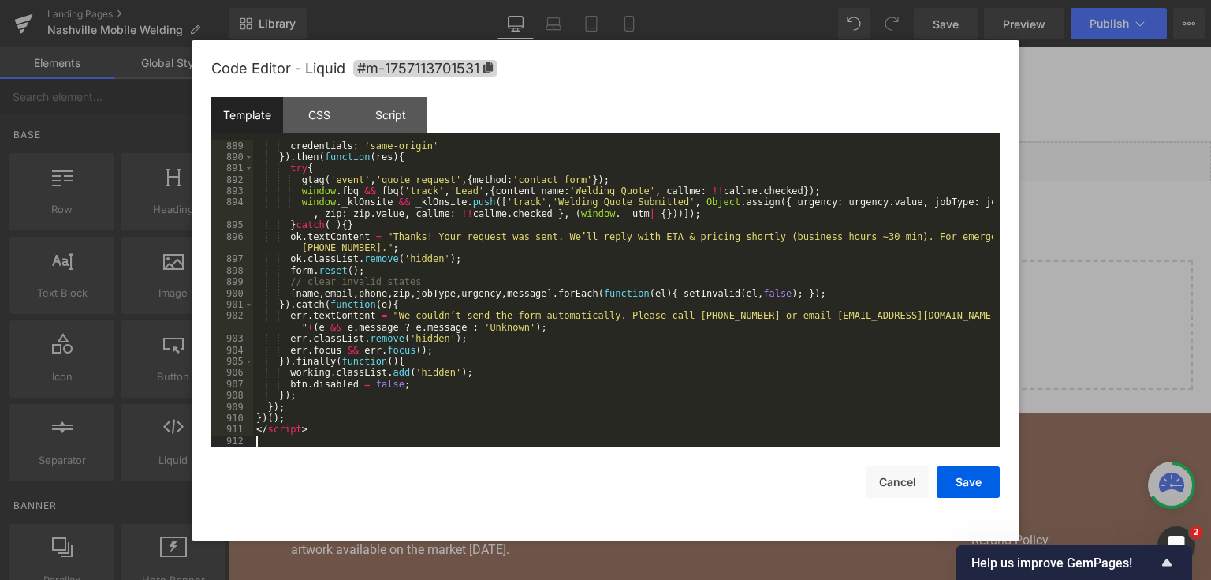
click at [953, 464] on div "Save Cancel" at bounding box center [605, 471] width 789 height 51
click at [954, 467] on button "Save" at bounding box center [968, 482] width 63 height 32
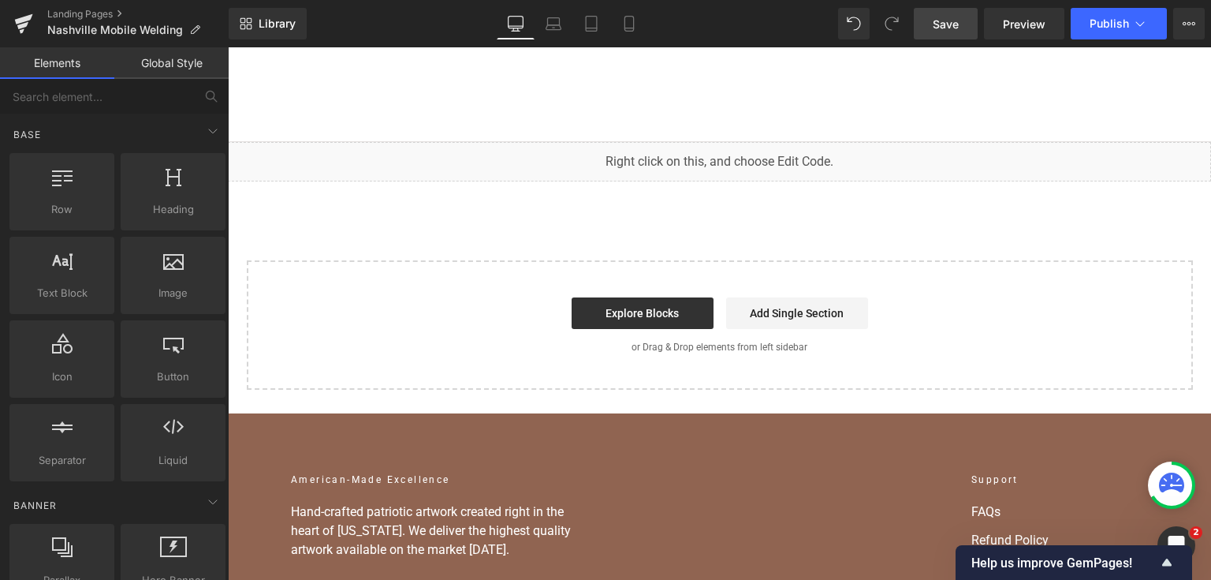
click at [948, 34] on link "Save" at bounding box center [946, 24] width 64 height 32
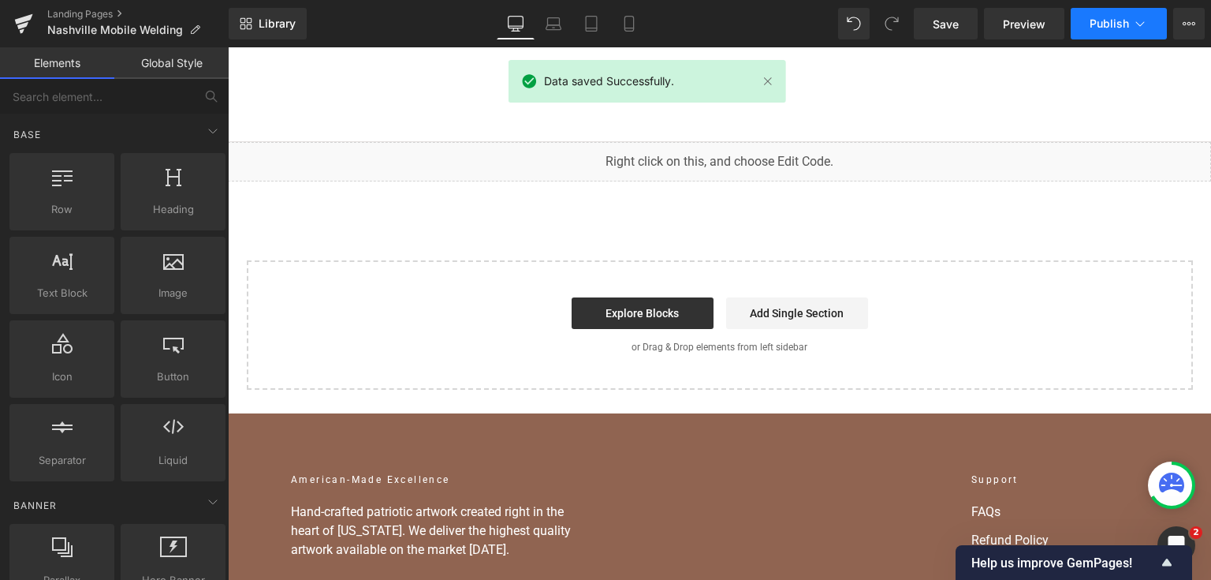
click at [1089, 19] on button "Publish" at bounding box center [1119, 24] width 96 height 32
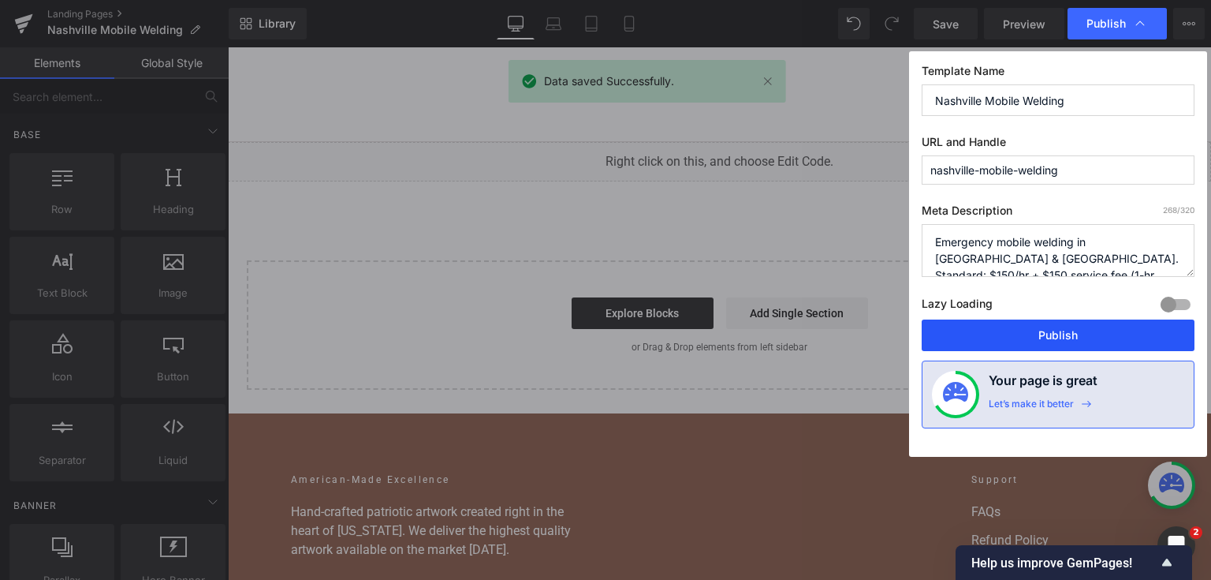
click at [956, 334] on button "Publish" at bounding box center [1058, 335] width 273 height 32
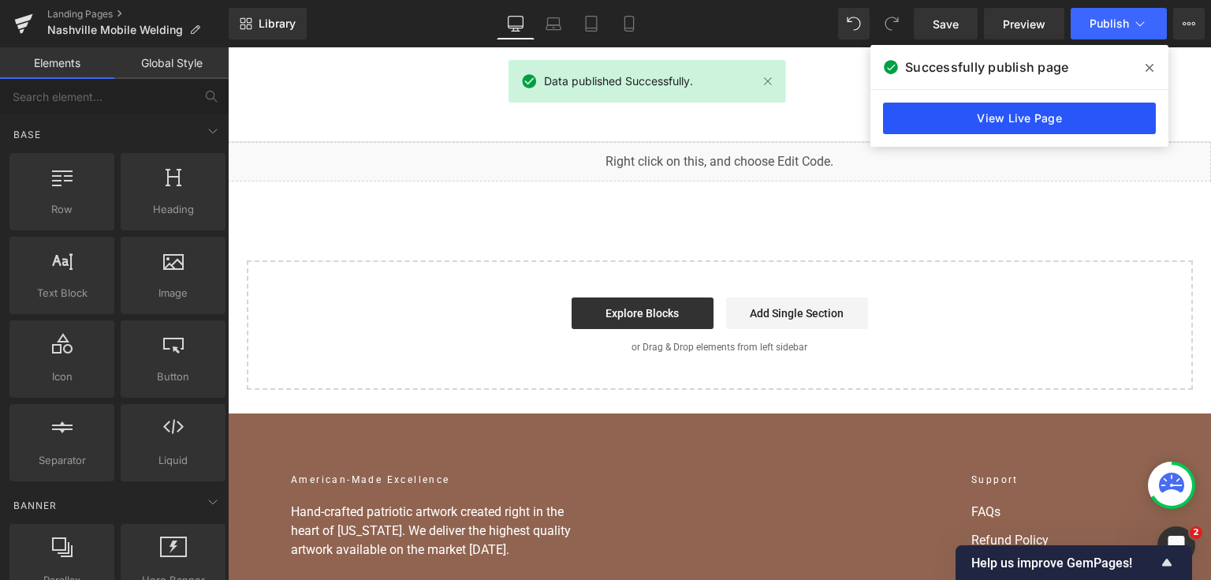
click at [1057, 125] on link "View Live Page" at bounding box center [1019, 119] width 273 height 32
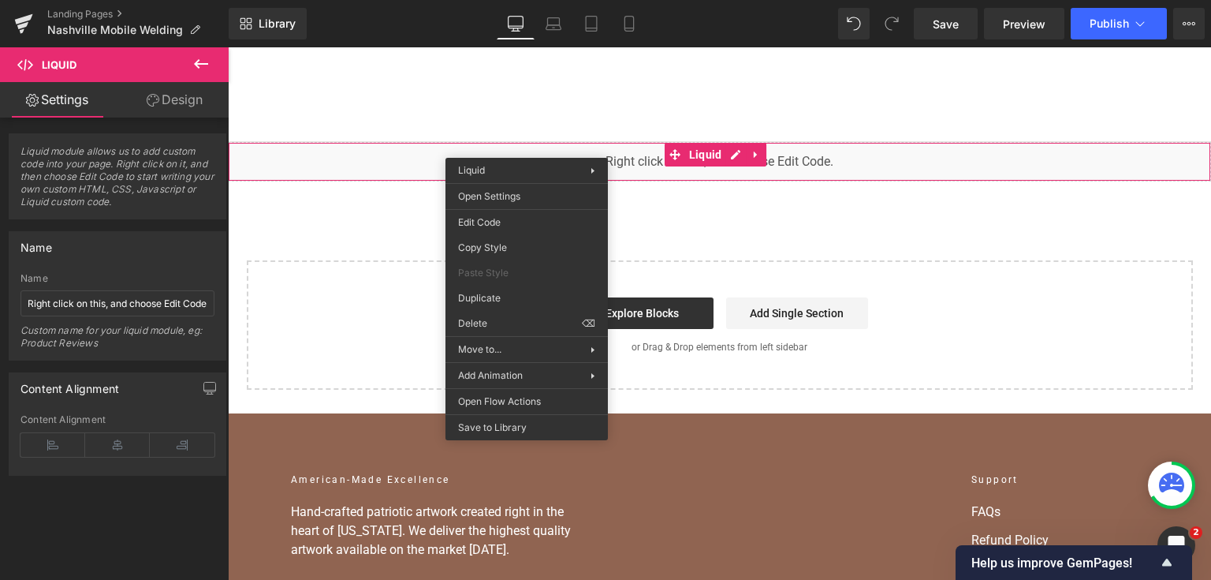
click at [455, 0] on div "You are previewing how the will restyle your page. You can not edit Elements in…" at bounding box center [605, 0] width 1211 height 0
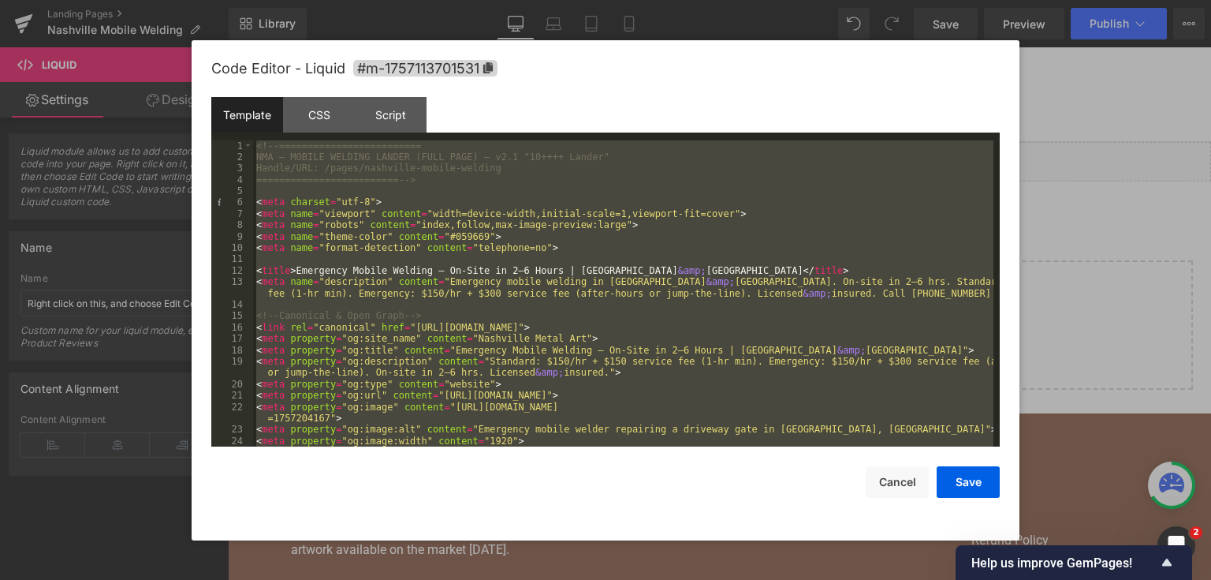
drag, startPoint x: 948, startPoint y: 129, endPoint x: 1176, endPoint y: 180, distance: 234.2
click at [1176, 180] on div at bounding box center [605, 290] width 1211 height 580
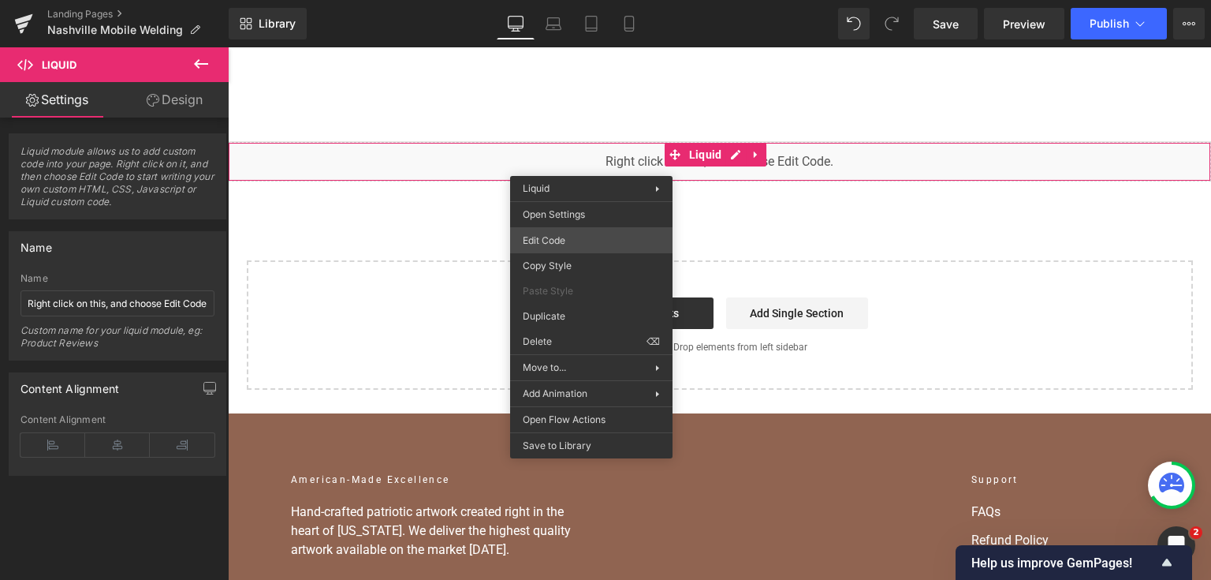
click at [576, 0] on div "You are previewing how the will restyle your page. You can not edit Elements in…" at bounding box center [605, 0] width 1211 height 0
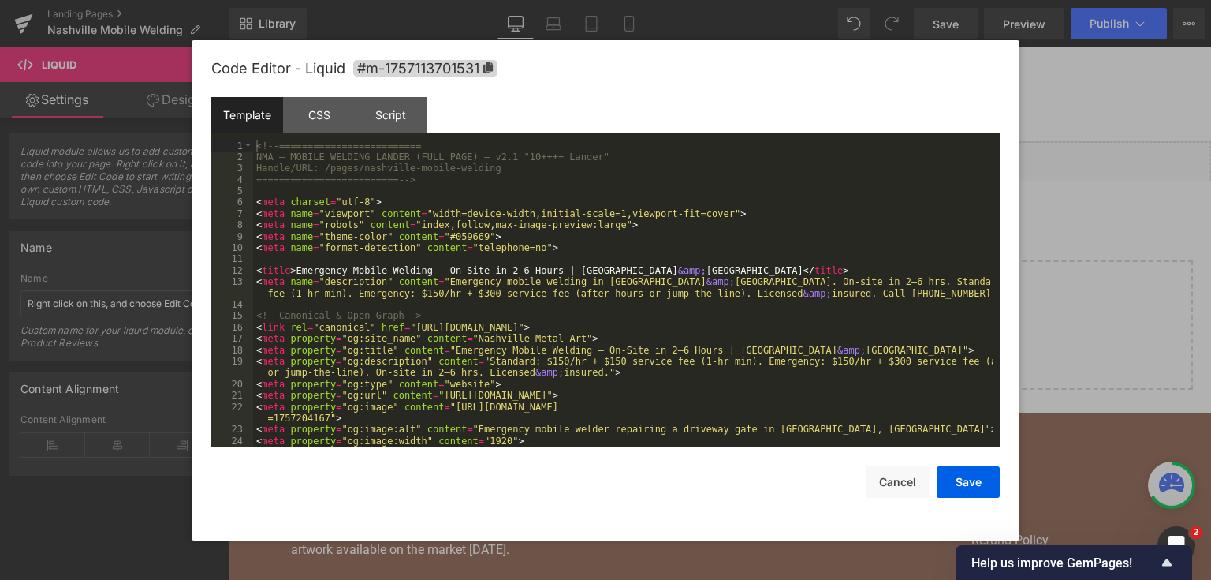
click at [590, 255] on div "<!-- ========================= NMA — MOBILE WELDING LANDER (FULL PAGE) — v2.1 "…" at bounding box center [623, 305] width 740 height 330
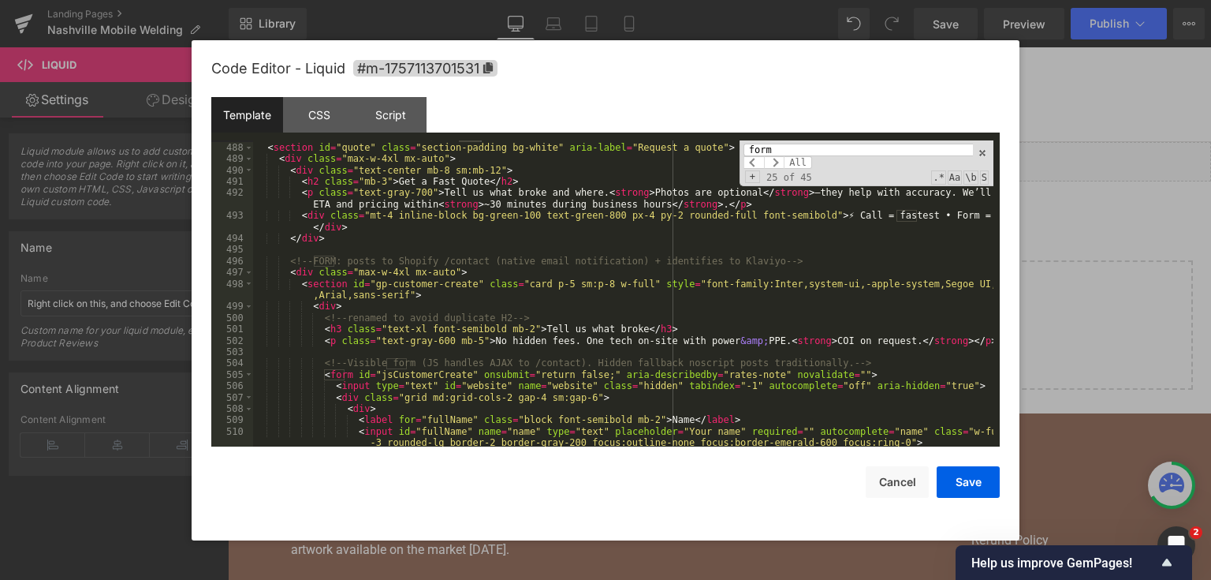
scroll to position [7004, 0]
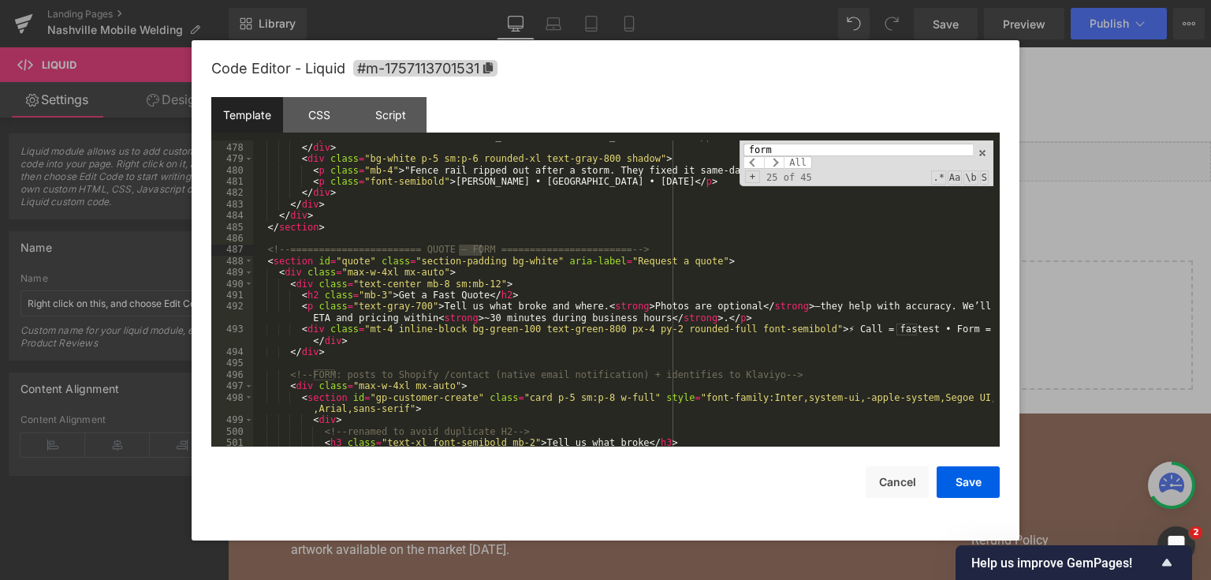
click at [1000, 322] on div "Code Editor - Liquid #m-1757113701531 Template CSS Script Data 477 478 479 480 …" at bounding box center [606, 290] width 828 height 500
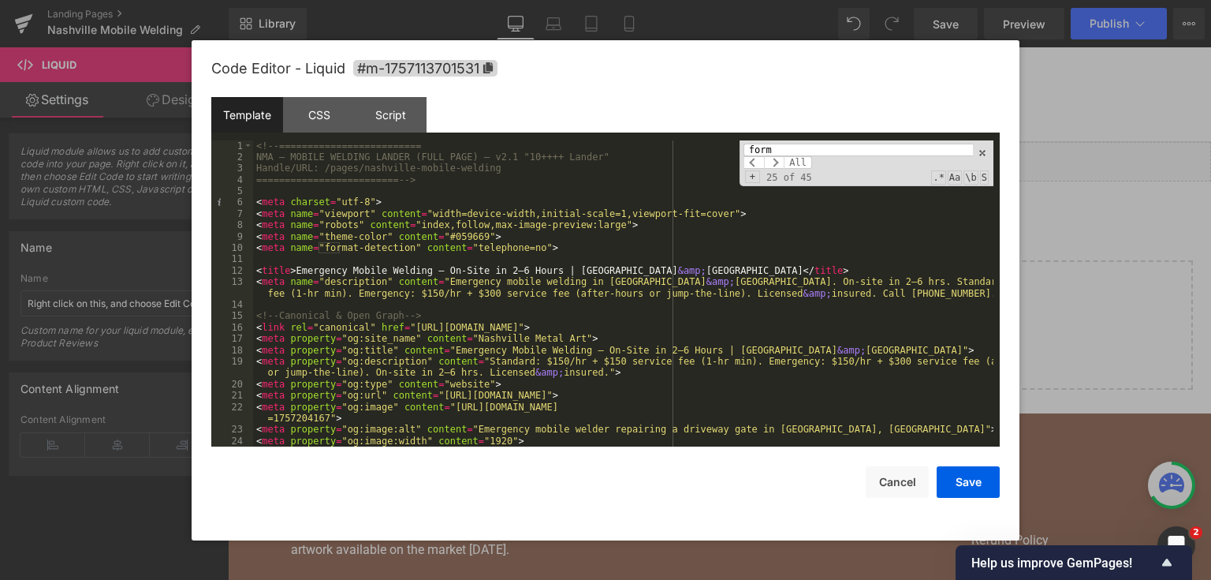
scroll to position [0, 0]
click at [882, 158] on div "form All" at bounding box center [858, 156] width 229 height 25
click at [874, 153] on input "form" at bounding box center [858, 150] width 229 height 13
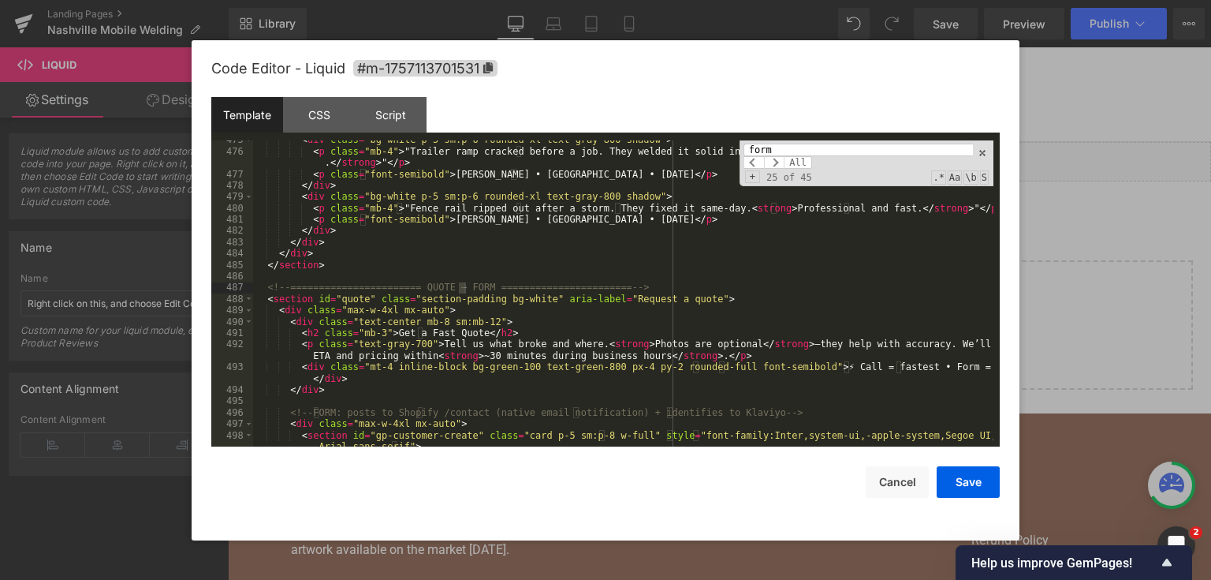
scroll to position [6966, 0]
type input "f"
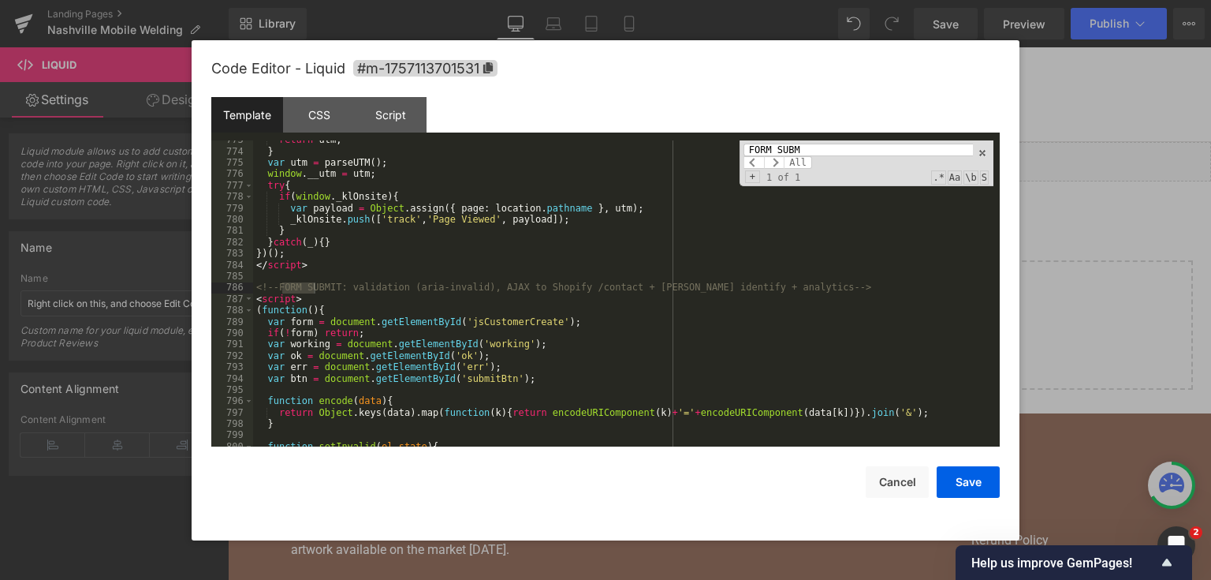
scroll to position [10611, 0]
type input "FORM SUBMIT"
click at [284, 309] on div "return utm ; } var utm = parseUTM ( ) ; window . __utm = utm ; try { if ( windo…" at bounding box center [623, 299] width 740 height 330
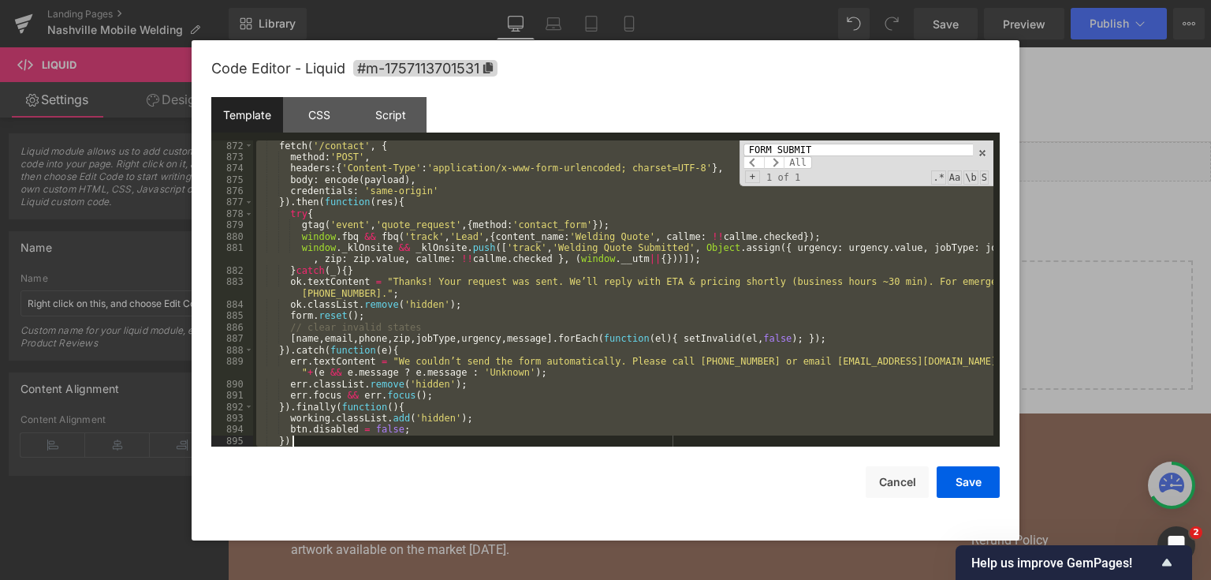
scroll to position [11820, 0]
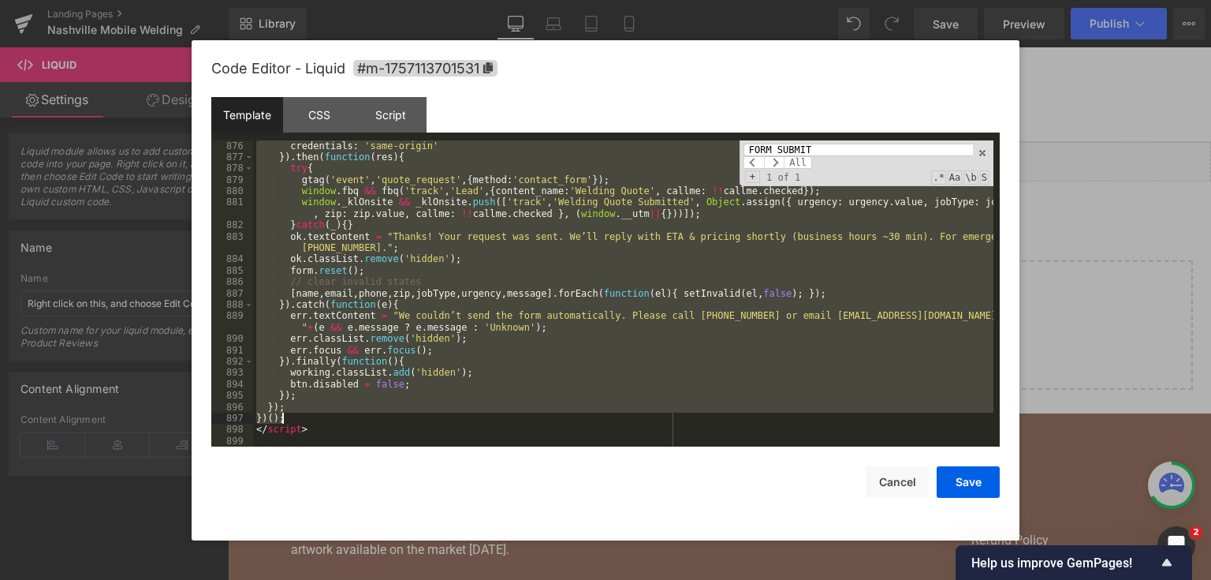
drag, startPoint x: 255, startPoint y: 286, endPoint x: 427, endPoint y: 413, distance: 213.7
click at [427, 413] on div "credentials : 'same-origin' }) . then ( function ( res ) { try { gtag ( 'event'…" at bounding box center [623, 305] width 740 height 330
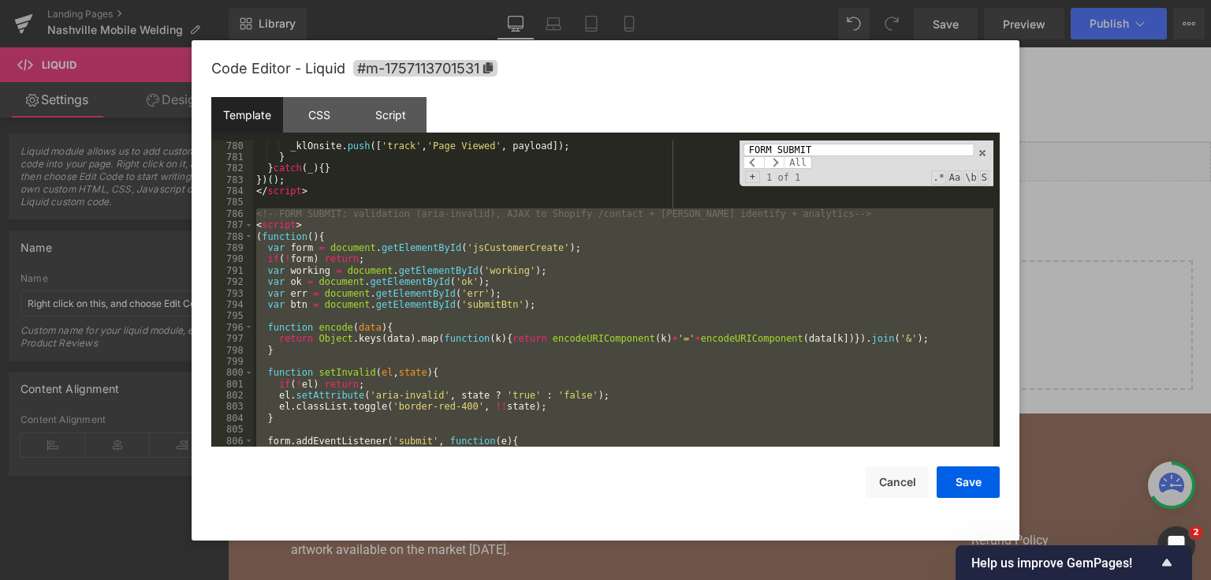
scroll to position [10685, 0]
click at [333, 303] on div "_klOnsite . push ([ 'track' , 'Page Viewed' , payload ]) ; } } catch ( _ ) { } …" at bounding box center [623, 293] width 740 height 307
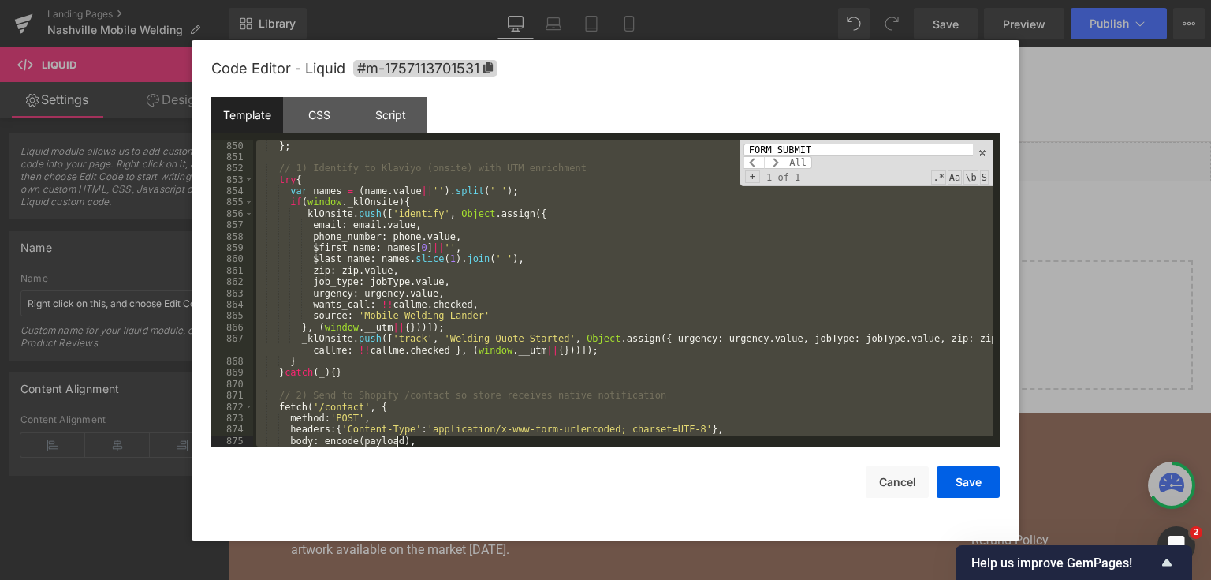
scroll to position [11820, 0]
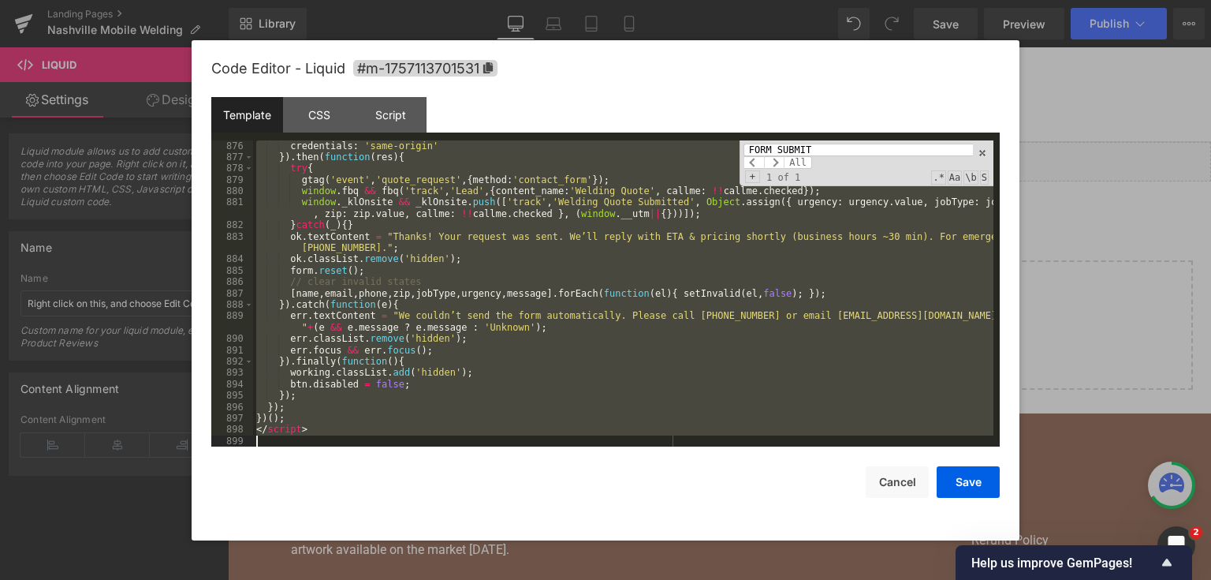
drag, startPoint x: 258, startPoint y: 211, endPoint x: 395, endPoint y: 514, distance: 332.4
click at [395, 514] on div "Code Editor - Liquid #m-1757113701531 Template CSS Script Data 876 877 878 879 …" at bounding box center [605, 290] width 789 height 500
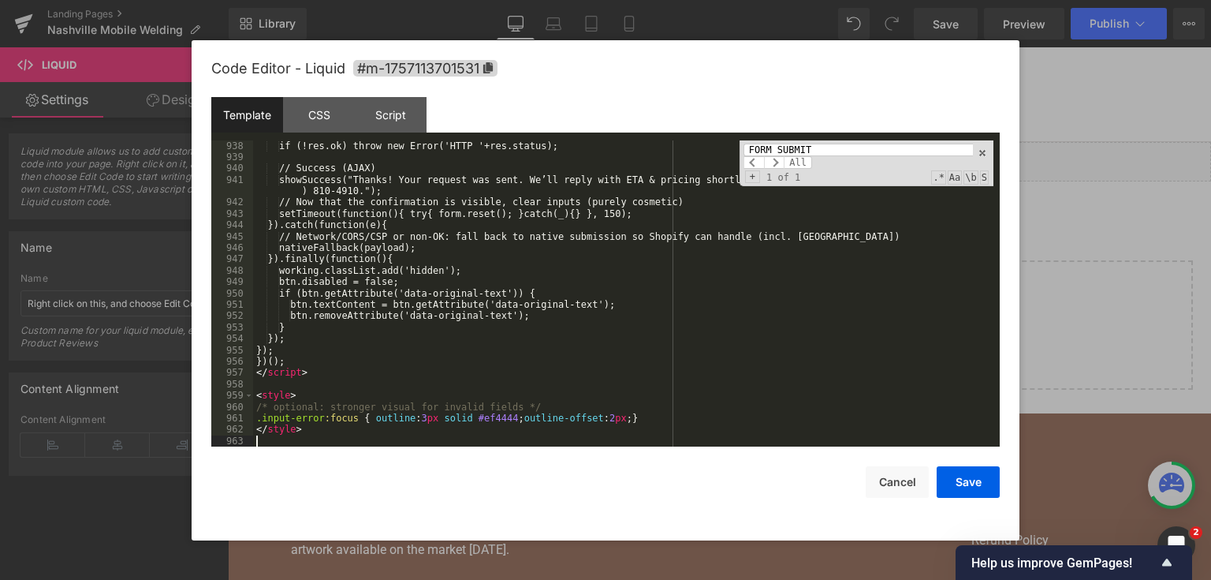
scroll to position [12524, 0]
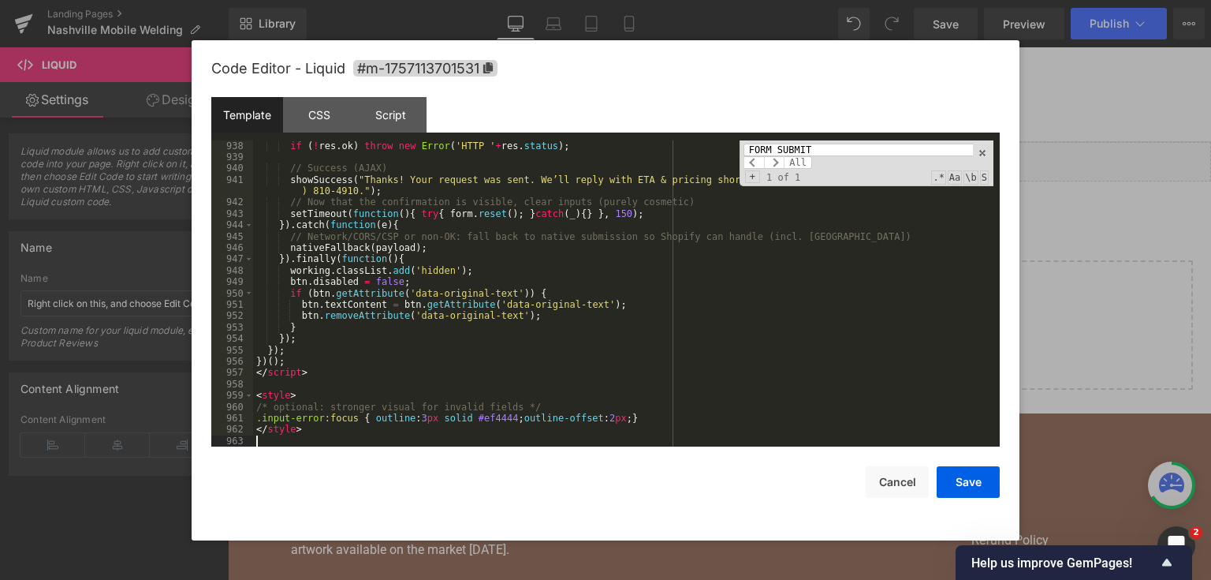
click at [963, 484] on button "Save" at bounding box center [968, 482] width 63 height 32
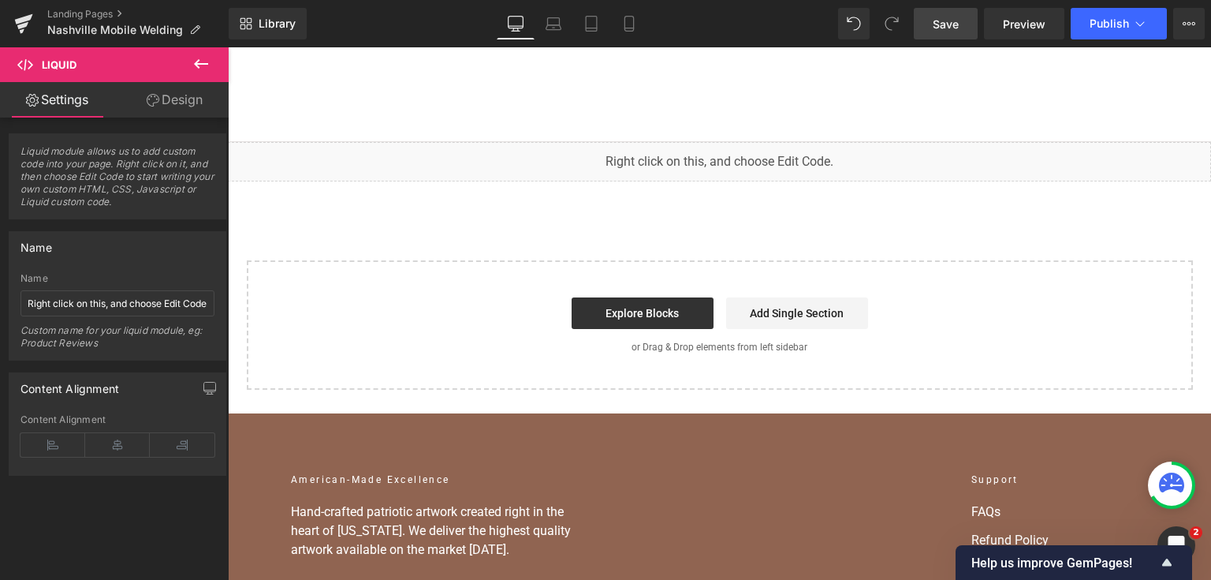
click at [953, 29] on span "Save" at bounding box center [946, 24] width 26 height 17
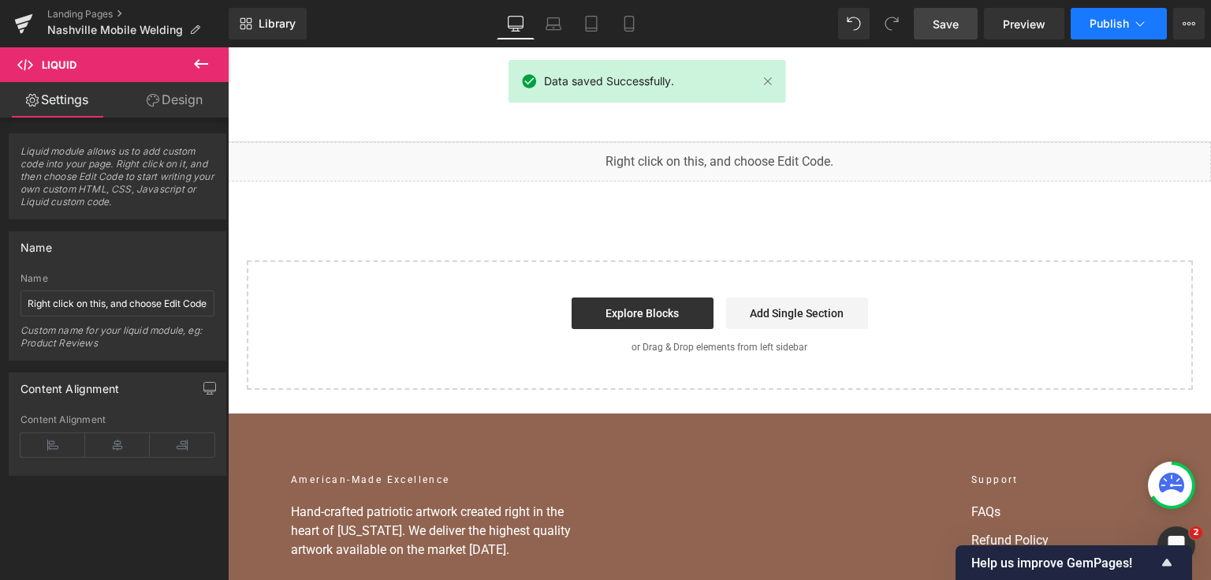
click at [1102, 18] on span "Publish" at bounding box center [1109, 23] width 39 height 13
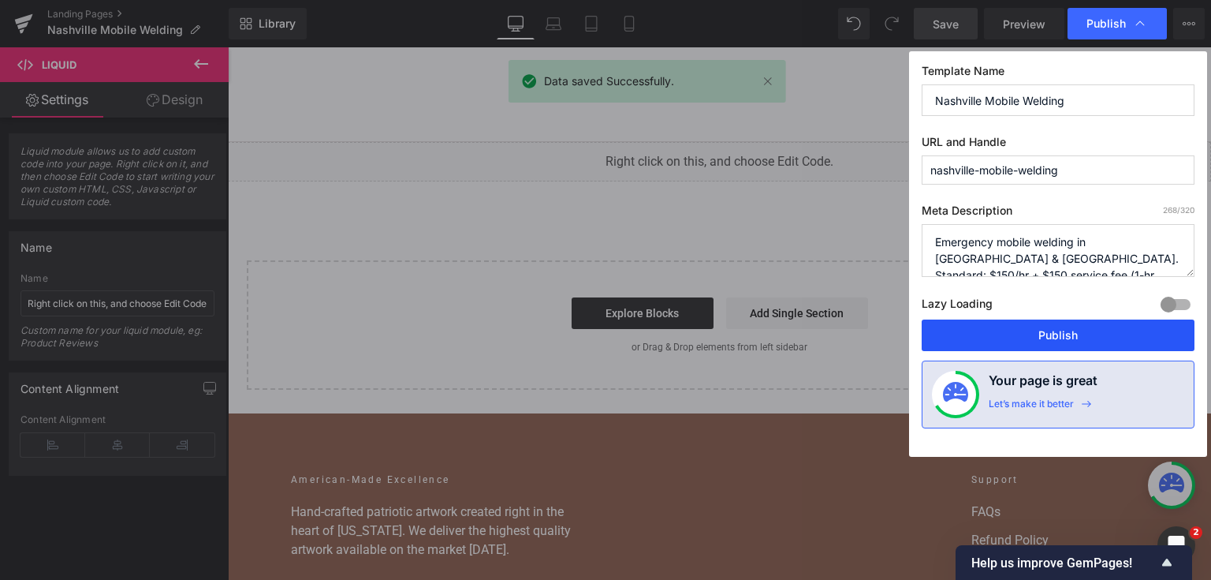
drag, startPoint x: 1027, startPoint y: 326, endPoint x: 792, endPoint y: 271, distance: 240.6
click at [1027, 326] on button "Publish" at bounding box center [1058, 335] width 273 height 32
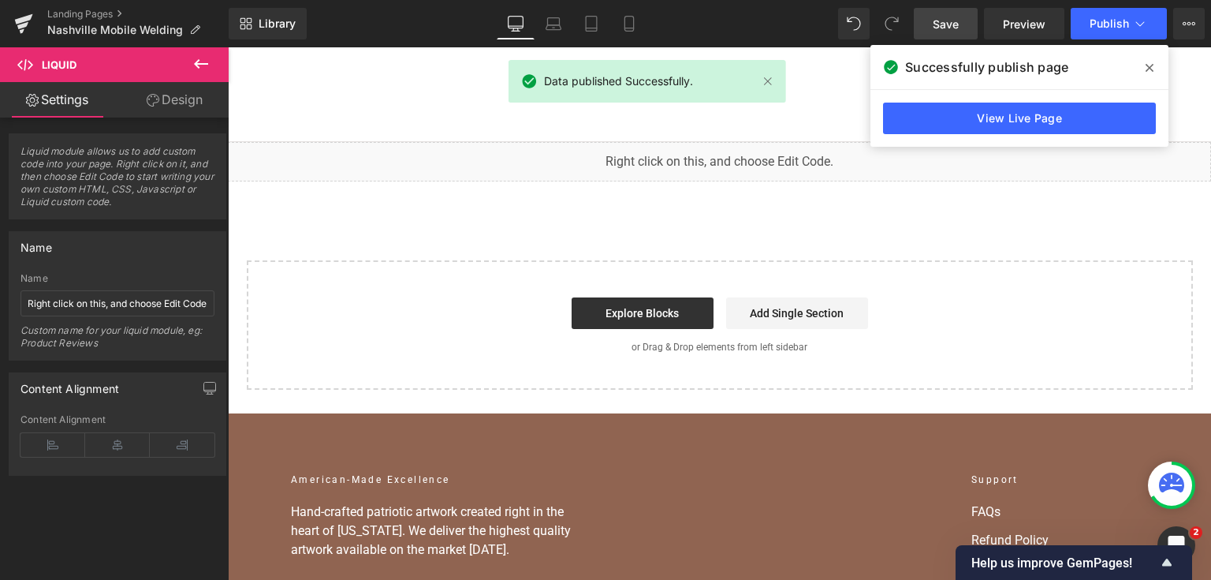
click at [1072, 111] on link "View Live Page" at bounding box center [1019, 119] width 273 height 32
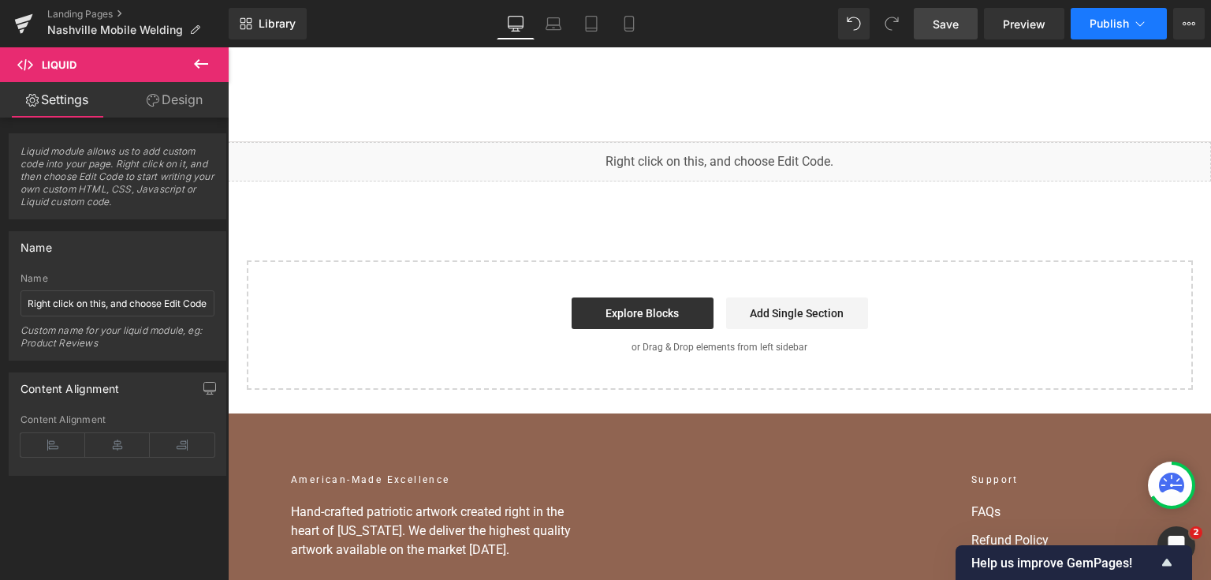
click at [1102, 25] on span "Publish" at bounding box center [1109, 23] width 39 height 13
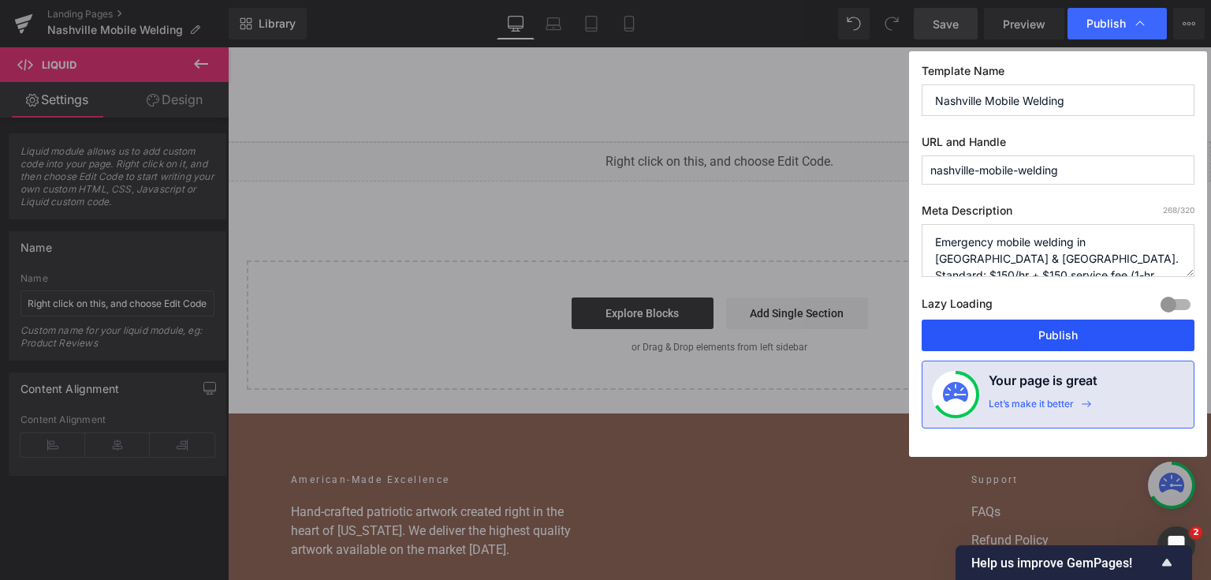
click at [999, 319] on button "Publish" at bounding box center [1058, 335] width 273 height 32
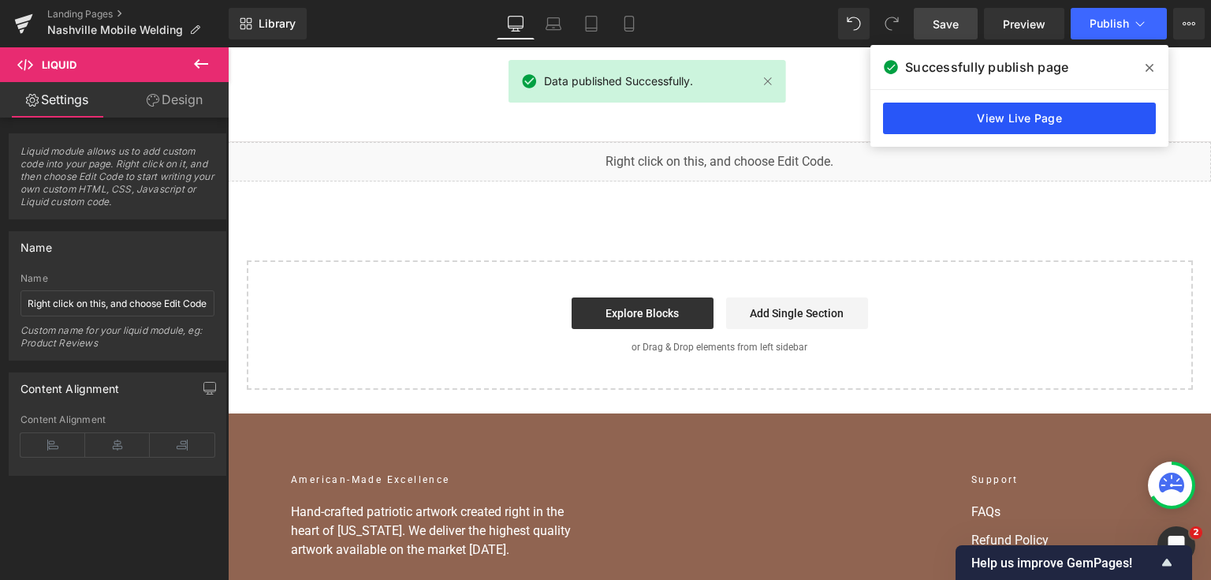
click at [1047, 132] on link "View Live Page" at bounding box center [1019, 119] width 273 height 32
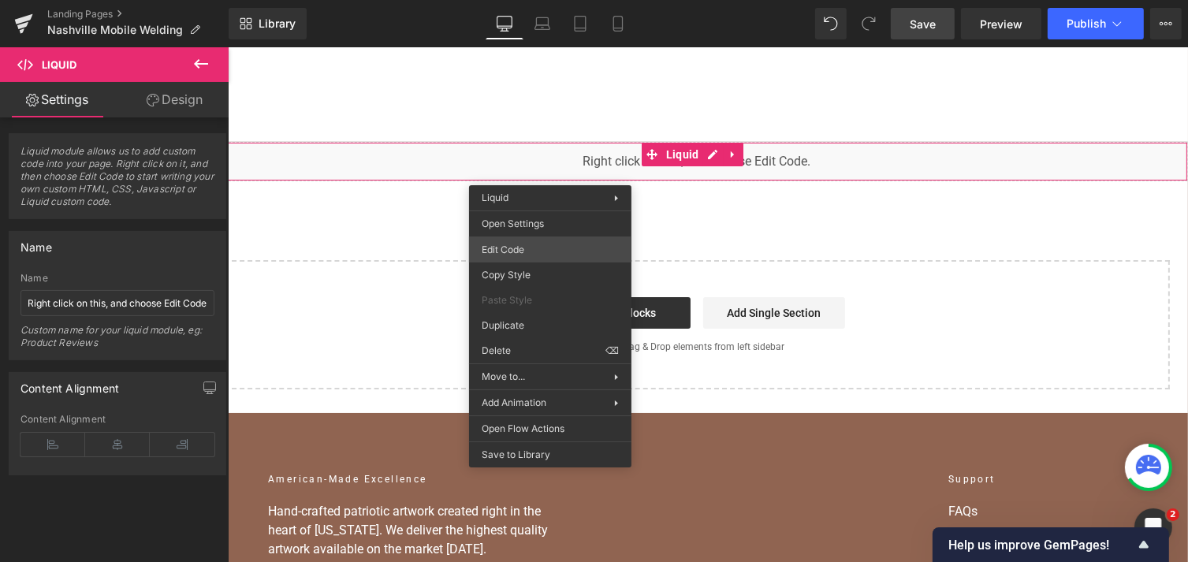
click at [548, 0] on div "You are previewing how the will restyle your page. You can not edit Elements in…" at bounding box center [594, 0] width 1188 height 0
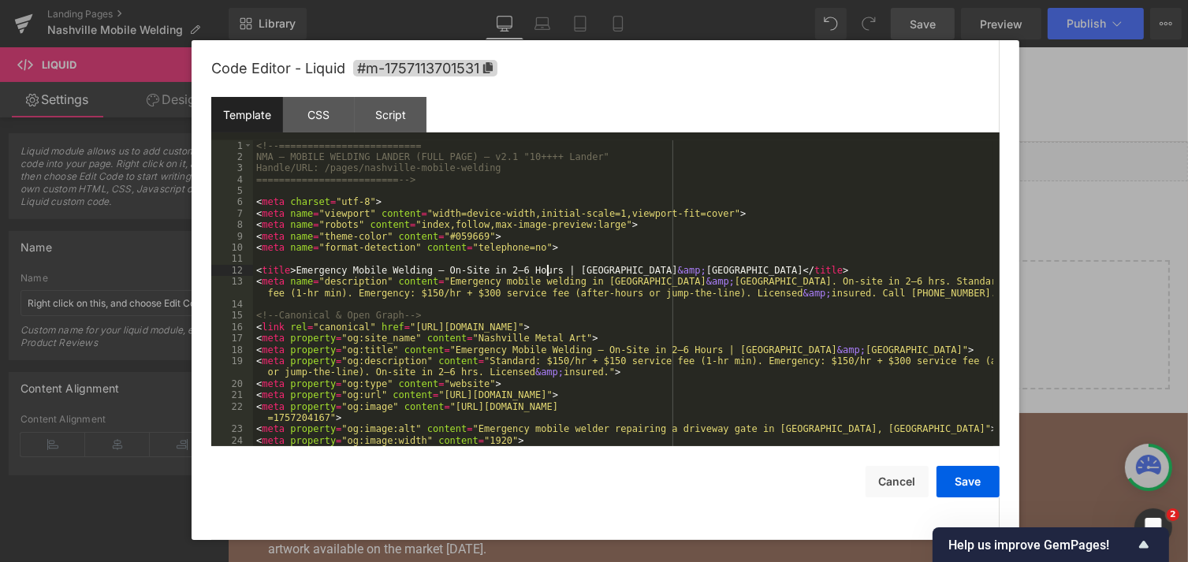
click at [550, 272] on div "<!-- ========================= NMA — MOBILE WELDING LANDER (FULL PAGE) — v2.1 "…" at bounding box center [623, 305] width 740 height 330
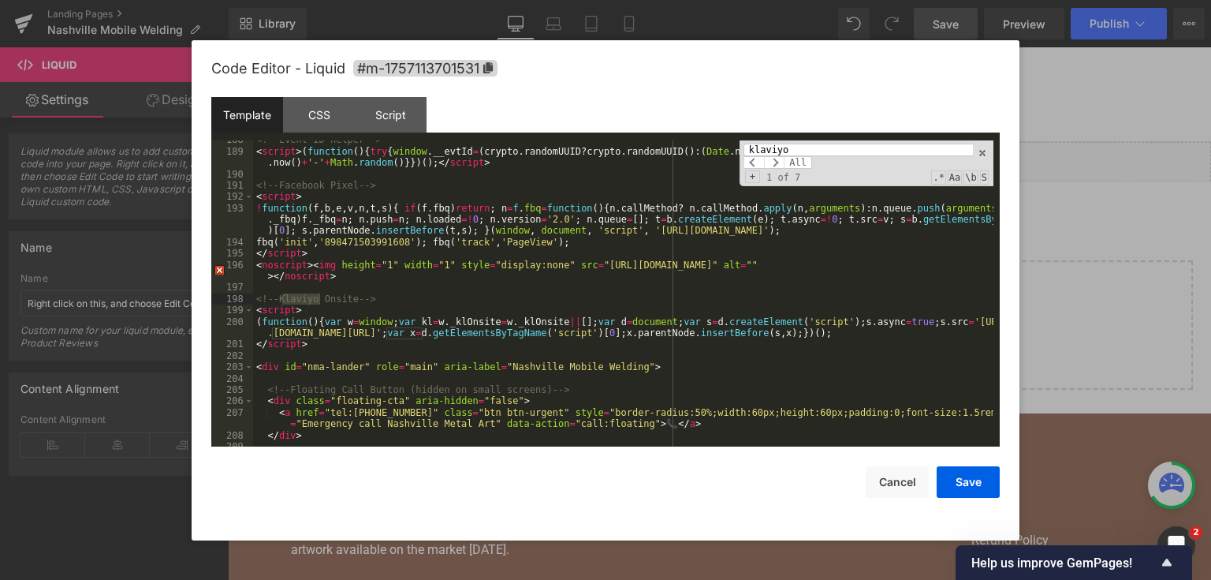
scroll to position [2901, 0]
type input "k"
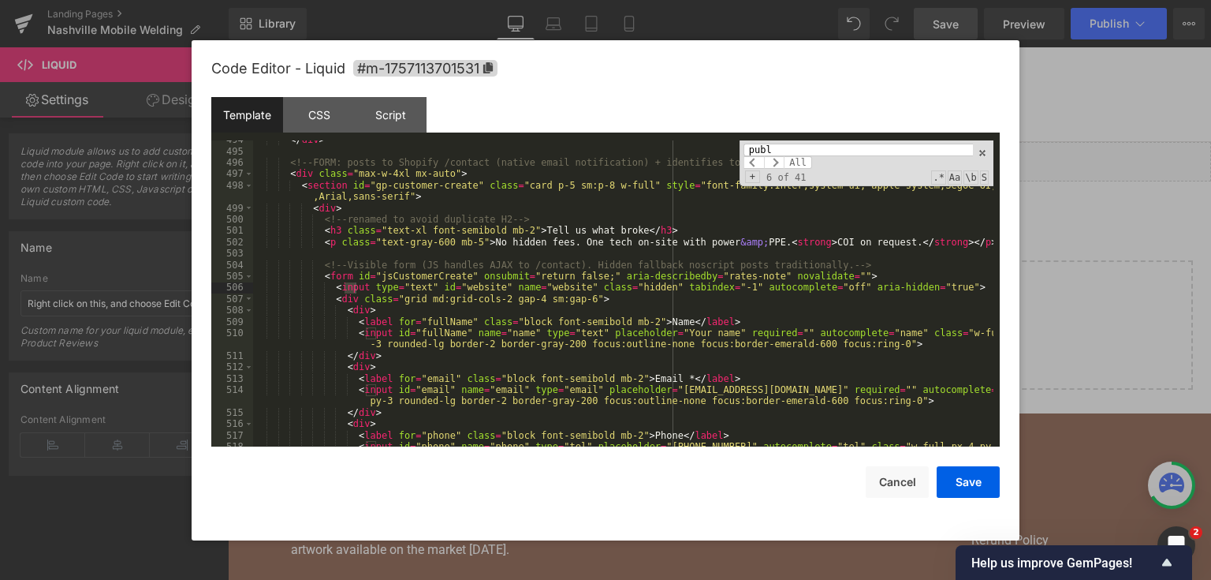
scroll to position [7216, 0]
type input "p"
type input "Public"
